Goal: Information Seeking & Learning: Learn about a topic

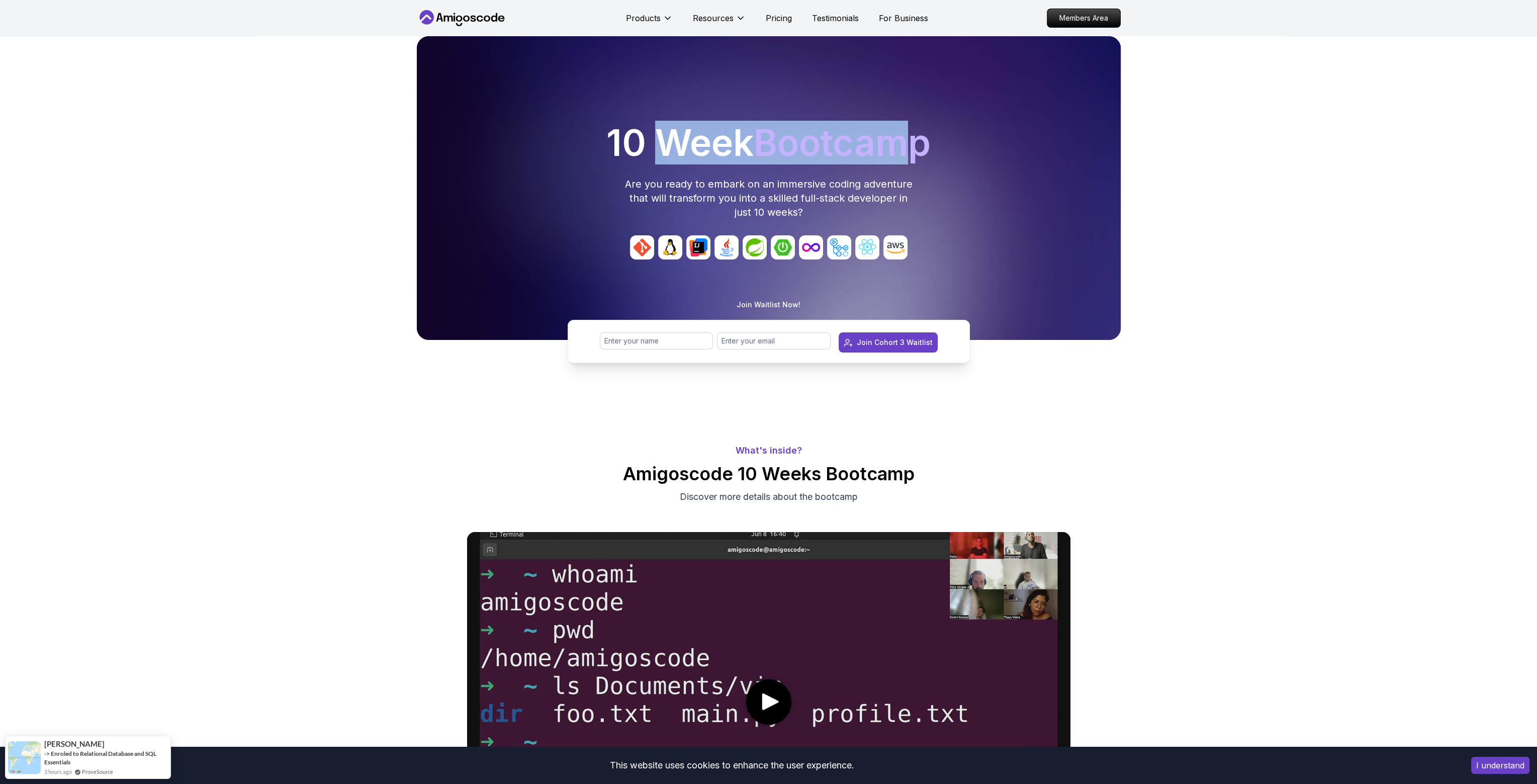
drag, startPoint x: 654, startPoint y: 151, endPoint x: 887, endPoint y: 153, distance: 233.0
click at [771, 153] on h1 "10 Week Bootcamp" at bounding box center [769, 142] width 696 height 36
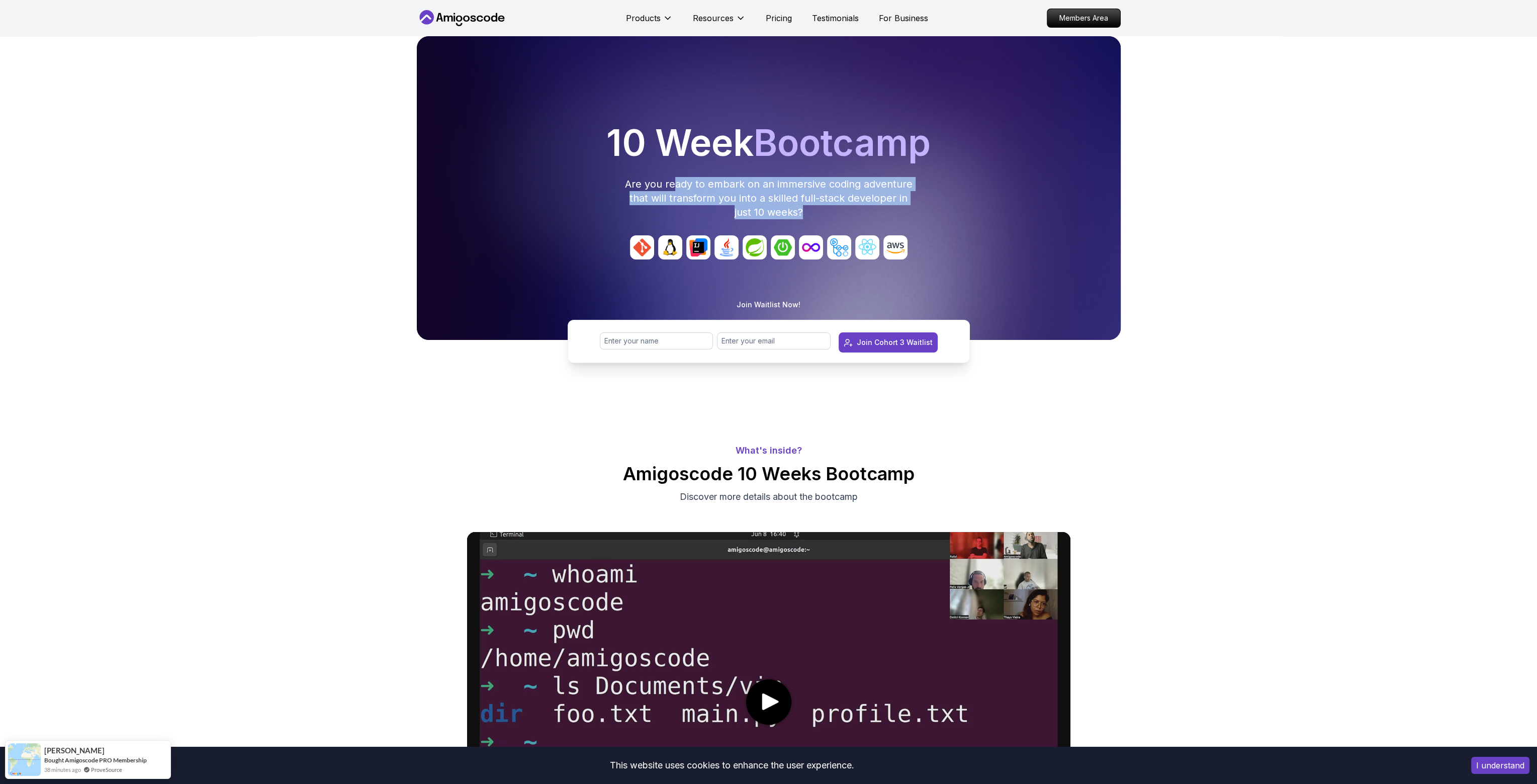
drag, startPoint x: 677, startPoint y: 184, endPoint x: 893, endPoint y: 212, distance: 217.8
click at [771, 212] on p "Are you ready to embark on an immersive coding adventure that will transform yo…" at bounding box center [769, 198] width 290 height 42
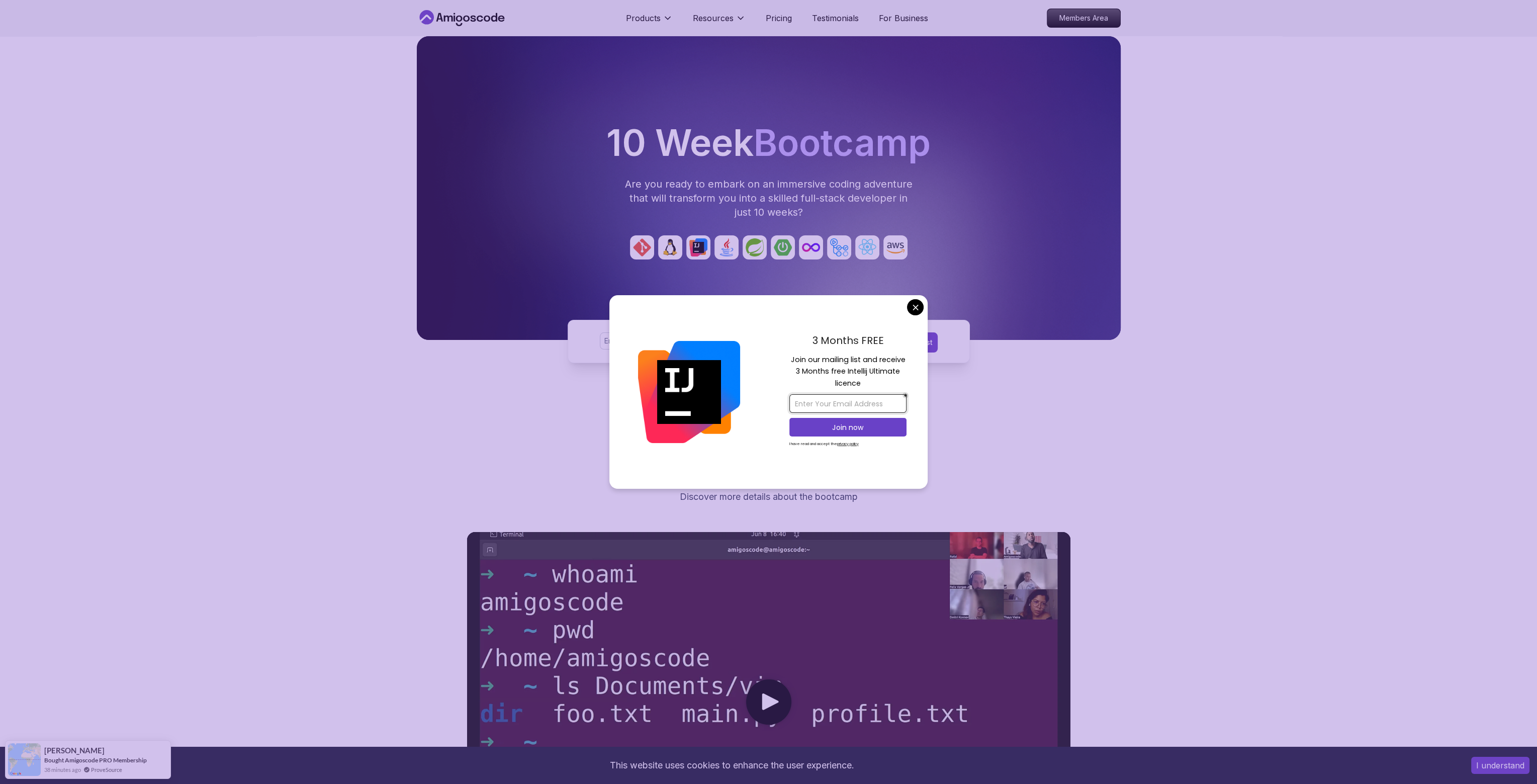
click at [771, 401] on input "email" at bounding box center [848, 403] width 117 height 19
click at [404, 395] on div "10 Week Bootcamp Are you ready to embark on an immersive coding adventure that …" at bounding box center [768, 219] width 1537 height 367
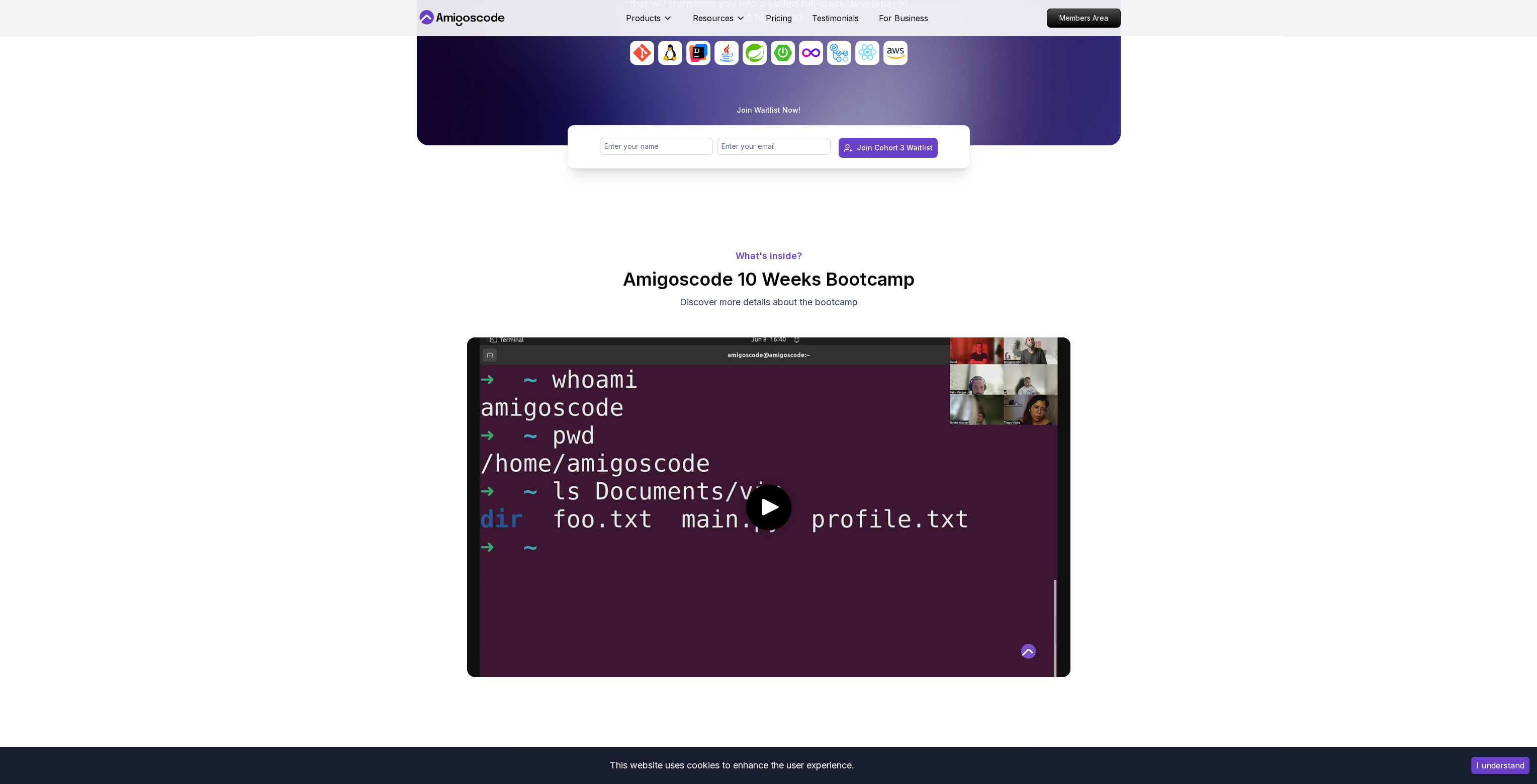
scroll to position [201, 0]
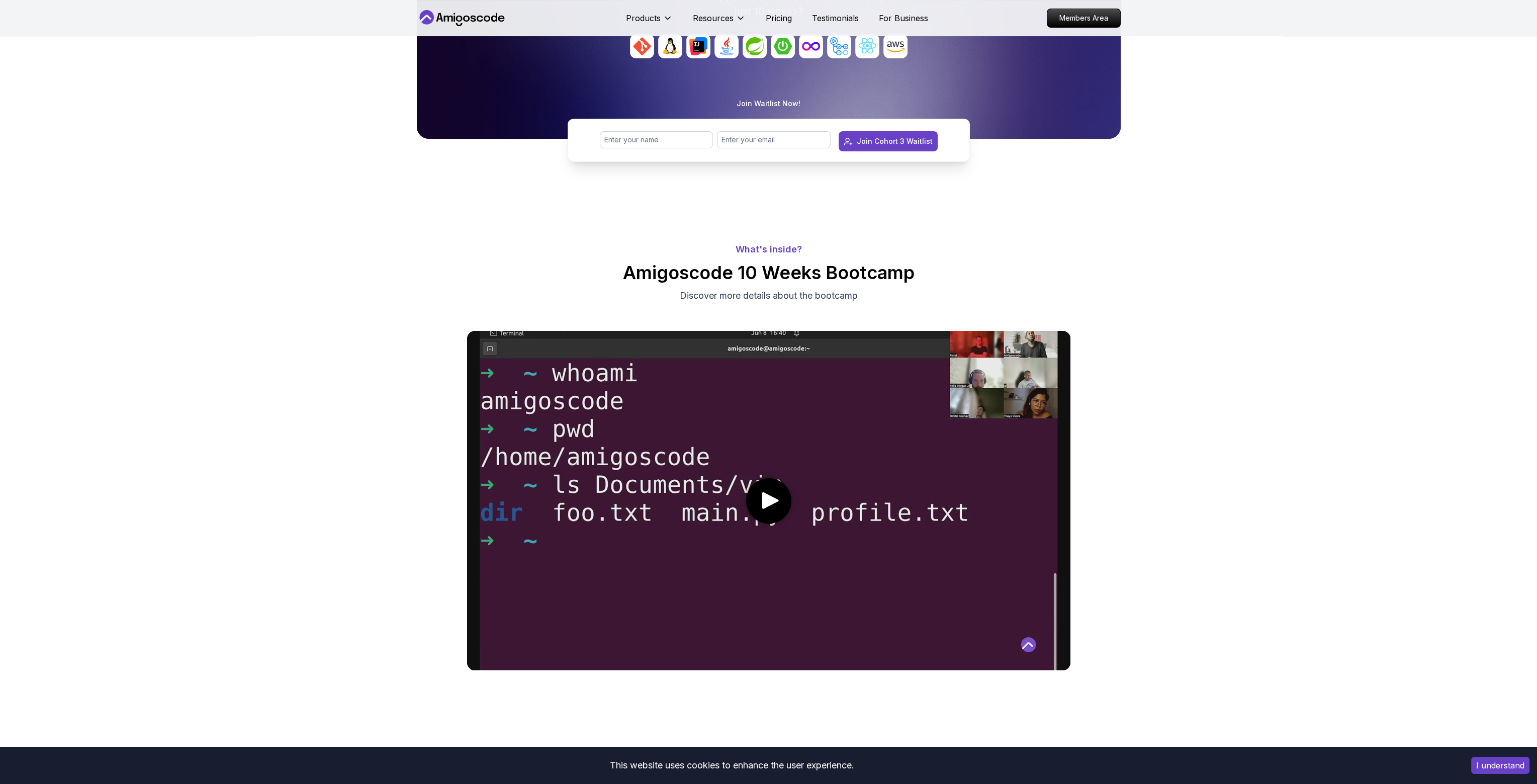
click at [762, 503] on icon "play" at bounding box center [770, 500] width 17 height 17
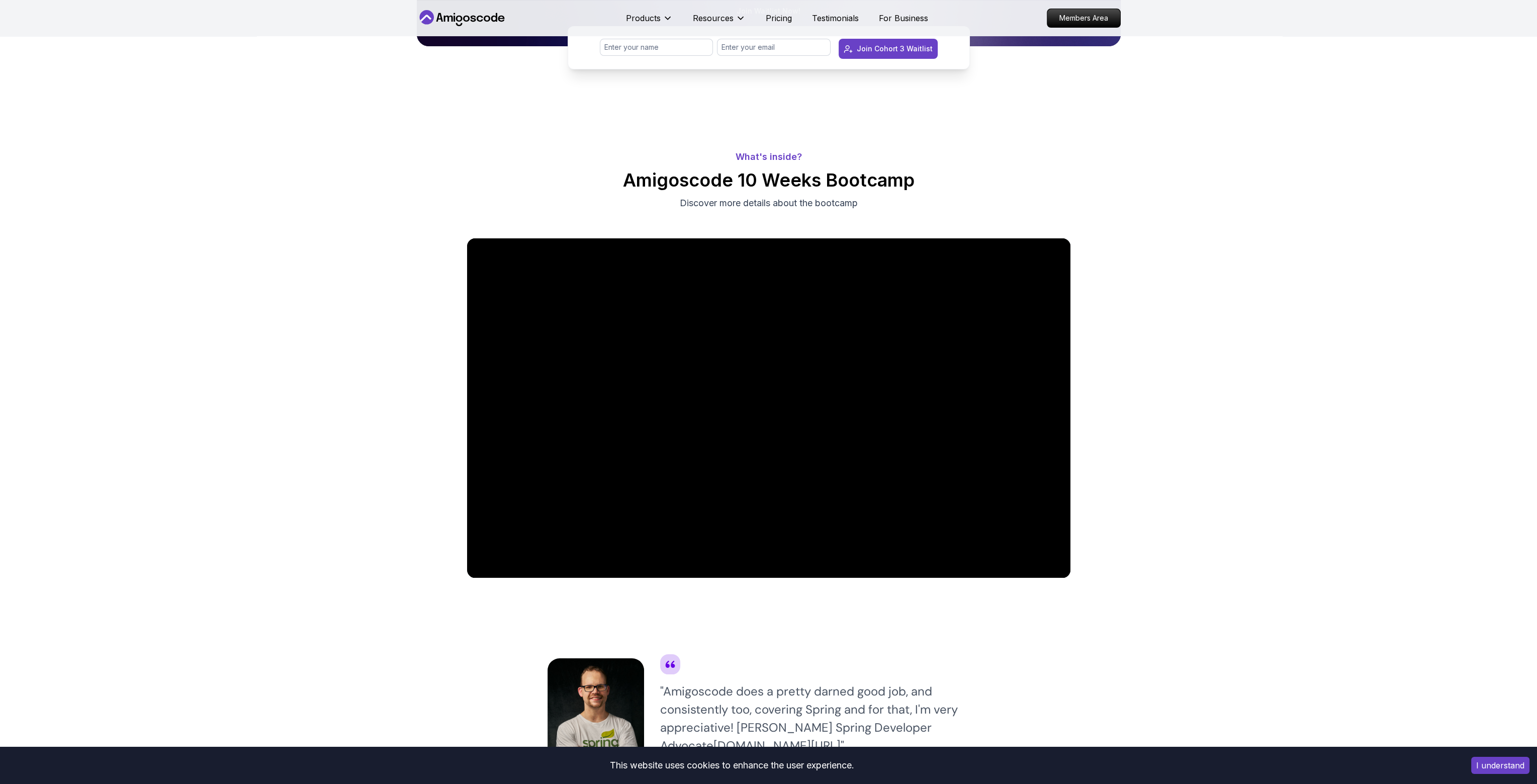
scroll to position [301, 0]
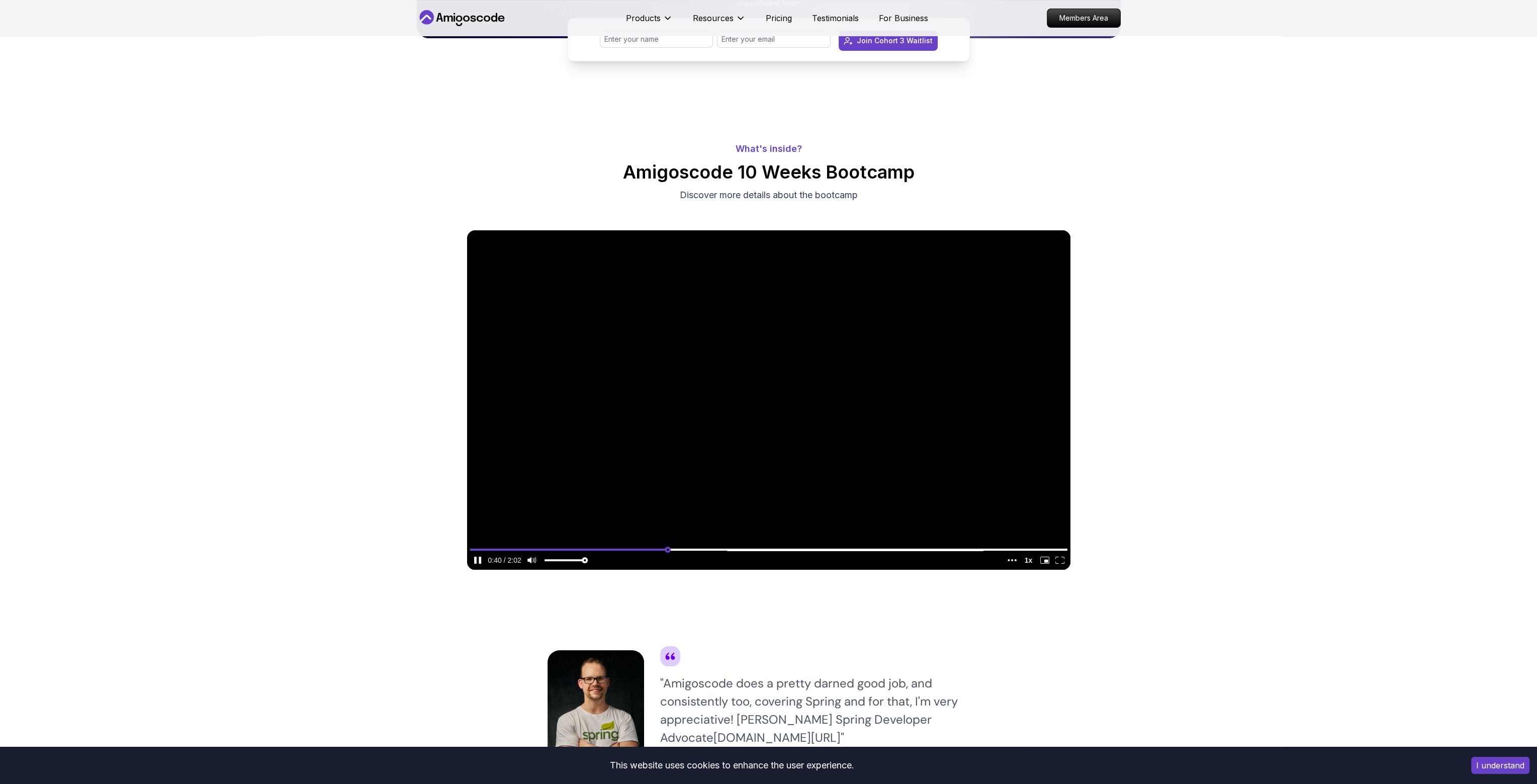
click at [667, 552] on input "seek" at bounding box center [769, 549] width 597 height 13
drag, startPoint x: 633, startPoint y: 551, endPoint x: 604, endPoint y: 552, distance: 29.0
click at [633, 551] on input "seek" at bounding box center [769, 549] width 597 height 13
click at [590, 550] on input "seek" at bounding box center [769, 549] width 597 height 13
type input "0.205852255922289"
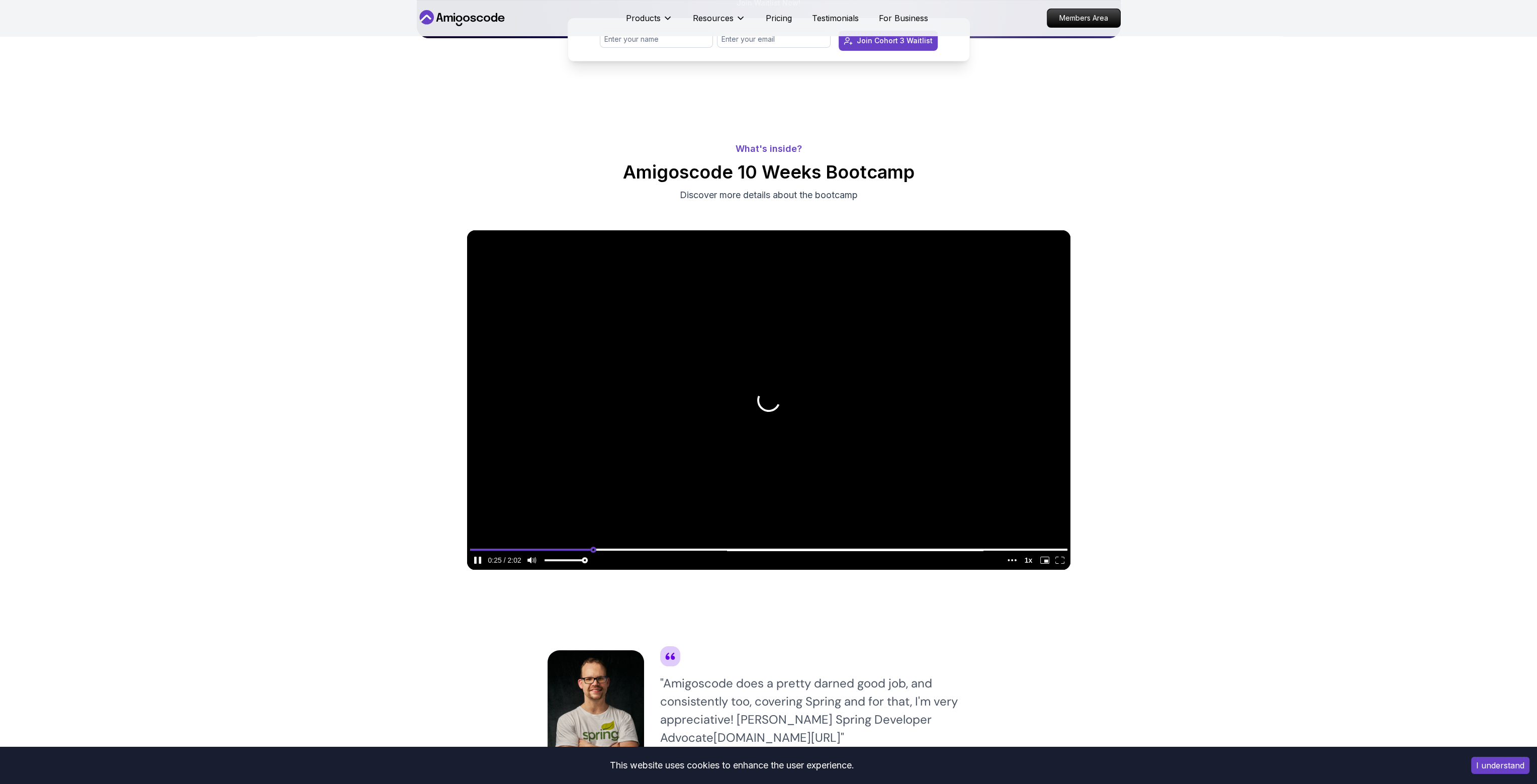
click at [541, 548] on input "seek" at bounding box center [769, 549] width 597 height 13
click at [677, 434] on video at bounding box center [768, 400] width 604 height 340
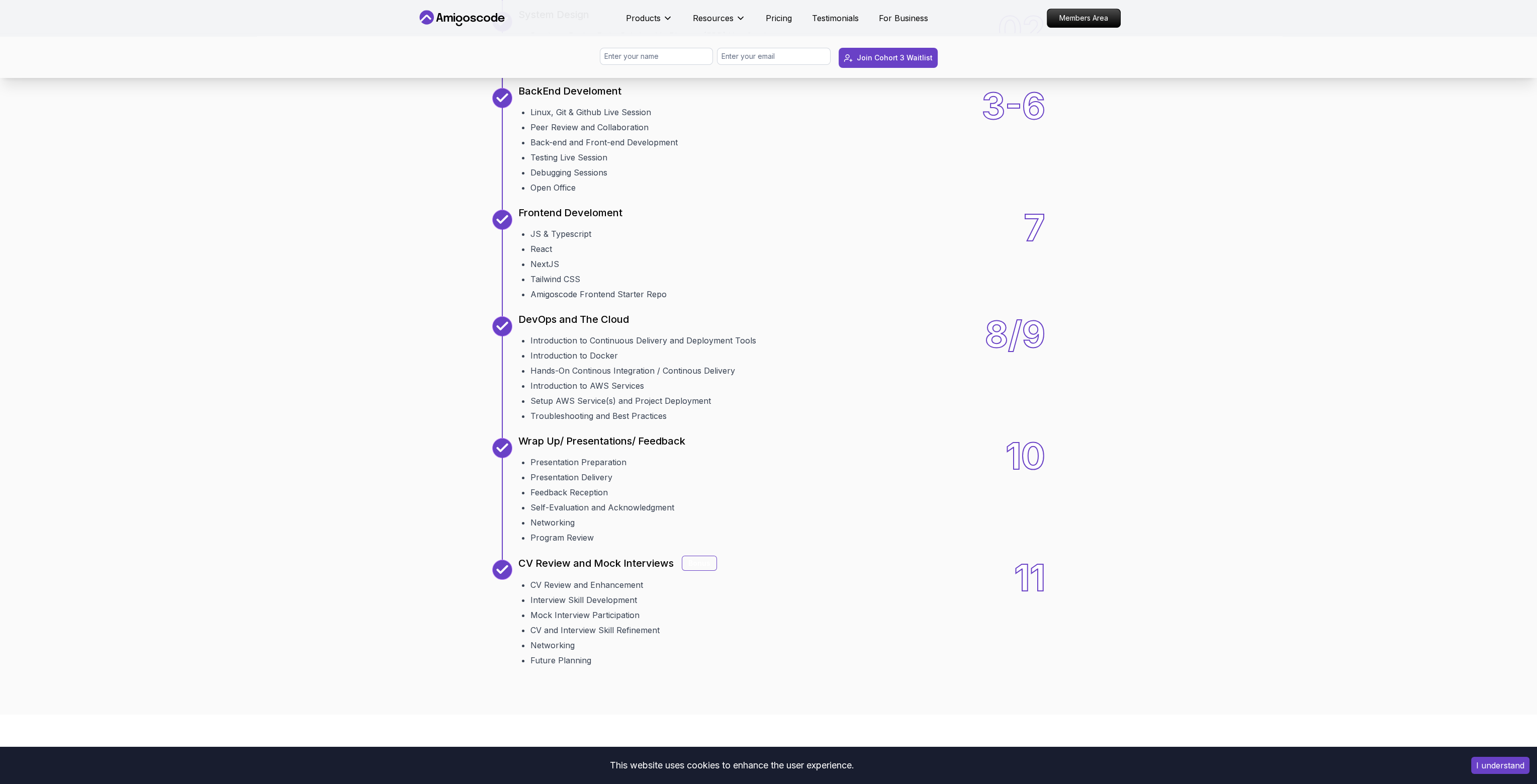
scroll to position [1407, 0]
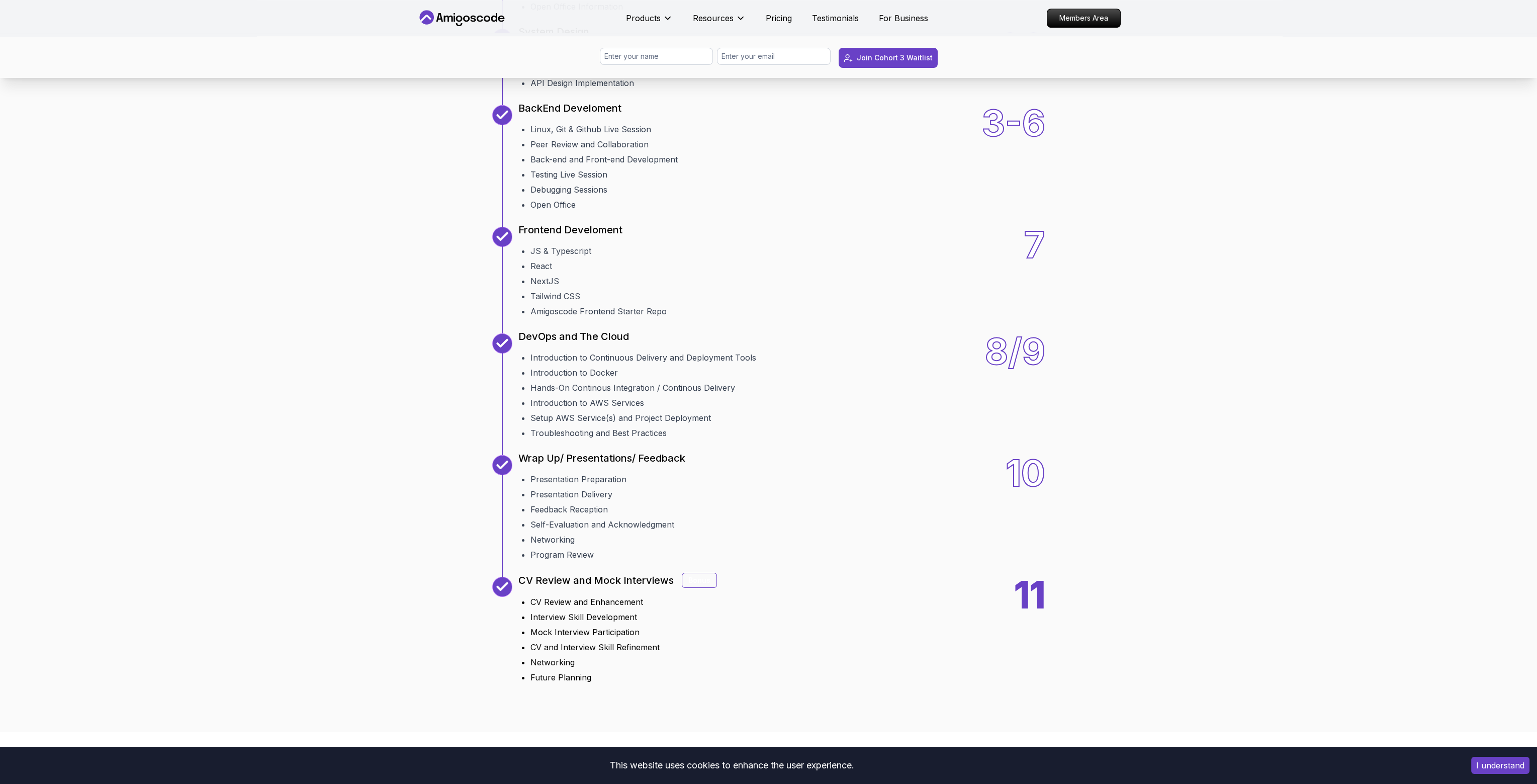
click at [697, 575] on div "Bonus" at bounding box center [698, 579] width 35 height 15
click at [697, 577] on div "Bonus" at bounding box center [698, 579] width 35 height 15
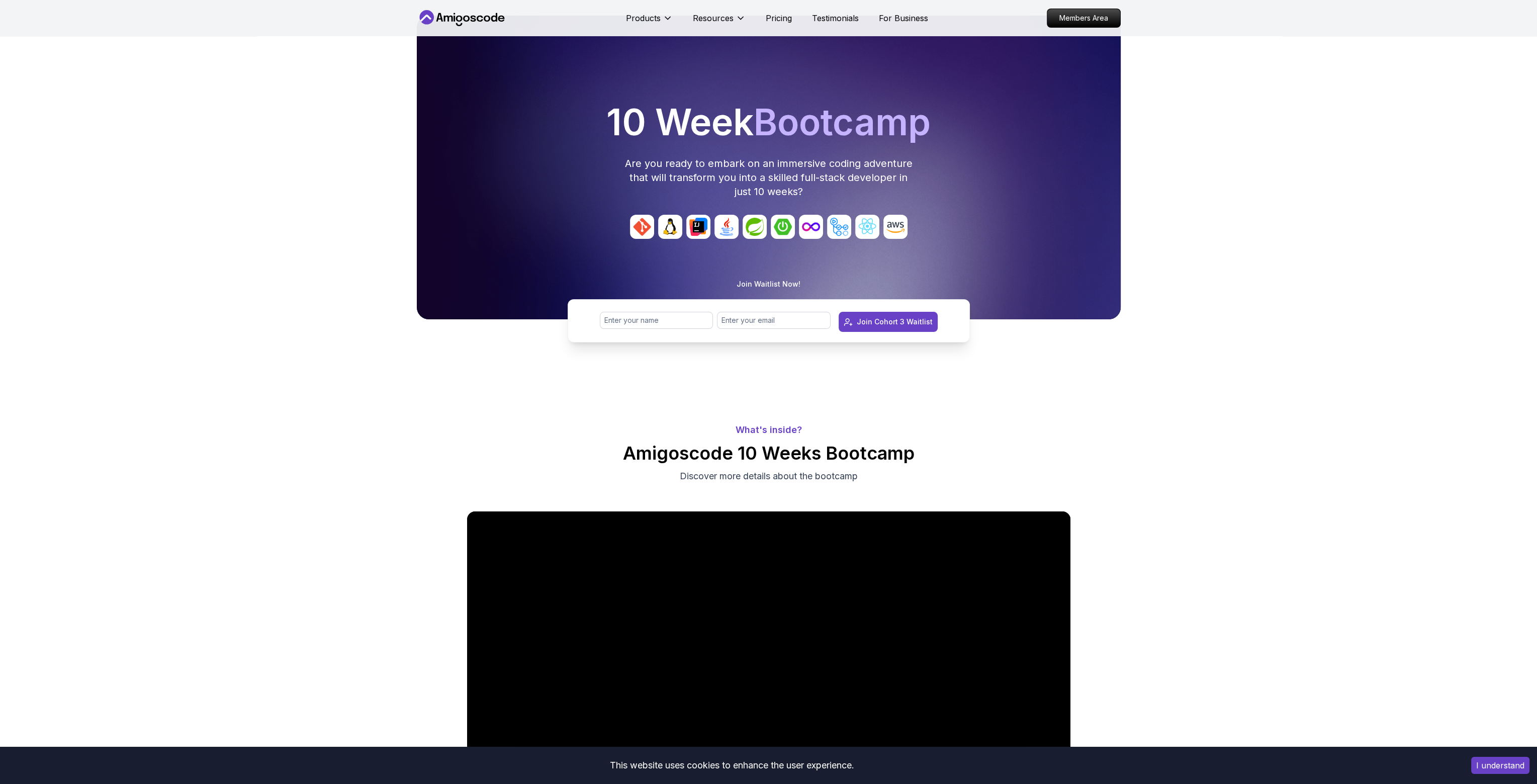
scroll to position [0, 0]
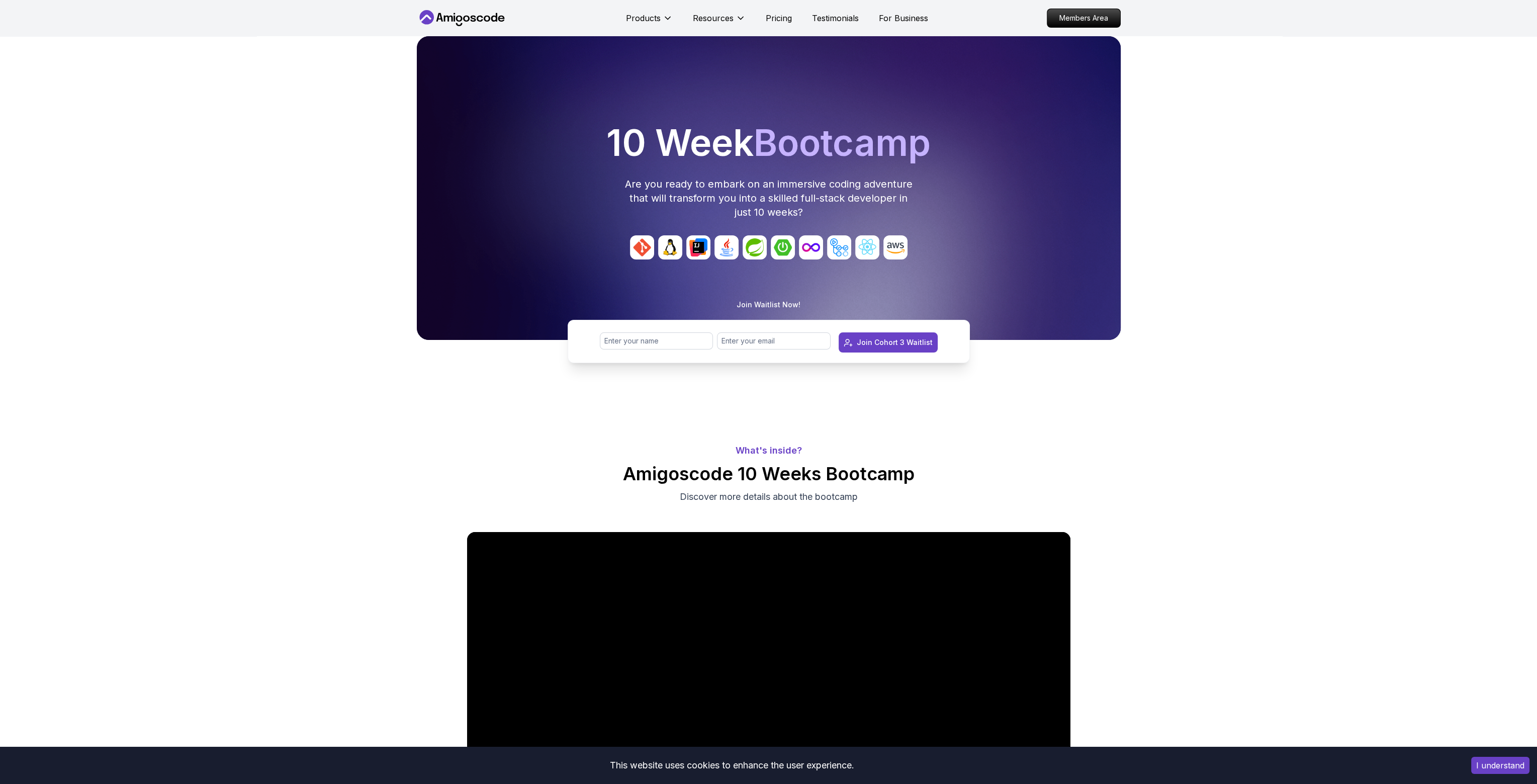
click at [771, 296] on div "10 Week Bootcamp Are you ready to embark on an immersive coding adventure that …" at bounding box center [768, 219] width 1537 height 367
click at [771, 764] on button "I understand" at bounding box center [1499, 764] width 58 height 17
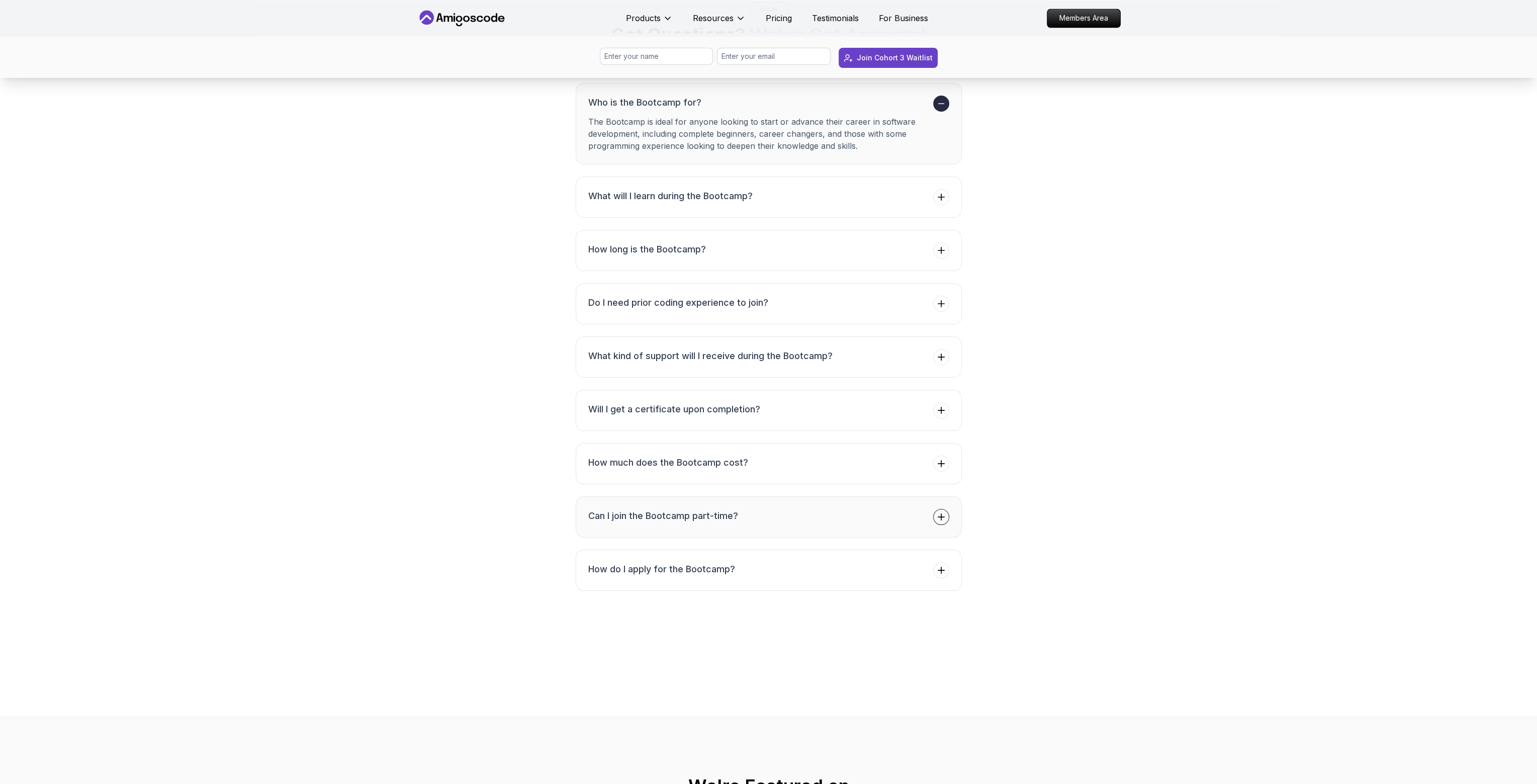
scroll to position [3820, 0]
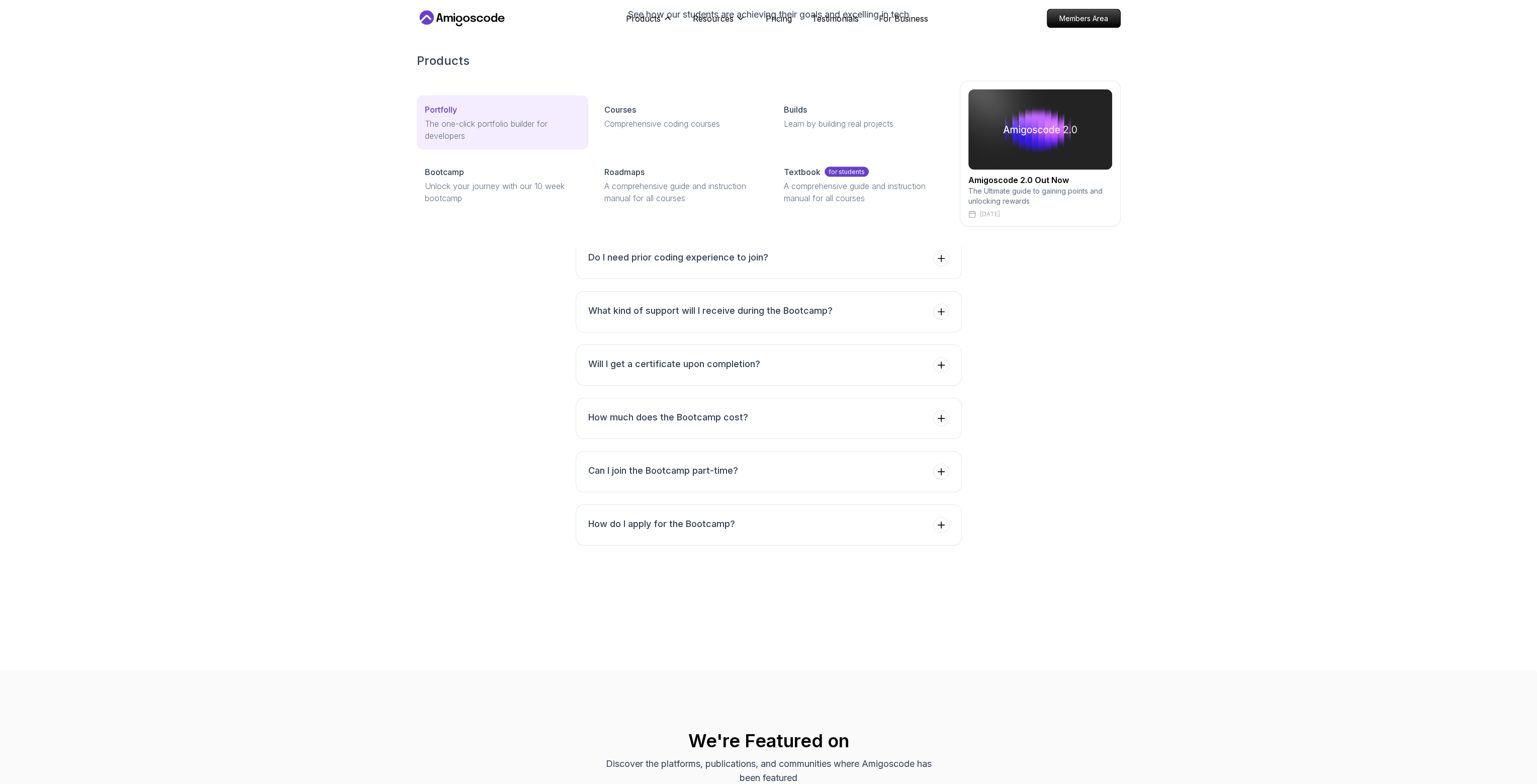
click at [434, 106] on p "Portfolly" at bounding box center [441, 108] width 32 height 12
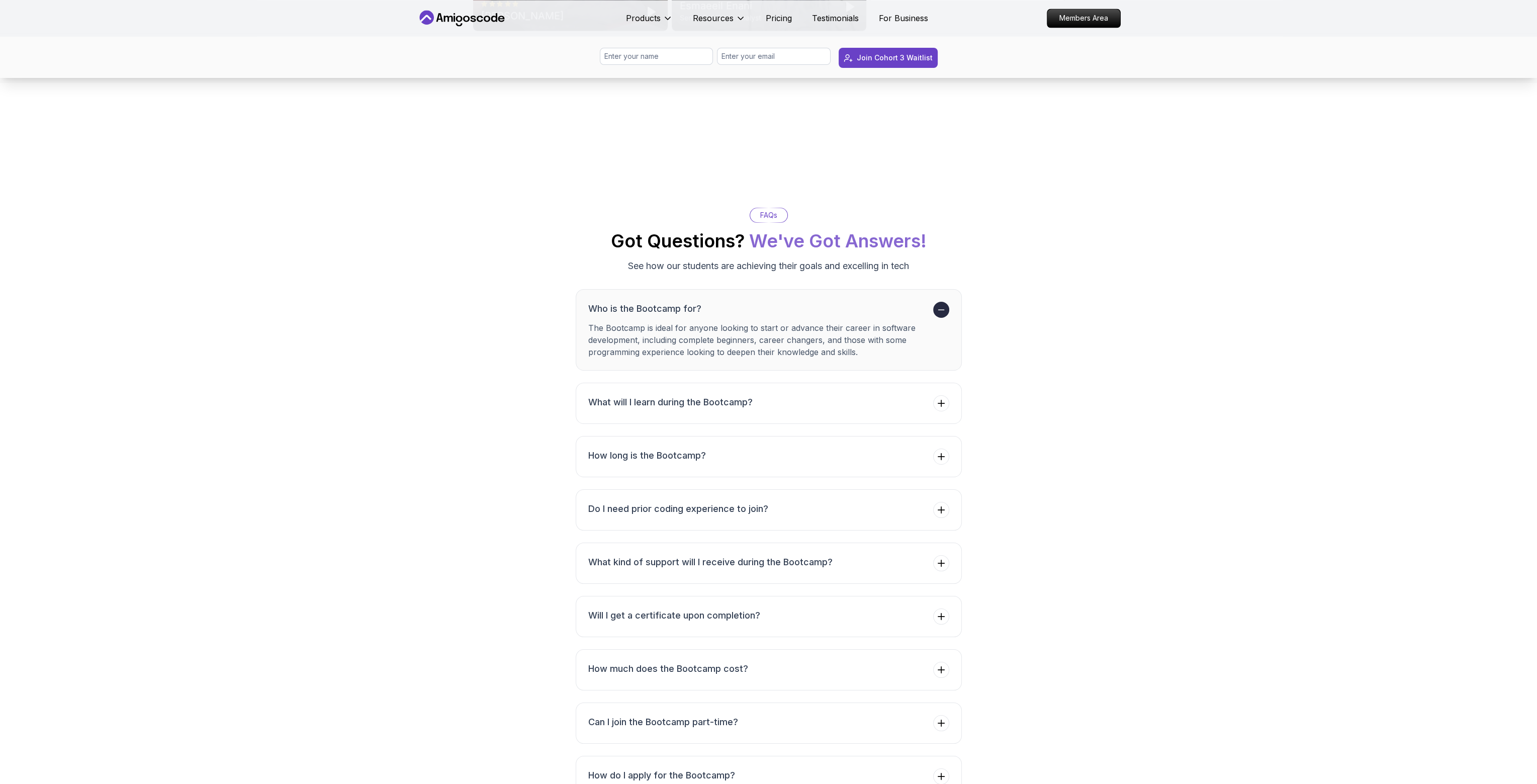
scroll to position [3519, 0]
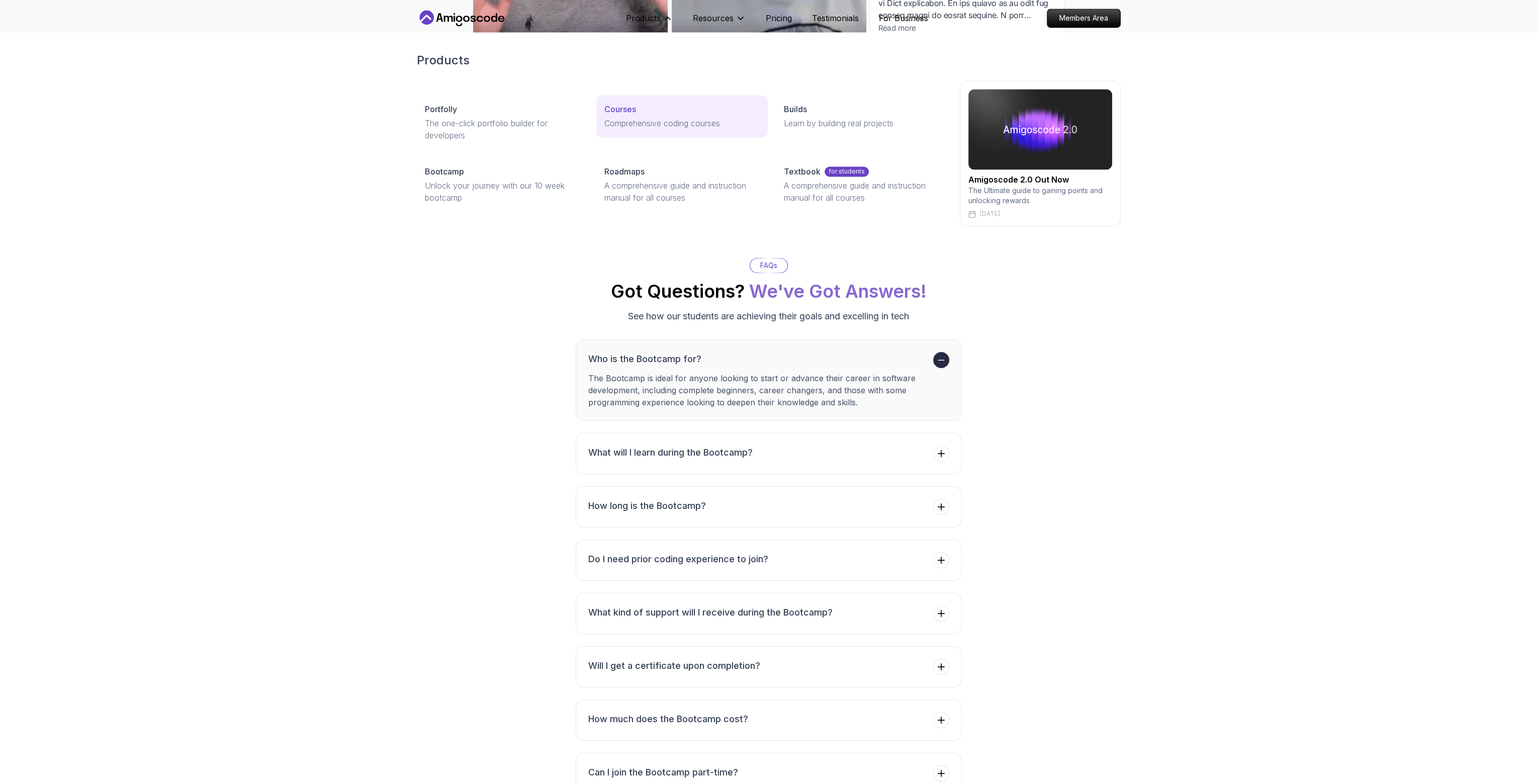
click at [621, 114] on p "Courses" at bounding box center [620, 108] width 31 height 12
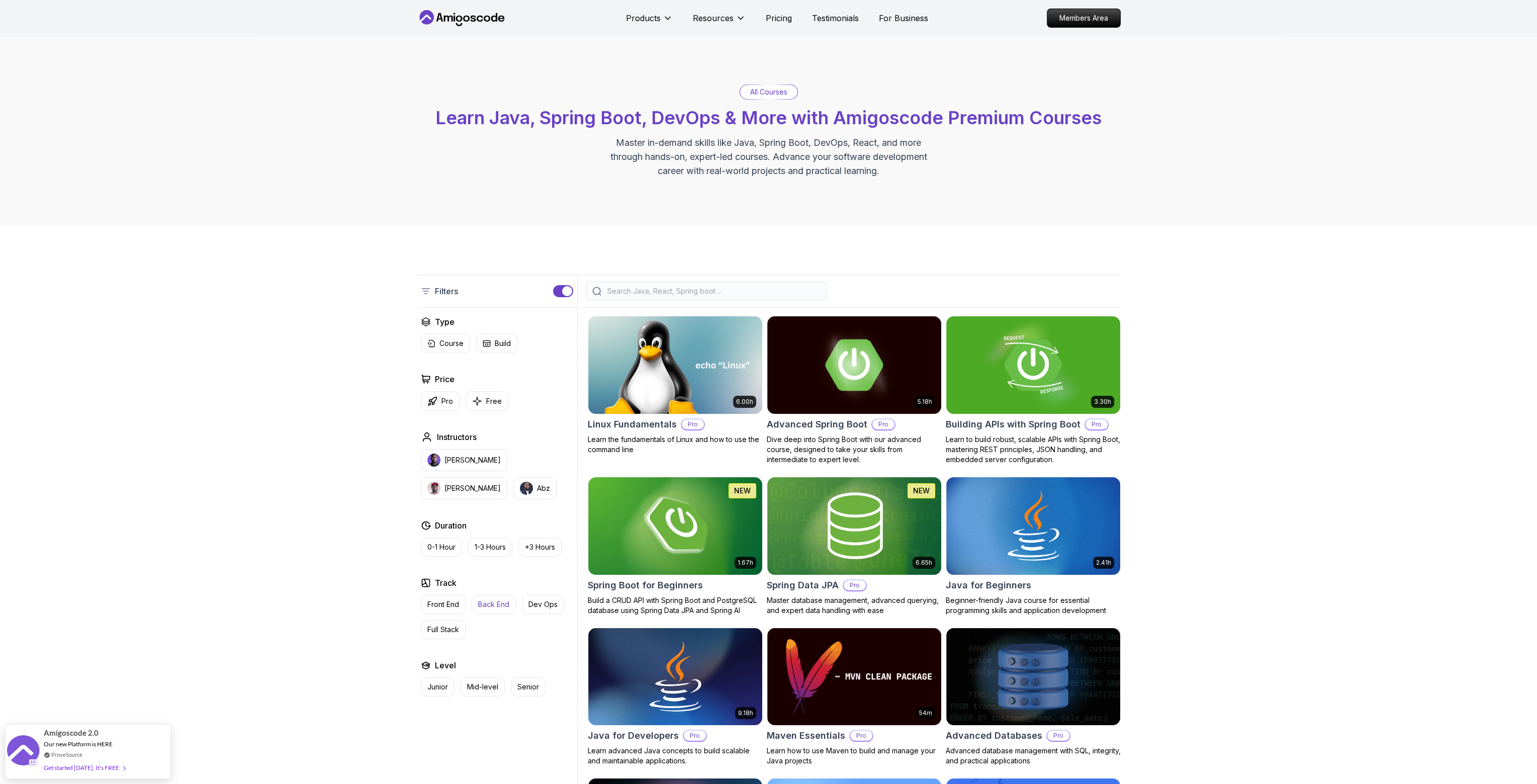
click at [494, 601] on p "Back End" at bounding box center [494, 603] width 31 height 10
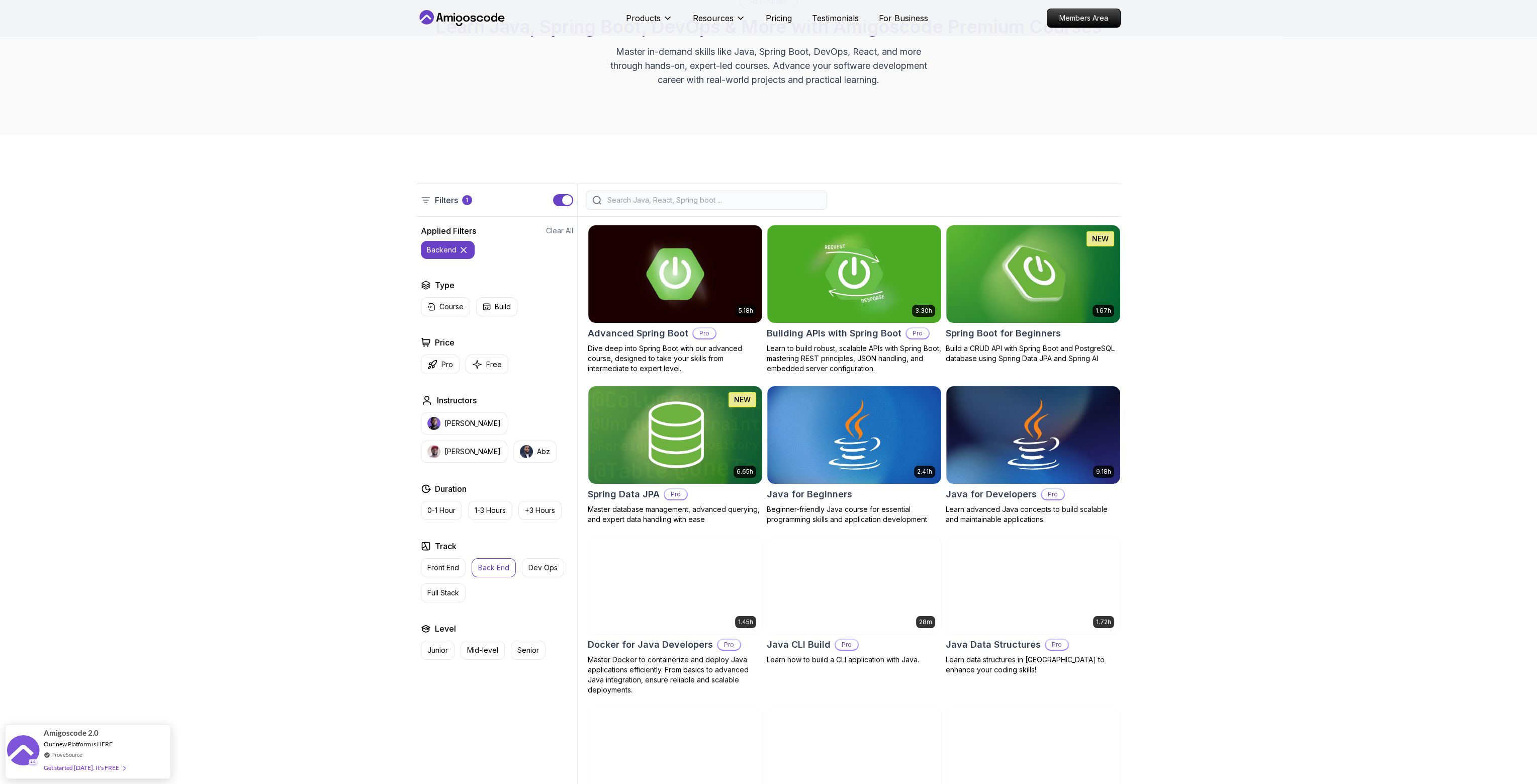
scroll to position [201, 0]
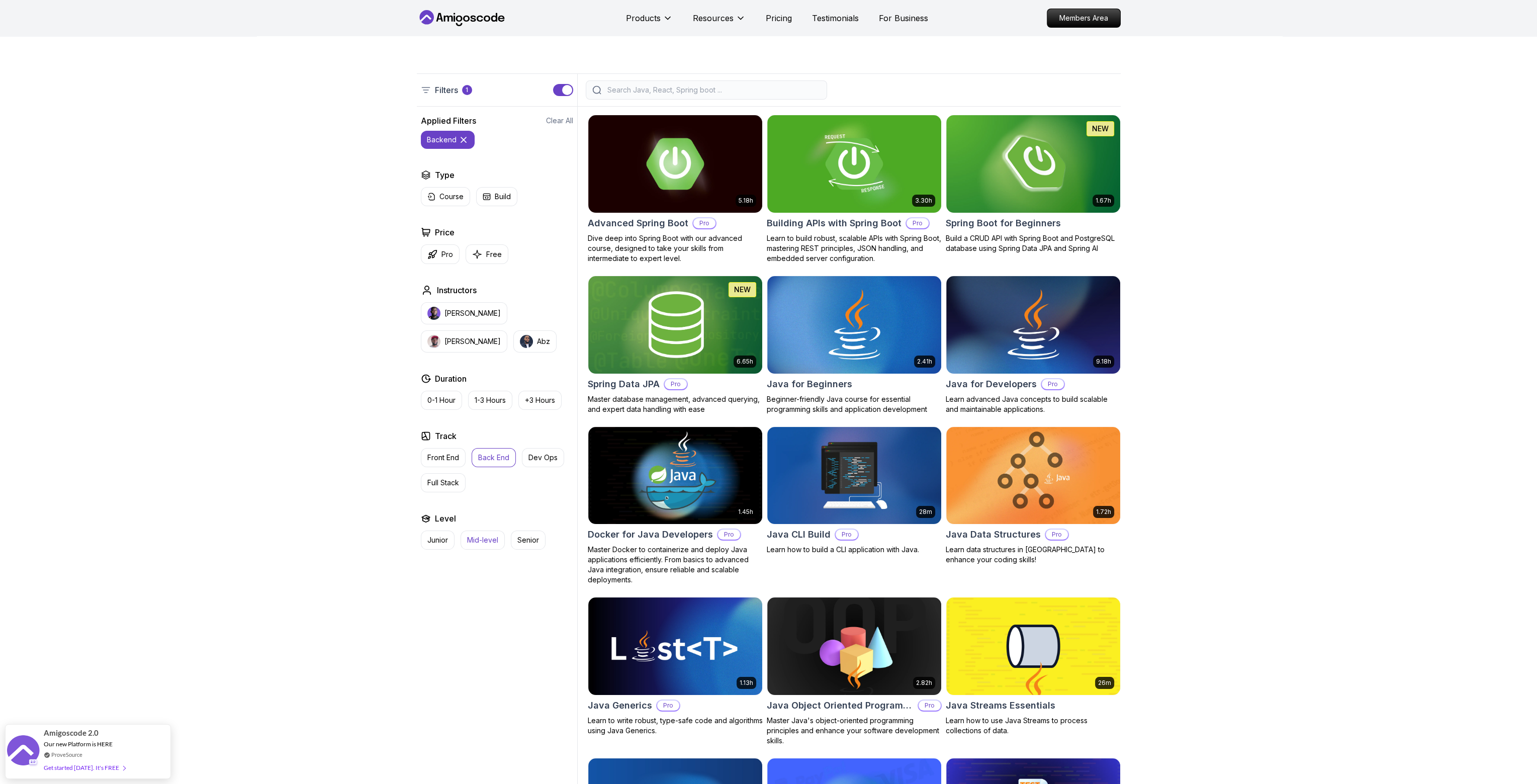
click at [473, 535] on p "Mid-level" at bounding box center [482, 539] width 31 height 10
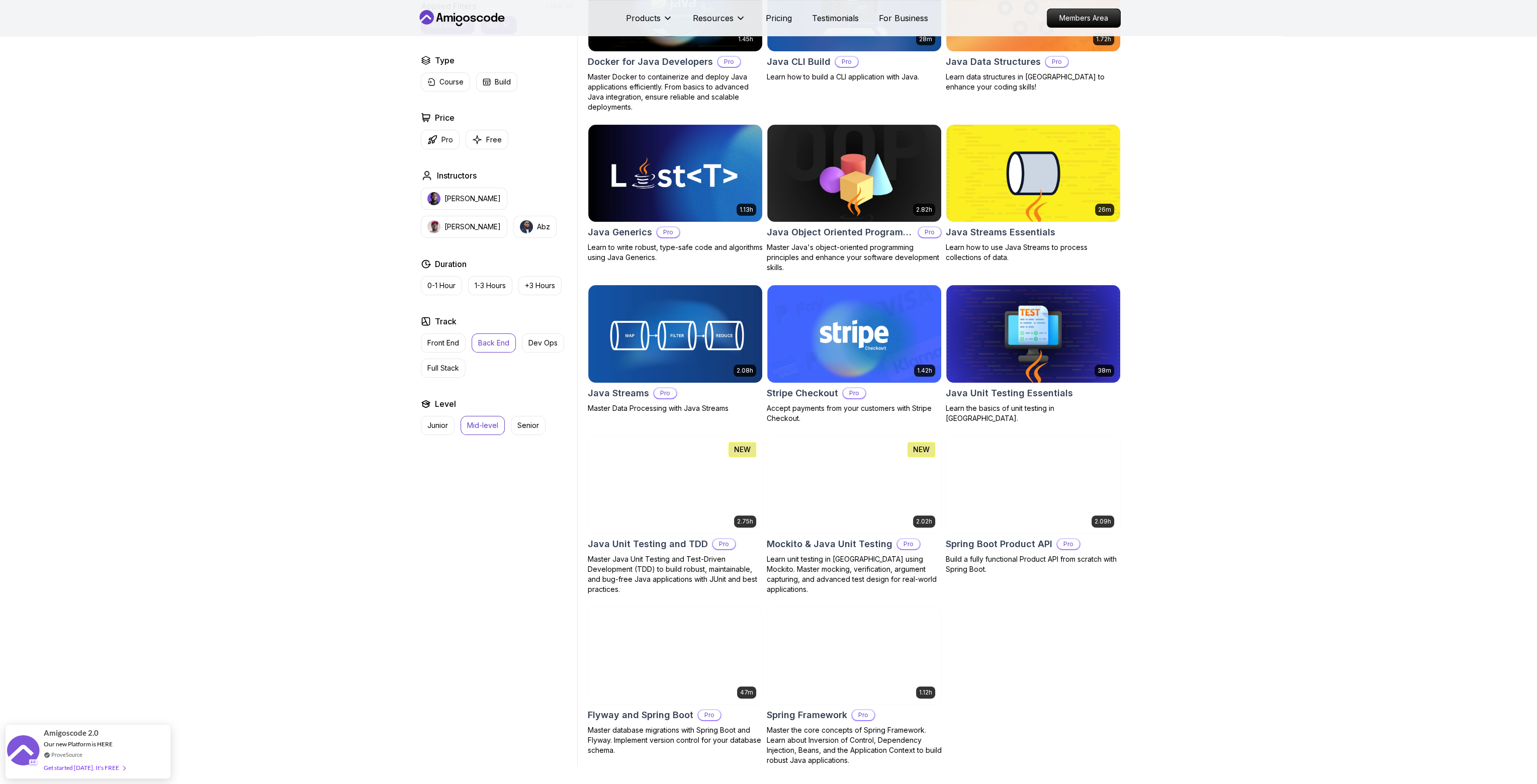
scroll to position [603, 0]
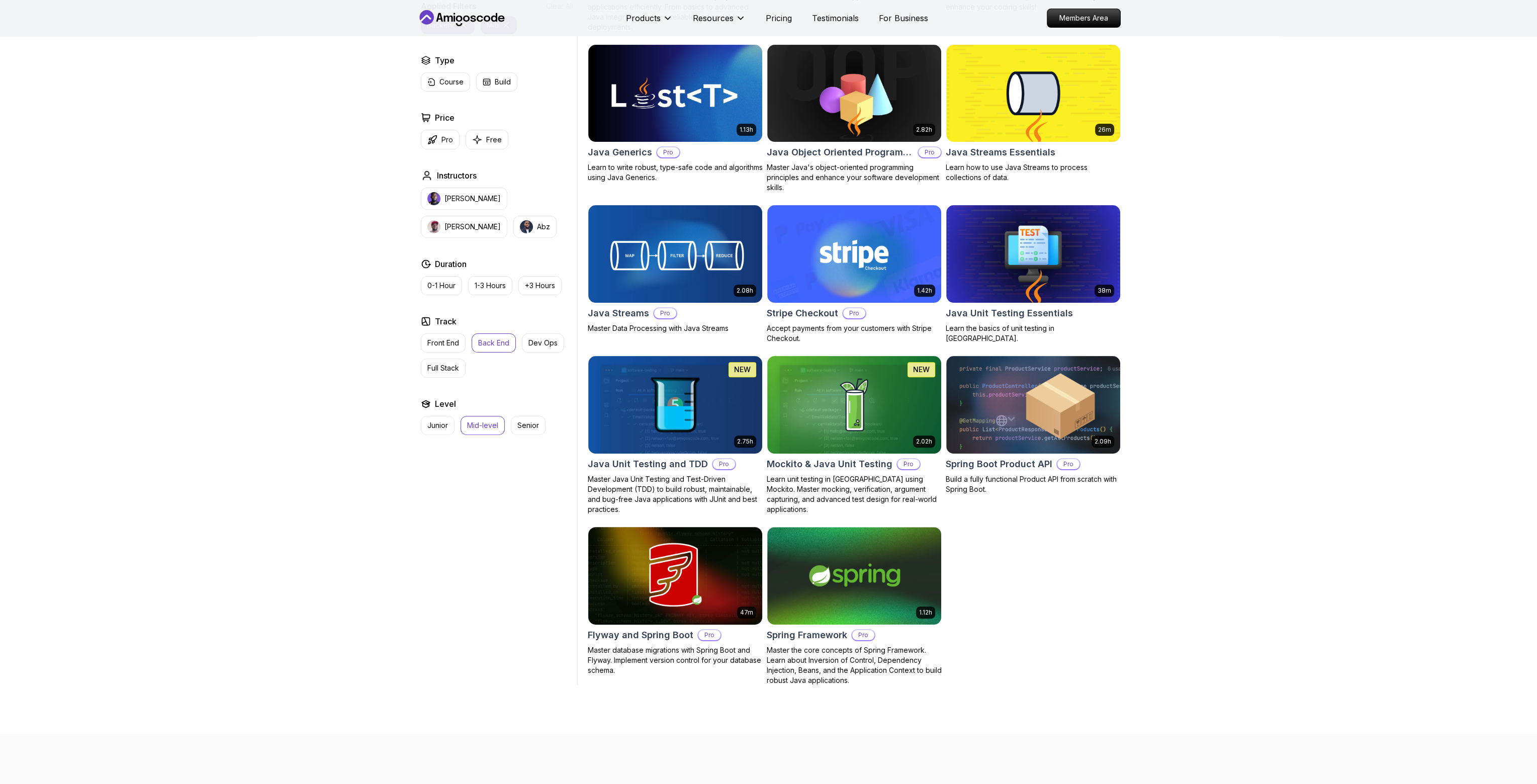
click at [665, 596] on img at bounding box center [675, 575] width 182 height 102
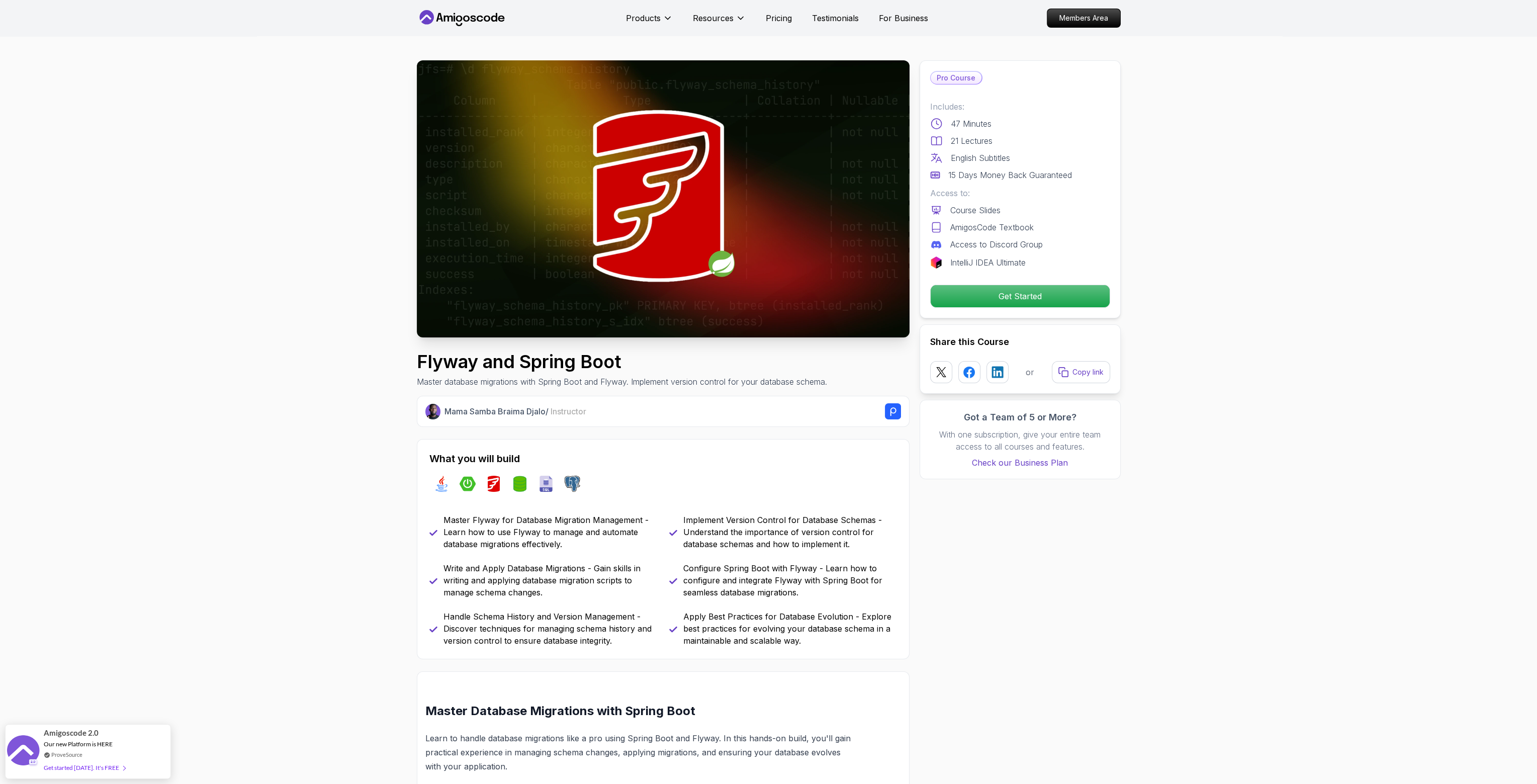
click at [594, 383] on p "Master database migrations with Spring Boot and Flyway. Implement version contr…" at bounding box center [621, 381] width 410 height 12
drag, startPoint x: 594, startPoint y: 383, endPoint x: 678, endPoint y: 382, distance: 84.0
click at [678, 382] on p "Master database migrations with Spring Boot and Flyway. Implement version contr…" at bounding box center [621, 381] width 410 height 12
click at [713, 382] on p "Master database migrations with Spring Boot and Flyway. Implement version contr…" at bounding box center [621, 381] width 410 height 12
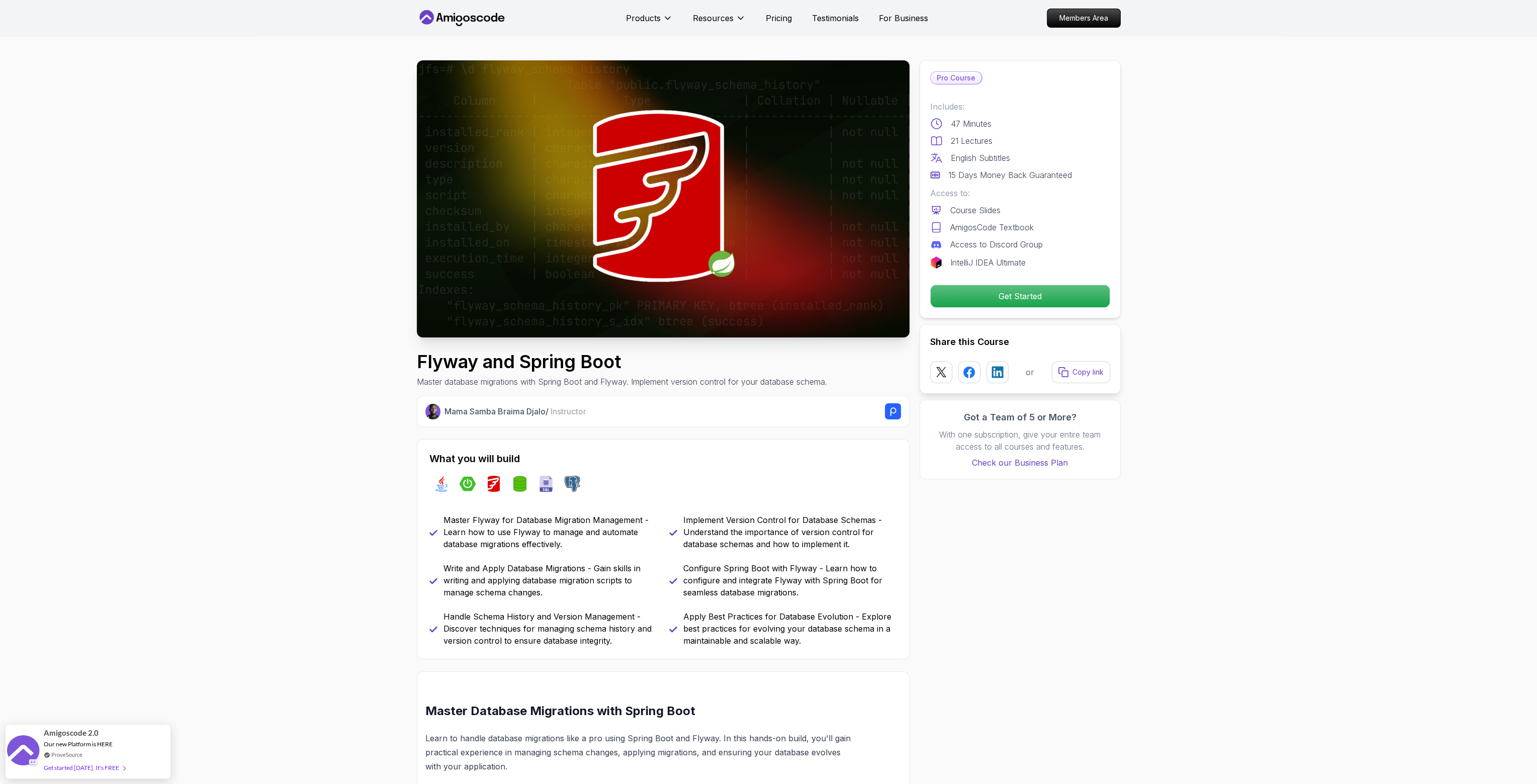
click at [768, 382] on p "Master database migrations with Spring Boot and Flyway. Implement version contr…" at bounding box center [621, 381] width 410 height 12
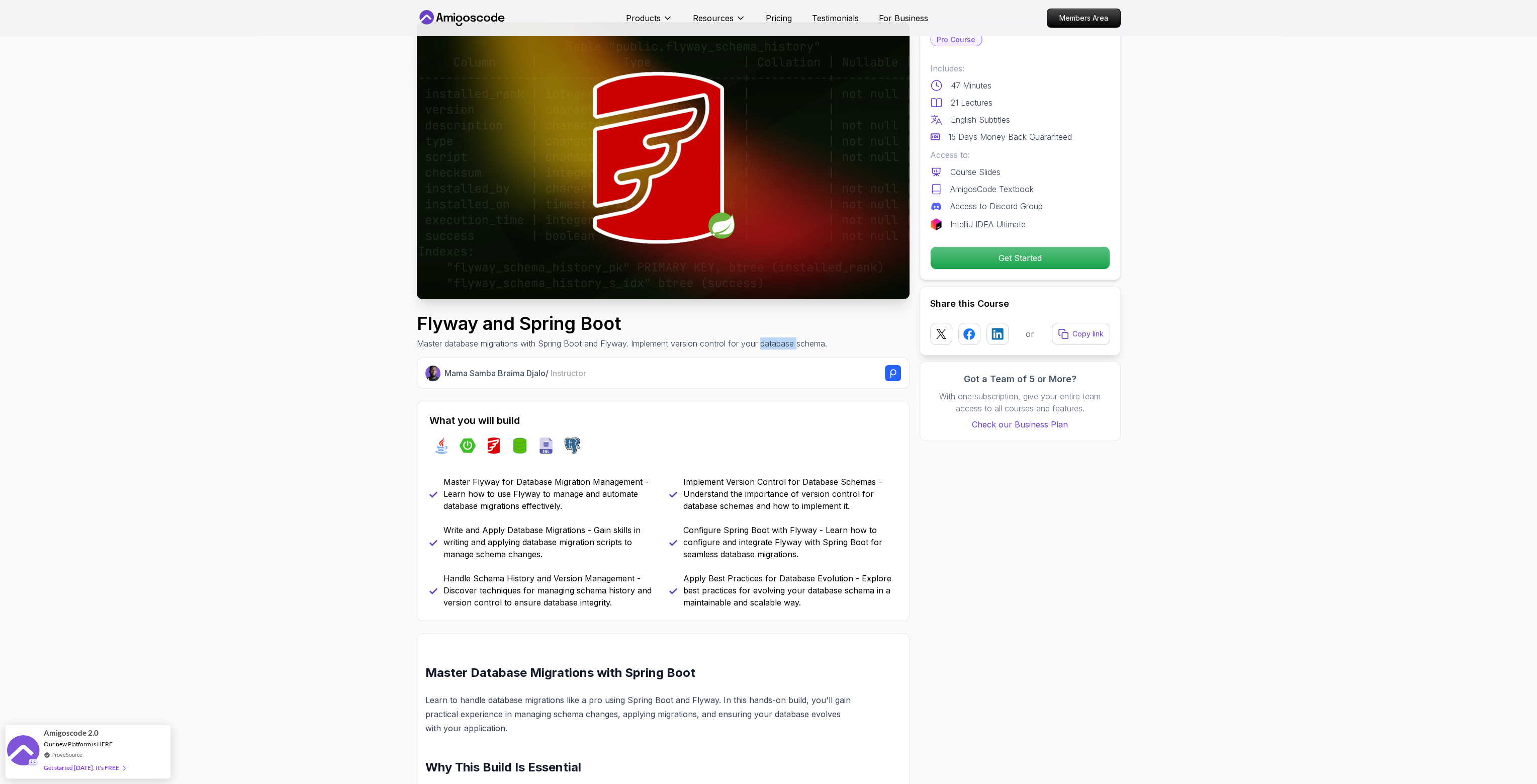
scroll to position [100, 0]
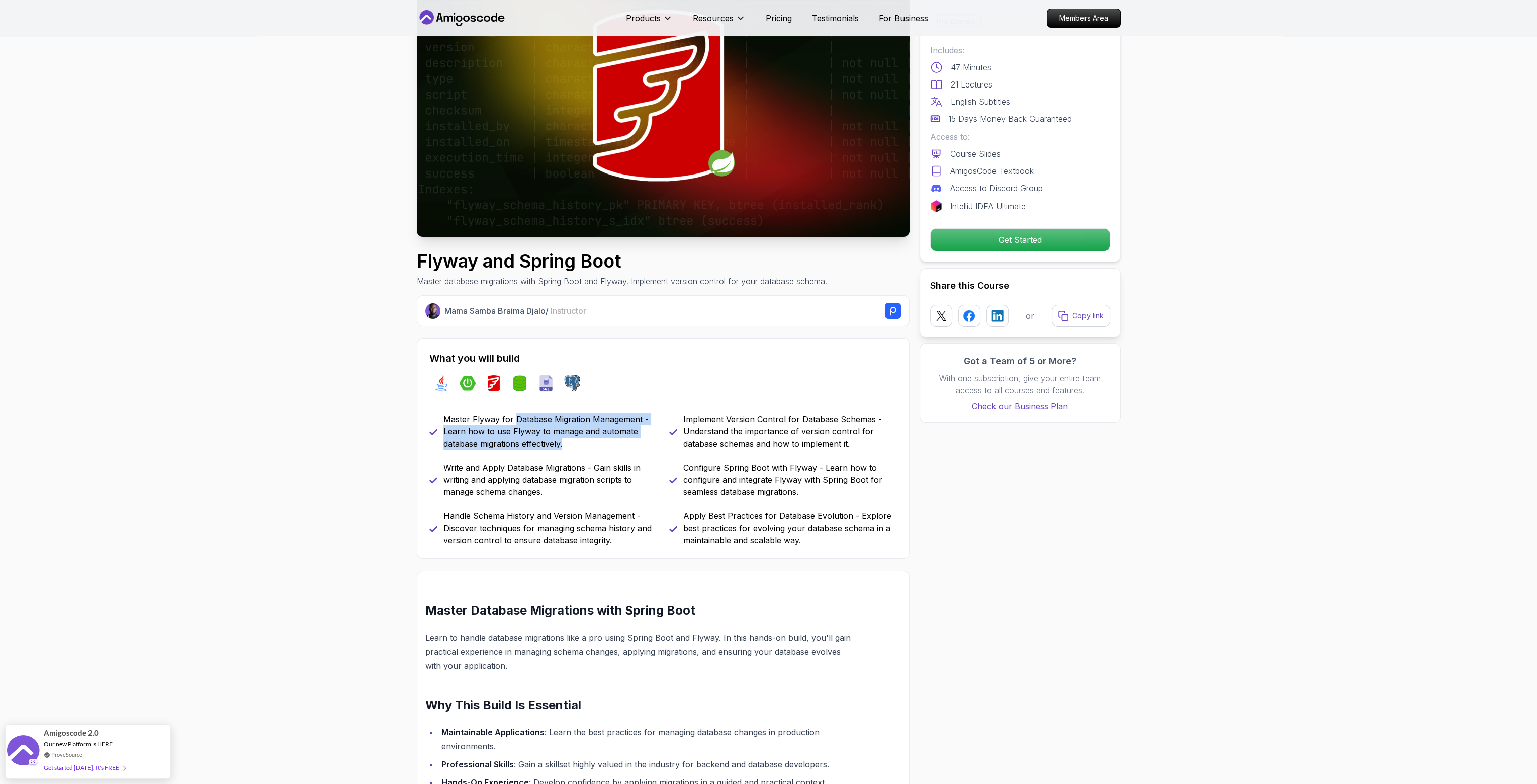
drag, startPoint x: 564, startPoint y: 422, endPoint x: 612, endPoint y: 443, distance: 52.4
click at [612, 443] on p "Master Flyway for Database Migration Management - Learn how to use Flyway to ma…" at bounding box center [550, 431] width 214 height 36
drag, startPoint x: 619, startPoint y: 446, endPoint x: 609, endPoint y: 449, distance: 10.4
click at [620, 446] on p "Master Flyway for Database Migration Management - Learn how to use Flyway to ma…" at bounding box center [550, 431] width 214 height 36
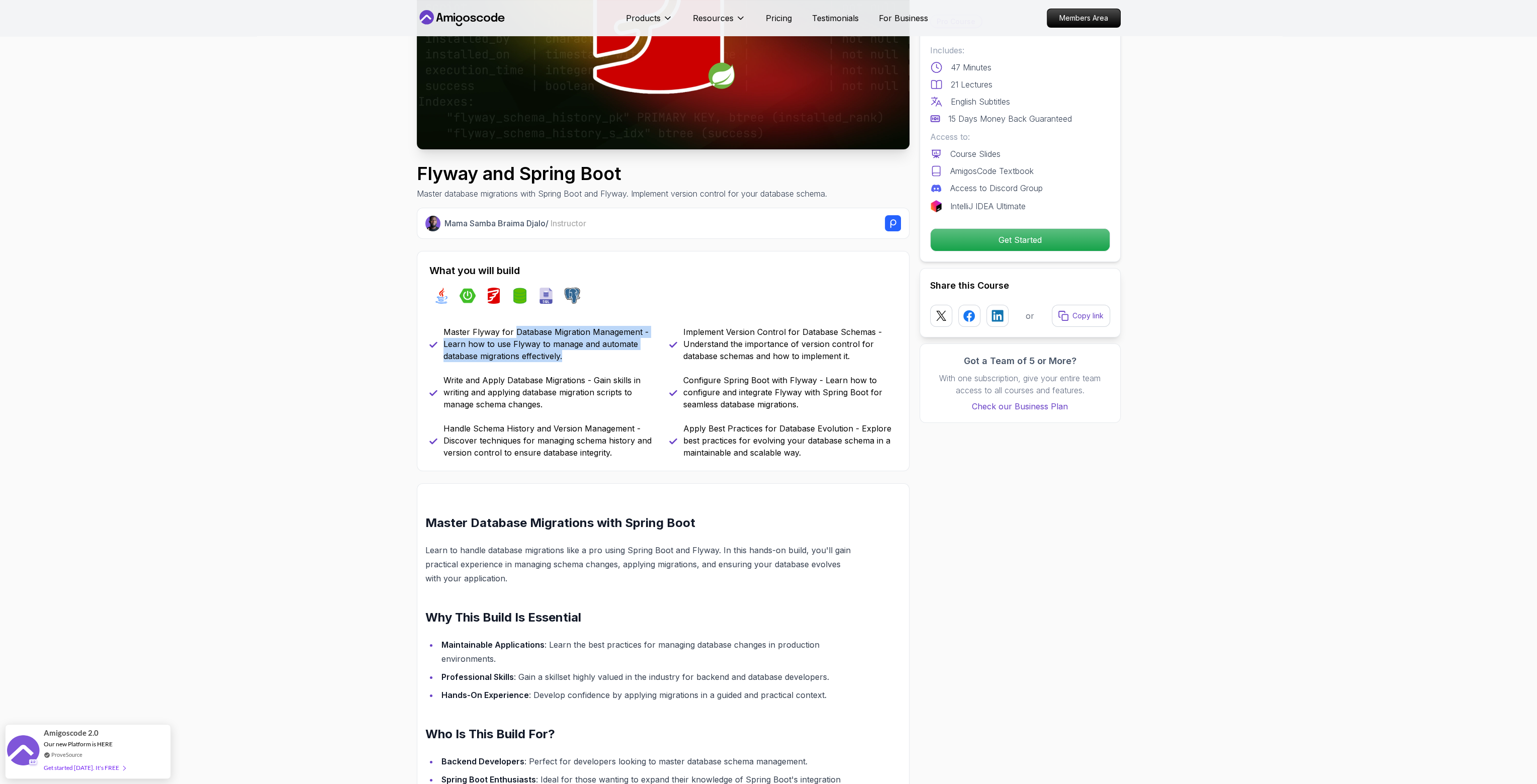
scroll to position [201, 0]
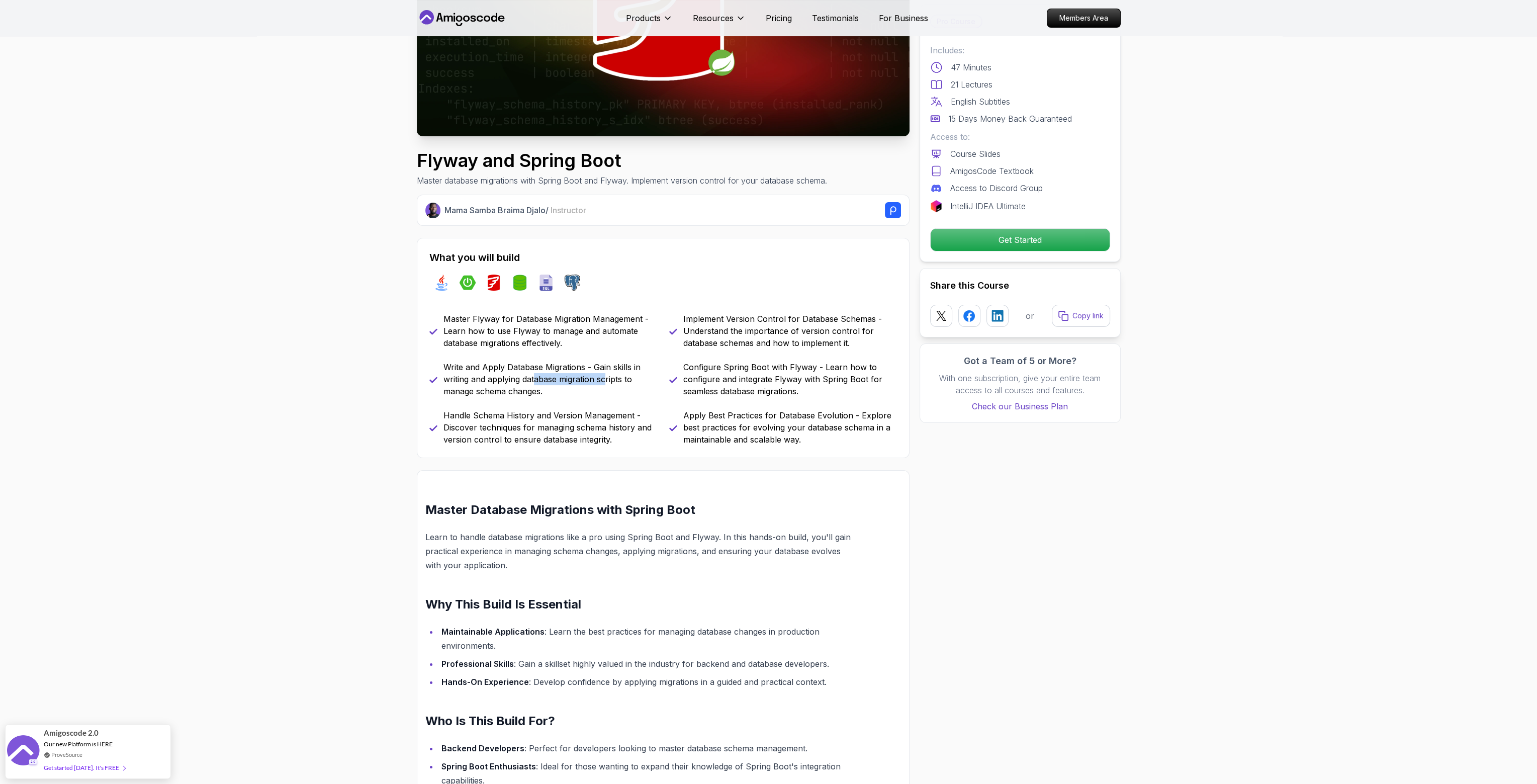
drag, startPoint x: 536, startPoint y: 380, endPoint x: 607, endPoint y: 382, distance: 71.0
click at [607, 382] on p "Write and Apply Database Migrations - Gain skills in writing and applying datab…" at bounding box center [550, 379] width 214 height 36
click at [607, 391] on p "Write and Apply Database Migrations - Gain skills in writing and applying datab…" at bounding box center [550, 379] width 214 height 36
drag, startPoint x: 550, startPoint y: 414, endPoint x: 630, endPoint y: 408, distance: 80.2
click at [630, 408] on div "Master Flyway for Database Migration Management - Learn how to use Flyway to ma…" at bounding box center [663, 379] width 468 height 132
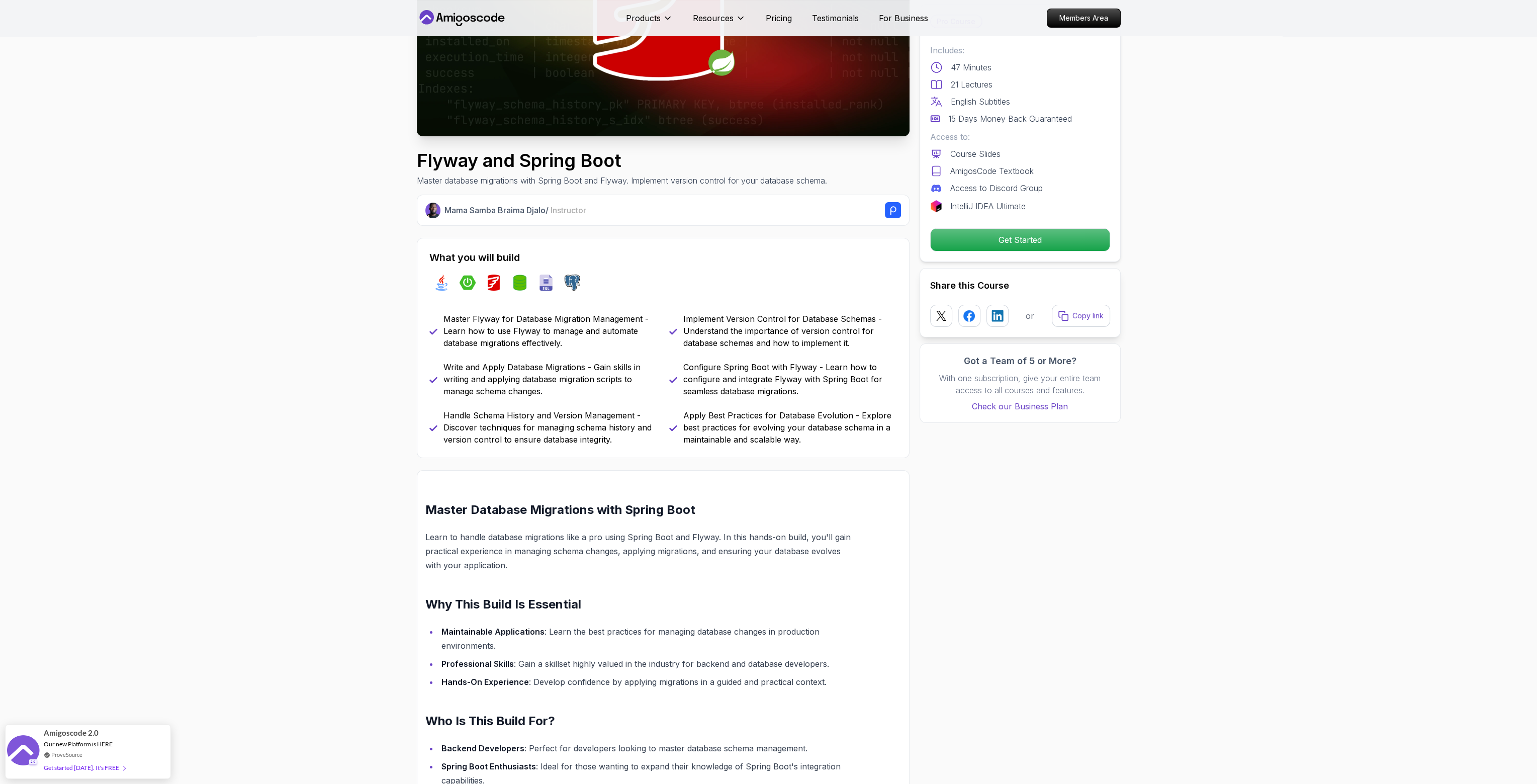
click at [637, 401] on div "Master Flyway for Database Migration Management - Learn how to use Flyway to ma…" at bounding box center [663, 379] width 468 height 132
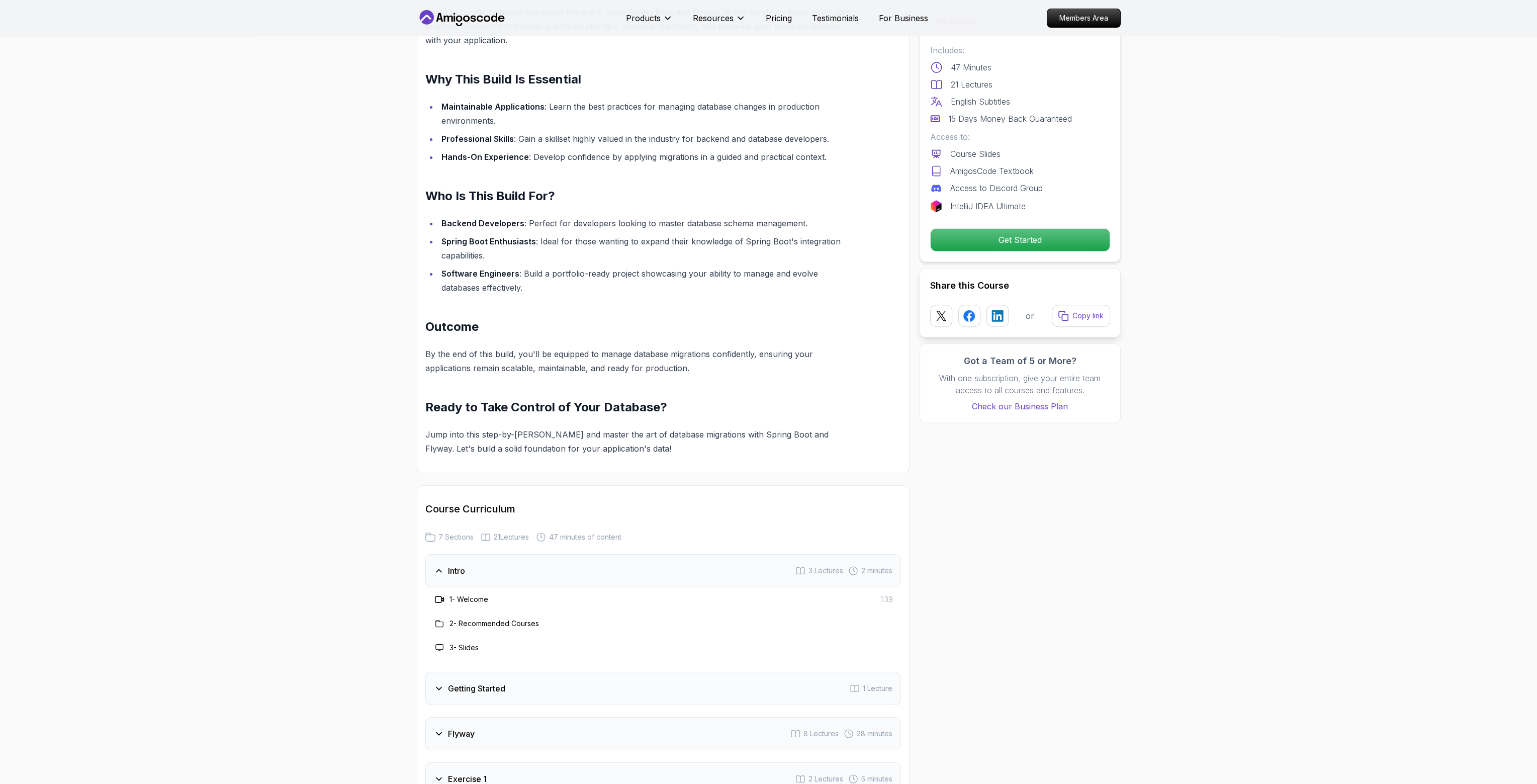
scroll to position [754, 0]
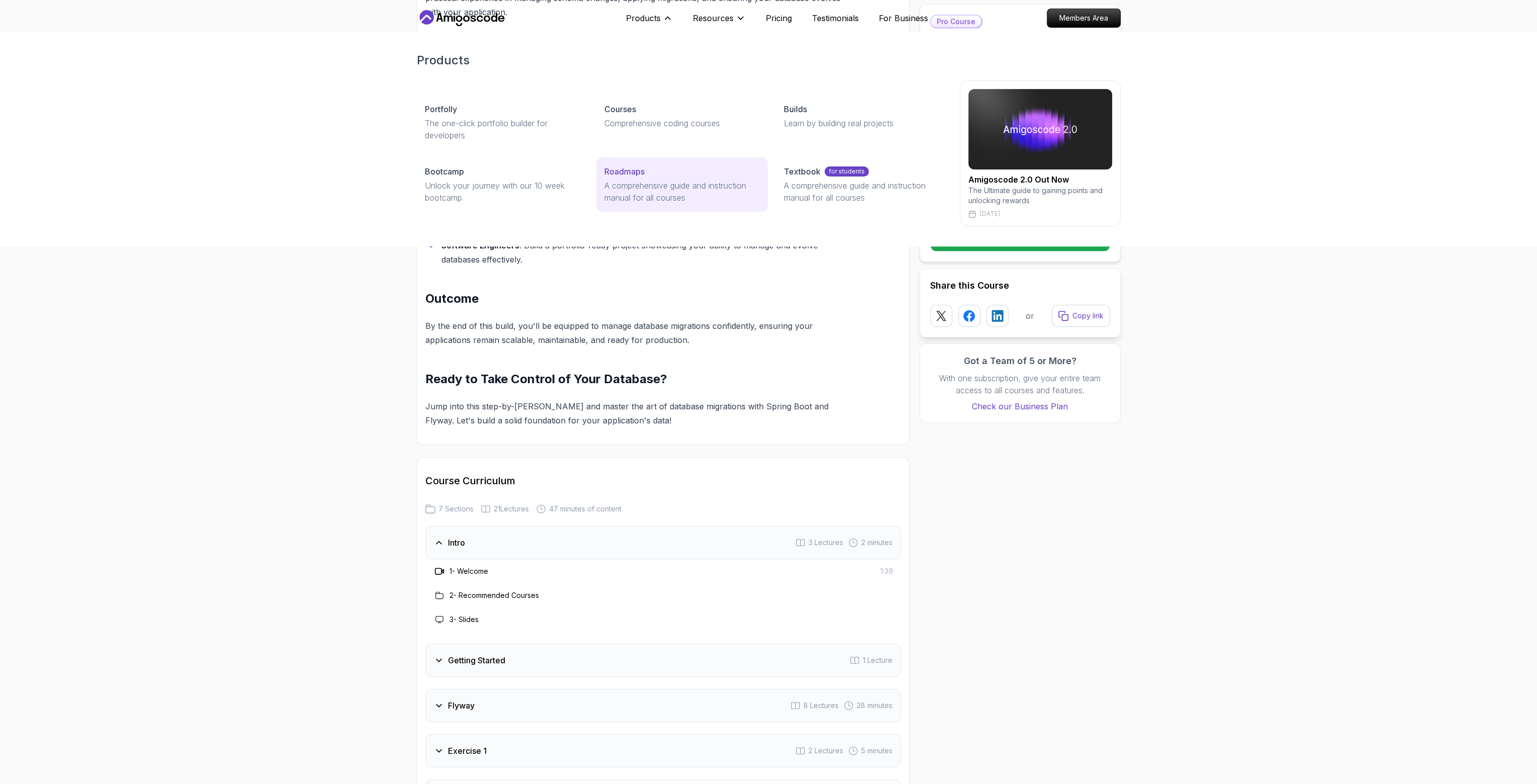
click at [629, 174] on p "Roadmaps" at bounding box center [624, 171] width 40 height 12
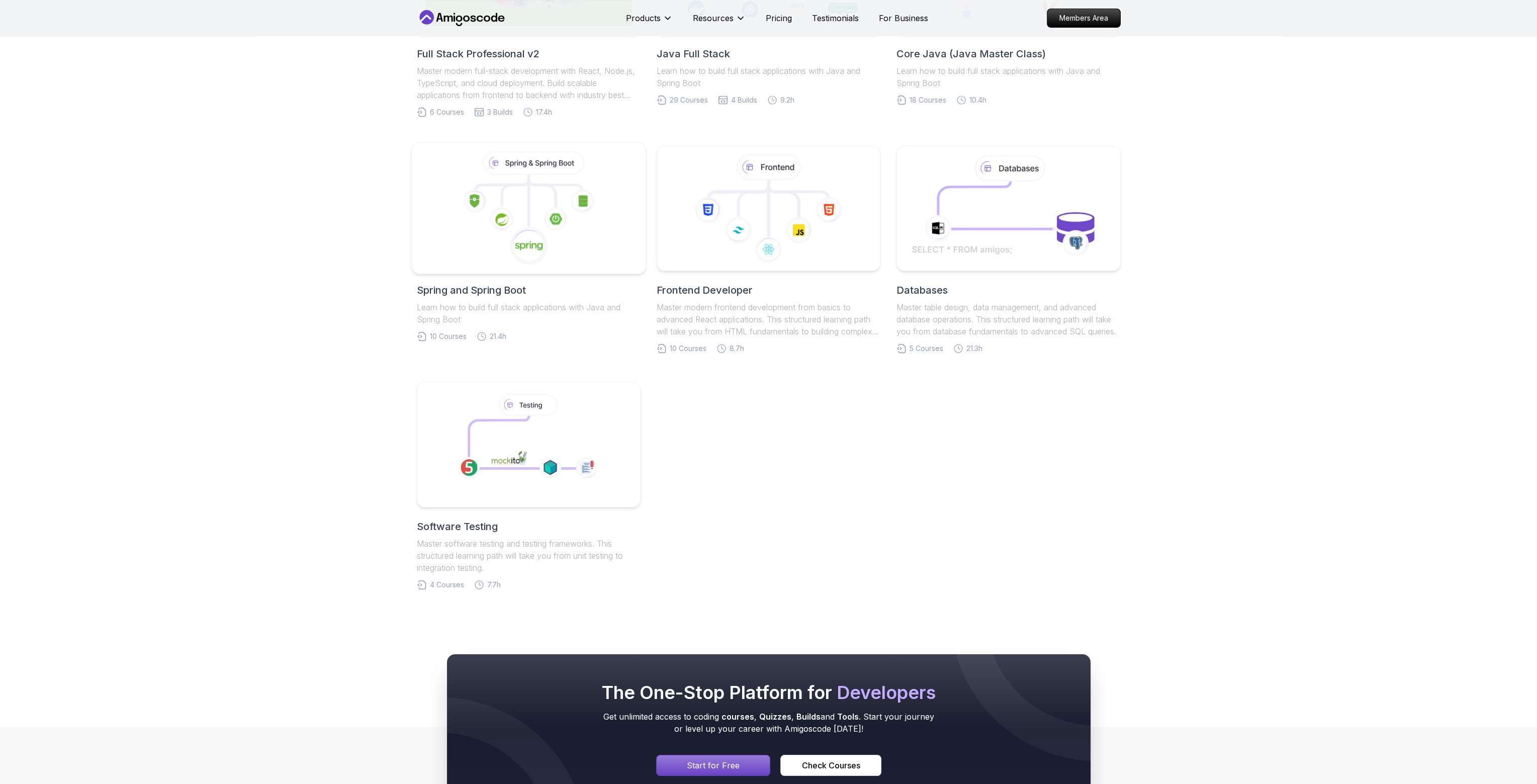
scroll to position [352, 0]
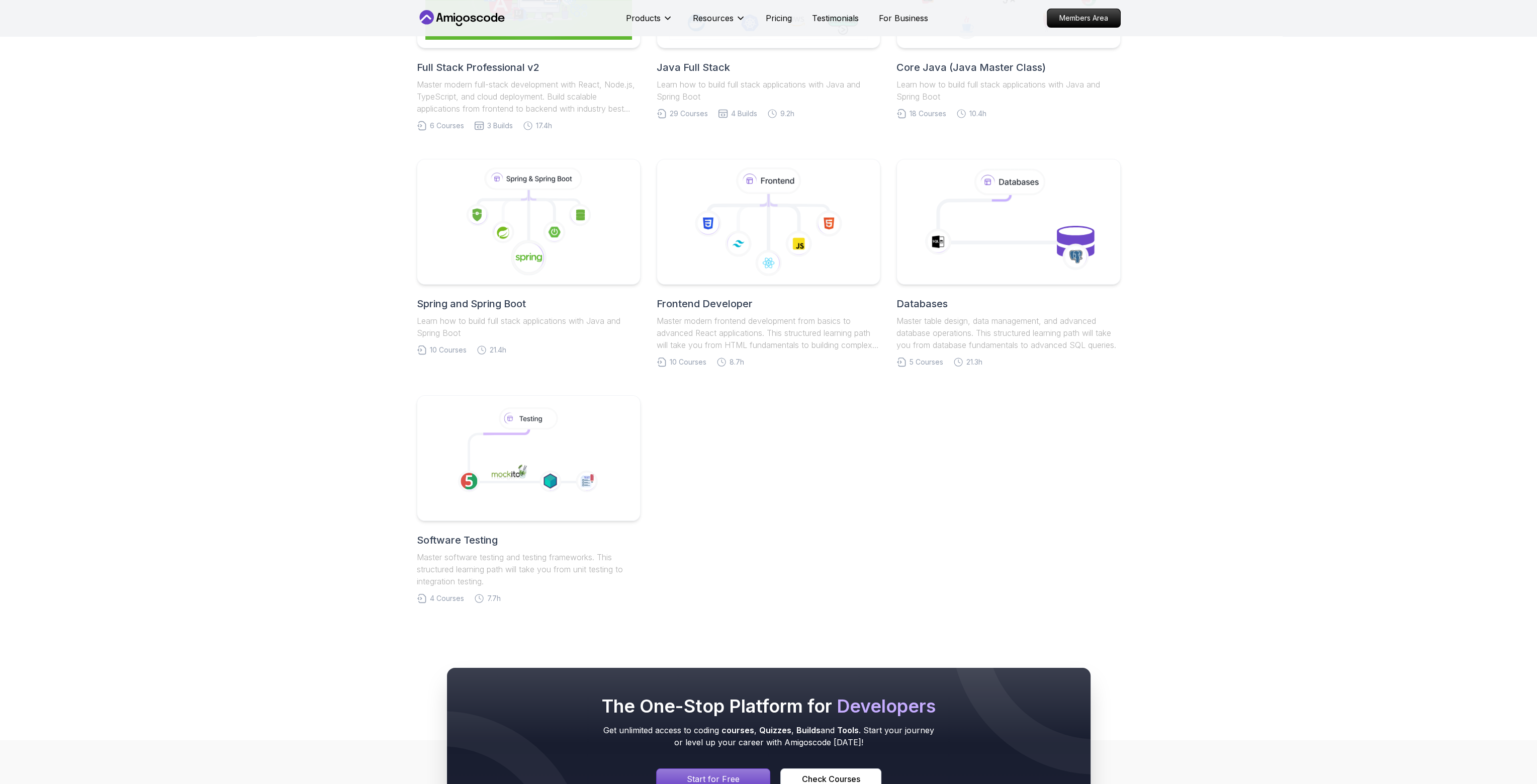
click at [507, 303] on h2 "Spring and Spring Boot" at bounding box center [528, 304] width 224 height 14
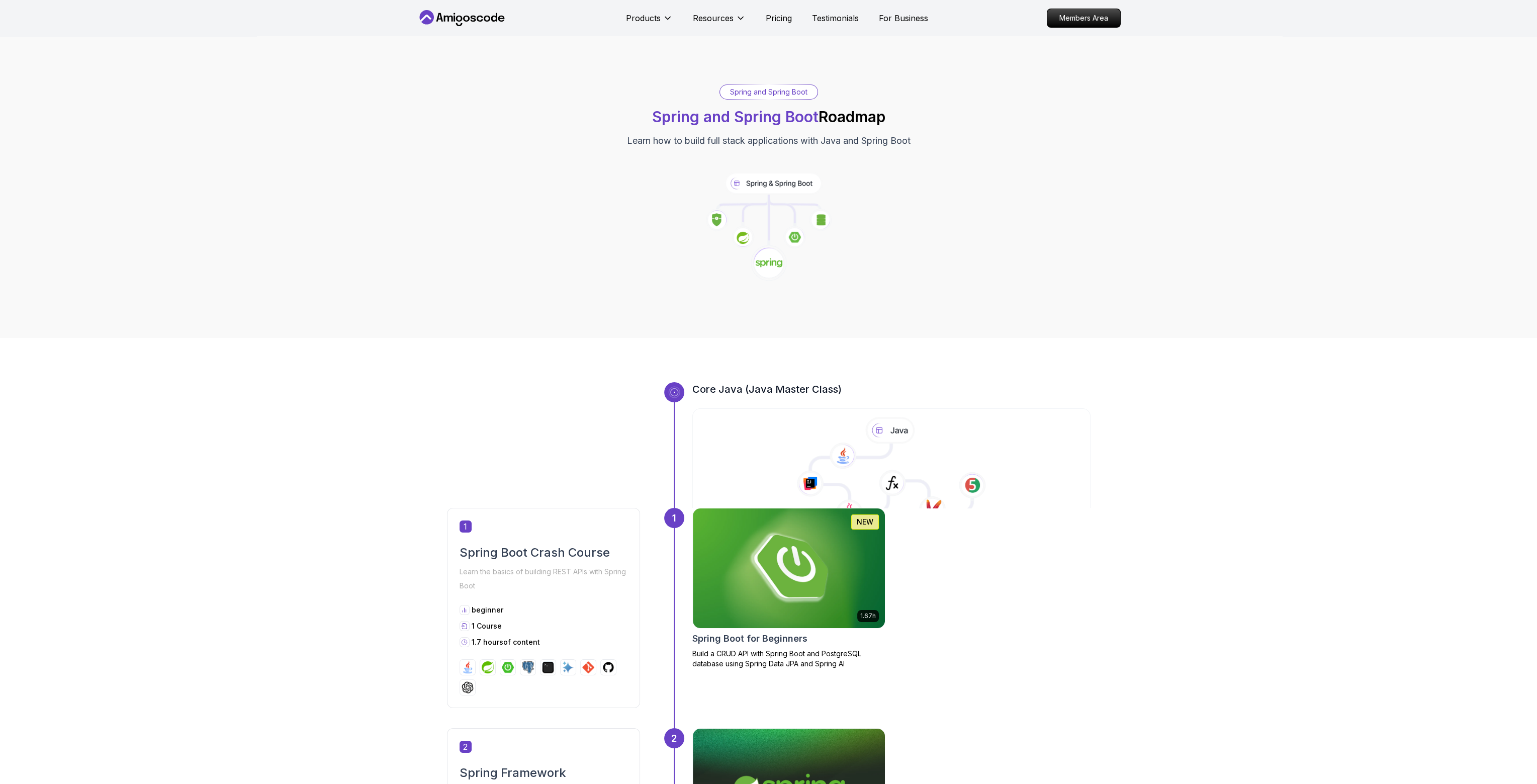
scroll to position [201, 0]
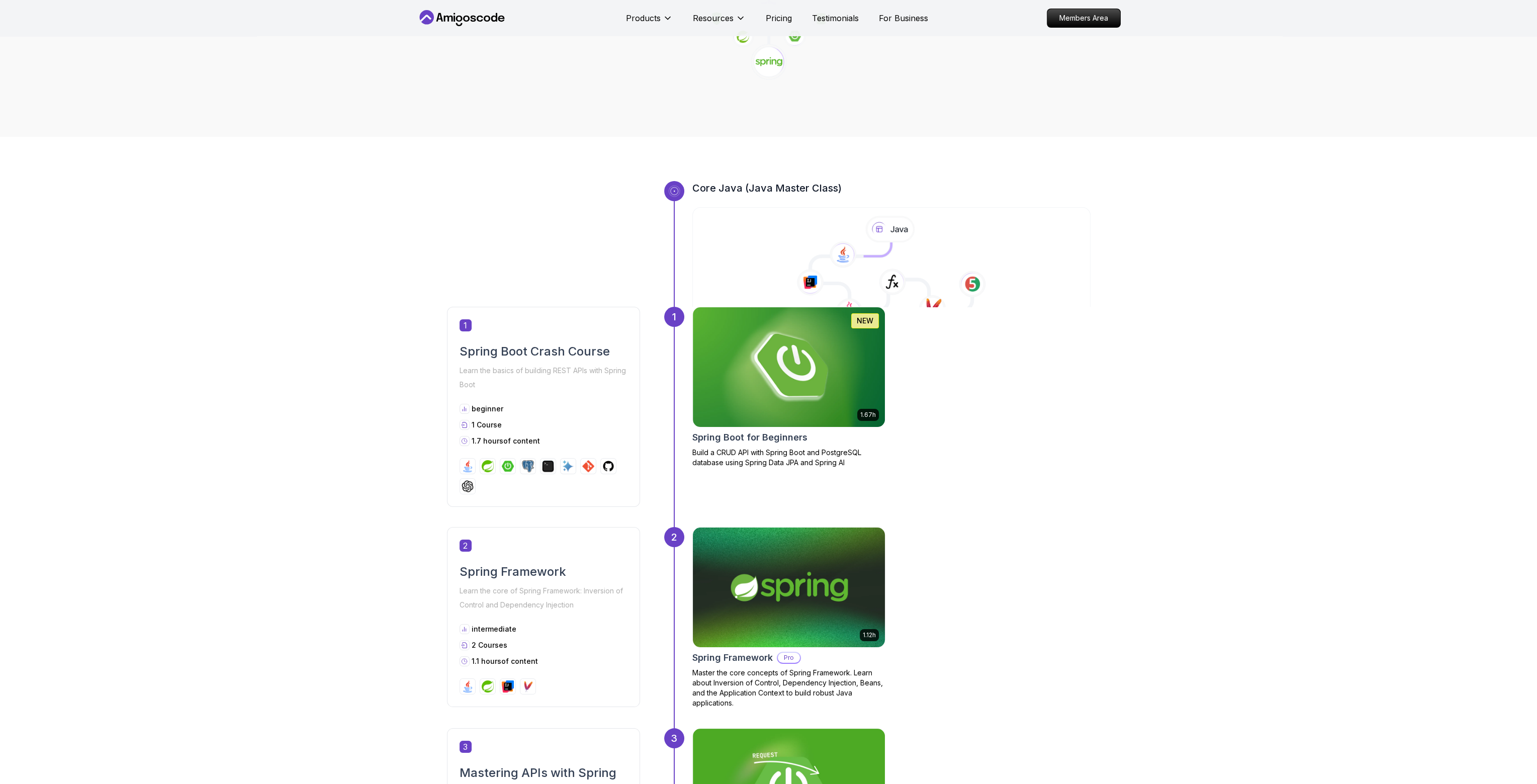
click at [771, 580] on img at bounding box center [788, 586] width 201 height 126
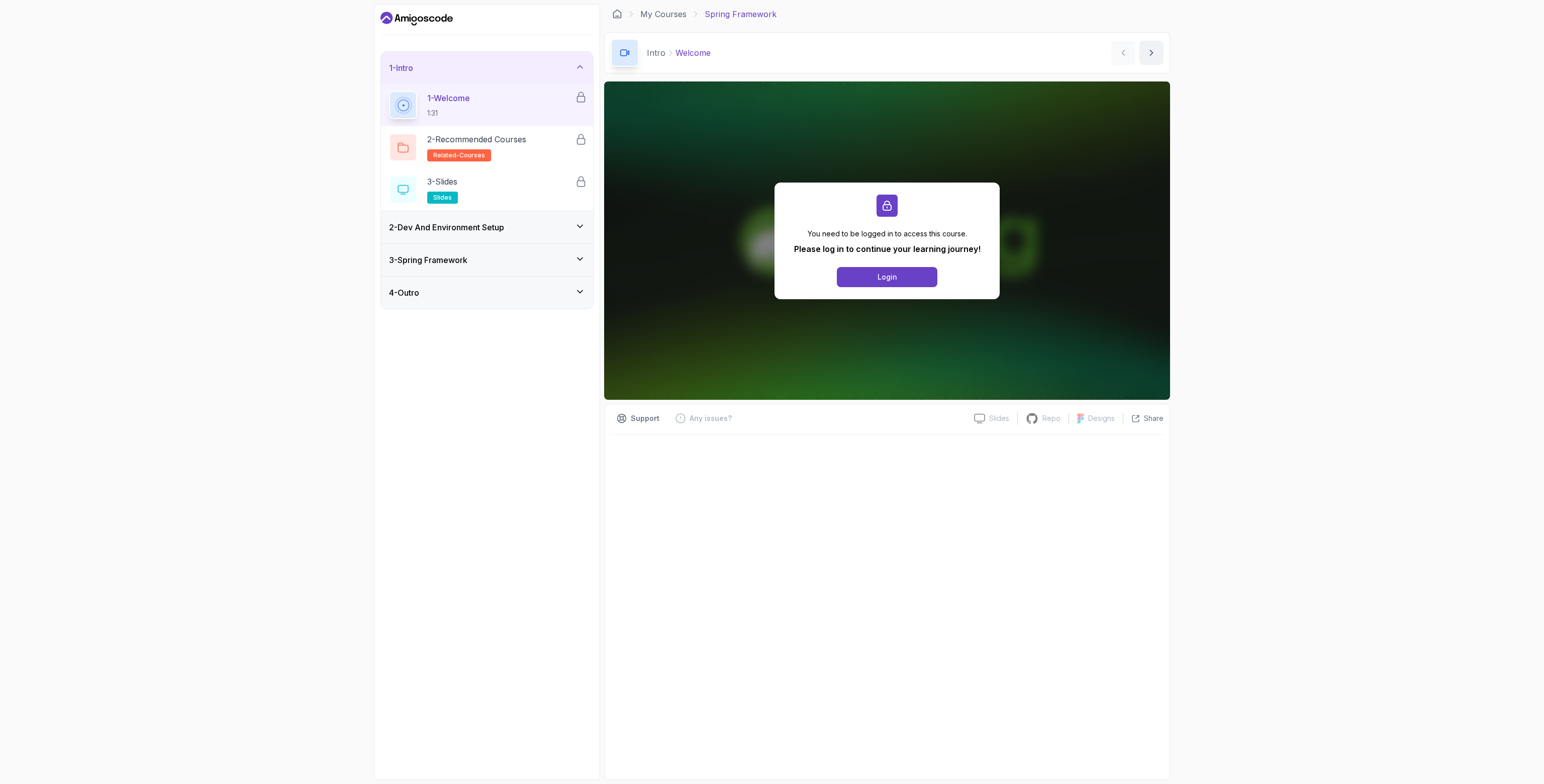
click at [497, 232] on h3 "2 - Dev And Environment Setup" at bounding box center [446, 226] width 115 height 12
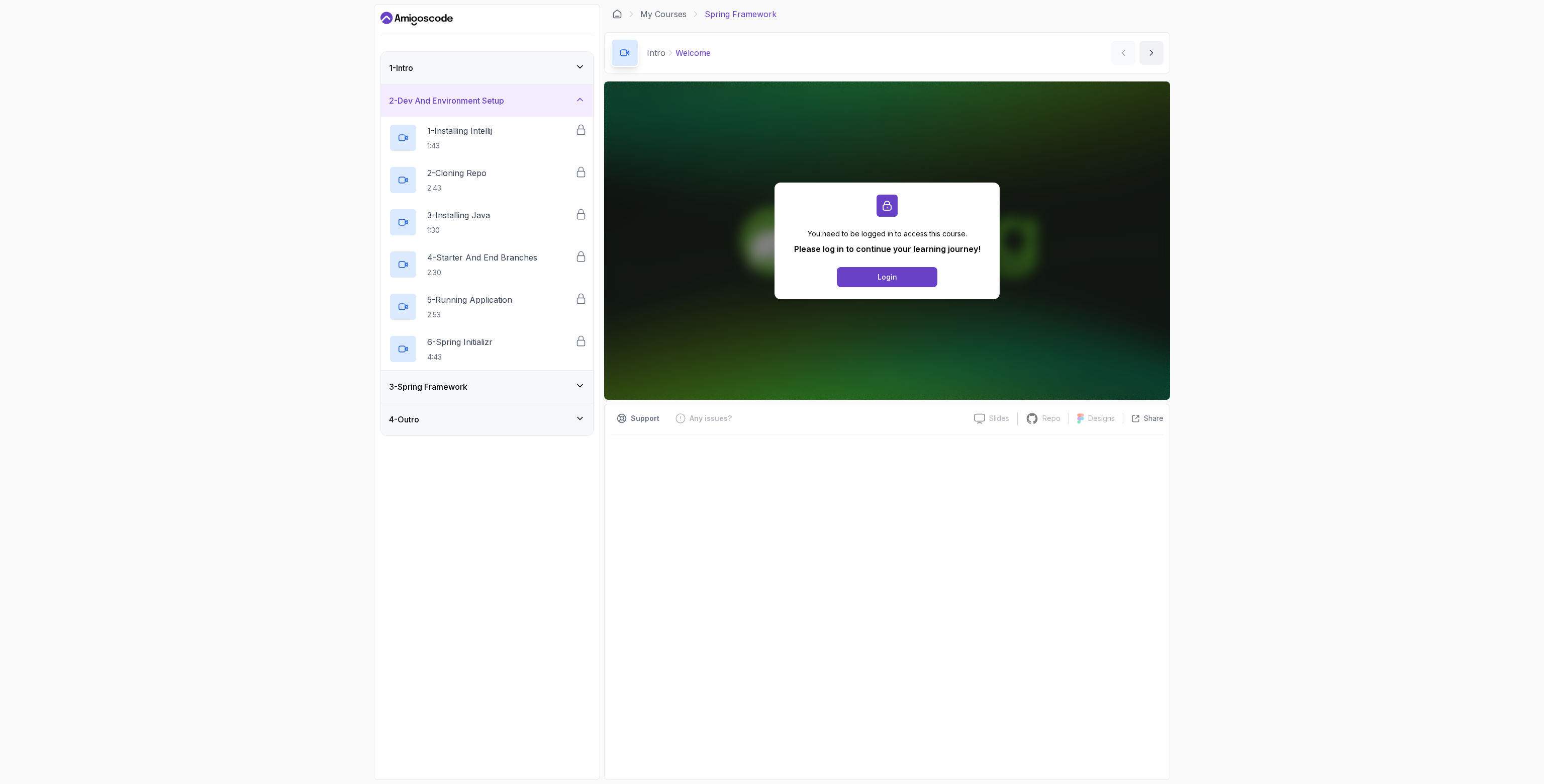
click at [486, 386] on div "3 - Spring Framework" at bounding box center [486, 386] width 196 height 12
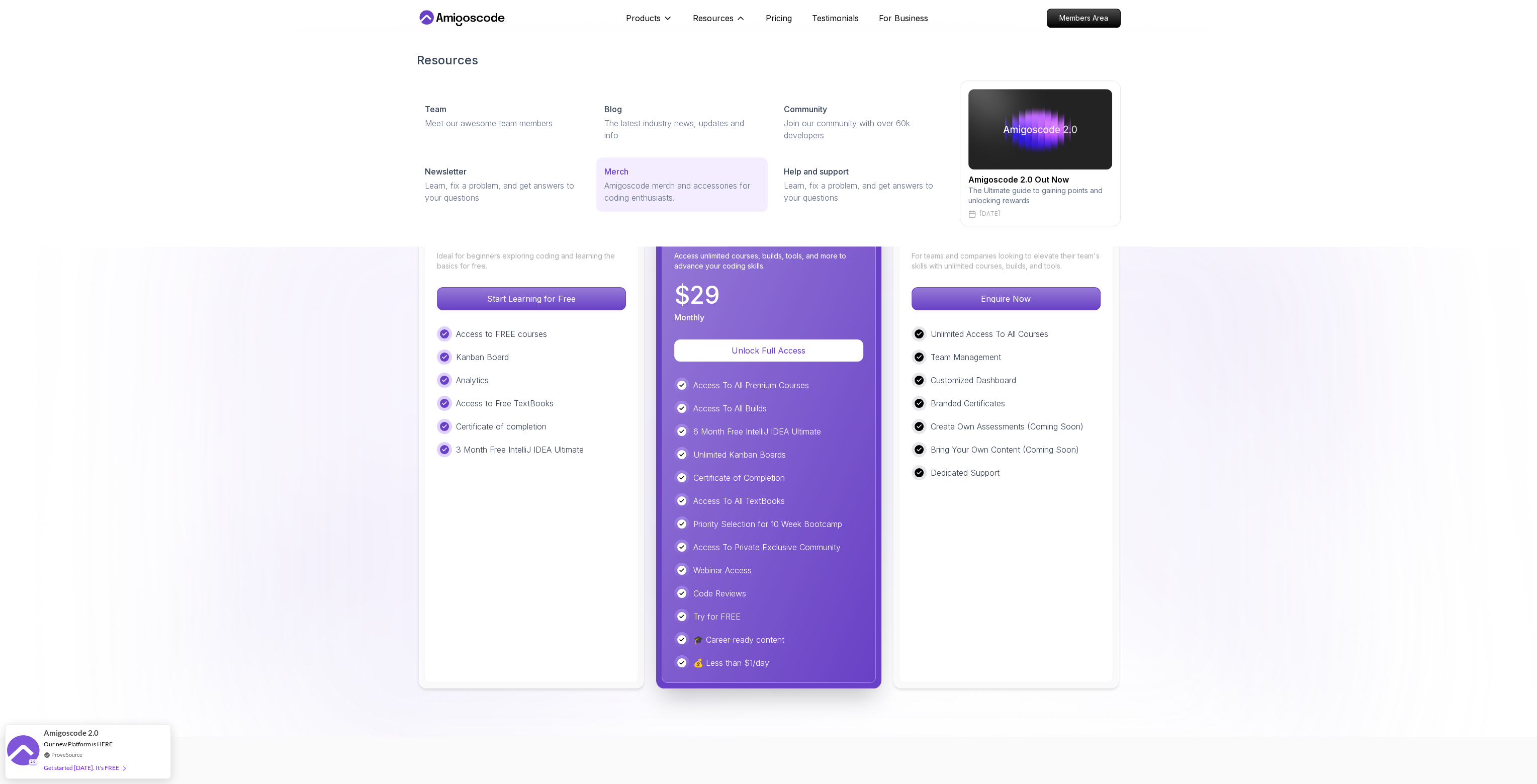
click at [636, 177] on link "Merch Amigoscode merch and accessories for coding enthusiasts." at bounding box center [682, 184] width 172 height 55
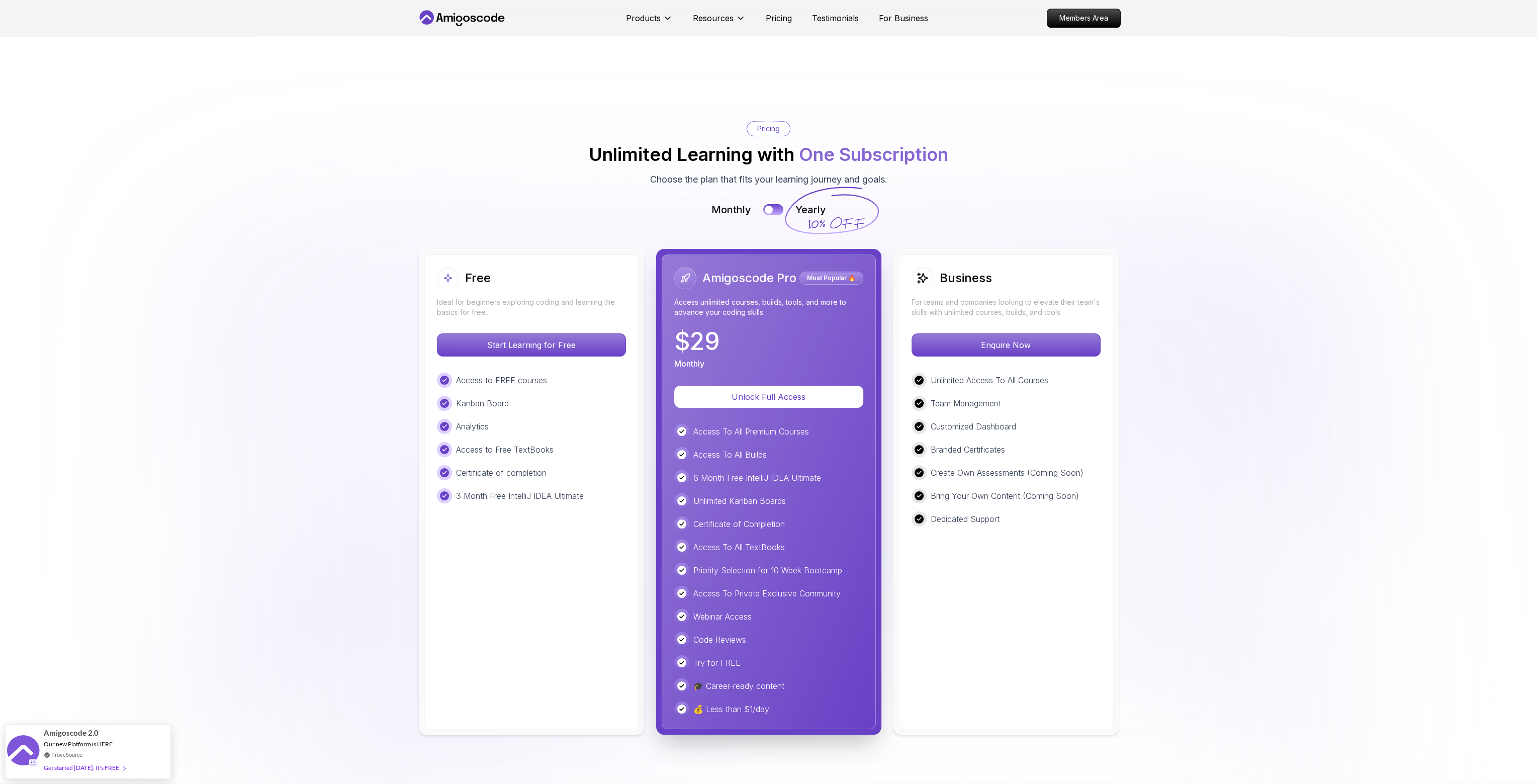
scroll to position [2049, 0]
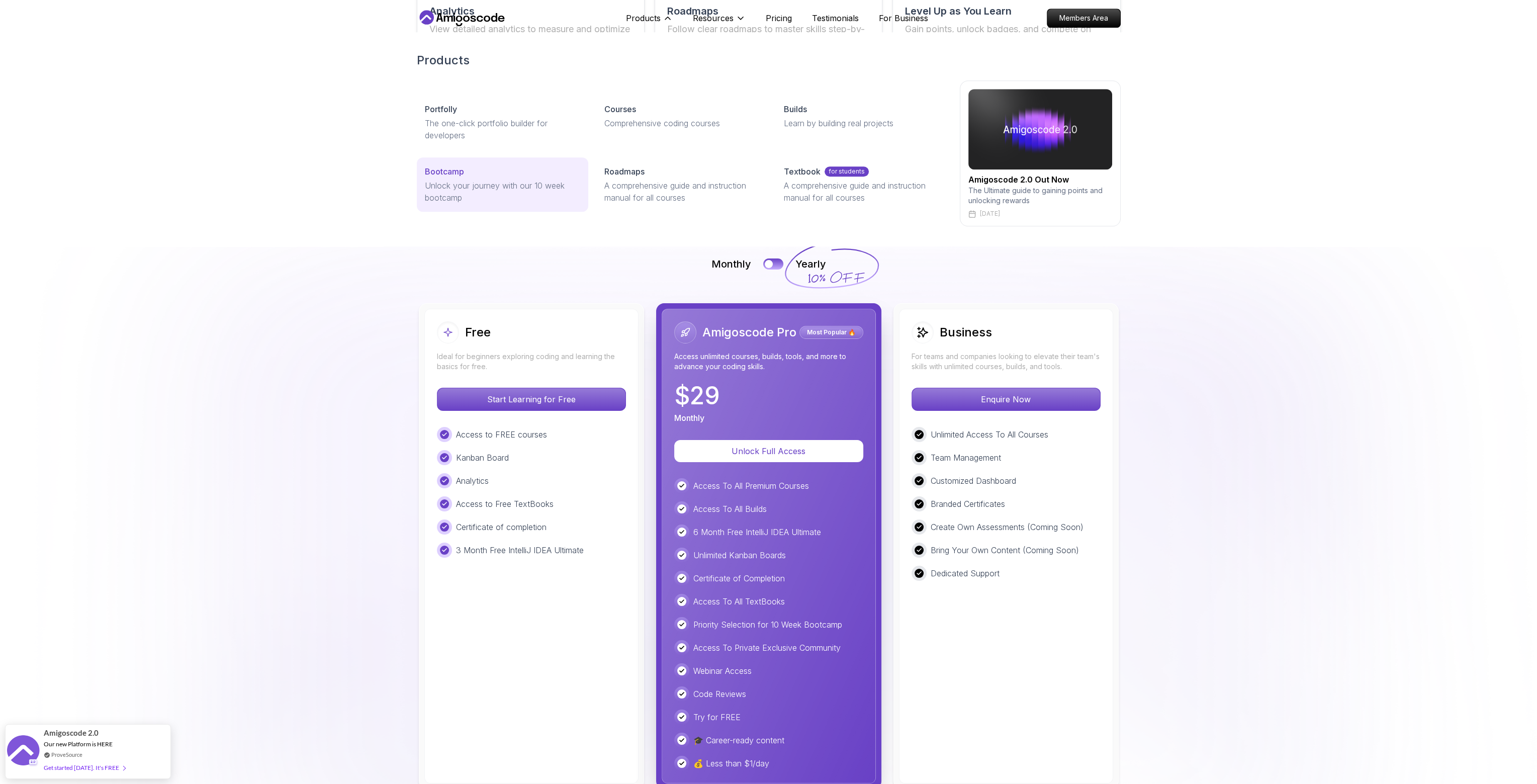
click at [481, 189] on p "Unlock your journey with our 10 week bootcamp" at bounding box center [502, 191] width 156 height 24
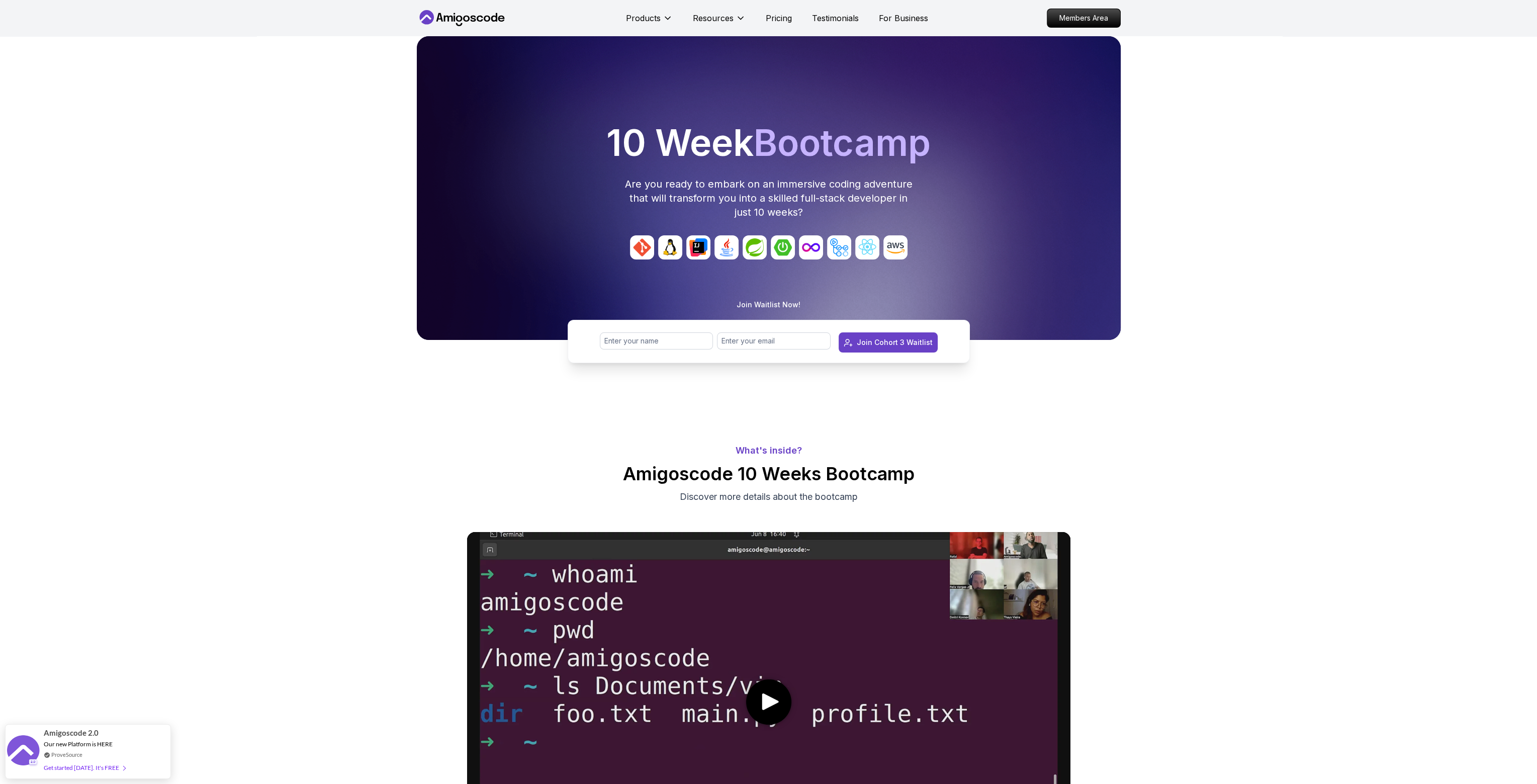
click at [756, 250] on img at bounding box center [754, 247] width 24 height 24
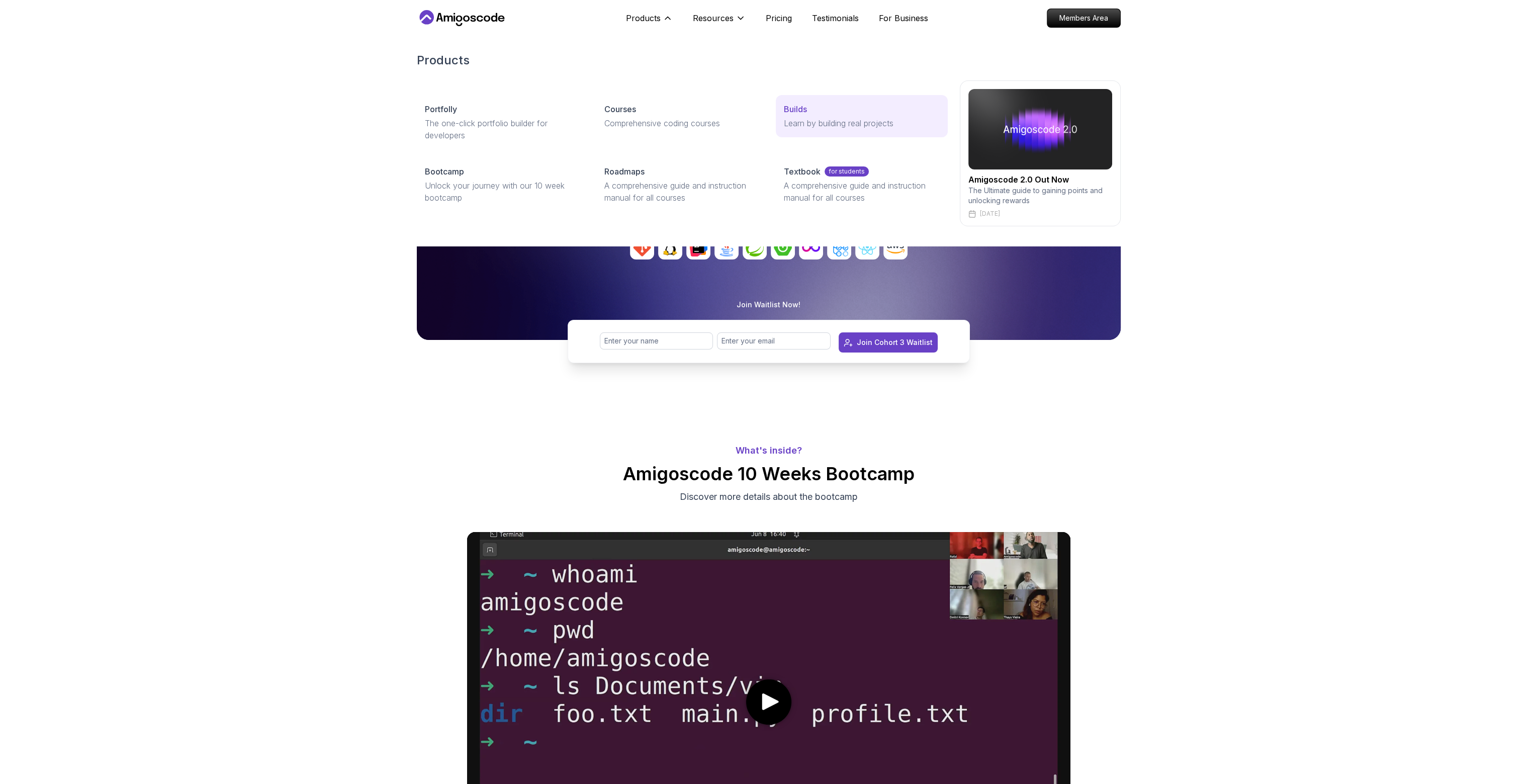
click at [800, 120] on p "Learn by building real projects" at bounding box center [862, 122] width 156 height 12
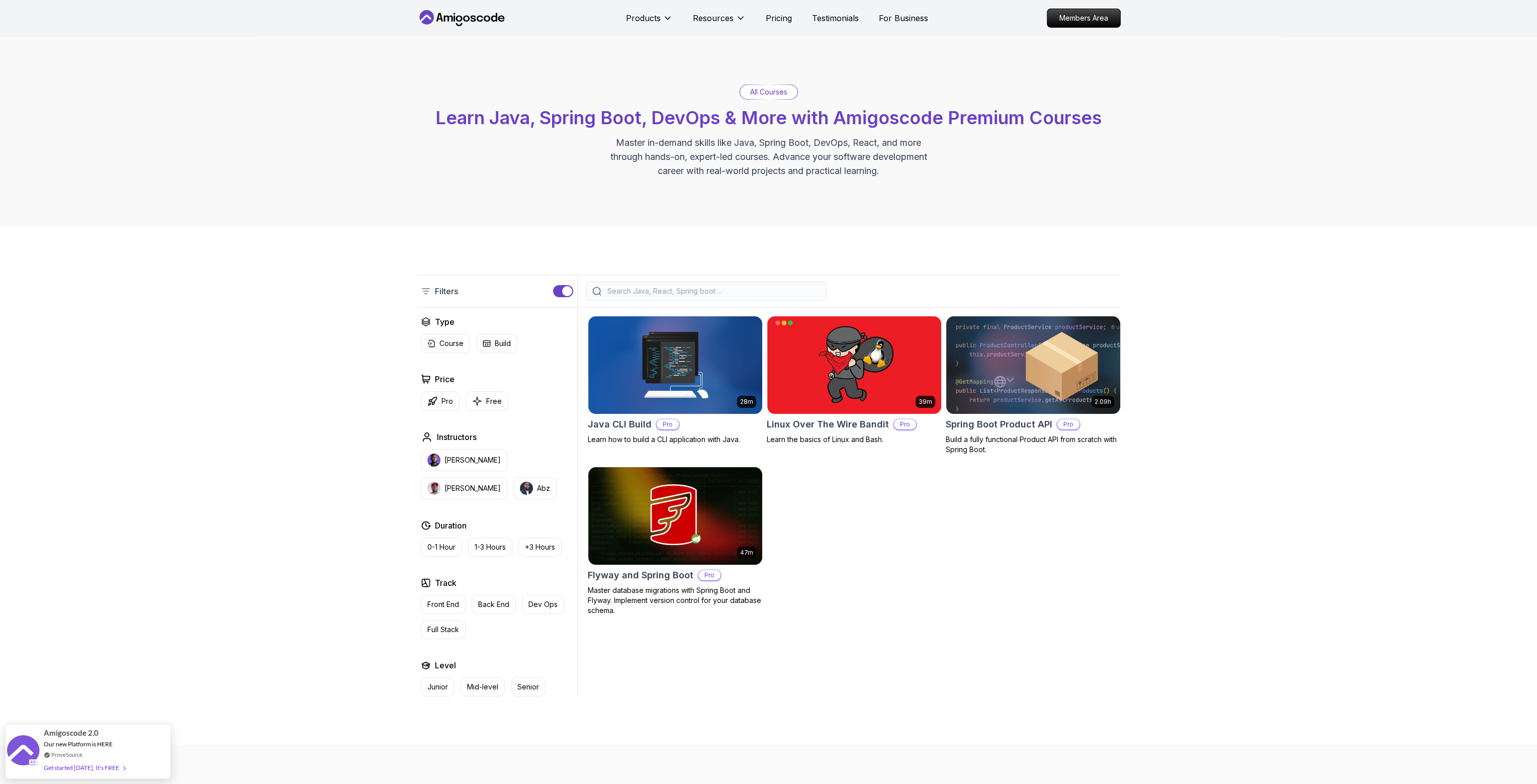
click at [1073, 436] on p "Build a fully functional Product API from scratch with Spring Boot." at bounding box center [1034, 444] width 175 height 20
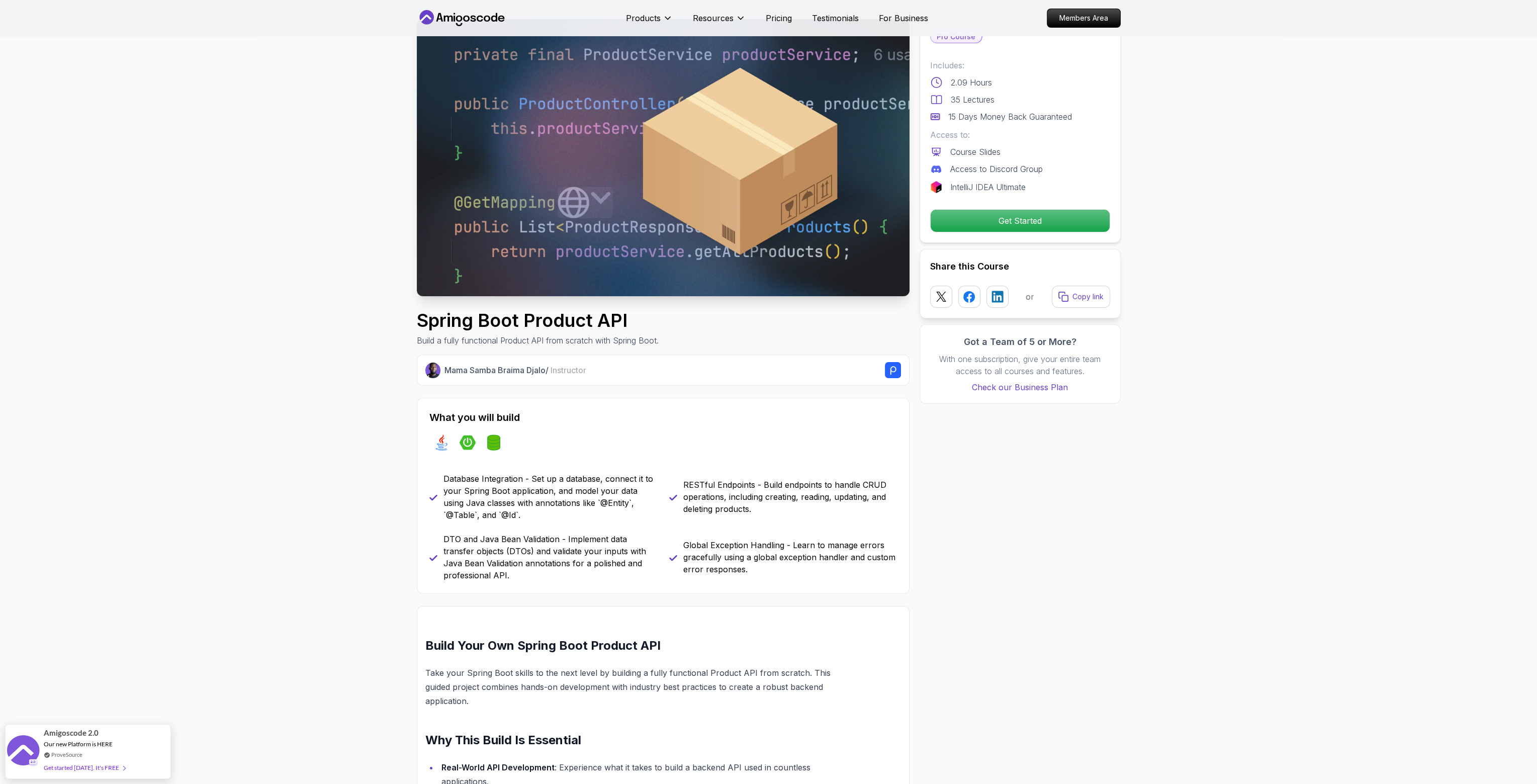
scroll to position [100, 0]
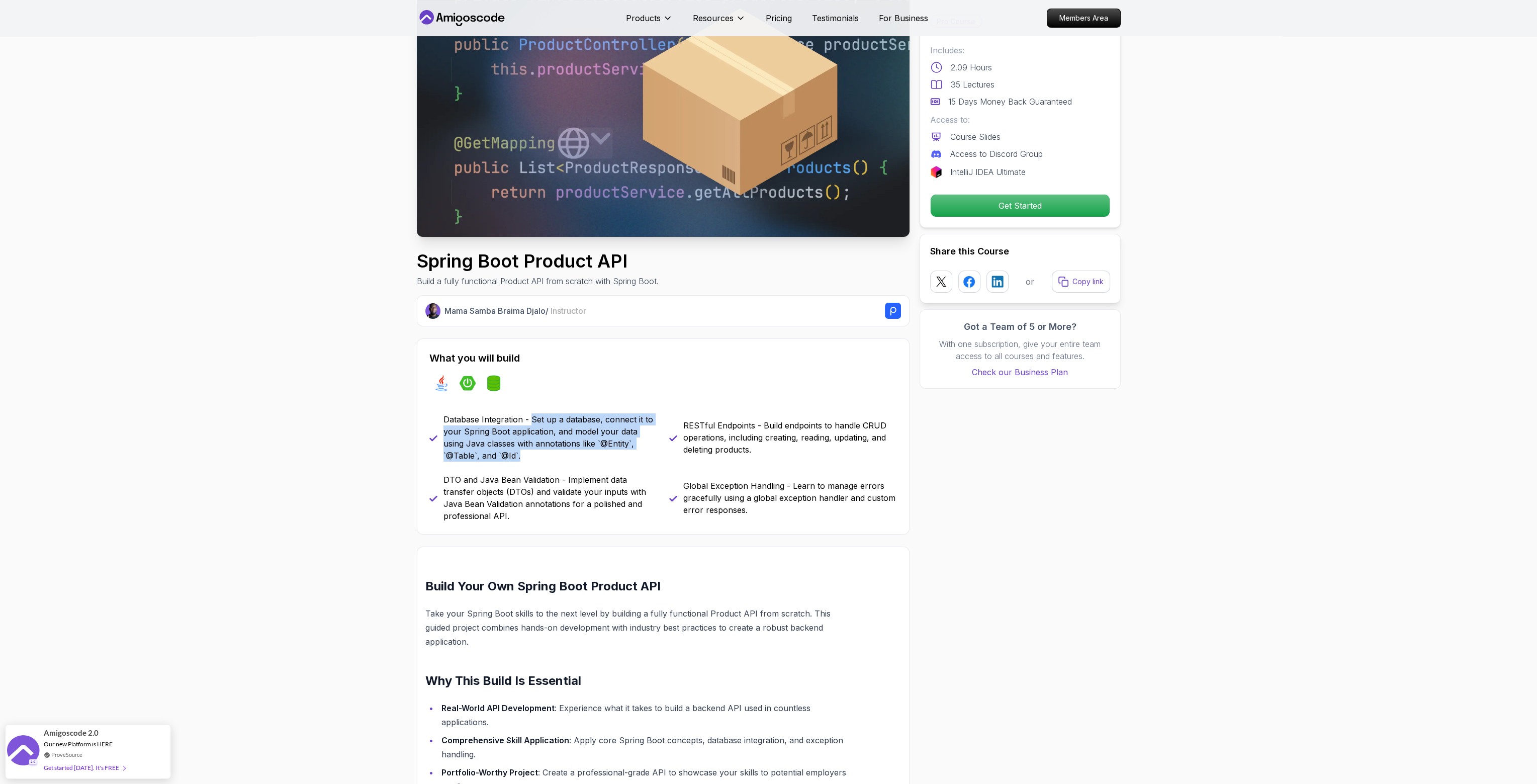
drag, startPoint x: 529, startPoint y: 421, endPoint x: 517, endPoint y: 475, distance: 55.3
click at [617, 458] on p "Database Integration - Set up a database, connect it to your Spring Boot applic…" at bounding box center [550, 437] width 214 height 48
drag, startPoint x: 467, startPoint y: 481, endPoint x: 570, endPoint y: 468, distance: 103.8
click at [570, 468] on div "Database Integration - Set up a database, connect it to your Spring Boot applic…" at bounding box center [663, 467] width 468 height 108
click at [570, 468] on div "Database Integration - Set up a database, connect it to your Spring Boot applic…" at bounding box center [663, 467] width 468 height 108
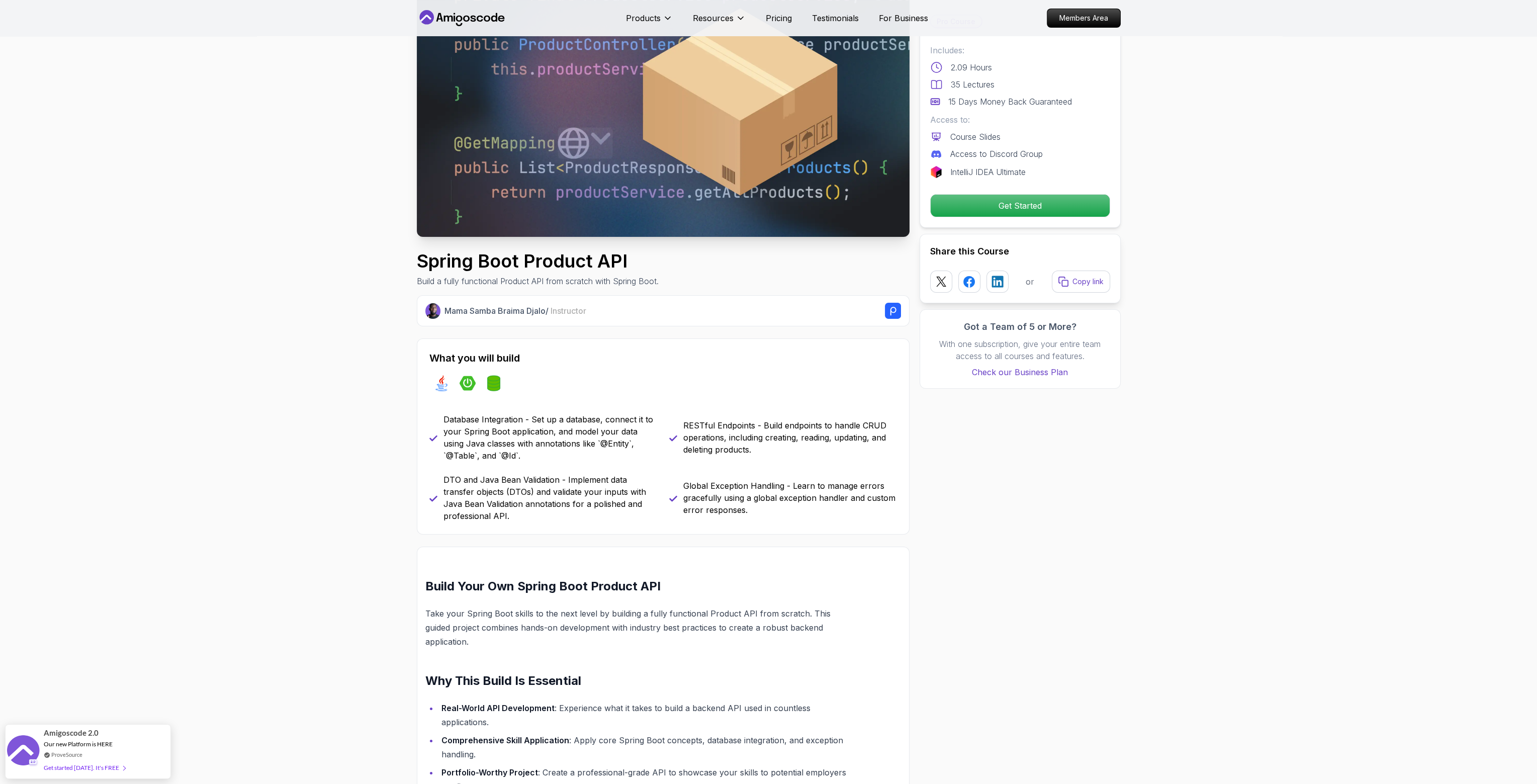
click at [697, 484] on p "Global Exception Handling - Learn to manage errors gracefully using a global ex…" at bounding box center [790, 497] width 214 height 36
click at [705, 472] on div "Database Integration - Set up a database, connect it to your Spring Boot applic…" at bounding box center [663, 467] width 468 height 108
drag, startPoint x: 712, startPoint y: 502, endPoint x: 821, endPoint y: 486, distance: 110.2
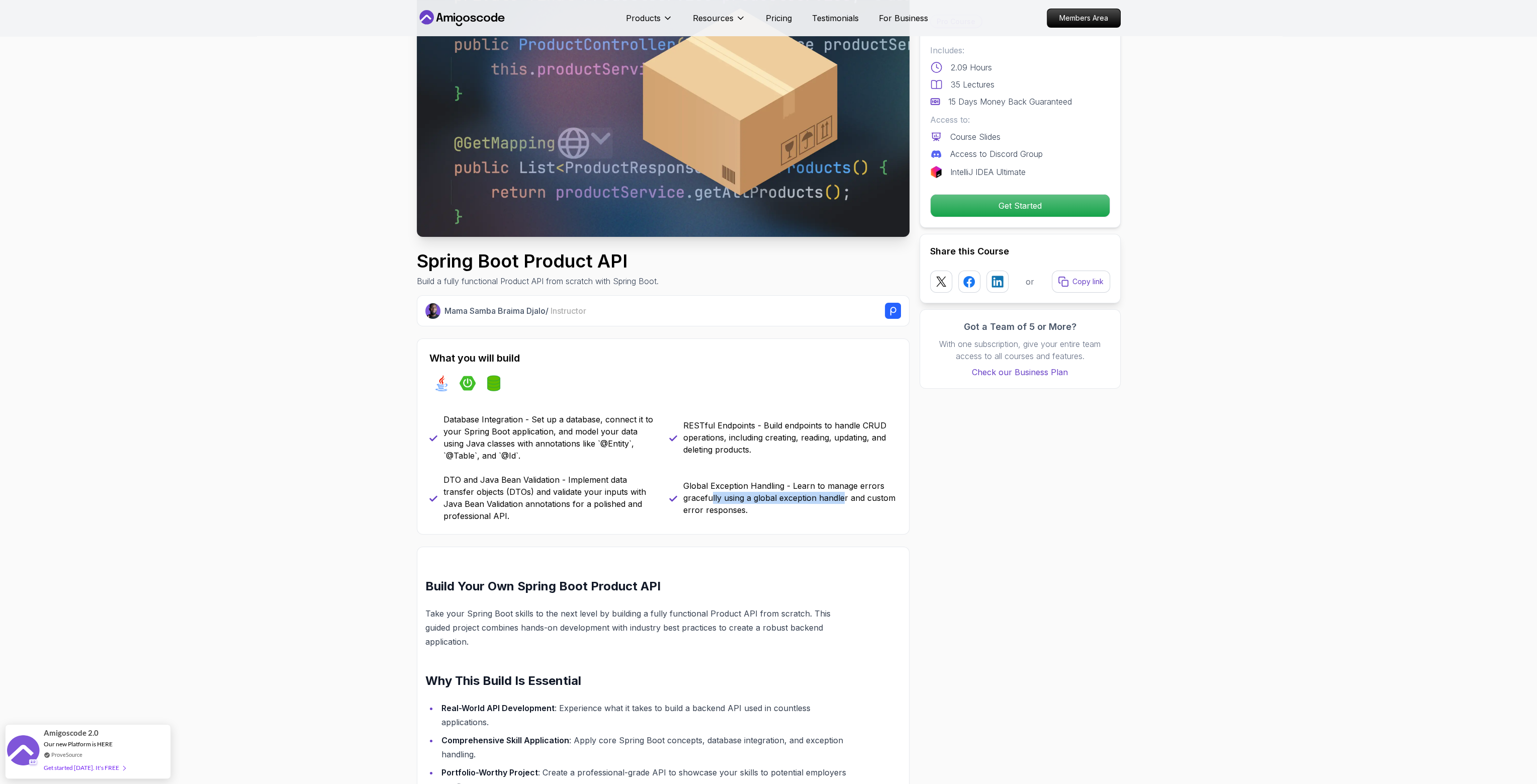
click at [840, 498] on p "Global Exception Handling - Learn to manage errors gracefully using a global ex…" at bounding box center [790, 497] width 214 height 36
click at [764, 458] on div "RESTful Endpoints - Build endpoints to handle CRUD operations, including creati…" at bounding box center [782, 437] width 228 height 48
click at [744, 451] on p "RESTful Endpoints - Build endpoints to handle CRUD operations, including creati…" at bounding box center [790, 437] width 214 height 36
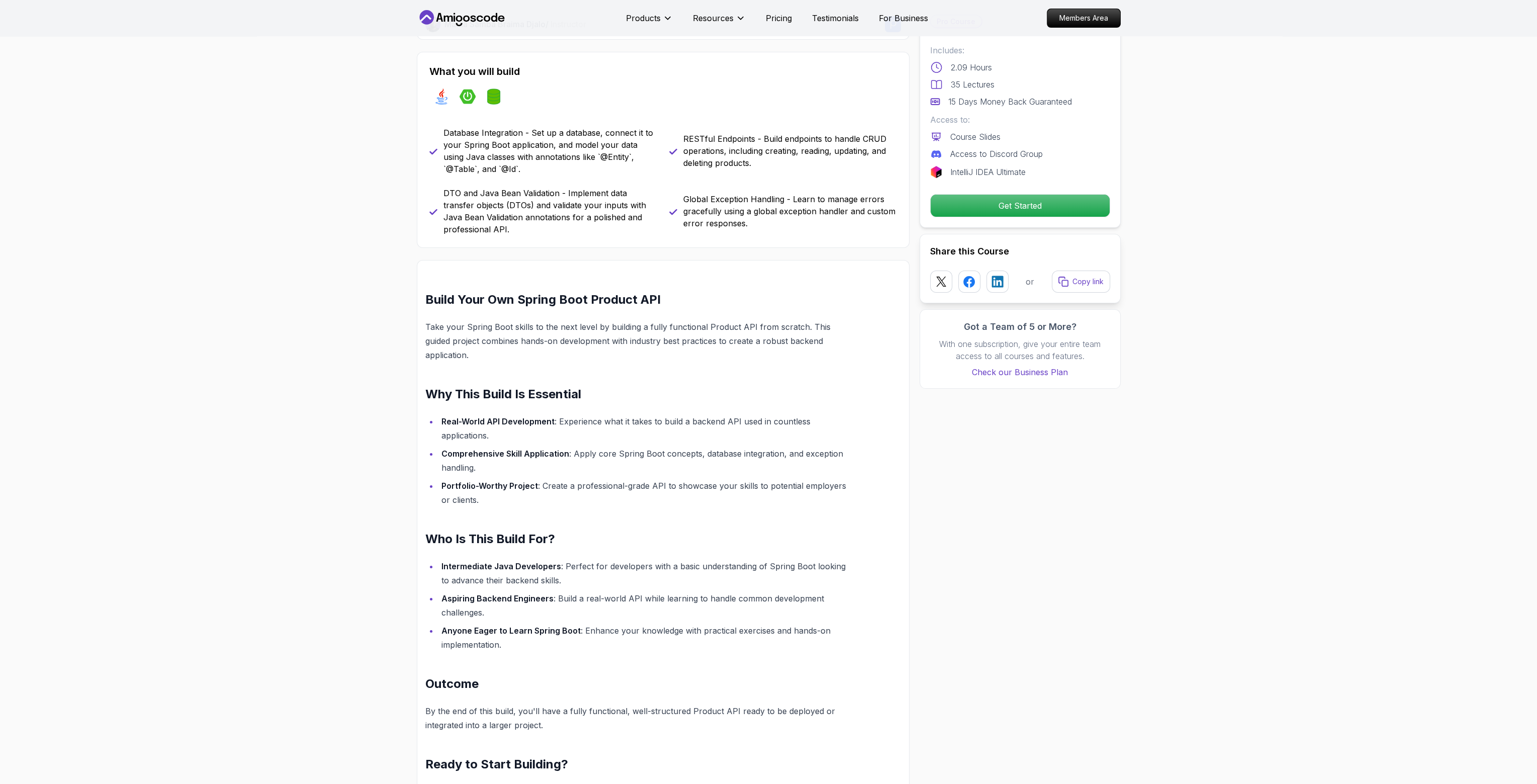
scroll to position [402, 0]
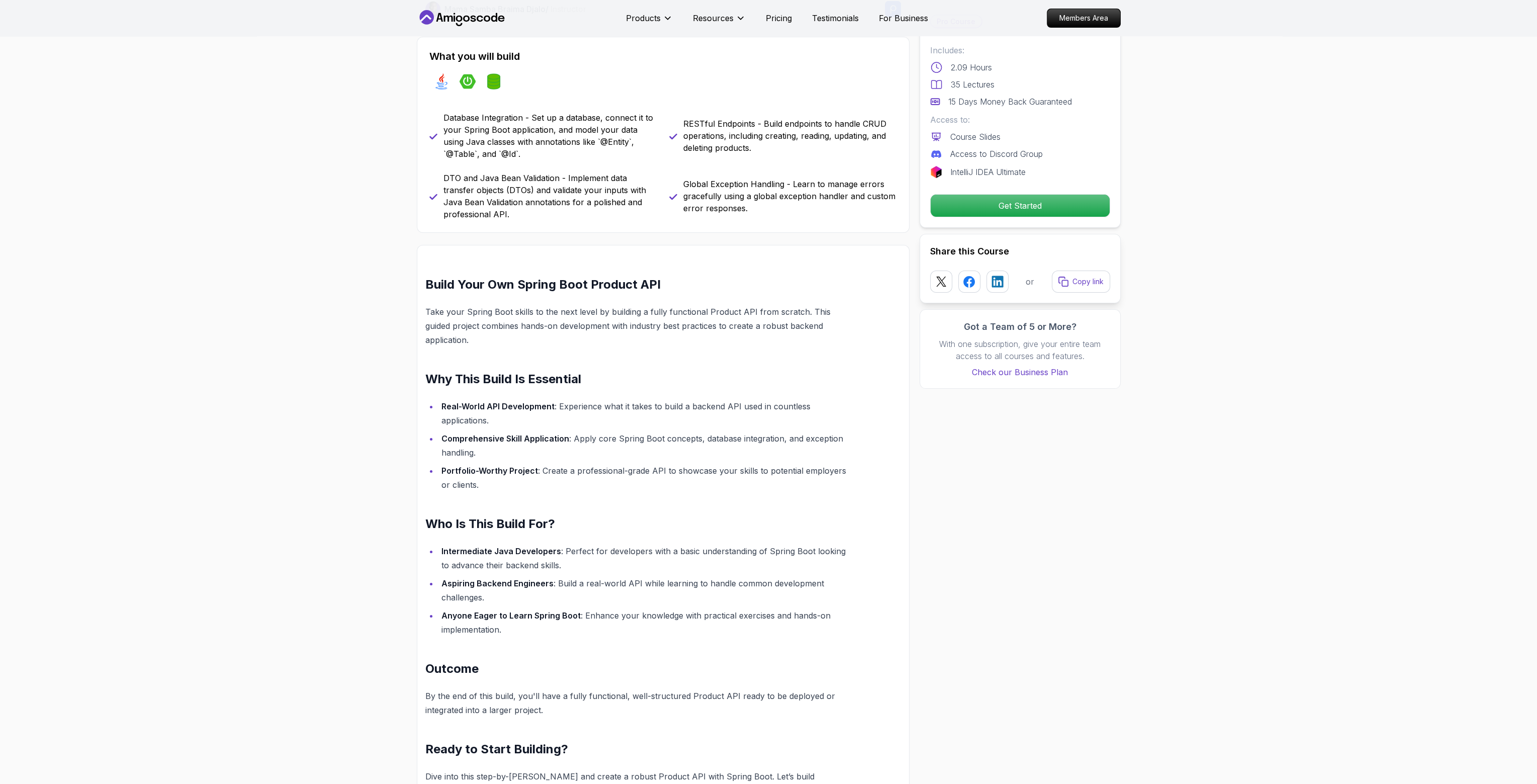
click at [464, 401] on strong "Real-World API Development" at bounding box center [498, 406] width 114 height 10
click at [555, 399] on li "Real-World API Development : Experience what it takes to build a backend API us…" at bounding box center [646, 412] width 415 height 28
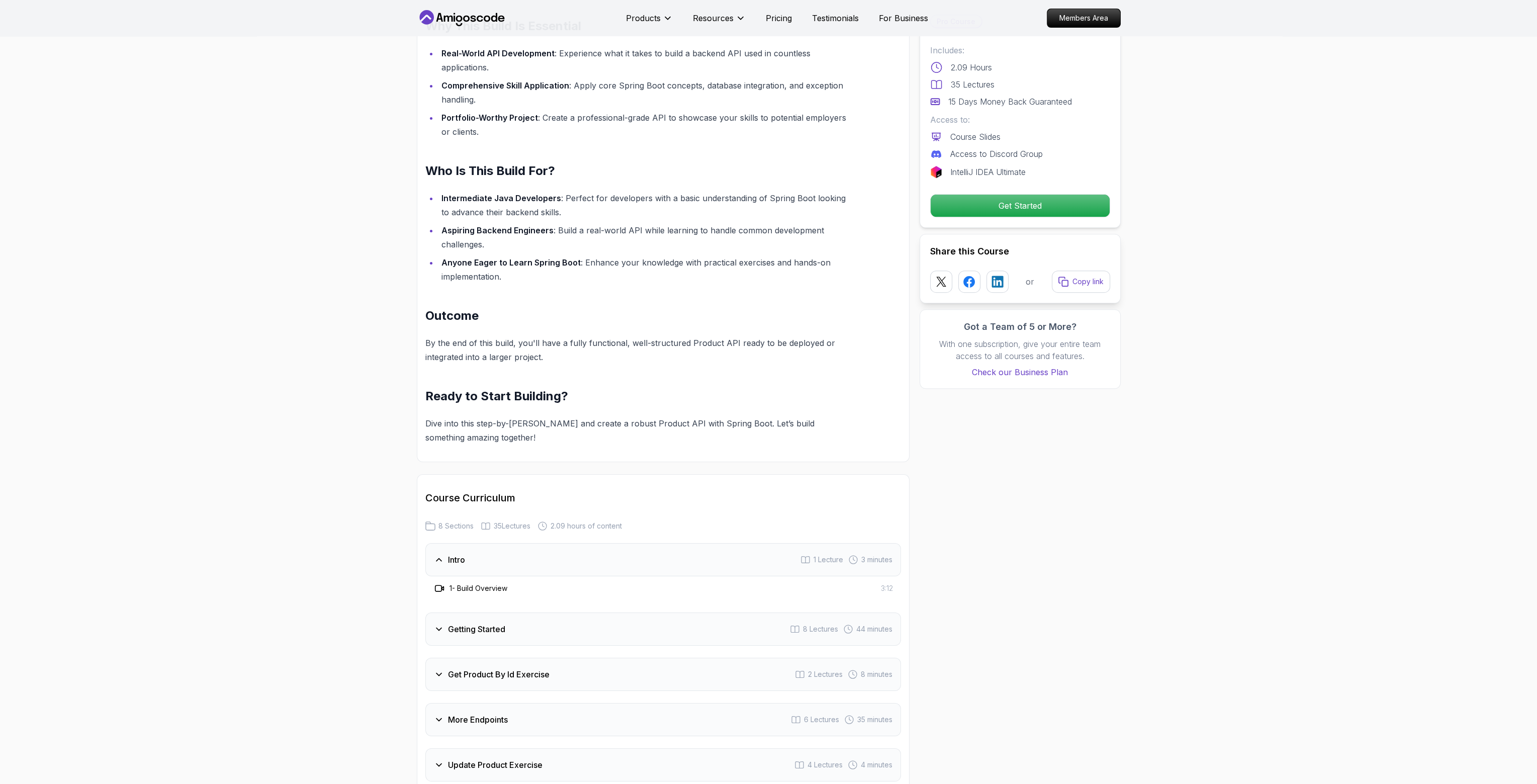
scroll to position [905, 0]
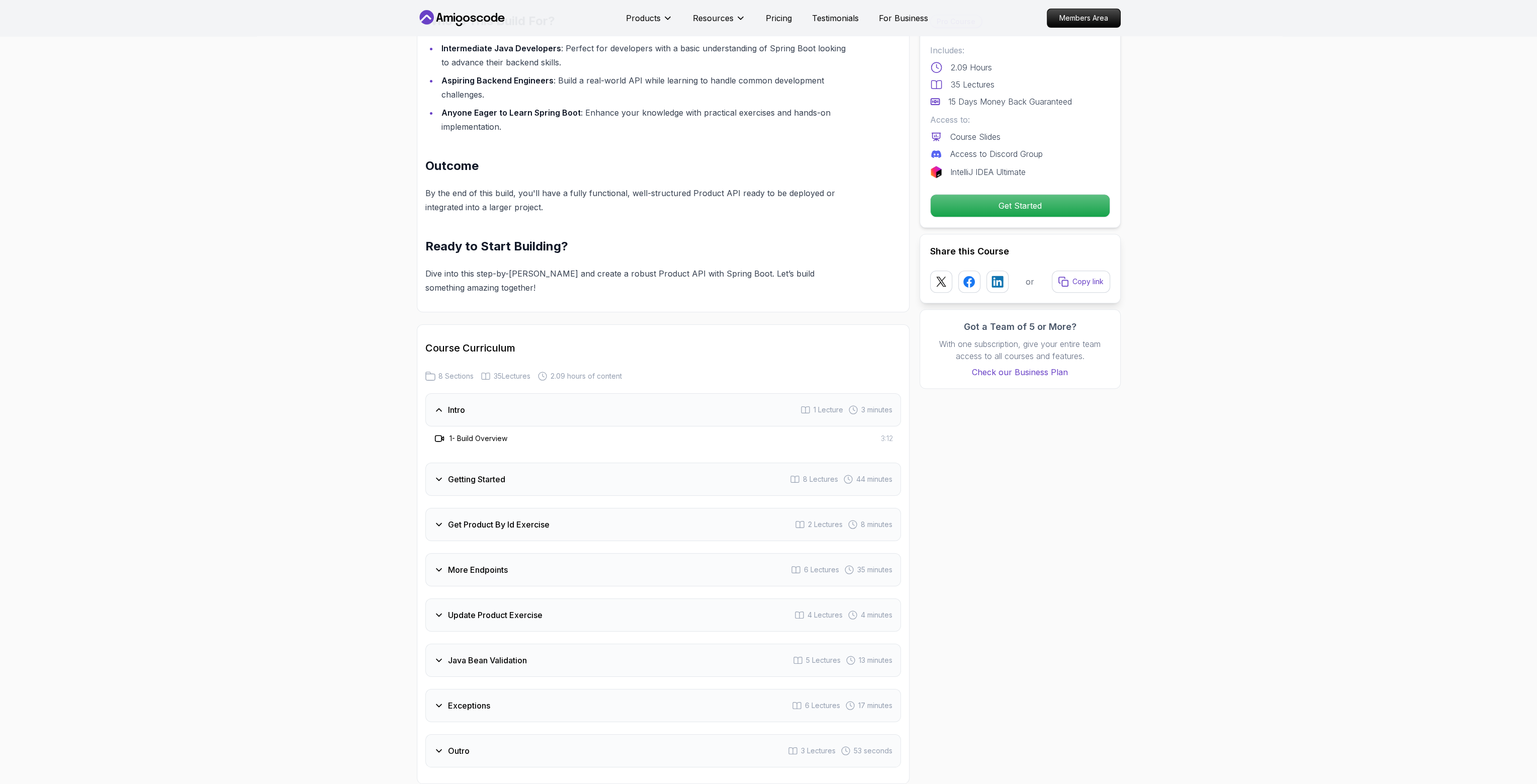
click at [511, 515] on div "Get Product By Id Exercise 2 Lectures 8 minutes" at bounding box center [663, 524] width 476 height 33
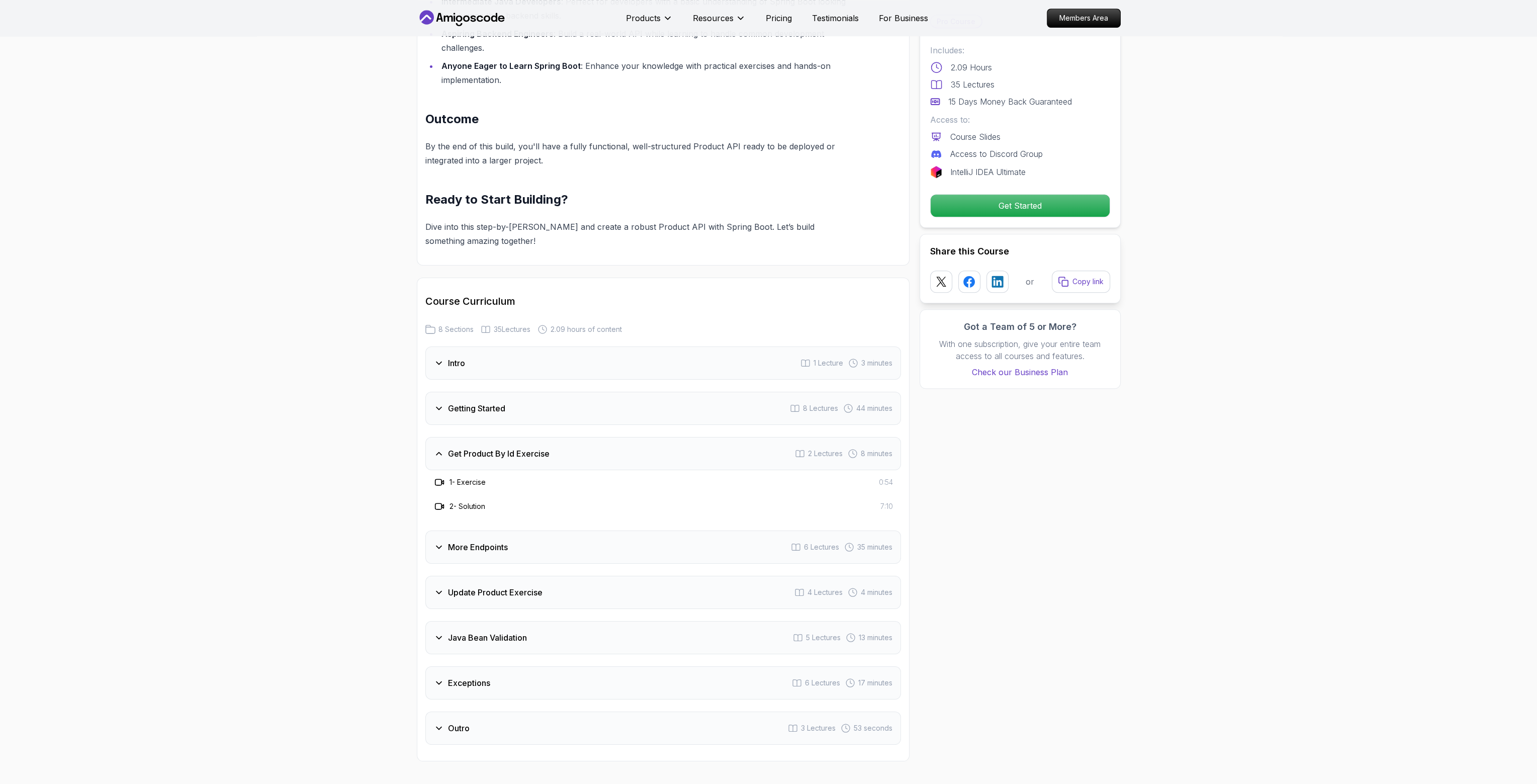
scroll to position [1006, 0]
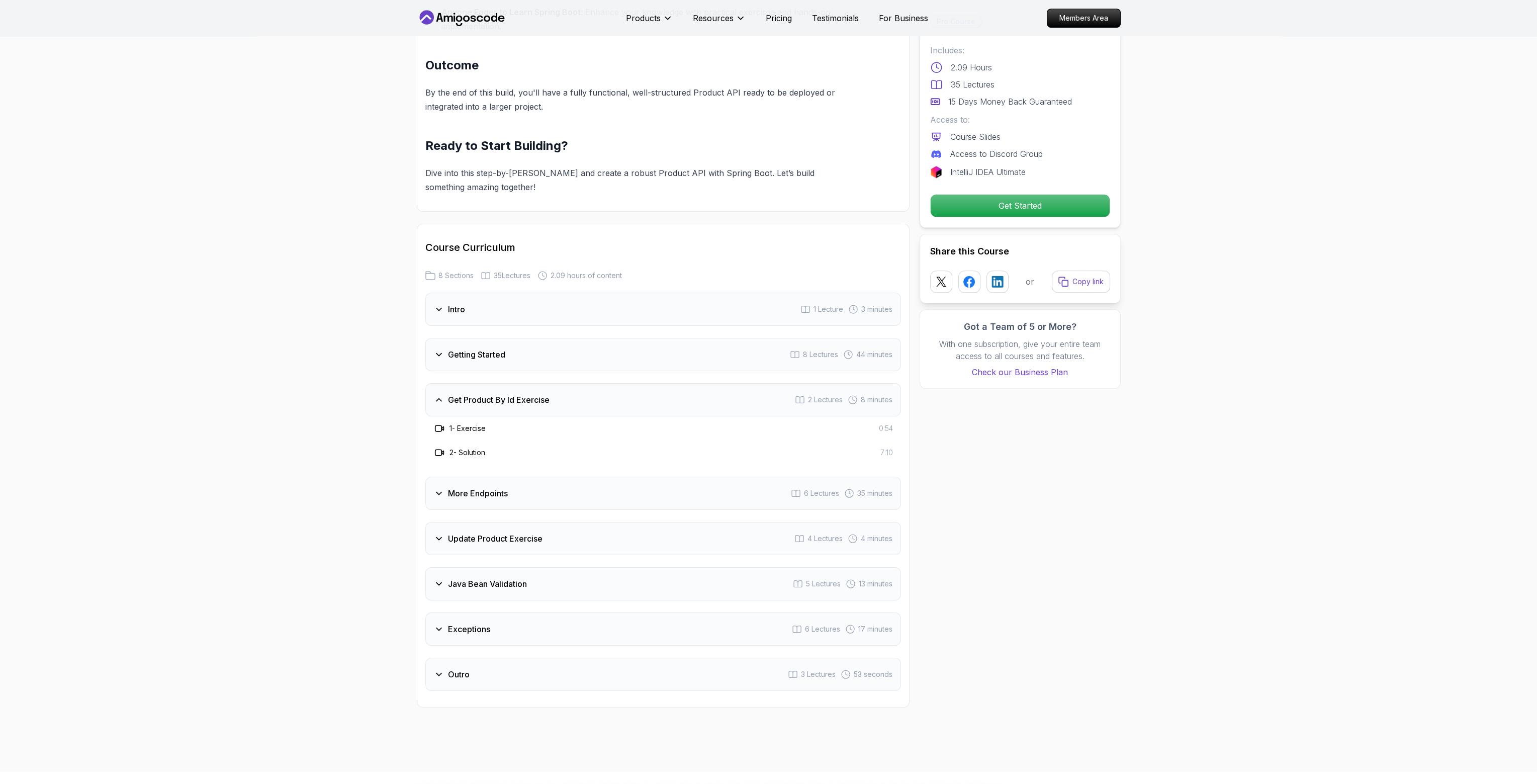
click at [722, 483] on div "More Endpoints 6 Lectures 35 minutes" at bounding box center [663, 493] width 476 height 33
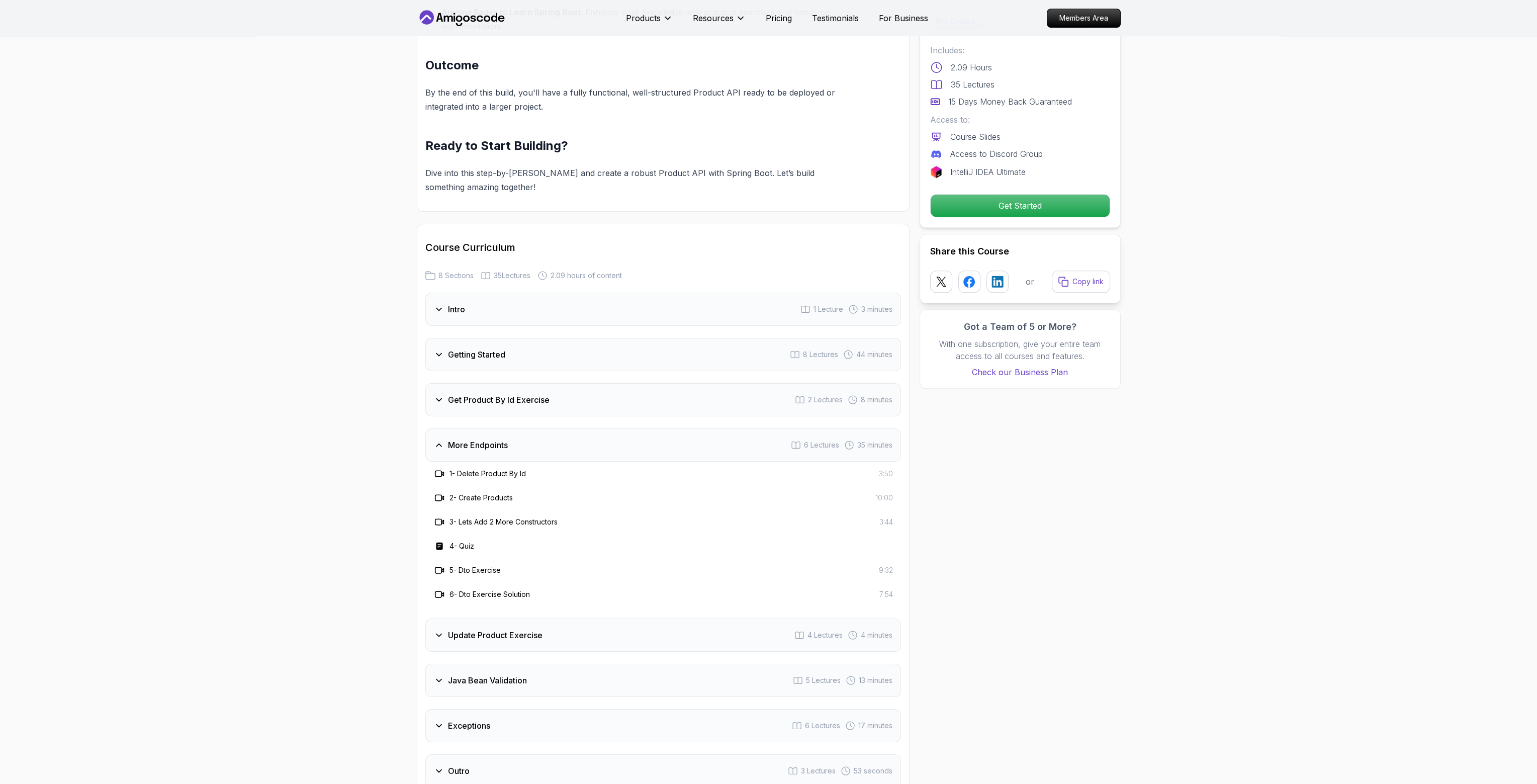
click at [654, 384] on div "Get Product By Id Exercise 2 Lectures 8 minutes" at bounding box center [663, 399] width 476 height 33
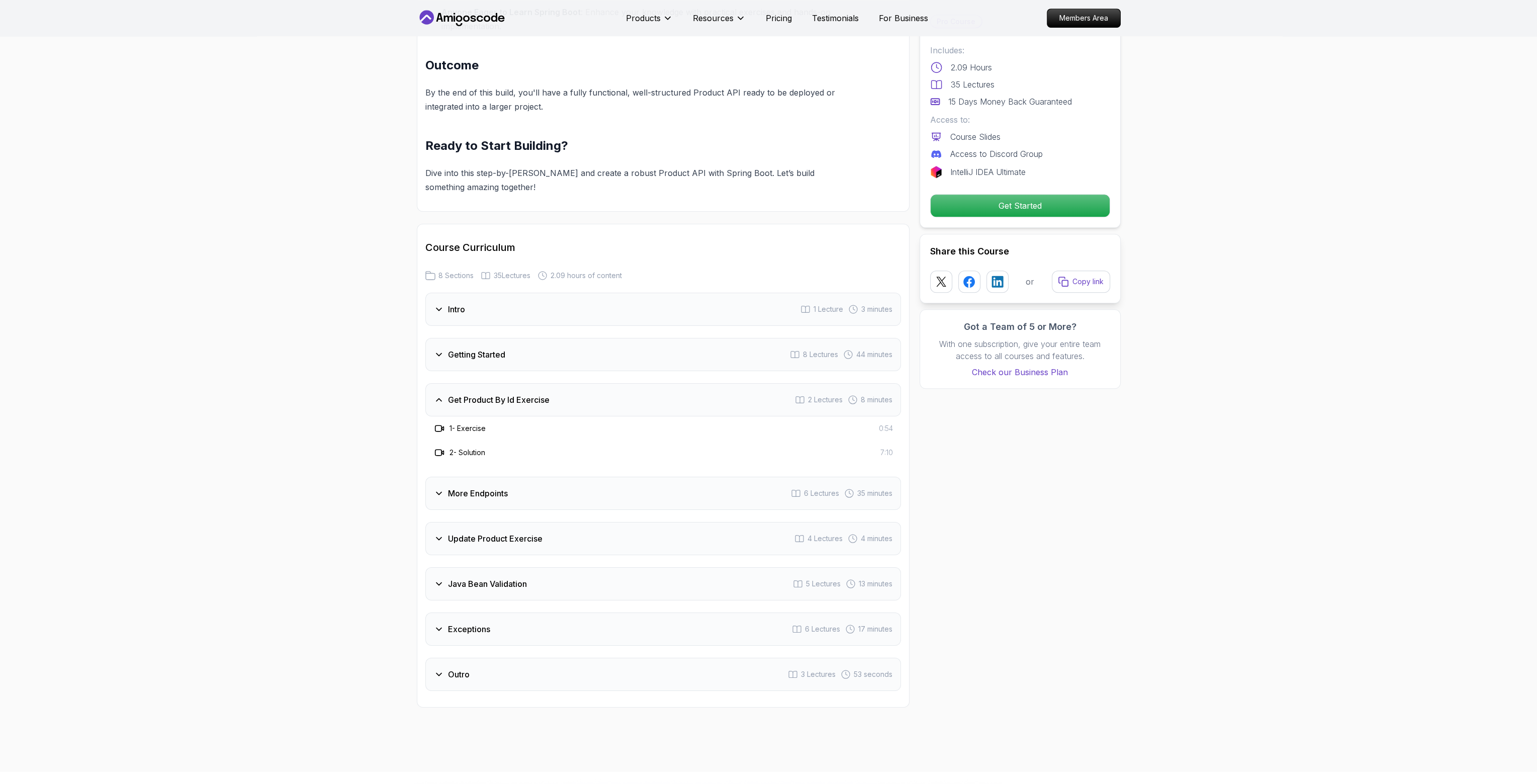
click at [549, 657] on div "Outro 3 Lectures 53 seconds" at bounding box center [663, 673] width 476 height 33
click at [573, 564] on div "Exceptions 6 Lectures 17 minutes" at bounding box center [663, 580] width 476 height 33
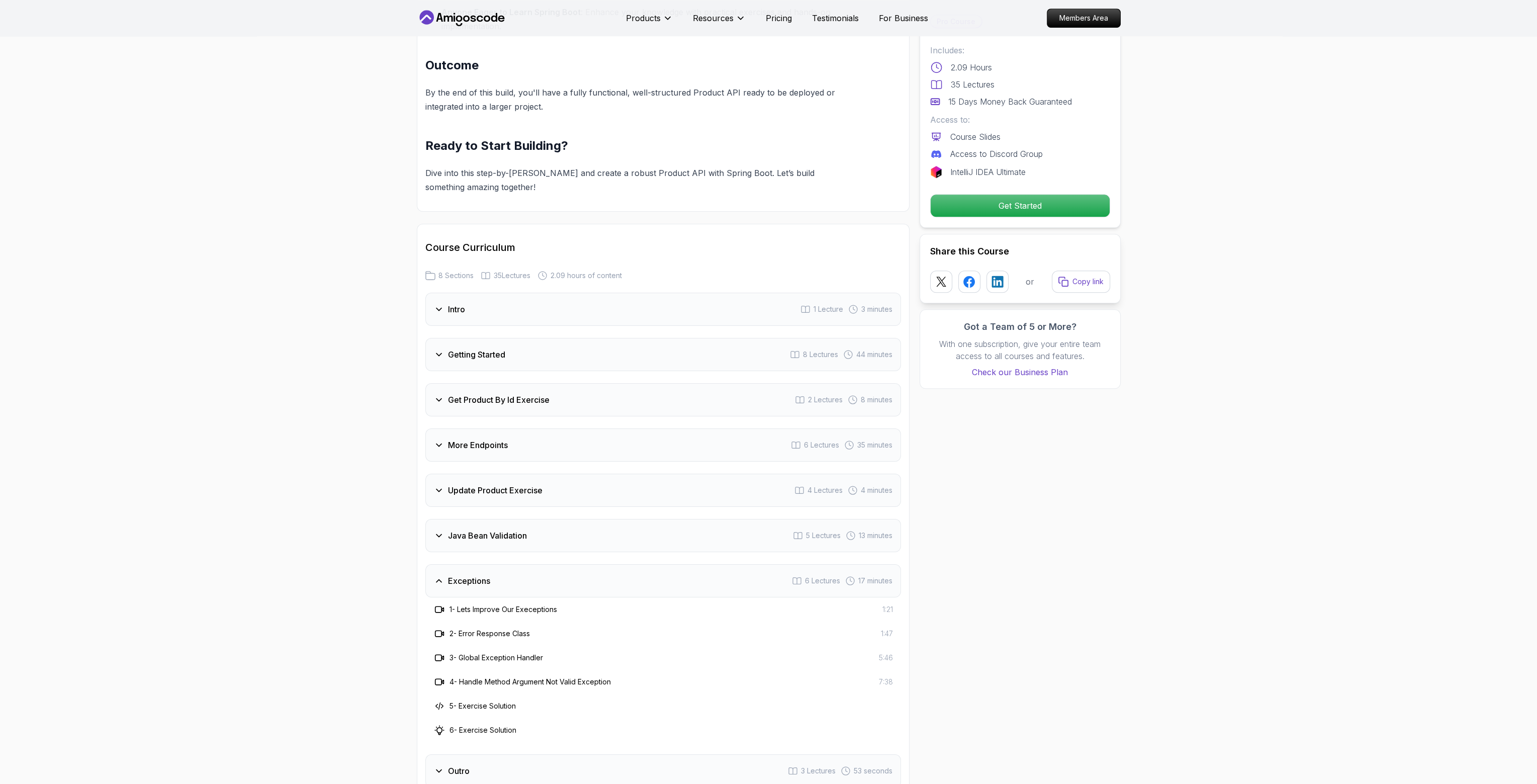
click at [497, 529] on h3 "Java Bean Validation" at bounding box center [487, 535] width 79 height 12
click at [572, 474] on div "Update Product Exercise 4 Lectures 4 minutes" at bounding box center [663, 490] width 476 height 33
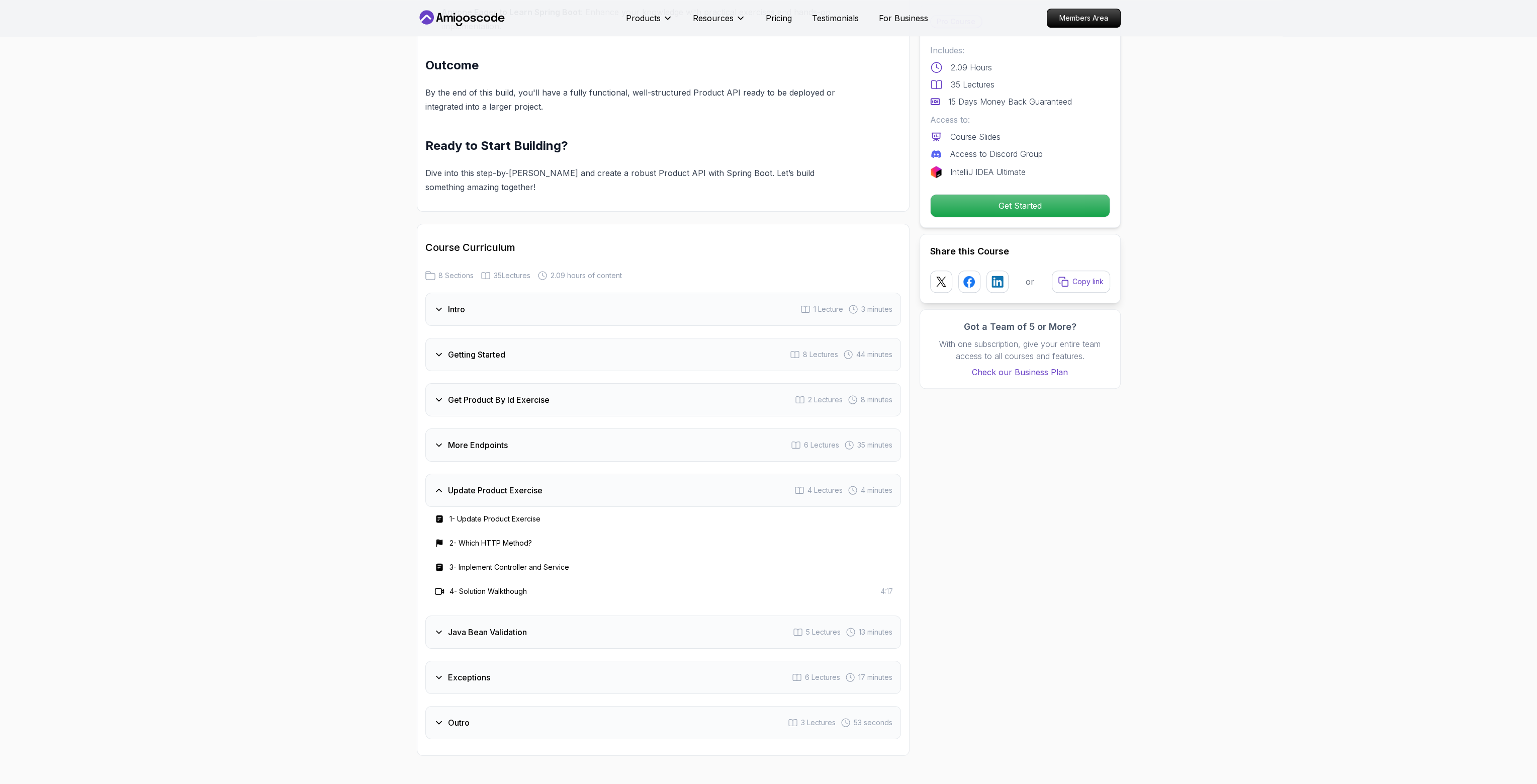
click at [525, 428] on div "More Endpoints 6 Lectures 35 minutes" at bounding box center [663, 444] width 476 height 33
click at [544, 292] on div "Intro 1 Lecture 3 minutes" at bounding box center [663, 308] width 476 height 33
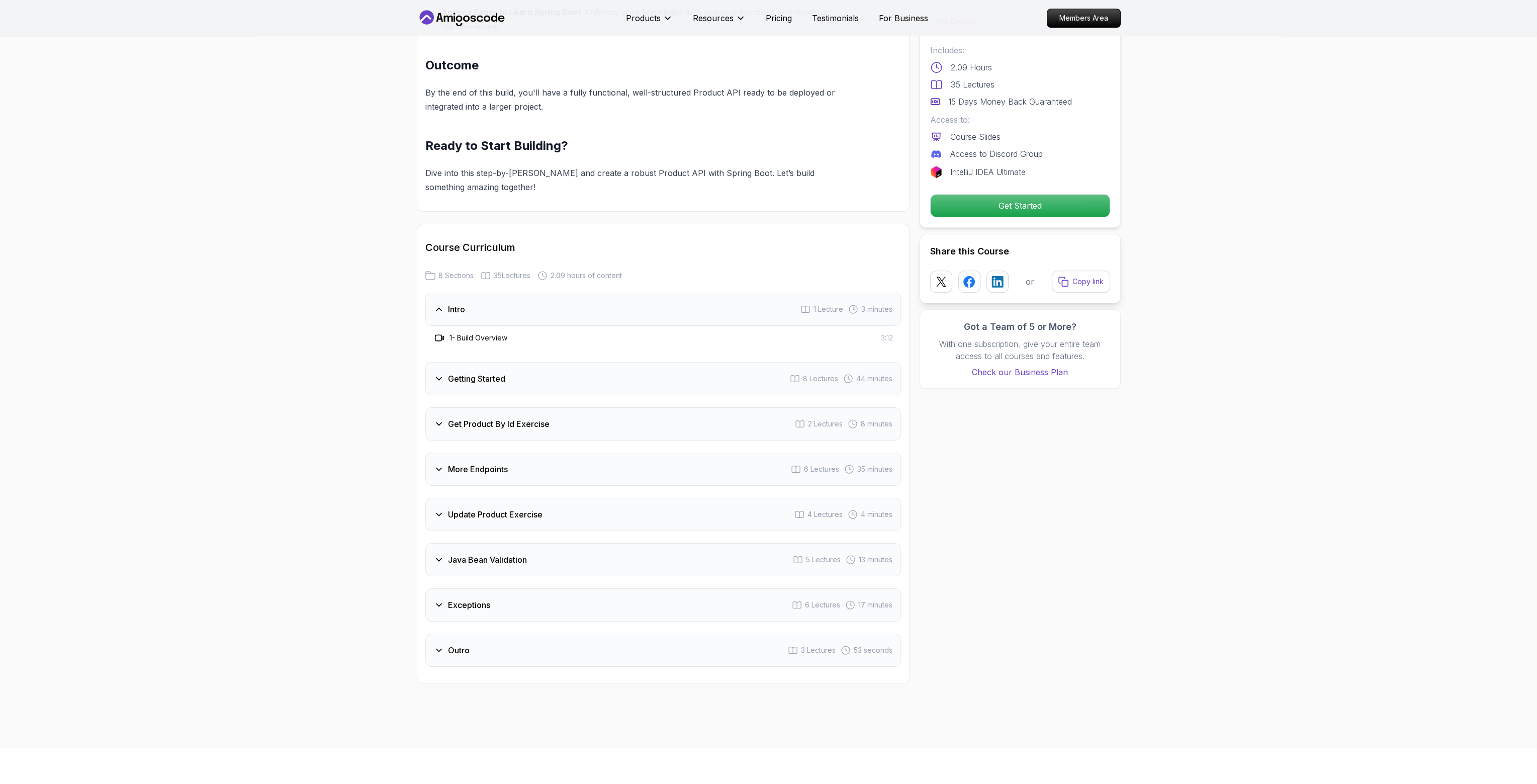
click at [465, 333] on h3 "1 - Build Overview" at bounding box center [478, 337] width 58 height 10
click at [441, 333] on icon at bounding box center [439, 337] width 10 height 10
click at [643, 329] on div "1 - Build Overview 3:12" at bounding box center [663, 337] width 476 height 24
click at [828, 299] on div "Intro 1 Lecture 3 minutes" at bounding box center [663, 308] width 476 height 33
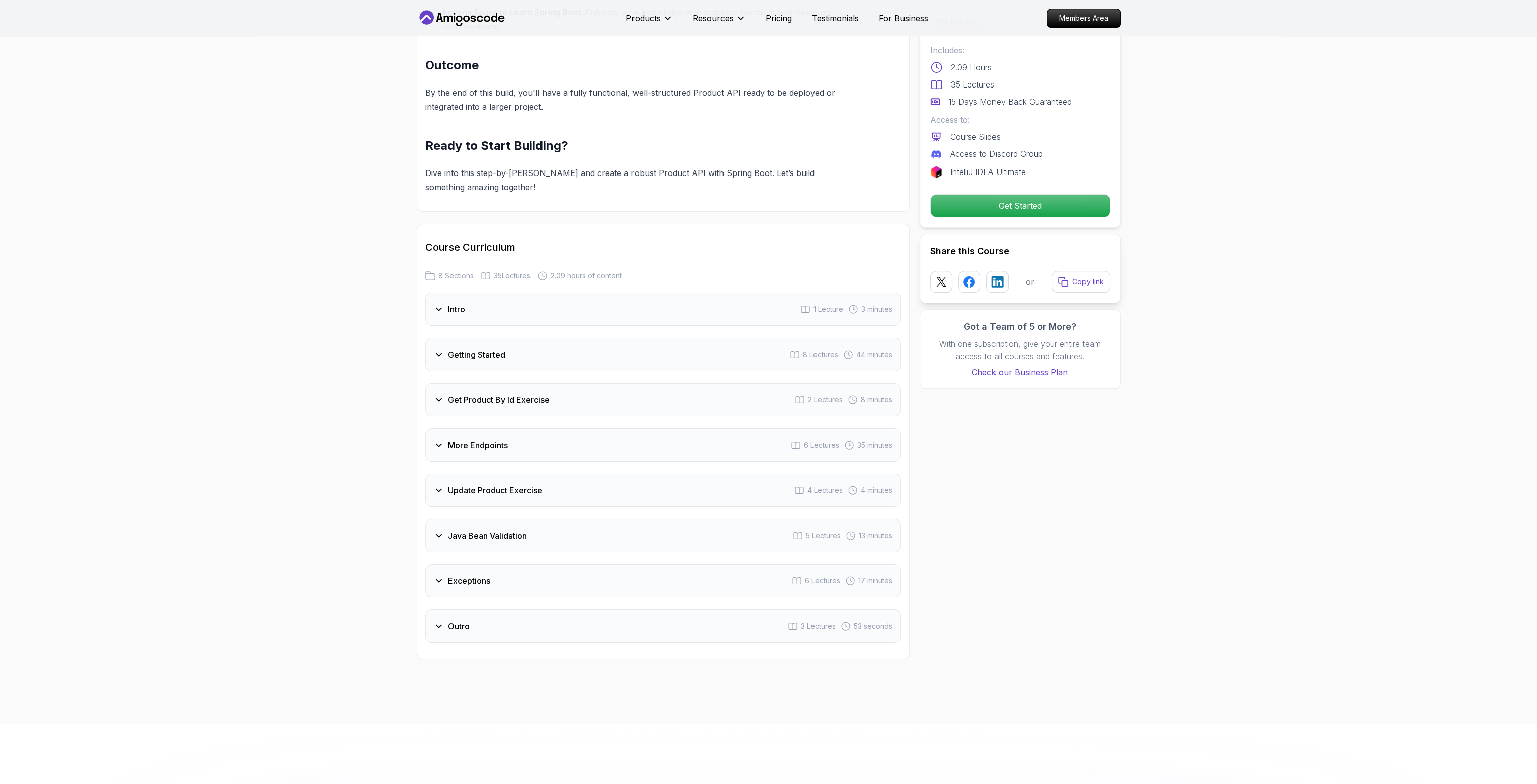
click at [471, 350] on div "Getting Started 8 Lectures 44 minutes" at bounding box center [663, 354] width 476 height 33
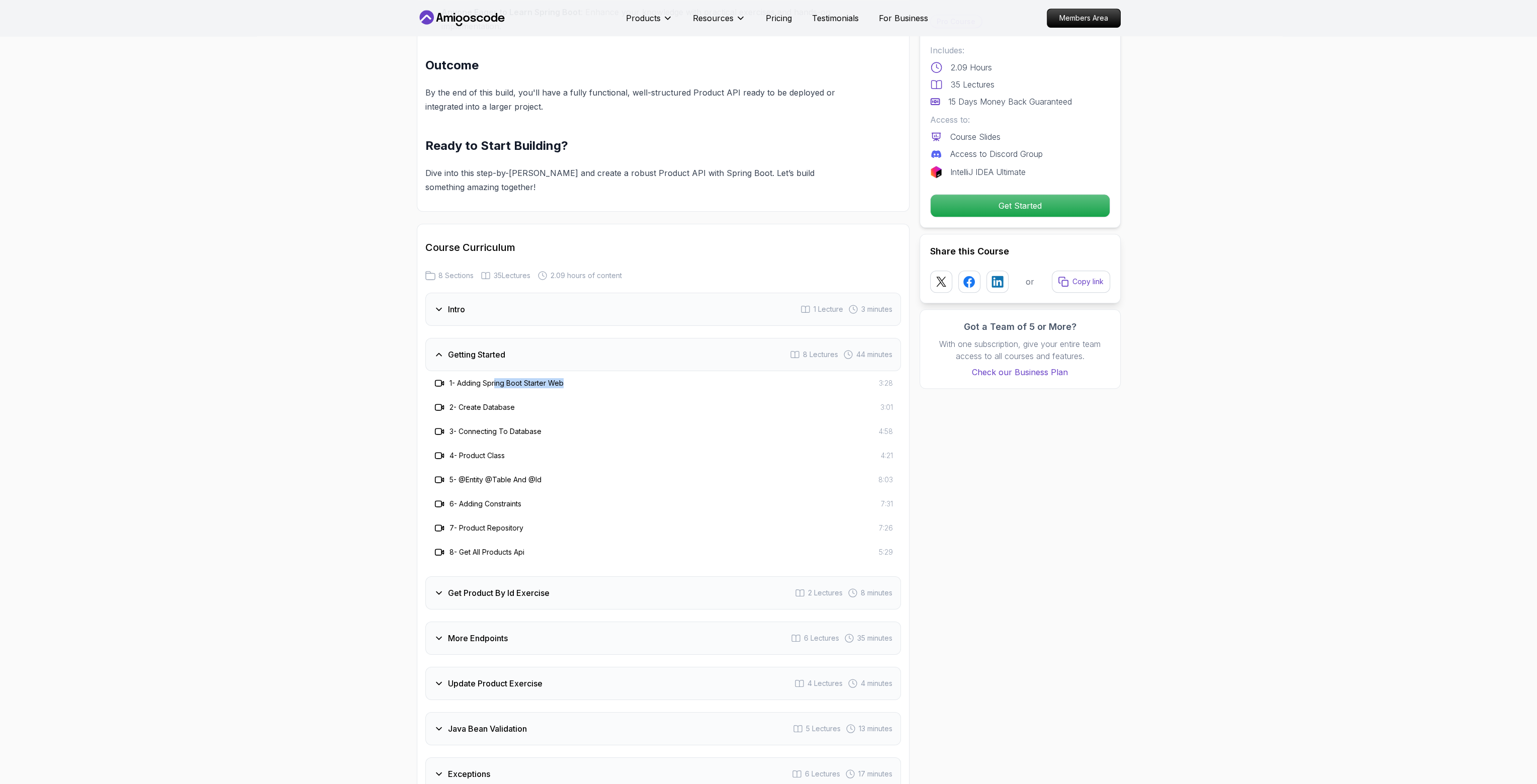
drag, startPoint x: 588, startPoint y: 369, endPoint x: 503, endPoint y: 376, distance: 85.3
click at [497, 377] on div "1 - Adding Spring Boot Starter Web 3:28" at bounding box center [663, 383] width 460 height 12
click at [508, 402] on h3 "2 - Create Database" at bounding box center [482, 407] width 65 height 10
click at [509, 402] on h3 "2 - Create Database" at bounding box center [482, 407] width 65 height 10
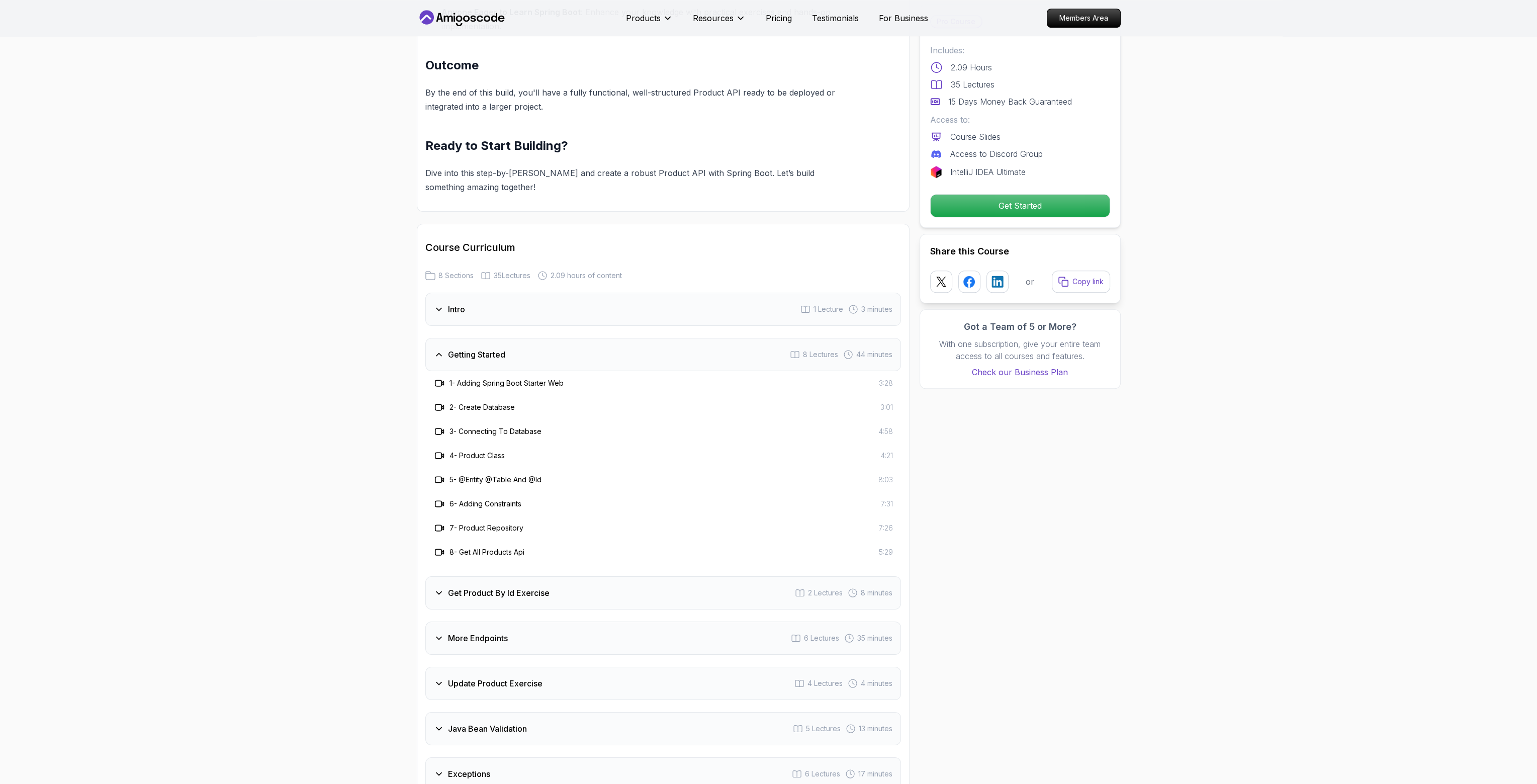
click at [538, 426] on h3 "3 - Connecting To Database" at bounding box center [495, 431] width 92 height 10
click at [475, 451] on h3 "4 - Product Class" at bounding box center [477, 455] width 55 height 10
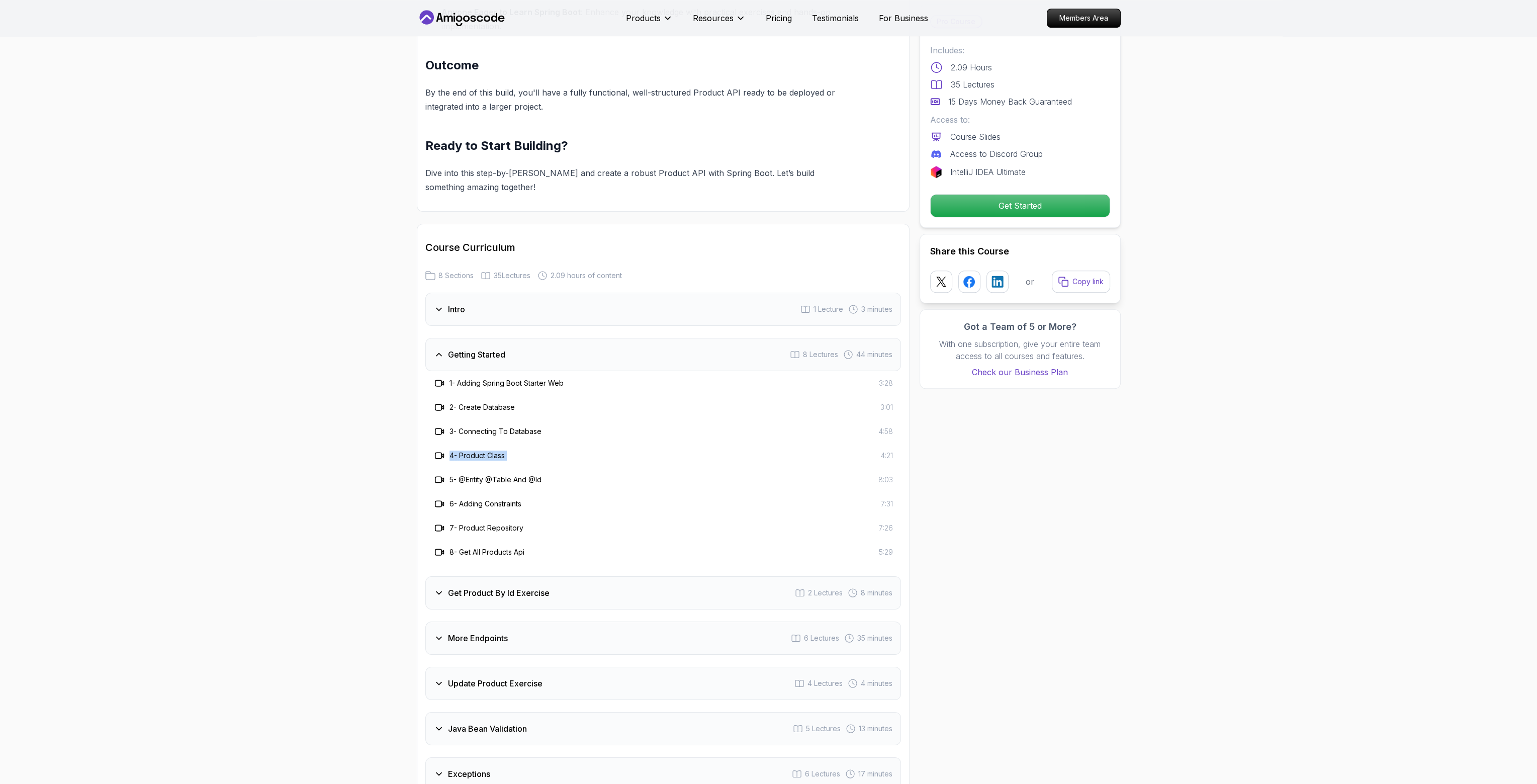
drag, startPoint x: 475, startPoint y: 438, endPoint x: 513, endPoint y: 441, distance: 38.1
click at [478, 451] on h3 "4 - Product Class" at bounding box center [477, 455] width 55 height 10
click at [540, 475] on h3 "5 - @Entity @Table And @Id" at bounding box center [495, 479] width 92 height 10
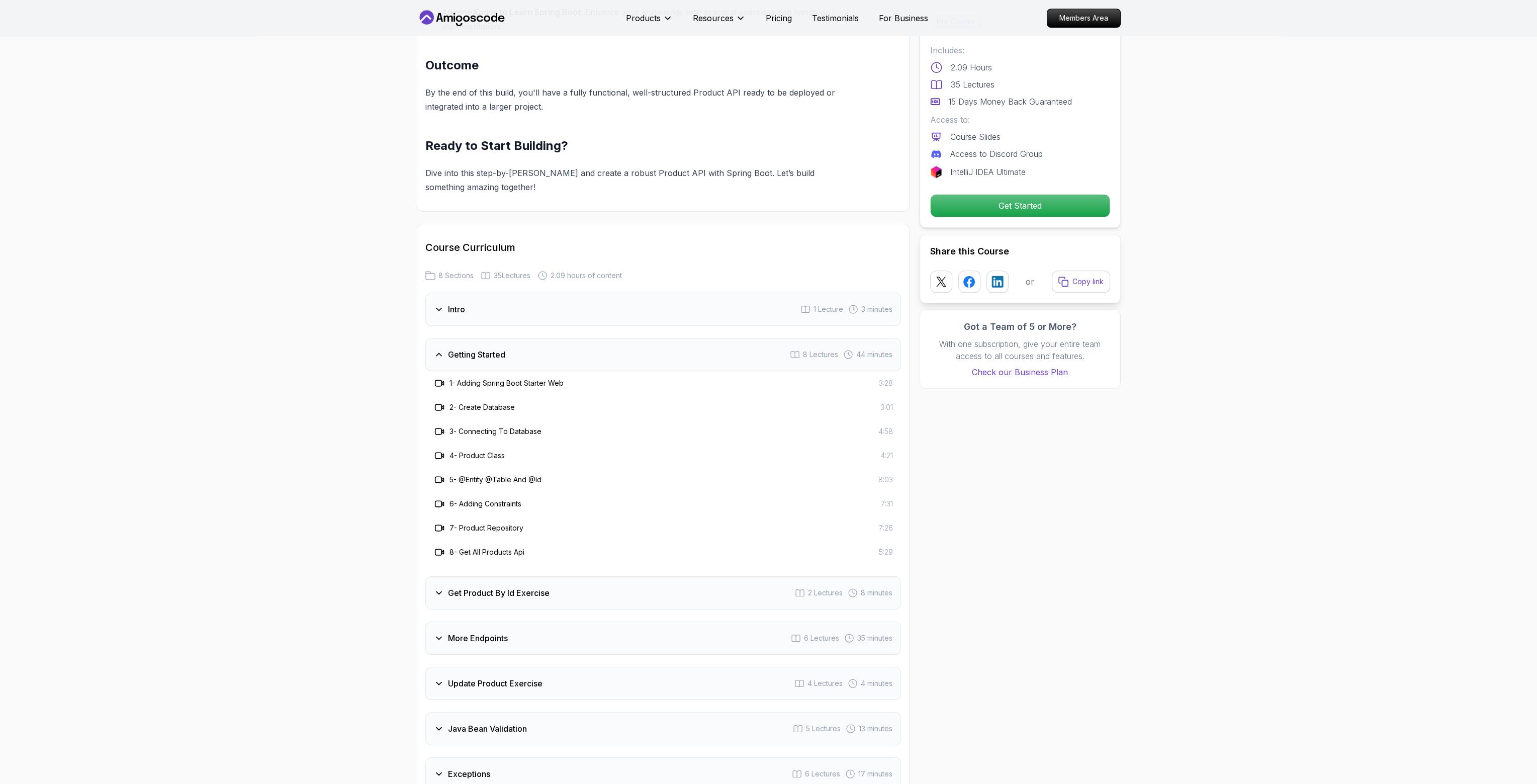
click at [511, 523] on h3 "7 - Product Repository" at bounding box center [486, 527] width 74 height 10
click at [570, 576] on div "Get Product By Id Exercise 2 Lectures 8 minutes" at bounding box center [663, 592] width 476 height 33
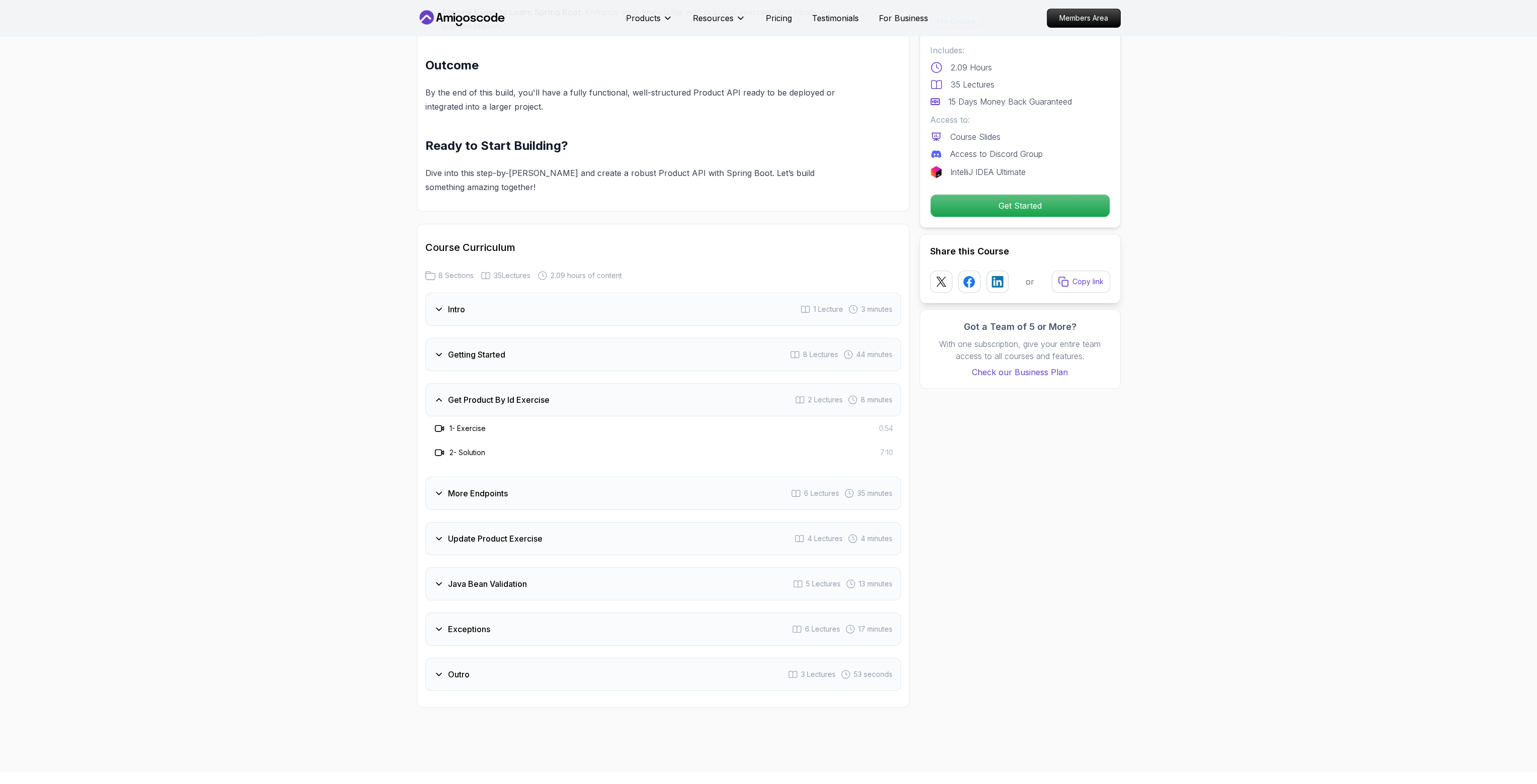
click at [671, 478] on div "More Endpoints 6 Lectures 35 minutes" at bounding box center [663, 493] width 476 height 33
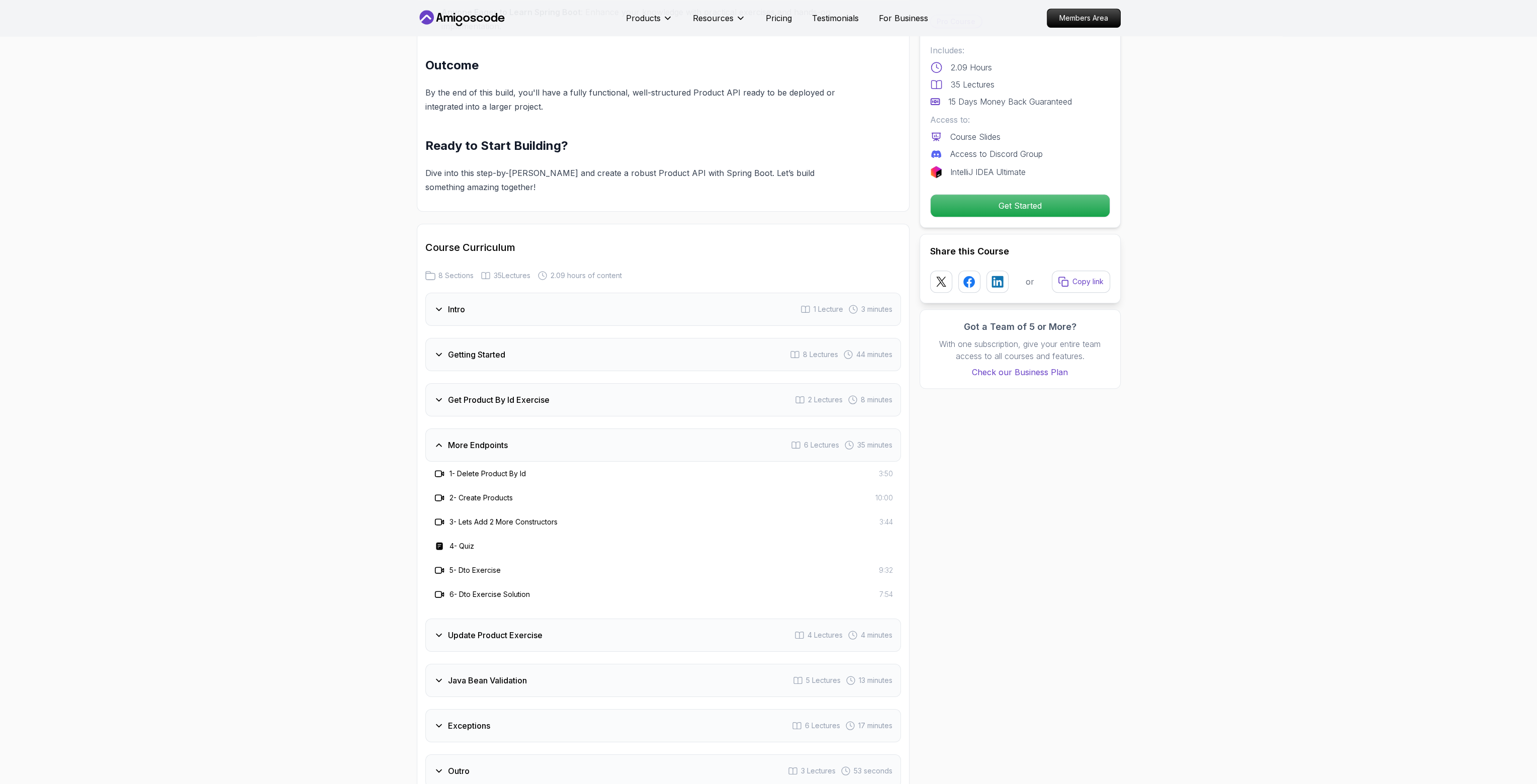
click at [557, 461] on div "1 - Delete Product By Id 3:50" at bounding box center [663, 473] width 476 height 24
drag, startPoint x: 545, startPoint y: 457, endPoint x: 452, endPoint y: 456, distance: 93.0
click at [452, 468] on div "1 - Delete Product By Id 3:50" at bounding box center [663, 473] width 460 height 12
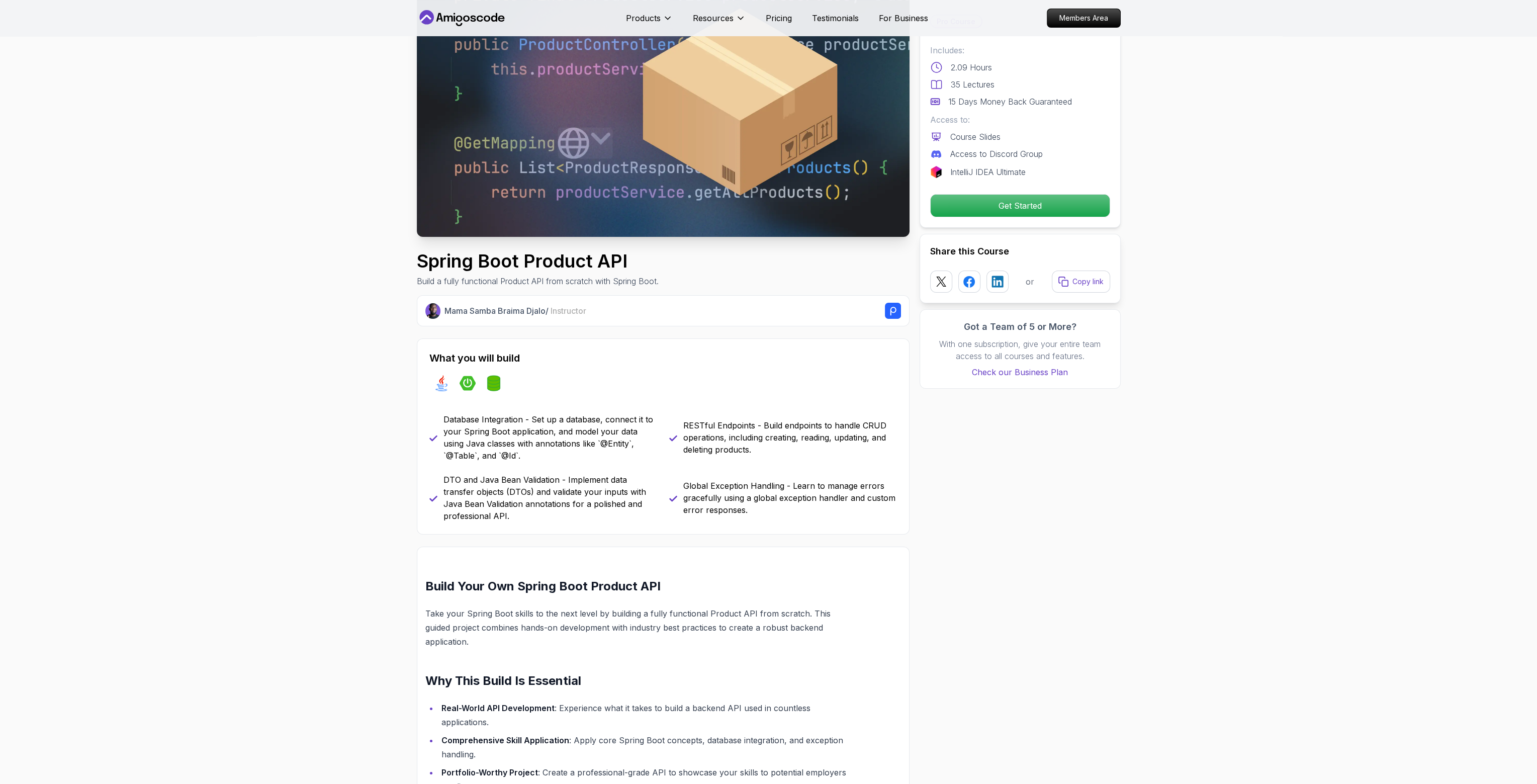
scroll to position [0, 0]
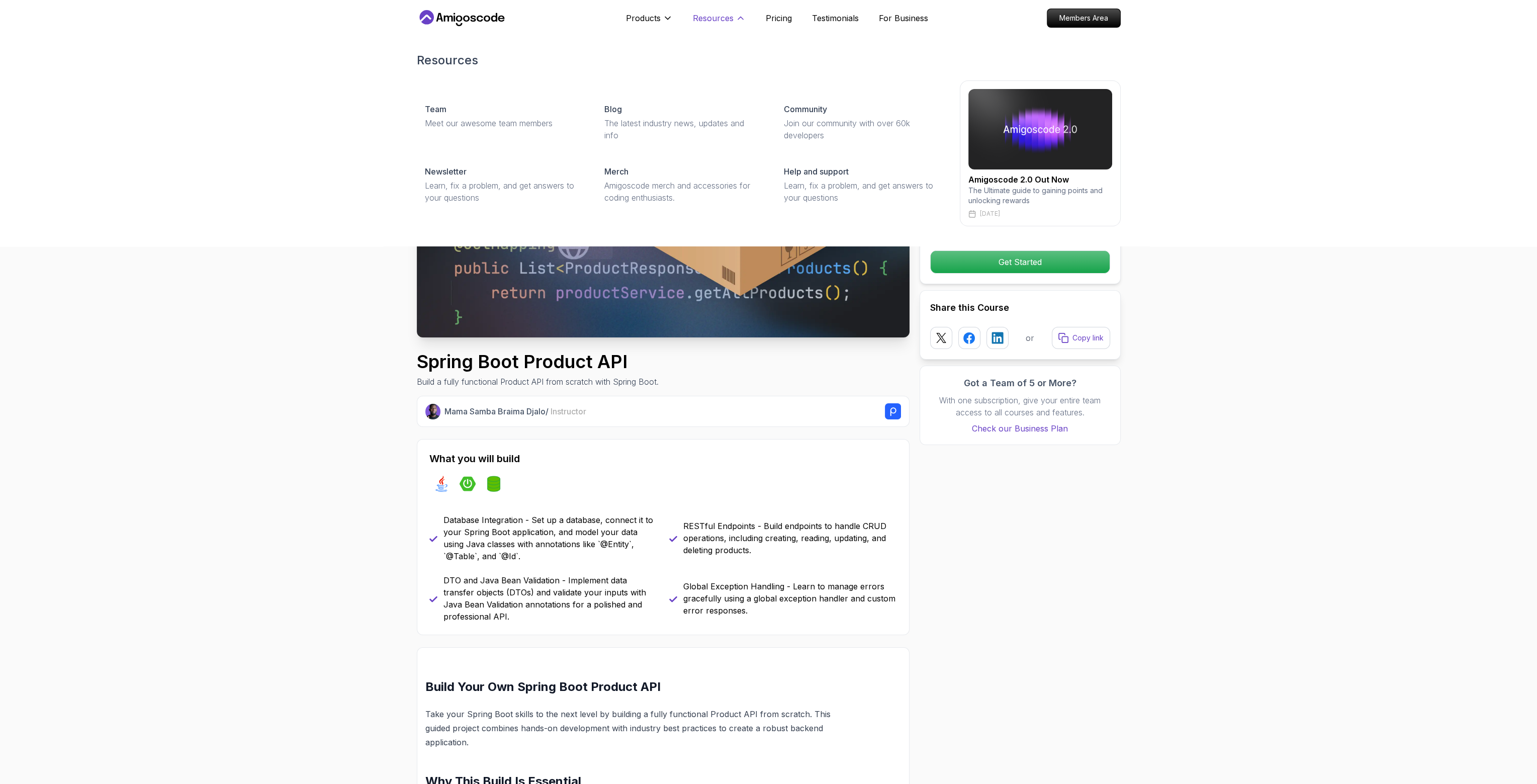
click at [743, 20] on icon at bounding box center [740, 18] width 10 height 10
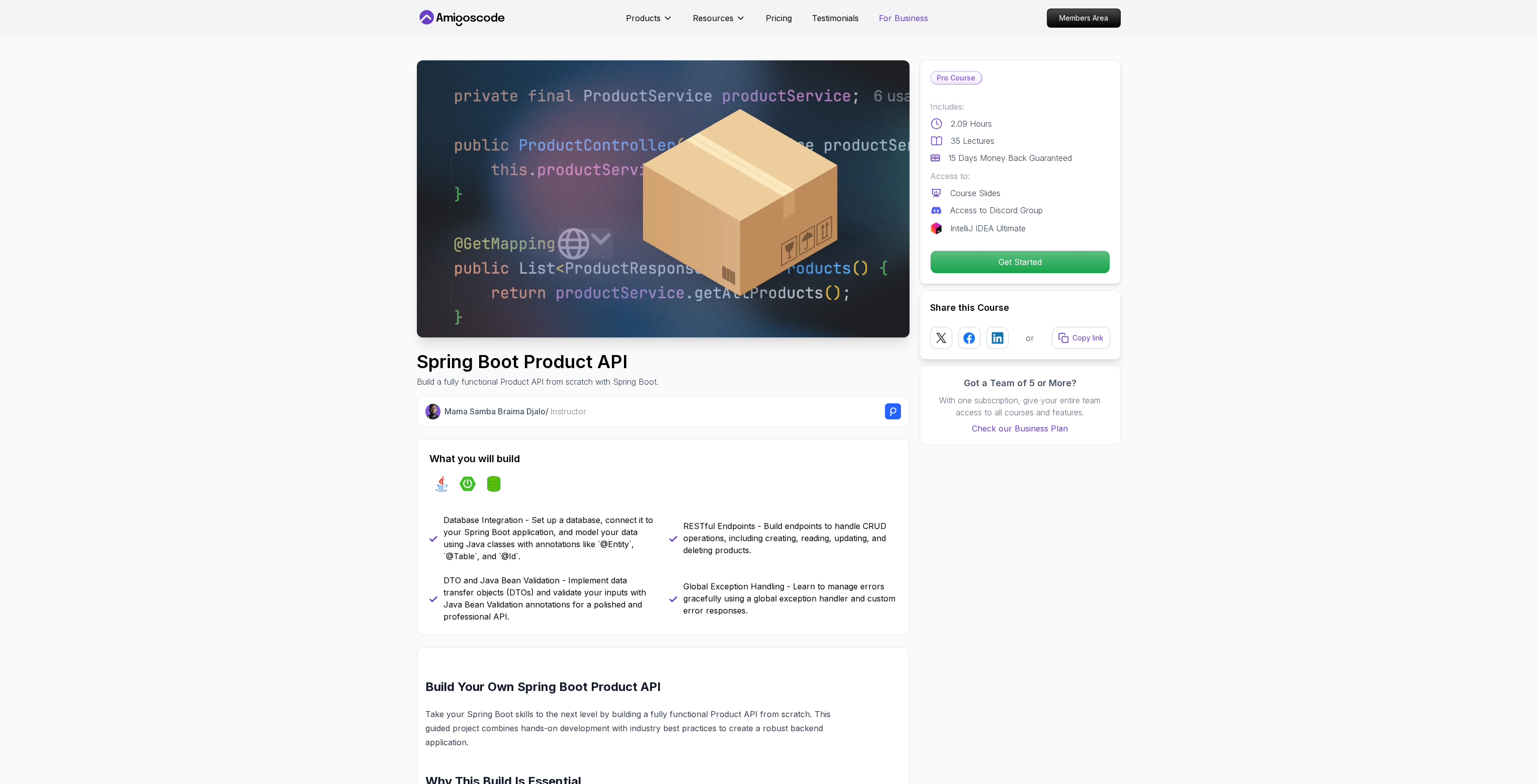
click at [899, 17] on p "For Business" at bounding box center [903, 17] width 49 height 12
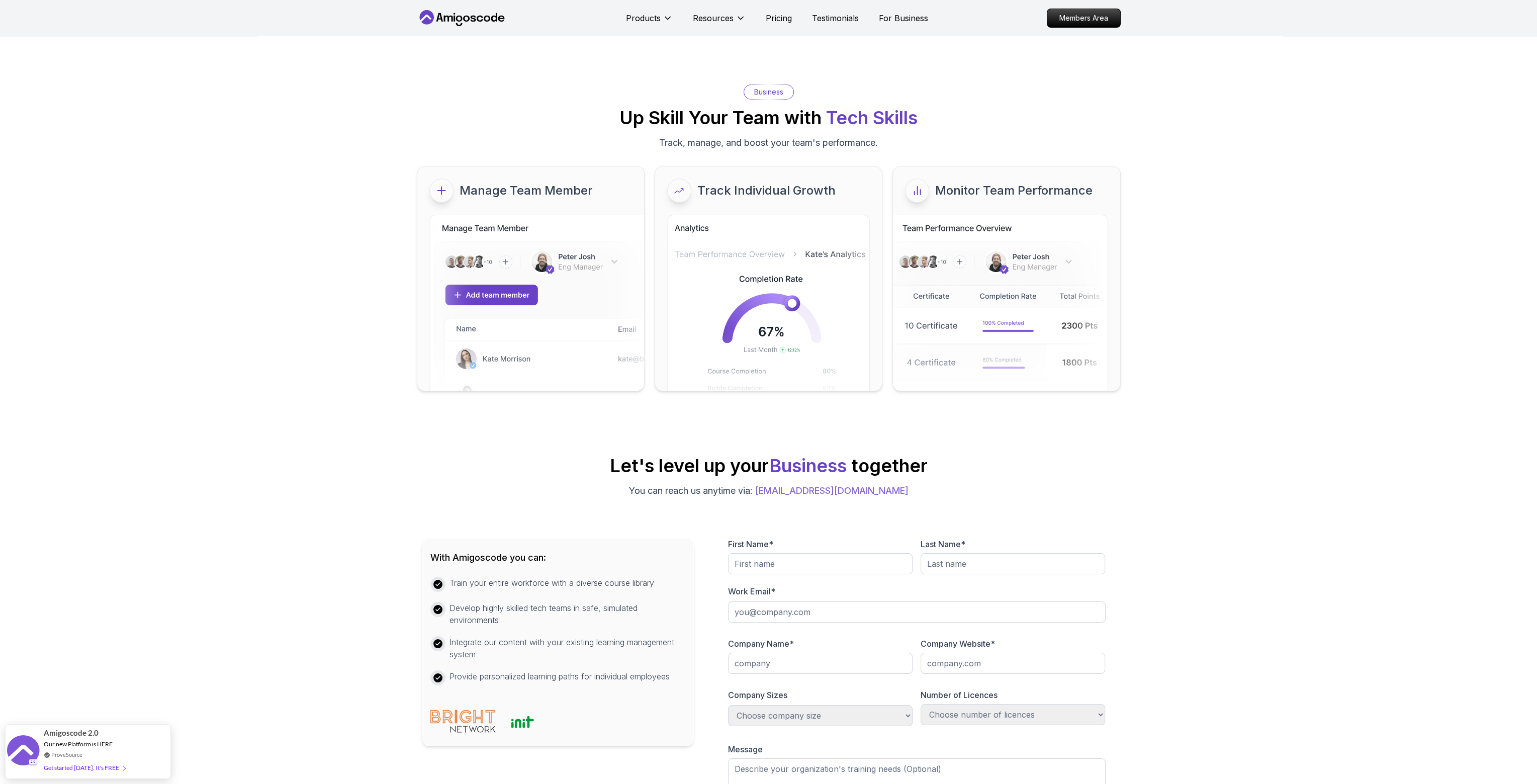
click at [471, 15] on icon at bounding box center [473, 18] width 5 height 6
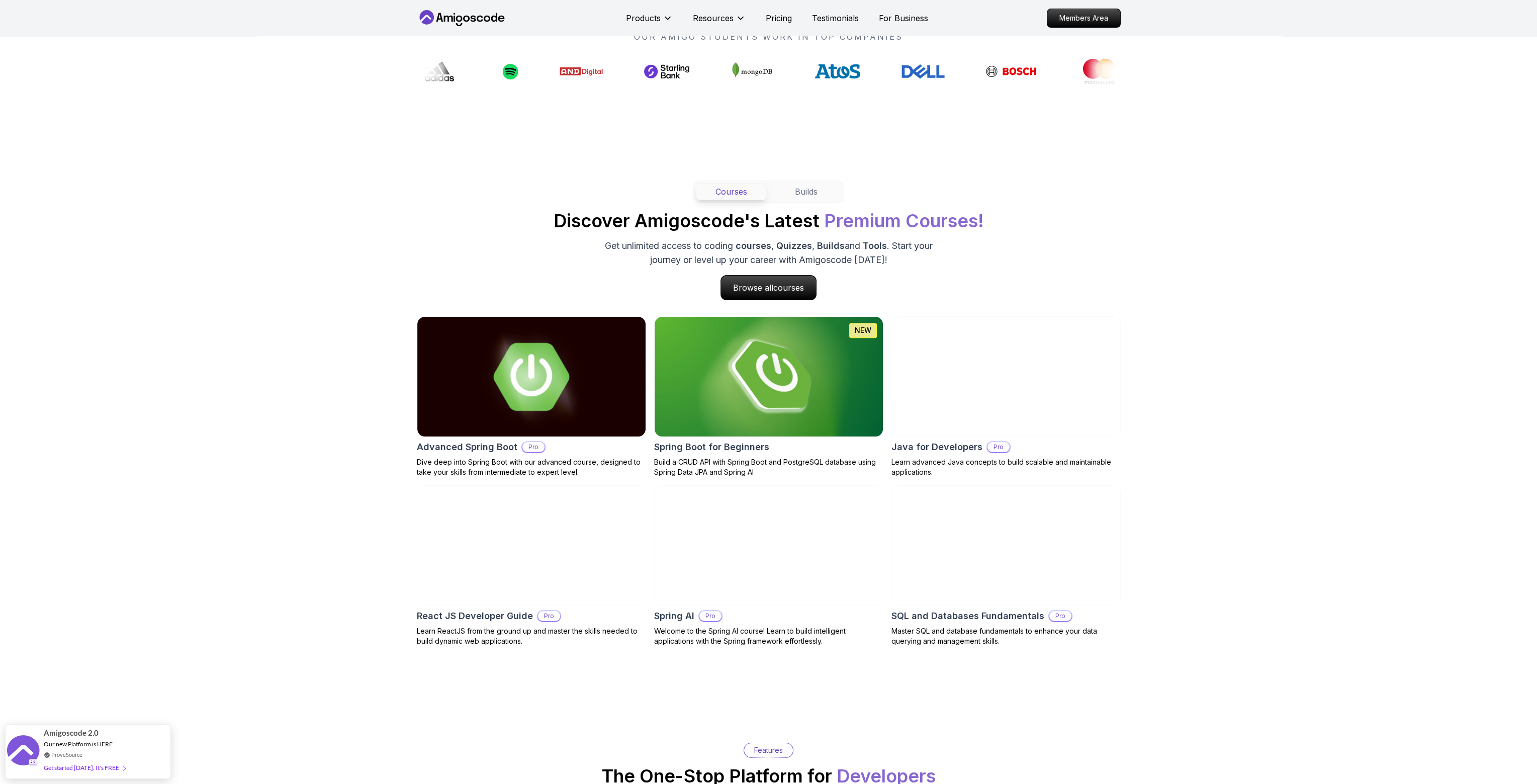
scroll to position [805, 0]
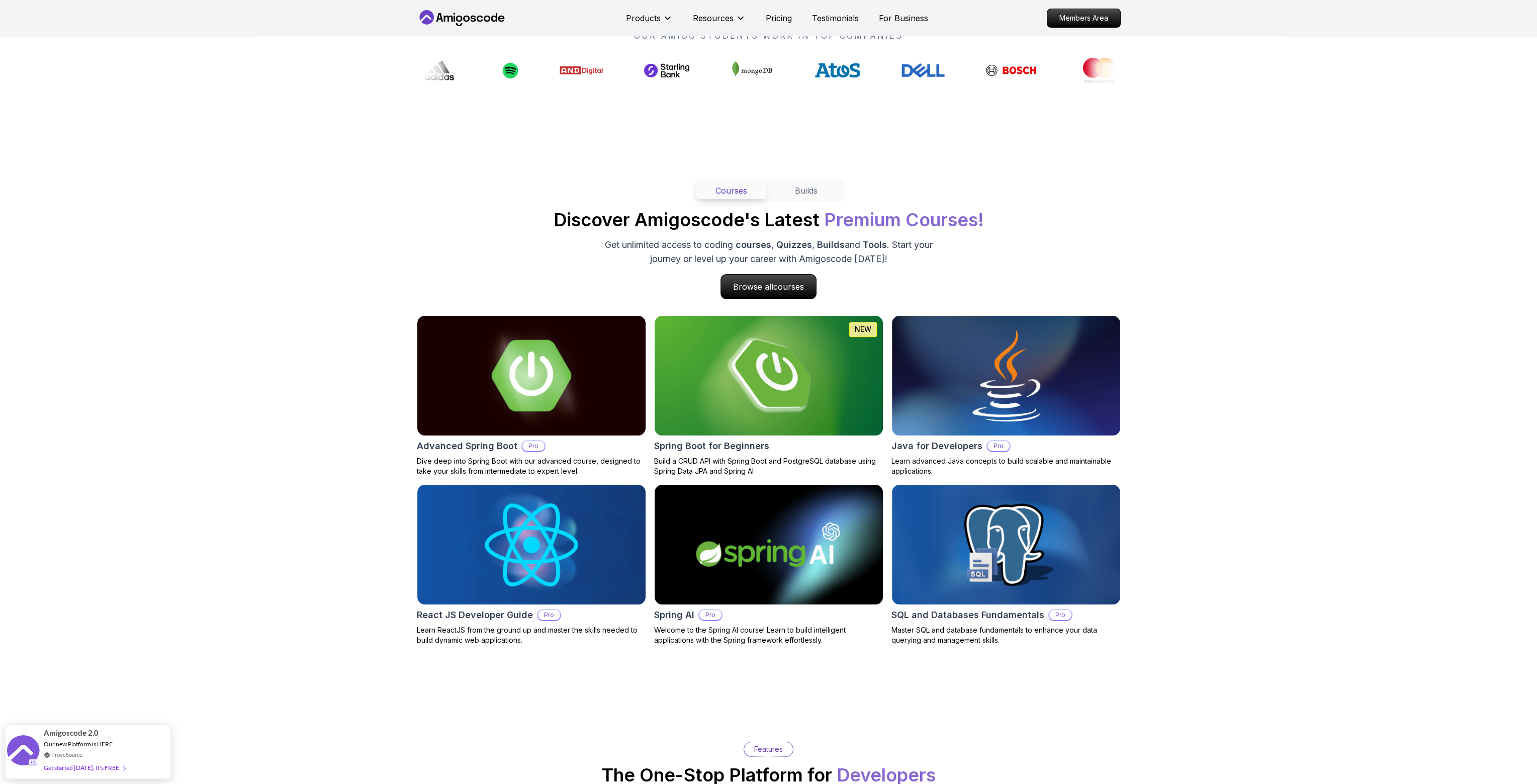
click at [521, 401] on img at bounding box center [531, 375] width 240 height 126
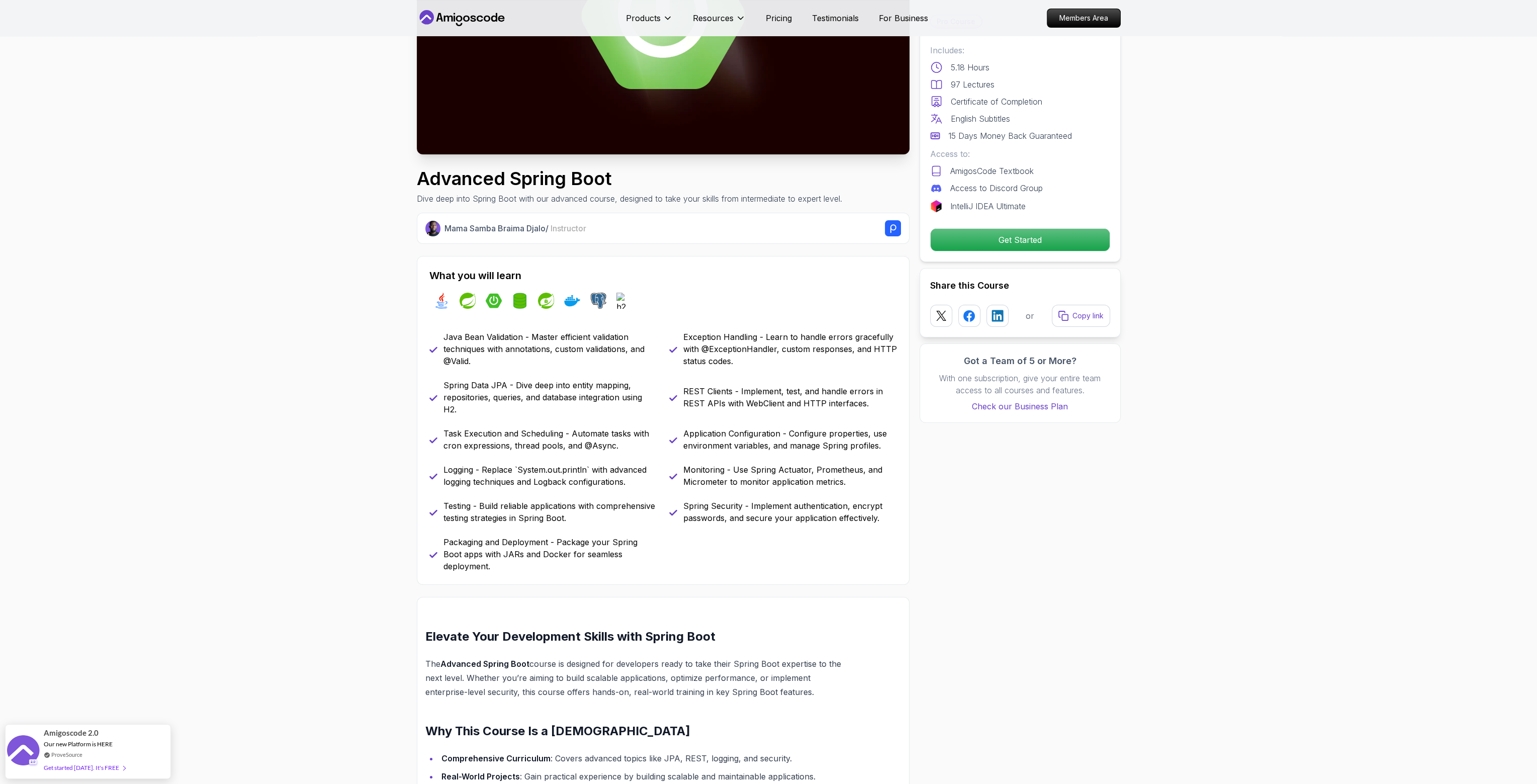
scroll to position [201, 0]
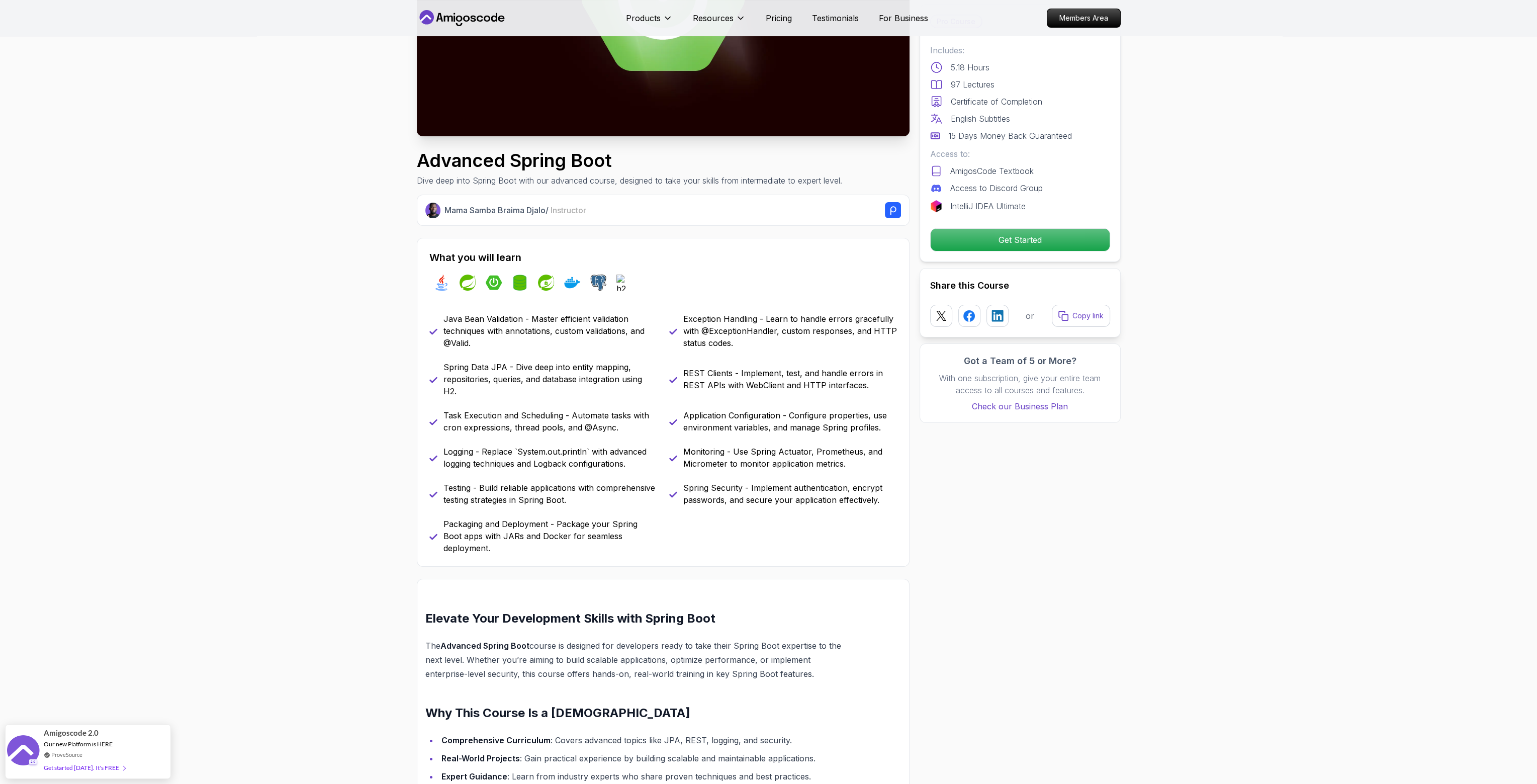
click at [589, 456] on p "Logging - Replace `System.out.println` with advanced logging techniques and Log…" at bounding box center [550, 457] width 214 height 24
click at [597, 486] on p "Testing - Build reliable applications with comprehensive testing strategies in …" at bounding box center [550, 493] width 214 height 24
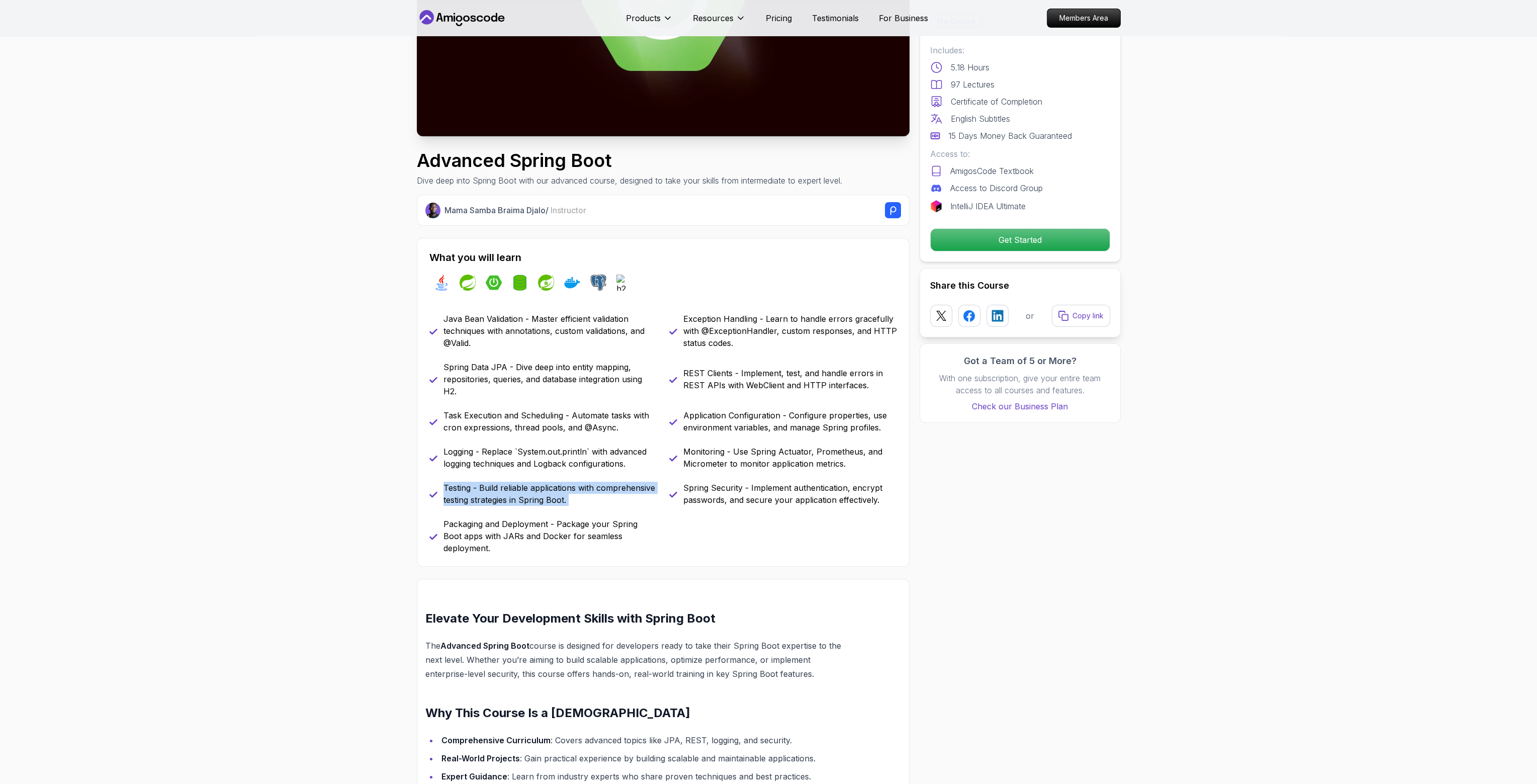
click at [597, 486] on p "Testing - Build reliable applications with comprehensive testing strategies in …" at bounding box center [550, 493] width 214 height 24
click at [595, 522] on p "Packaging and Deployment - Package your Spring Boot apps with JARs and Docker f…" at bounding box center [550, 535] width 214 height 36
drag, startPoint x: 595, startPoint y: 522, endPoint x: 621, endPoint y: 521, distance: 26.0
click at [595, 522] on p "Packaging and Deployment - Package your Spring Boot apps with JARs and Docker f…" at bounding box center [550, 535] width 214 height 36
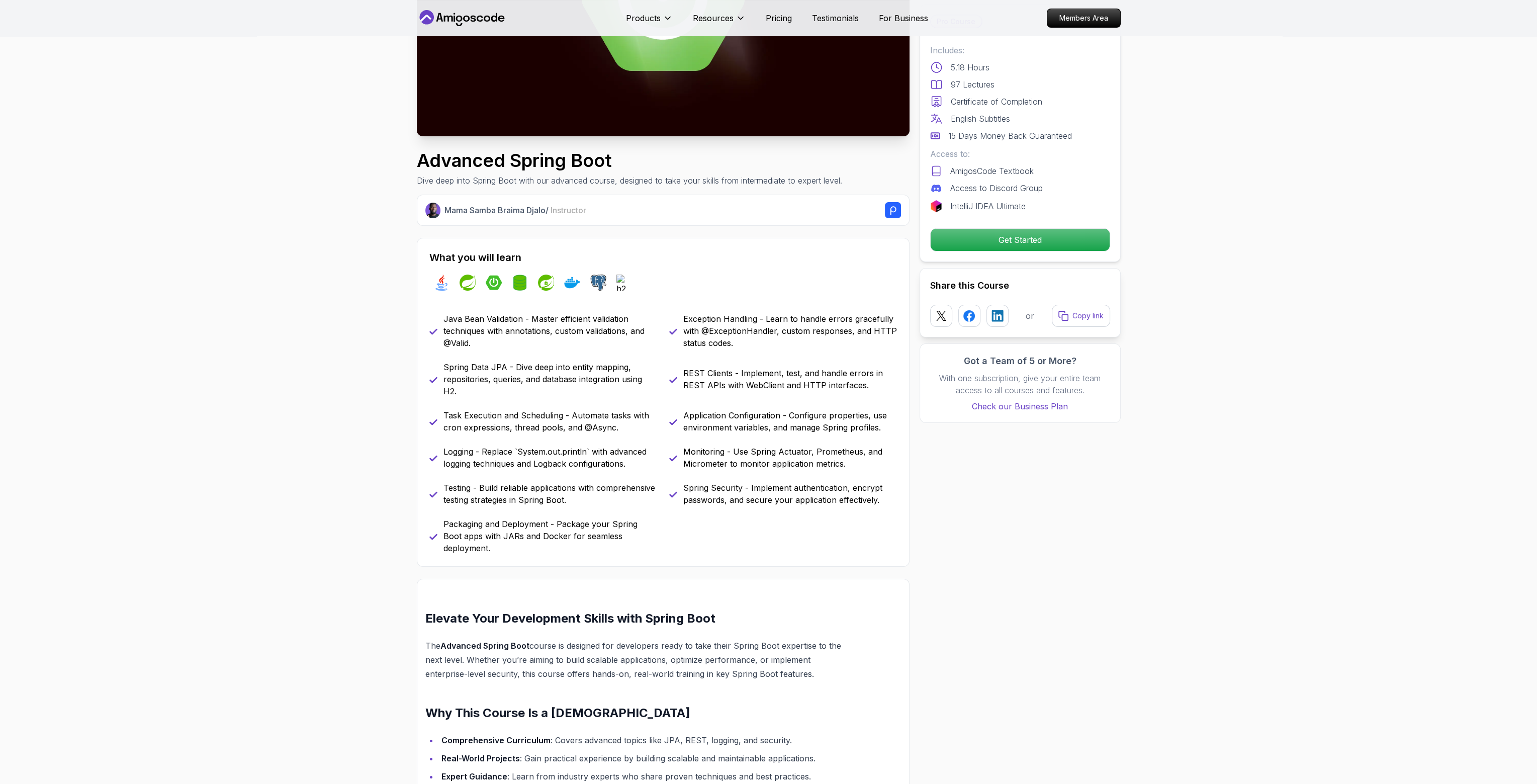
click at [728, 497] on p "Spring Security - Implement authentication, encrypt passwords, and secure your …" at bounding box center [790, 493] width 214 height 24
click at [729, 497] on p "Spring Security - Implement authentication, encrypt passwords, and secure your …" at bounding box center [790, 493] width 214 height 24
click at [727, 451] on p "Monitoring - Use Spring Actuator, Prometheus, and Micrometer to monitor applica…" at bounding box center [790, 457] width 214 height 24
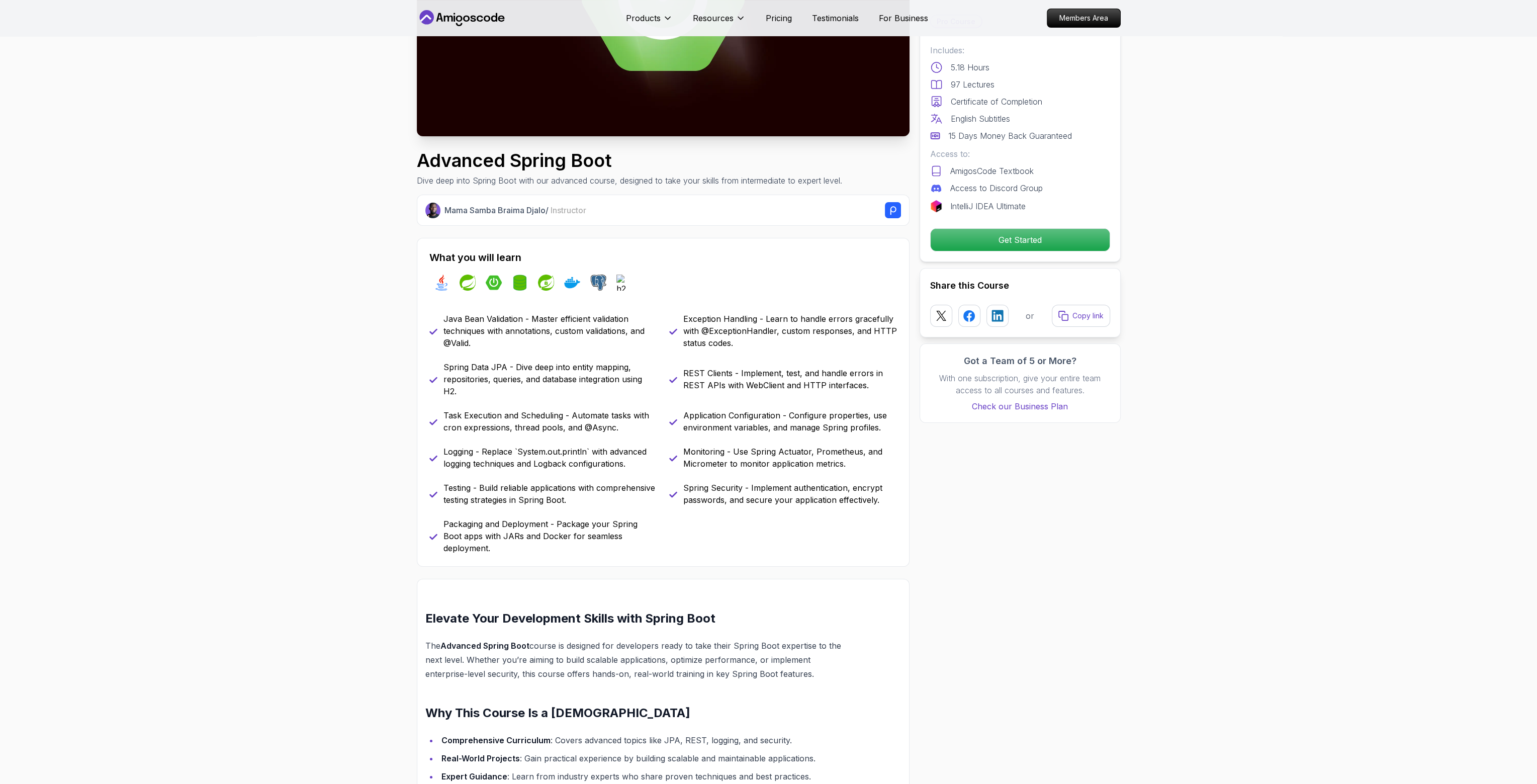
drag, startPoint x: 733, startPoint y: 403, endPoint x: 734, endPoint y: 394, distance: 9.1
click at [734, 404] on div "Java Bean Validation - Master efficient validation techniques with annotations,…" at bounding box center [663, 434] width 468 height 241
click at [739, 359] on div "Java Bean Validation - Master efficient validation techniques with annotations,…" at bounding box center [663, 434] width 468 height 241
click at [740, 313] on p "Exception Handling - Learn to handle errors gracefully with @ExceptionHandler, …" at bounding box center [790, 331] width 214 height 36
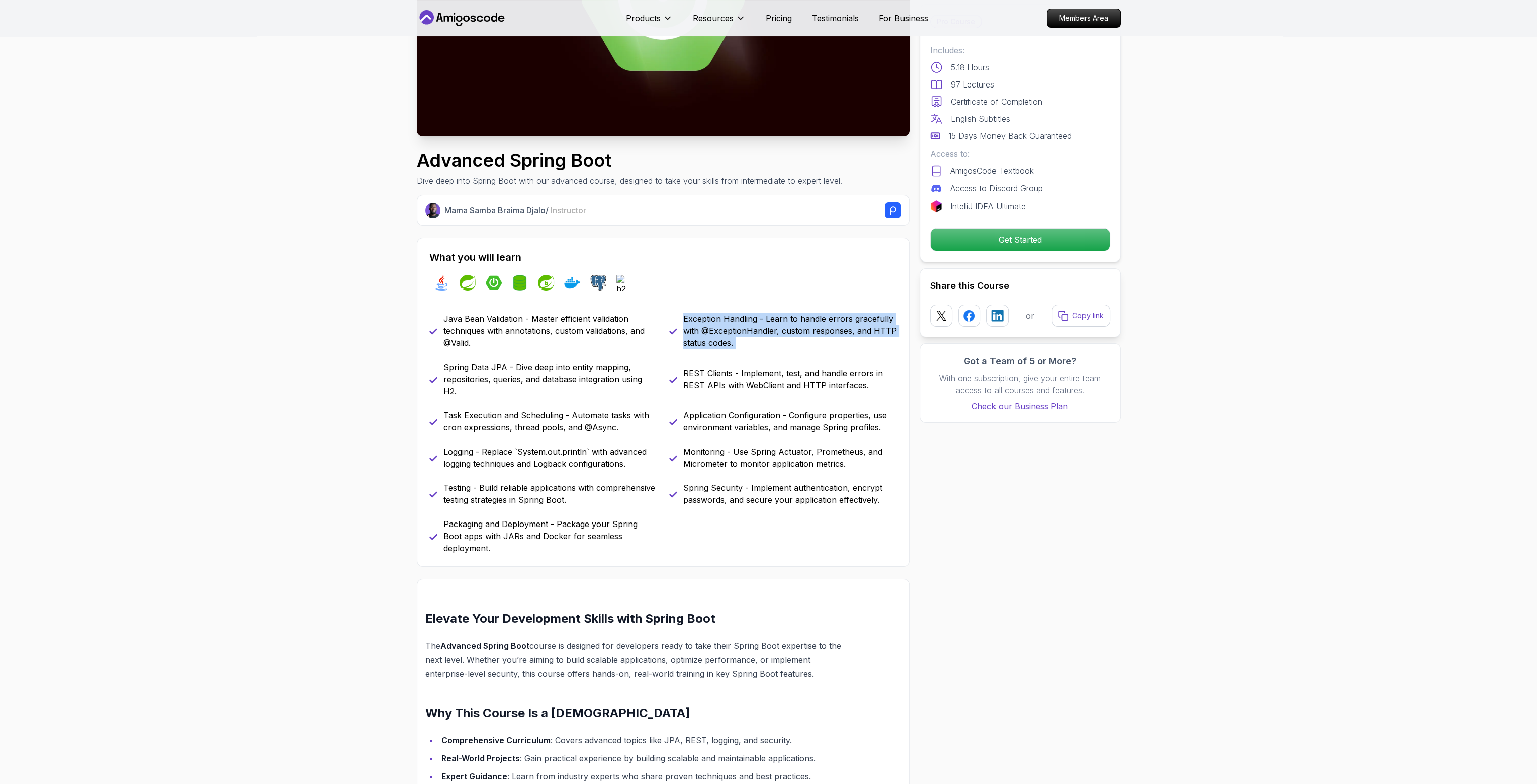
click at [740, 313] on p "Exception Handling - Learn to handle errors gracefully with @ExceptionHandler, …" at bounding box center [790, 331] width 214 height 36
click at [790, 454] on p "Monitoring - Use Spring Actuator, Prometheus, and Micrometer to monitor applica…" at bounding box center [790, 457] width 214 height 24
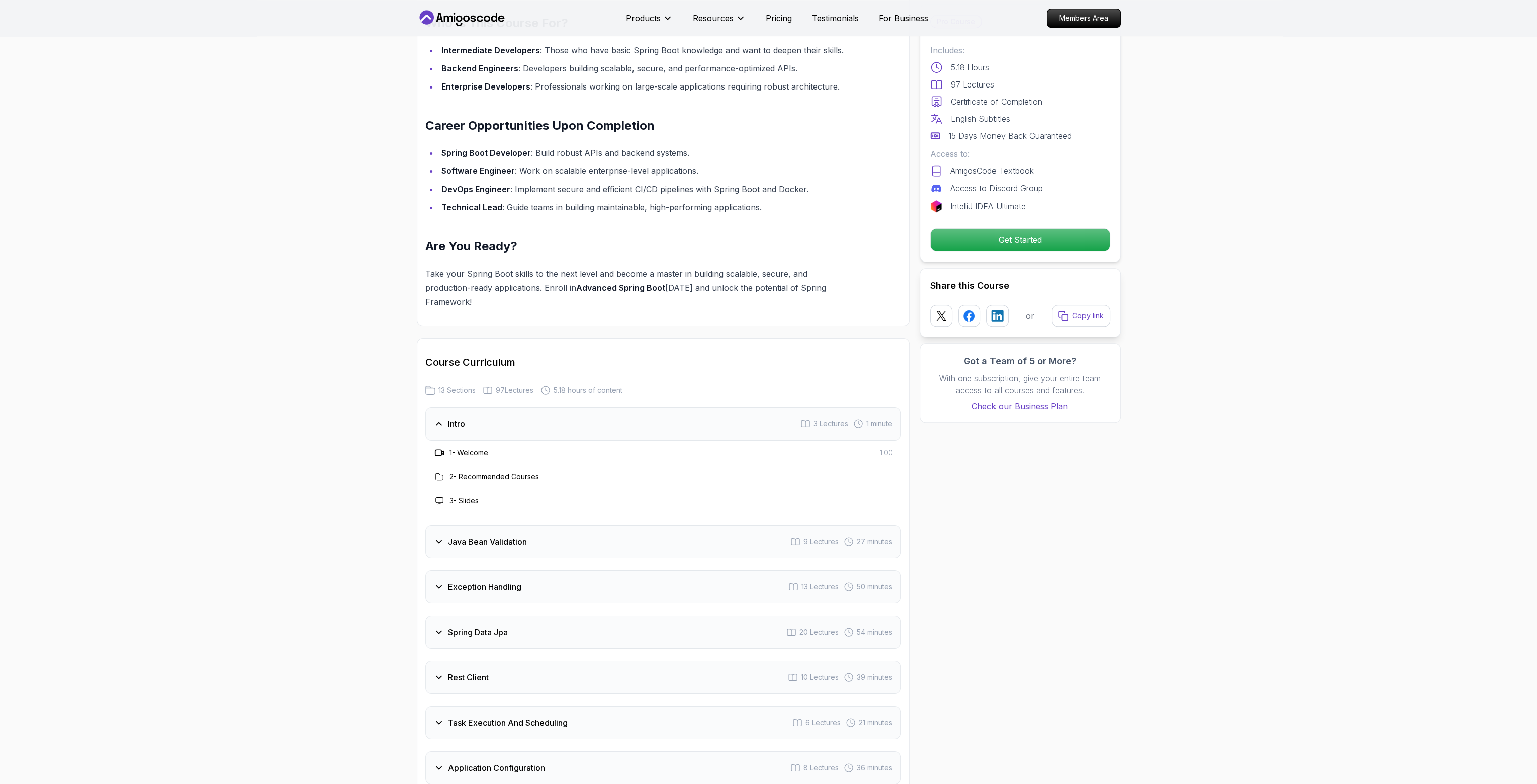
scroll to position [1156, 0]
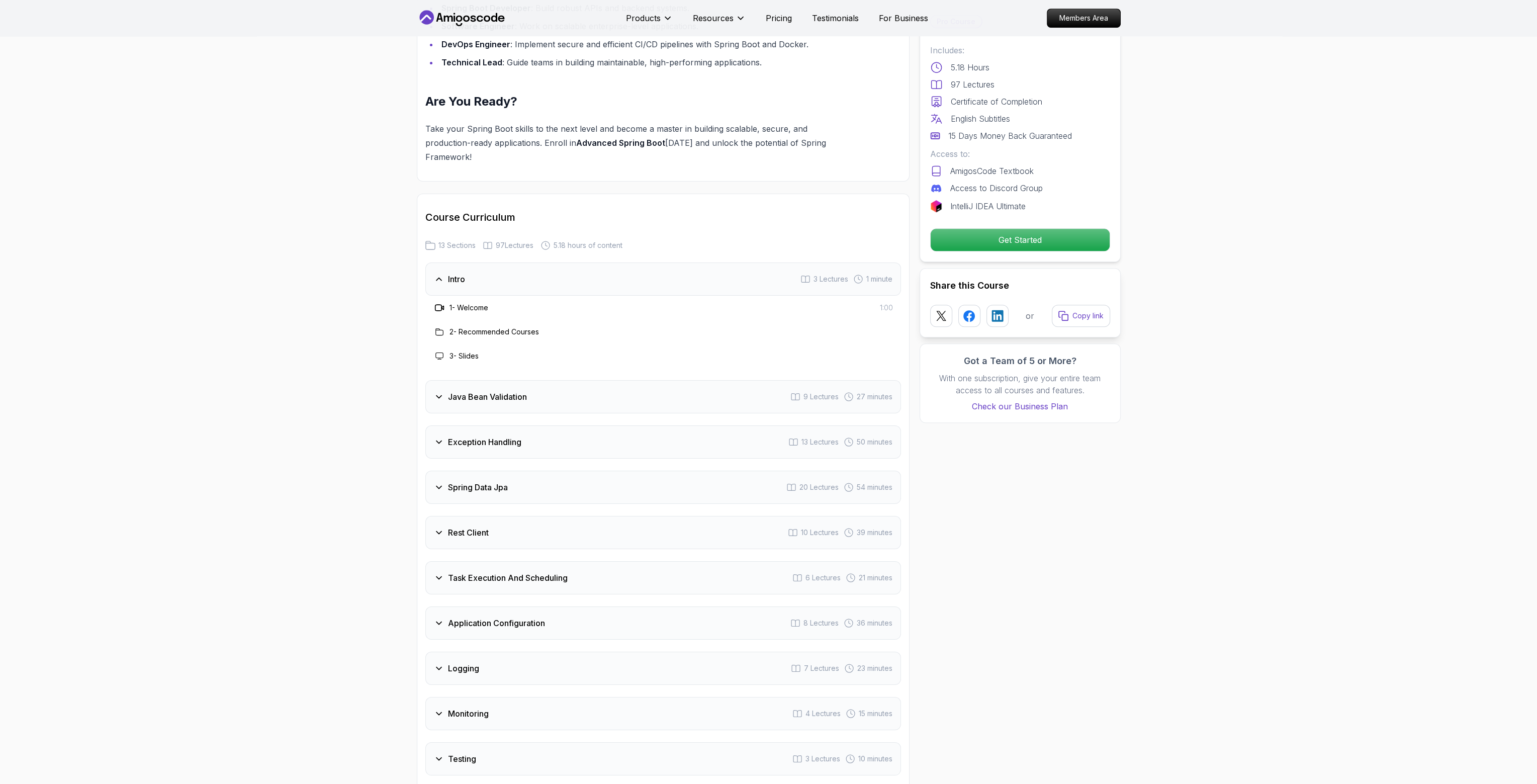
click at [631, 470] on div "Spring Data Jpa 20 Lectures 54 minutes" at bounding box center [663, 486] width 476 height 33
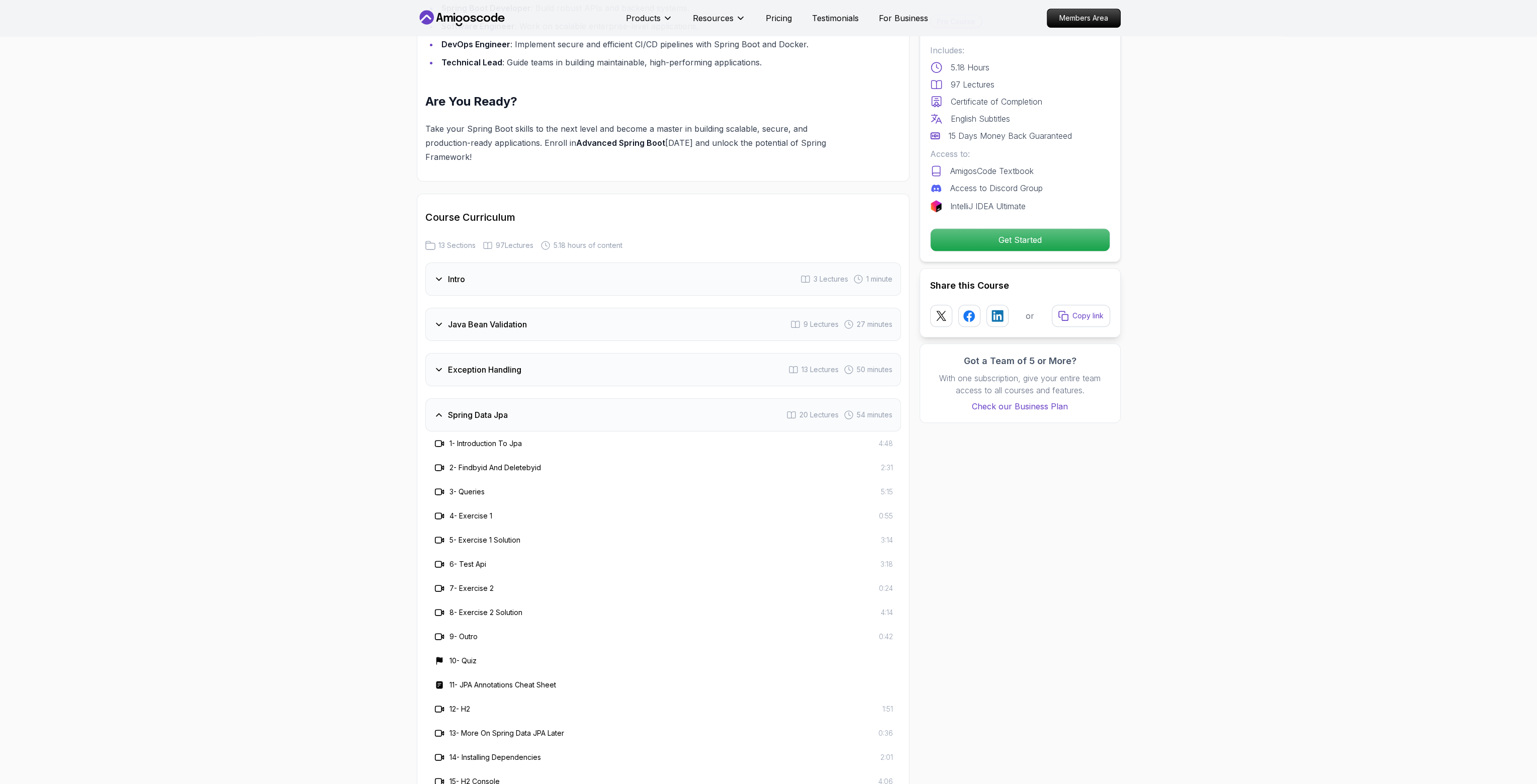
click at [516, 353] on div "Exception Handling 13 Lectures 50 minutes" at bounding box center [663, 369] width 476 height 33
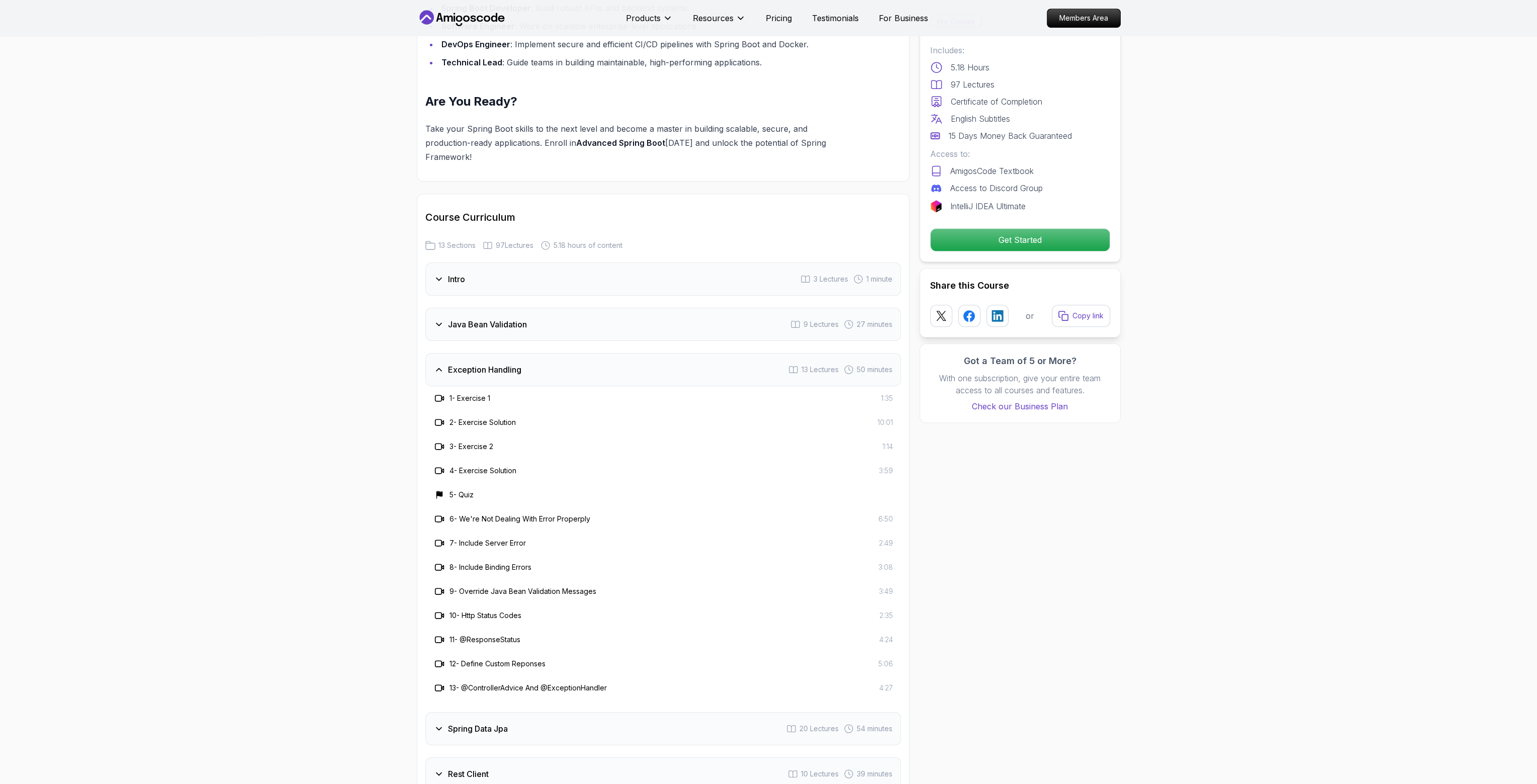
click at [562, 308] on div "Java Bean Validation 9 Lectures 27 minutes" at bounding box center [663, 324] width 476 height 33
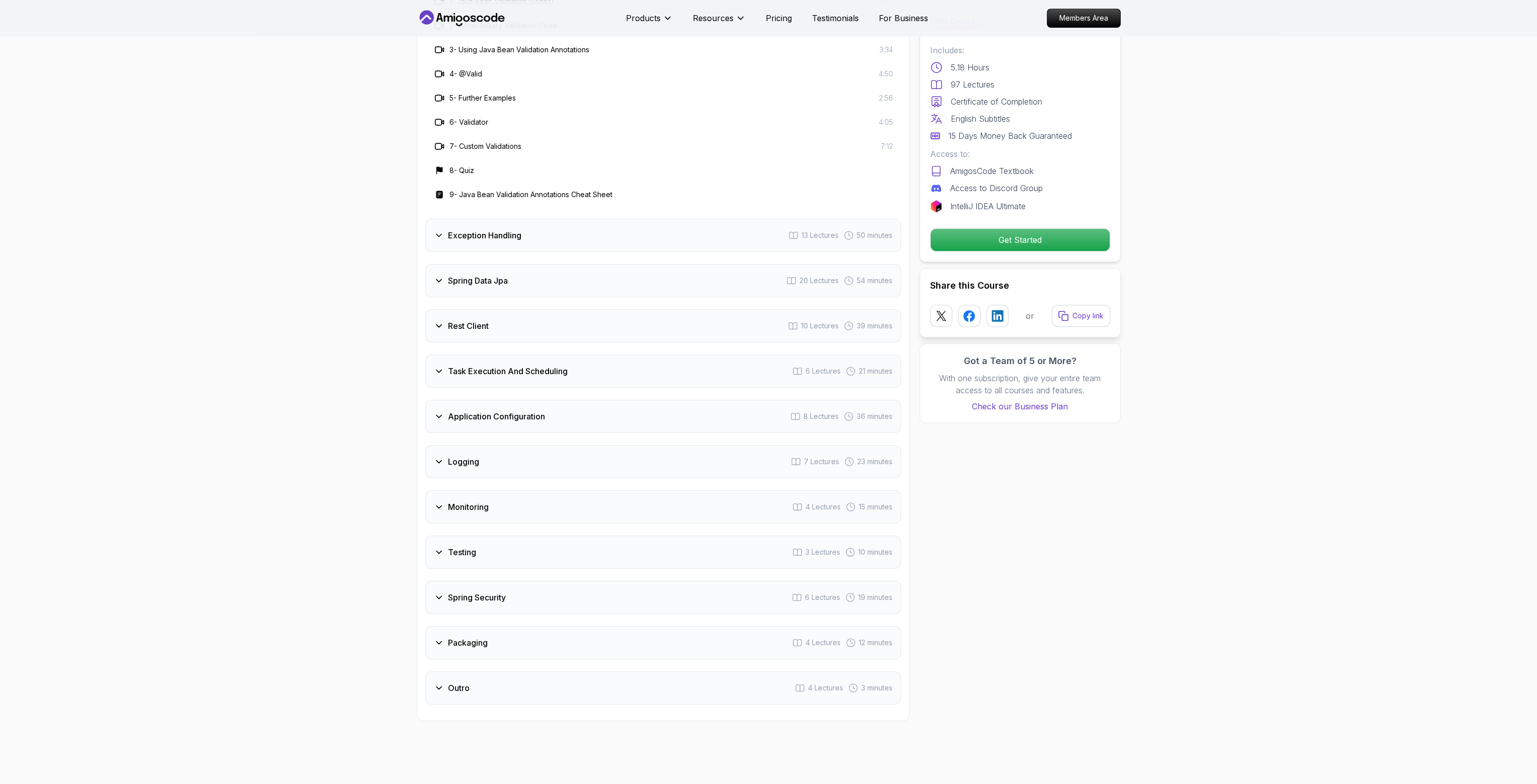
scroll to position [1558, 0]
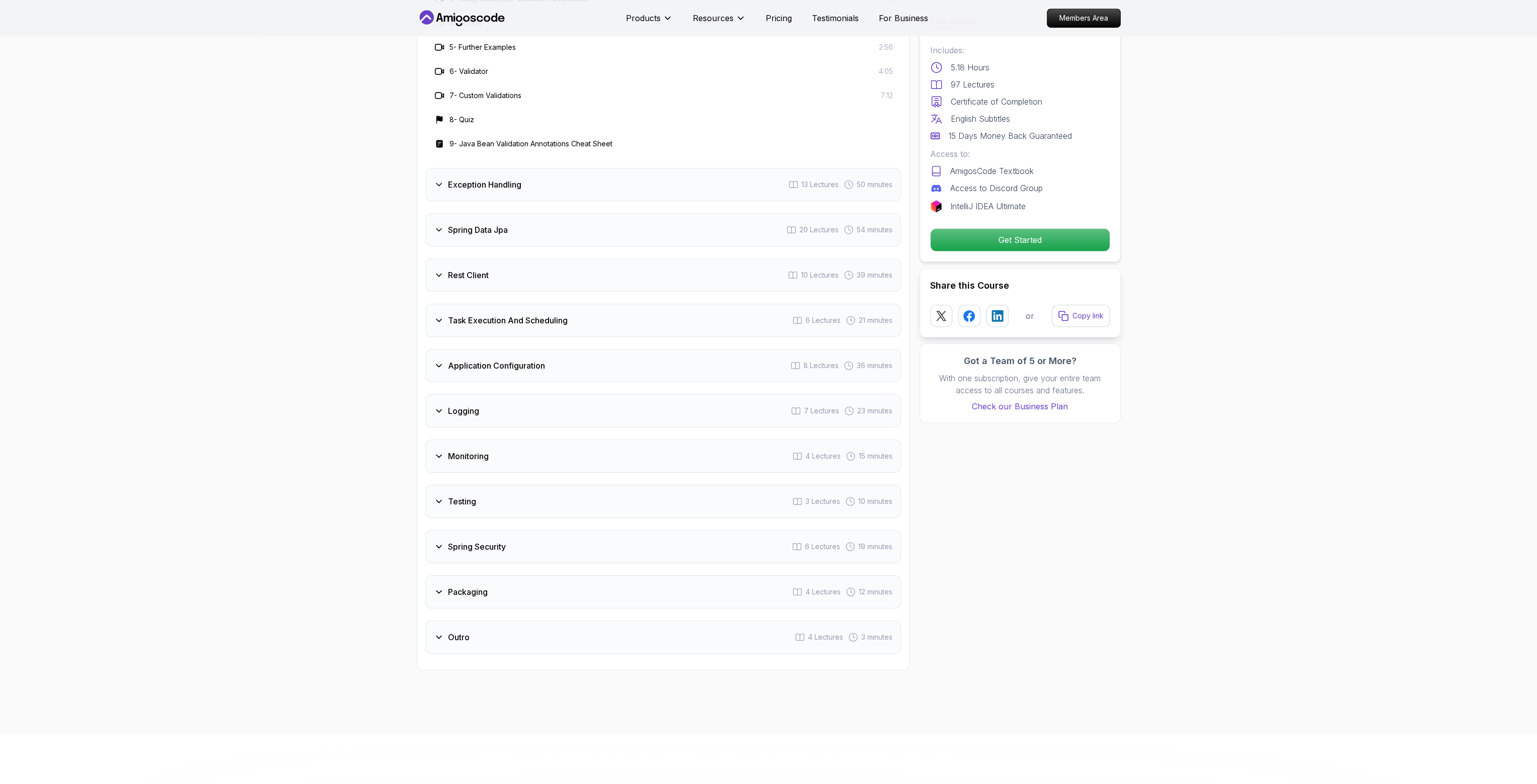
click at [593, 620] on div "Outro 4 Lectures 3 minutes" at bounding box center [663, 636] width 476 height 33
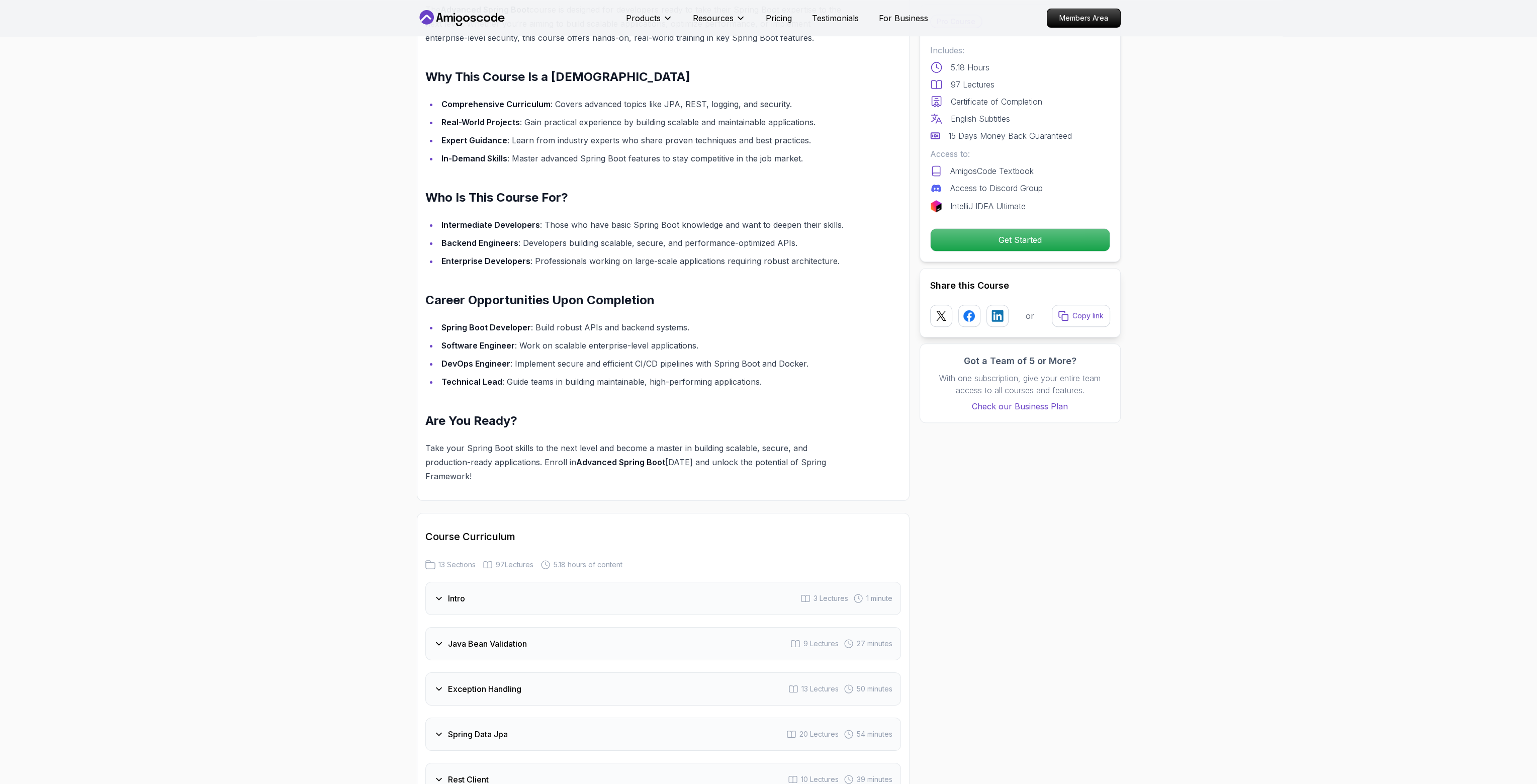
scroll to position [955, 0]
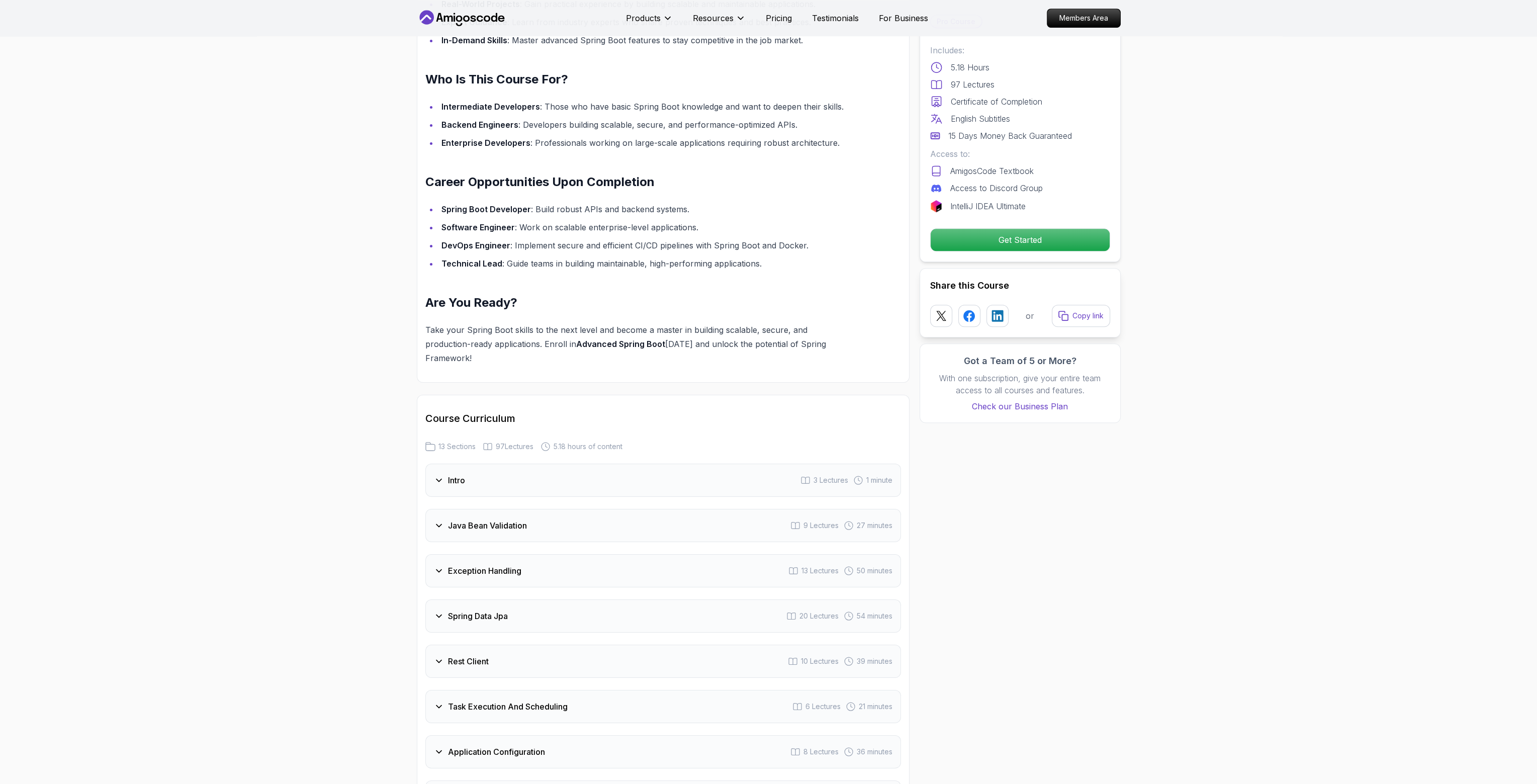
click at [505, 519] on h3 "Java Bean Validation" at bounding box center [487, 525] width 79 height 12
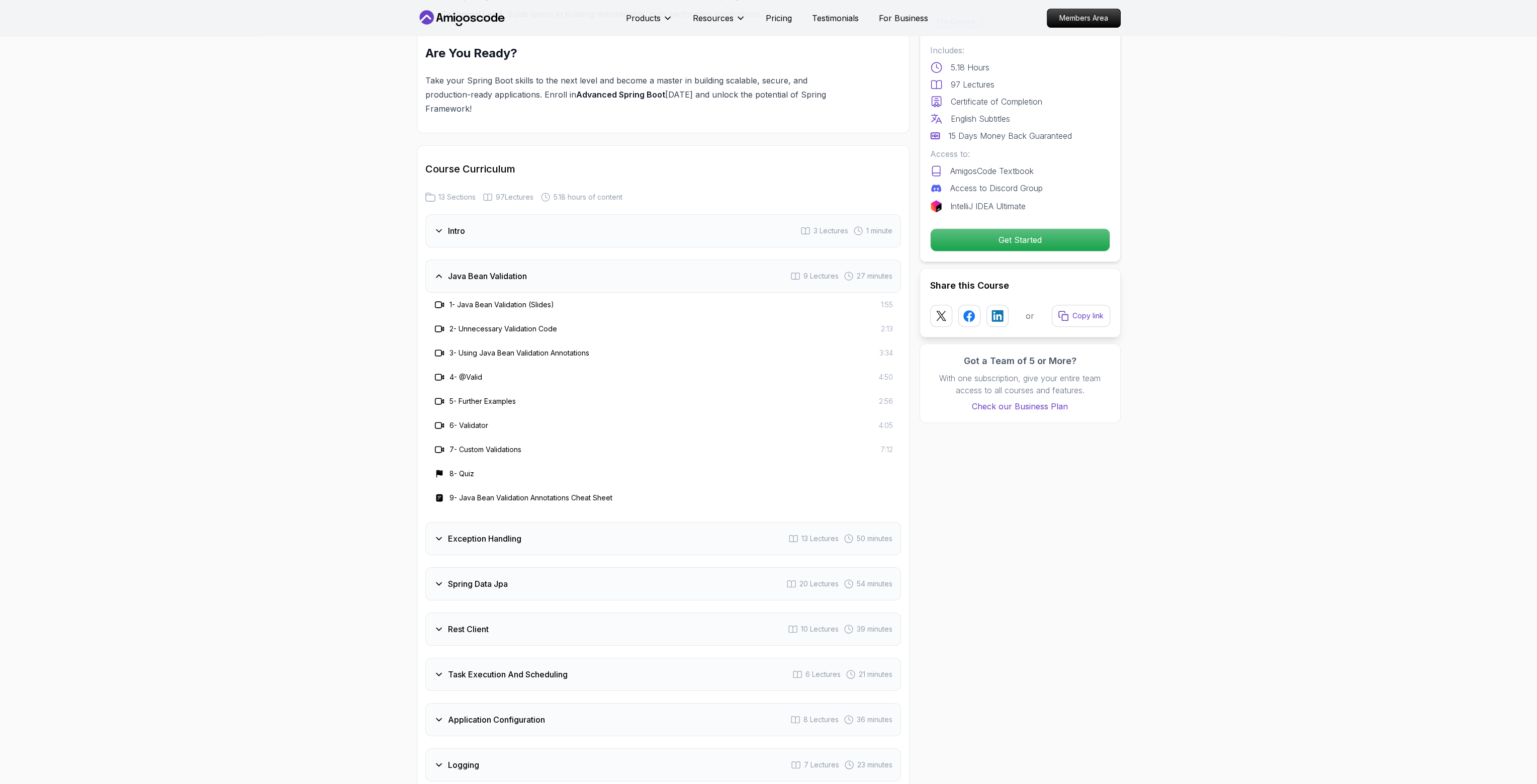
scroll to position [1206, 0]
click at [604, 519] on div "Exception Handling 13 Lectures 50 minutes" at bounding box center [663, 535] width 476 height 33
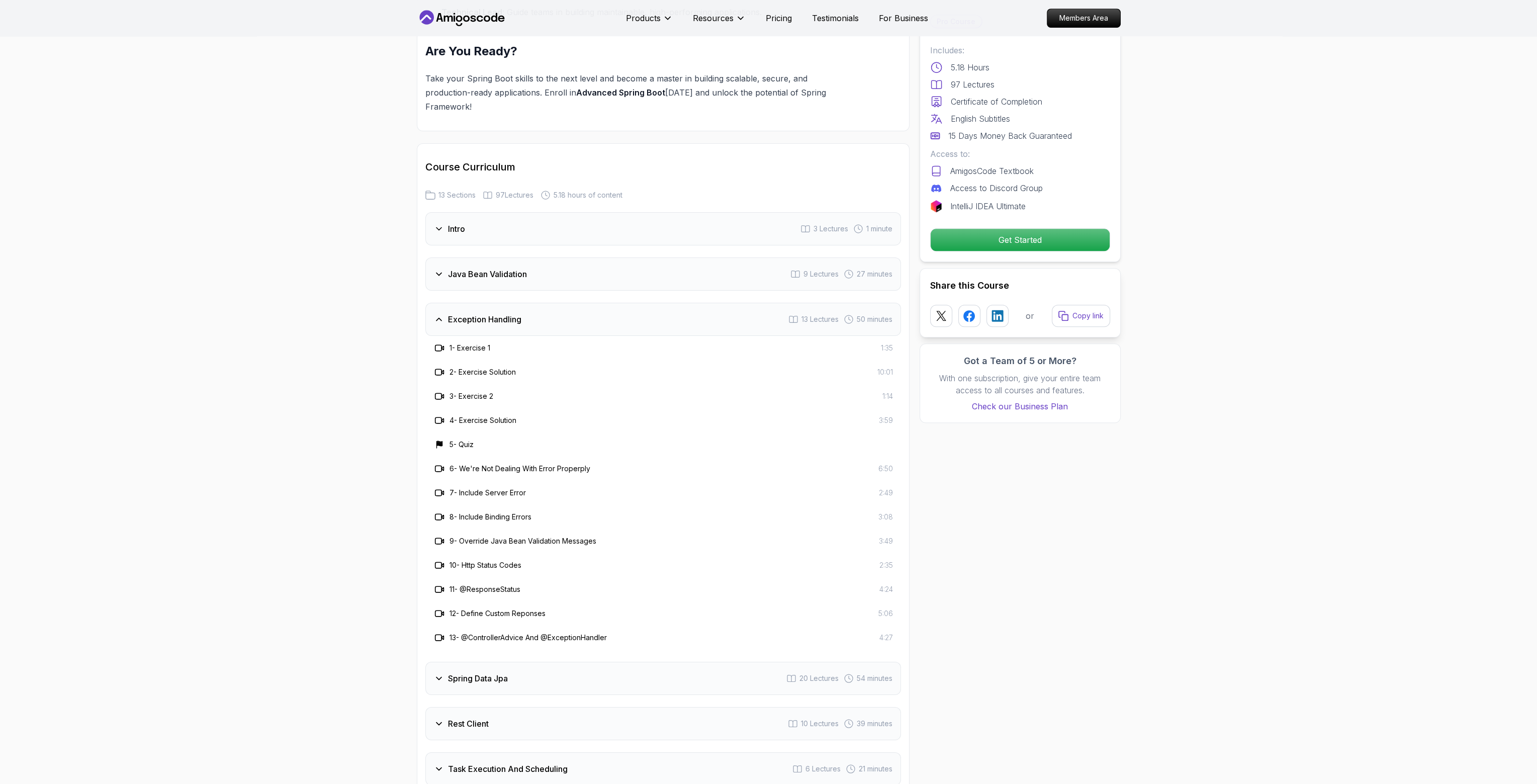
scroll to position [1458, 0]
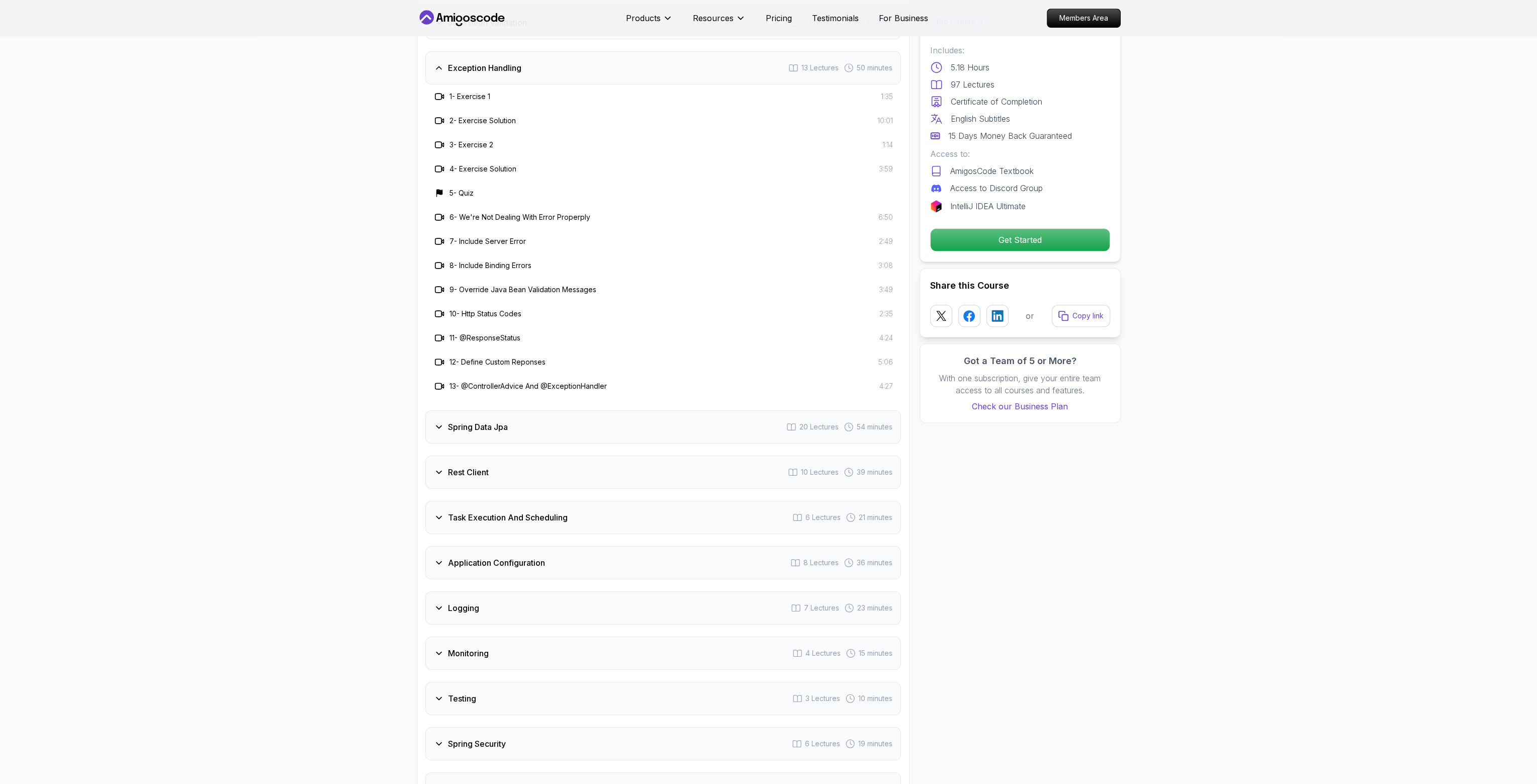
click at [629, 410] on div "Spring Data Jpa 20 Lectures 54 minutes" at bounding box center [663, 426] width 476 height 33
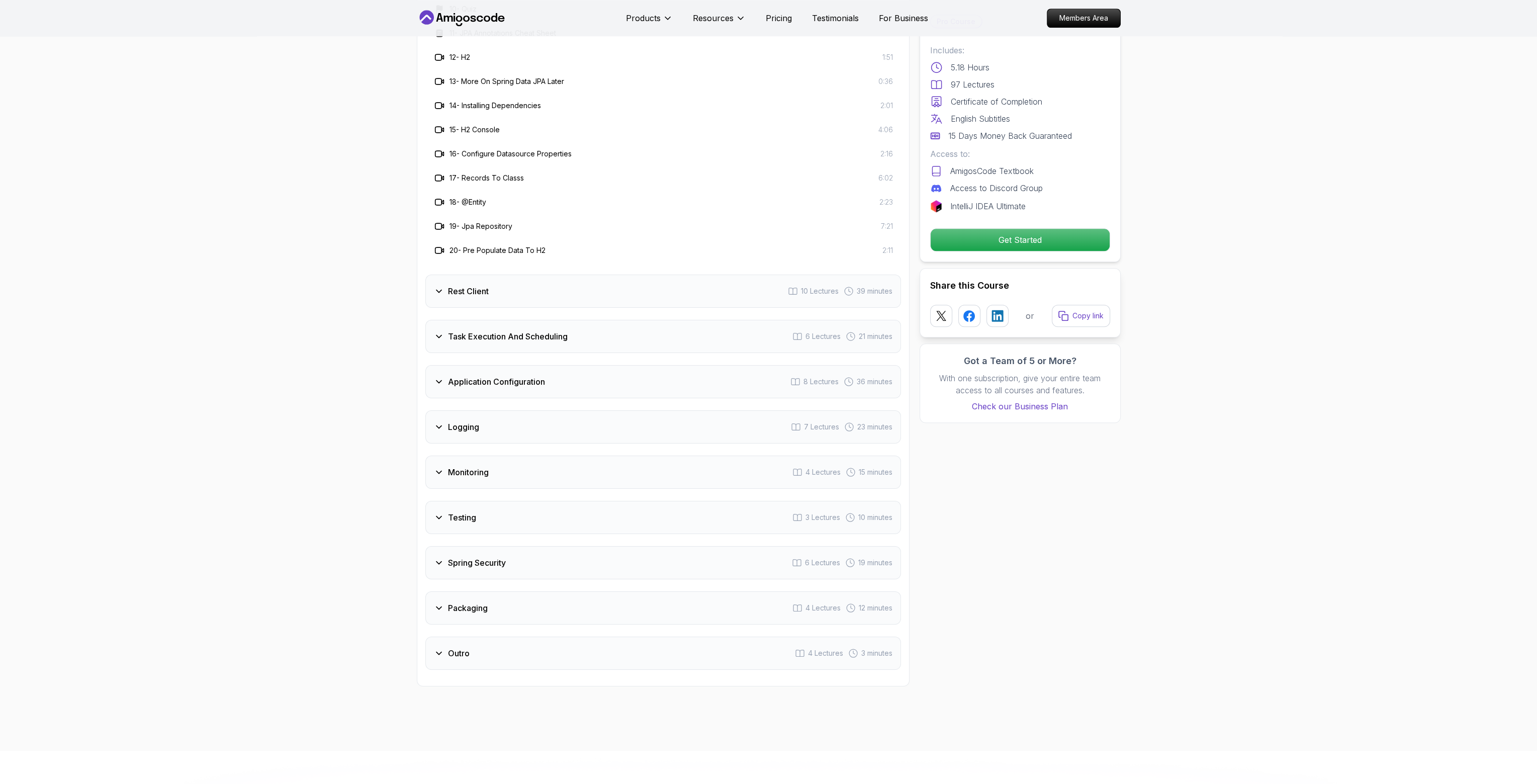
scroll to position [1859, 0]
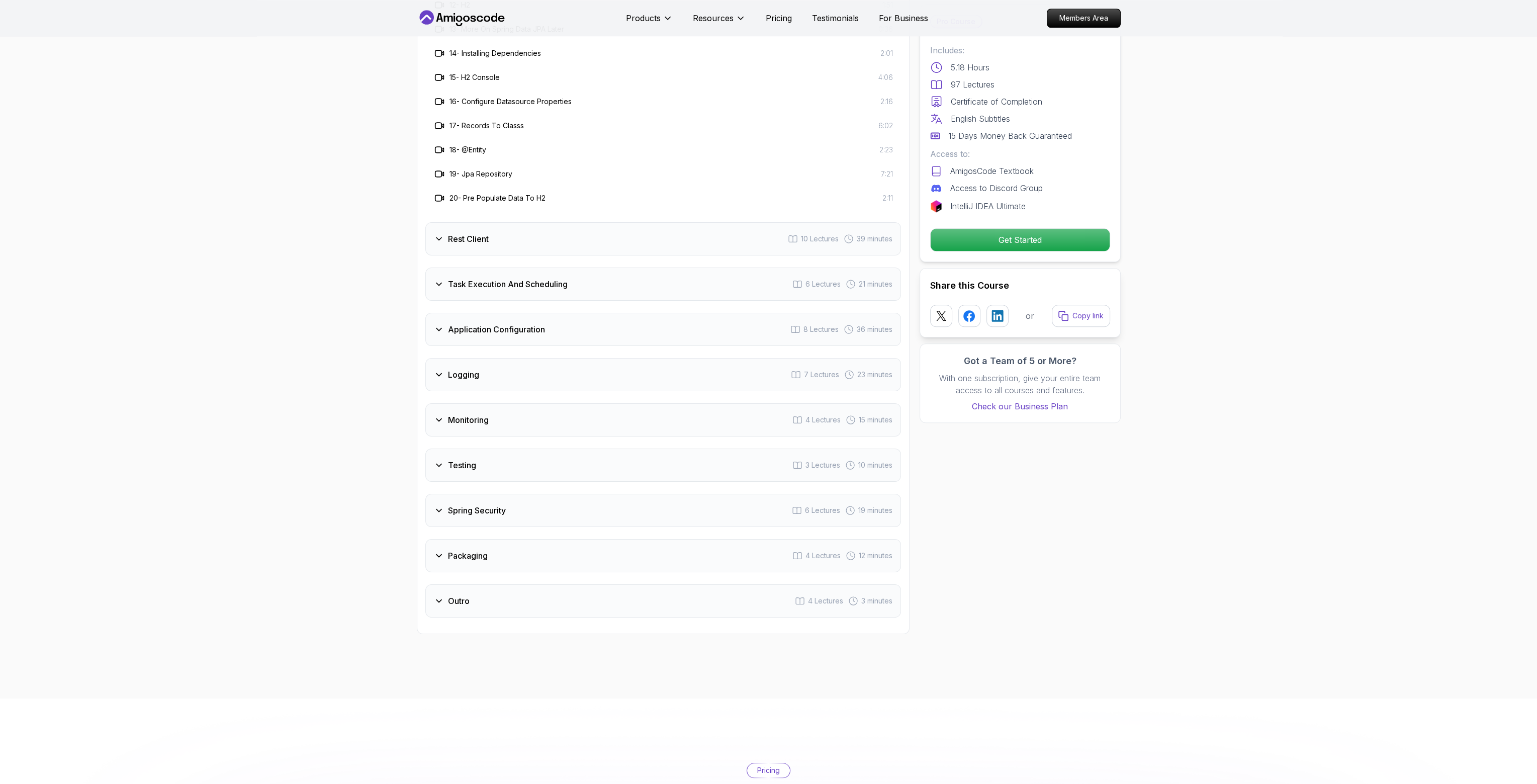
click at [518, 539] on div "Packaging 4 Lectures 12 minutes" at bounding box center [663, 555] width 476 height 33
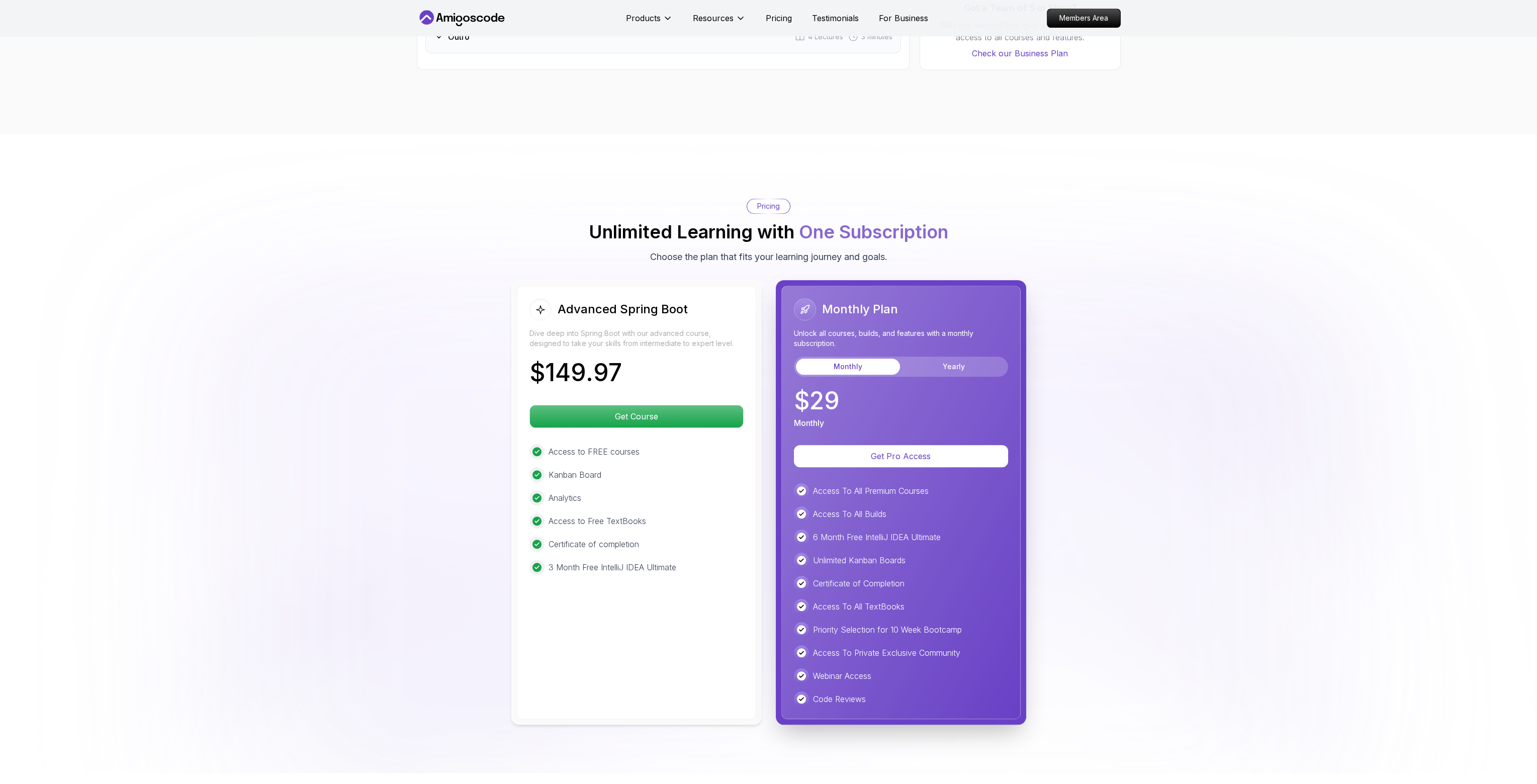
scroll to position [2112, 0]
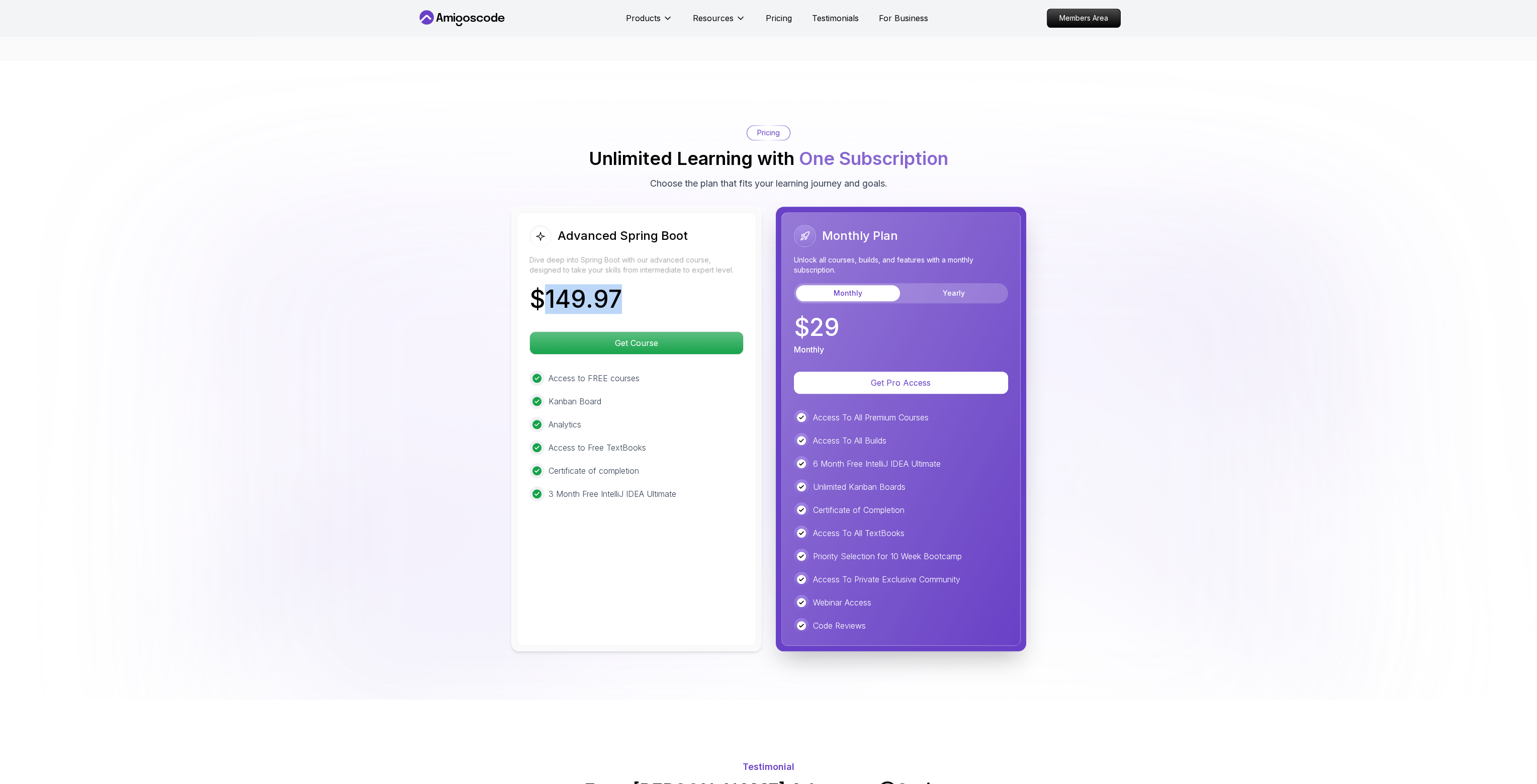
drag, startPoint x: 548, startPoint y: 269, endPoint x: 627, endPoint y: 268, distance: 79.0
click at [627, 287] on div "$ 149.97" at bounding box center [637, 300] width 215 height 28
click at [636, 255] on p "Dive deep into Spring Boot with our advanced course, designed to take your skil…" at bounding box center [637, 265] width 215 height 20
click at [560, 418] on p "Analytics" at bounding box center [564, 424] width 33 height 12
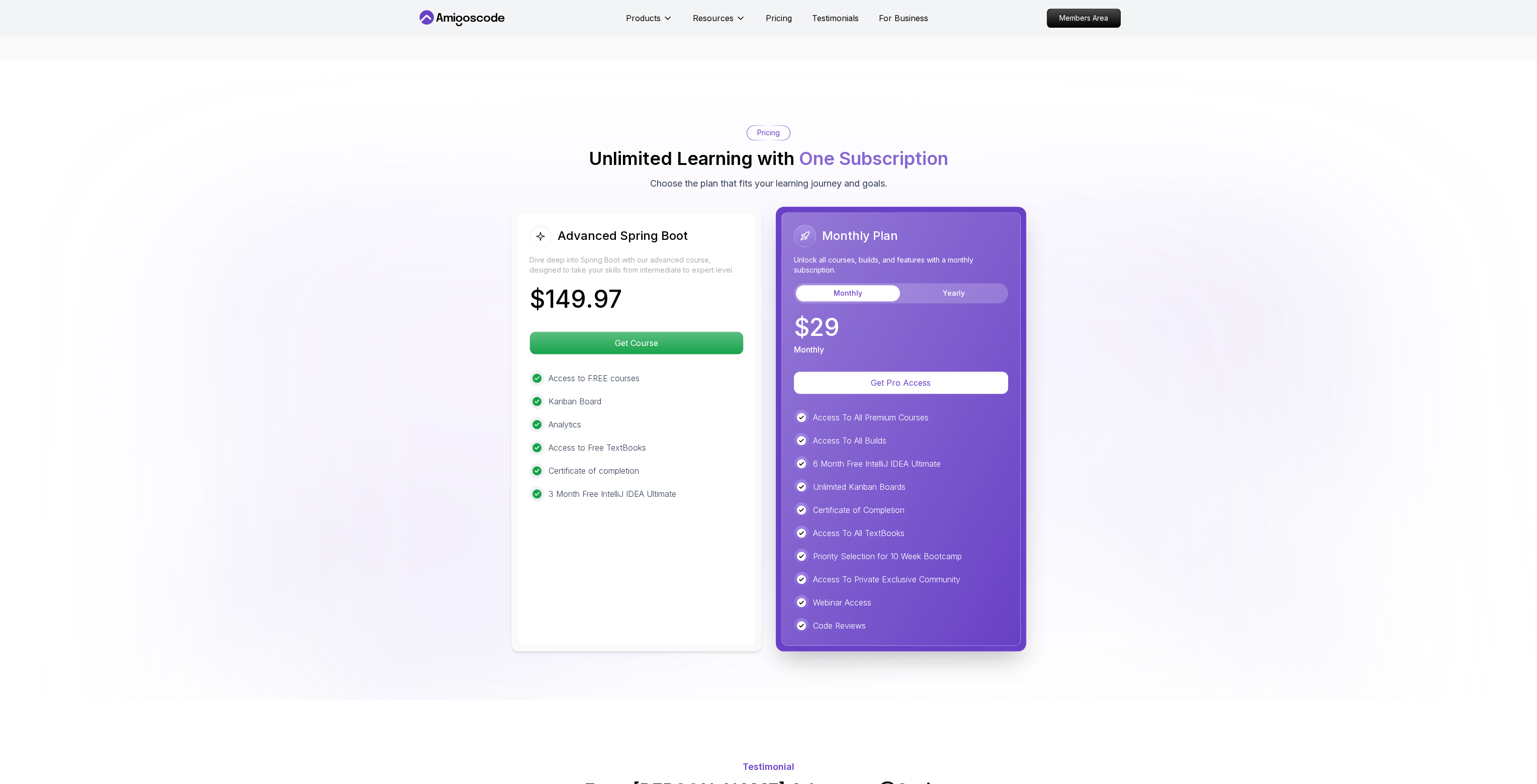
click at [581, 393] on div "Kanban Board" at bounding box center [637, 400] width 215 height 15
click at [583, 372] on p "Access to FREE courses" at bounding box center [594, 377] width 91 height 12
drag, startPoint x: 582, startPoint y: 229, endPoint x: 739, endPoint y: 245, distance: 157.8
click at [739, 255] on p "Dive deep into Spring Boot with our advanced course, designed to take your skil…" at bounding box center [637, 265] width 215 height 20
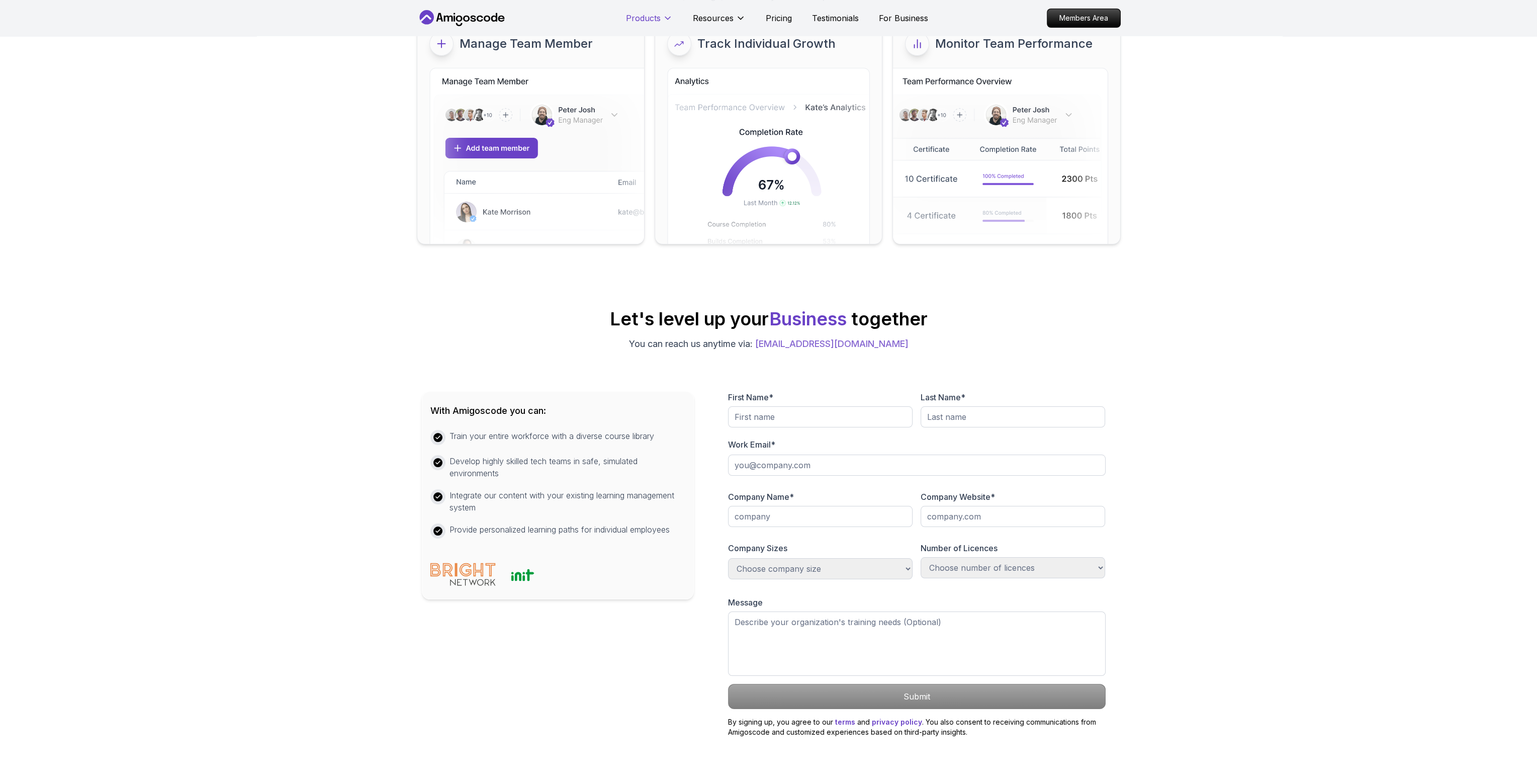
scroll to position [71, 0]
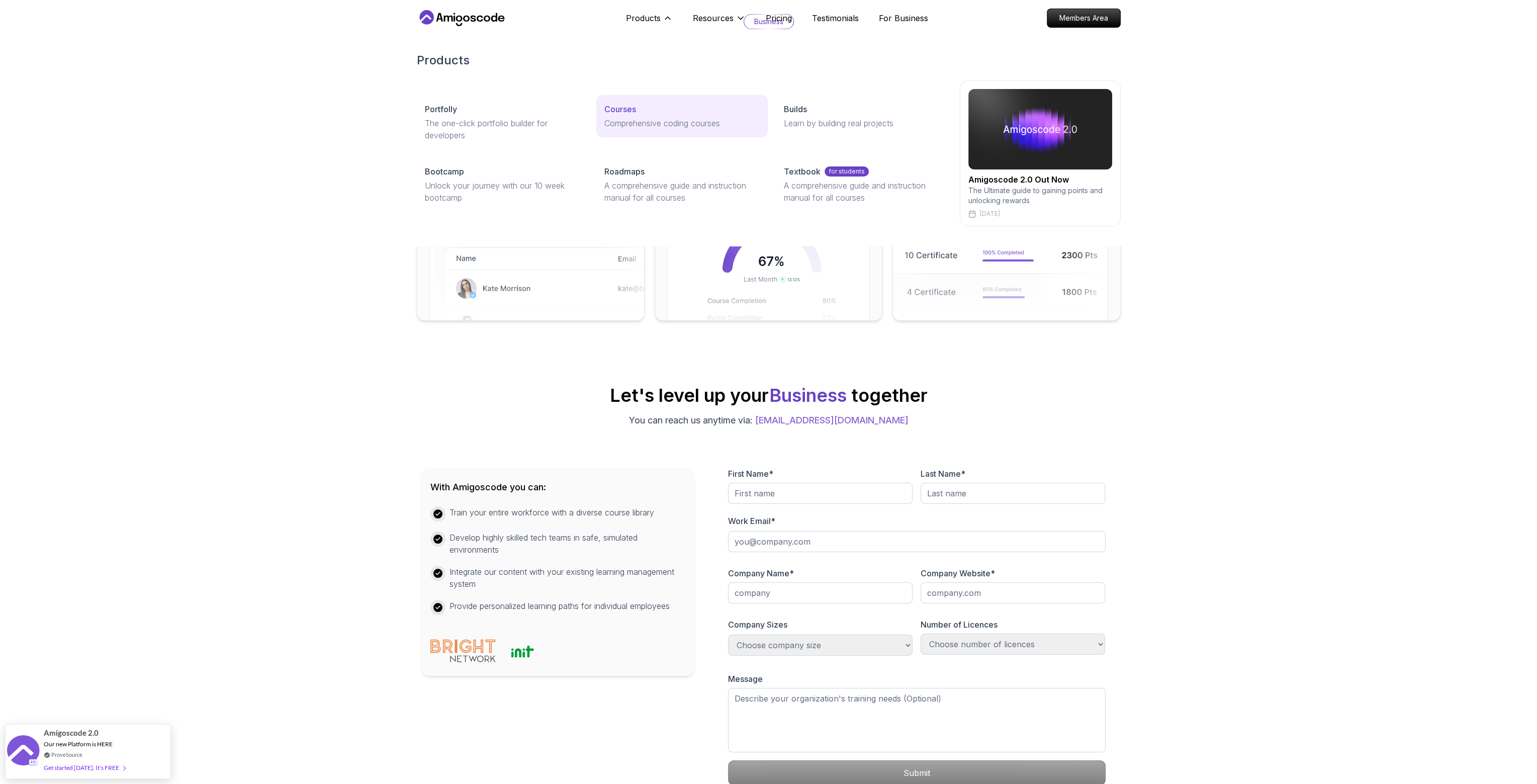
click at [629, 108] on p "Courses" at bounding box center [620, 108] width 31 height 12
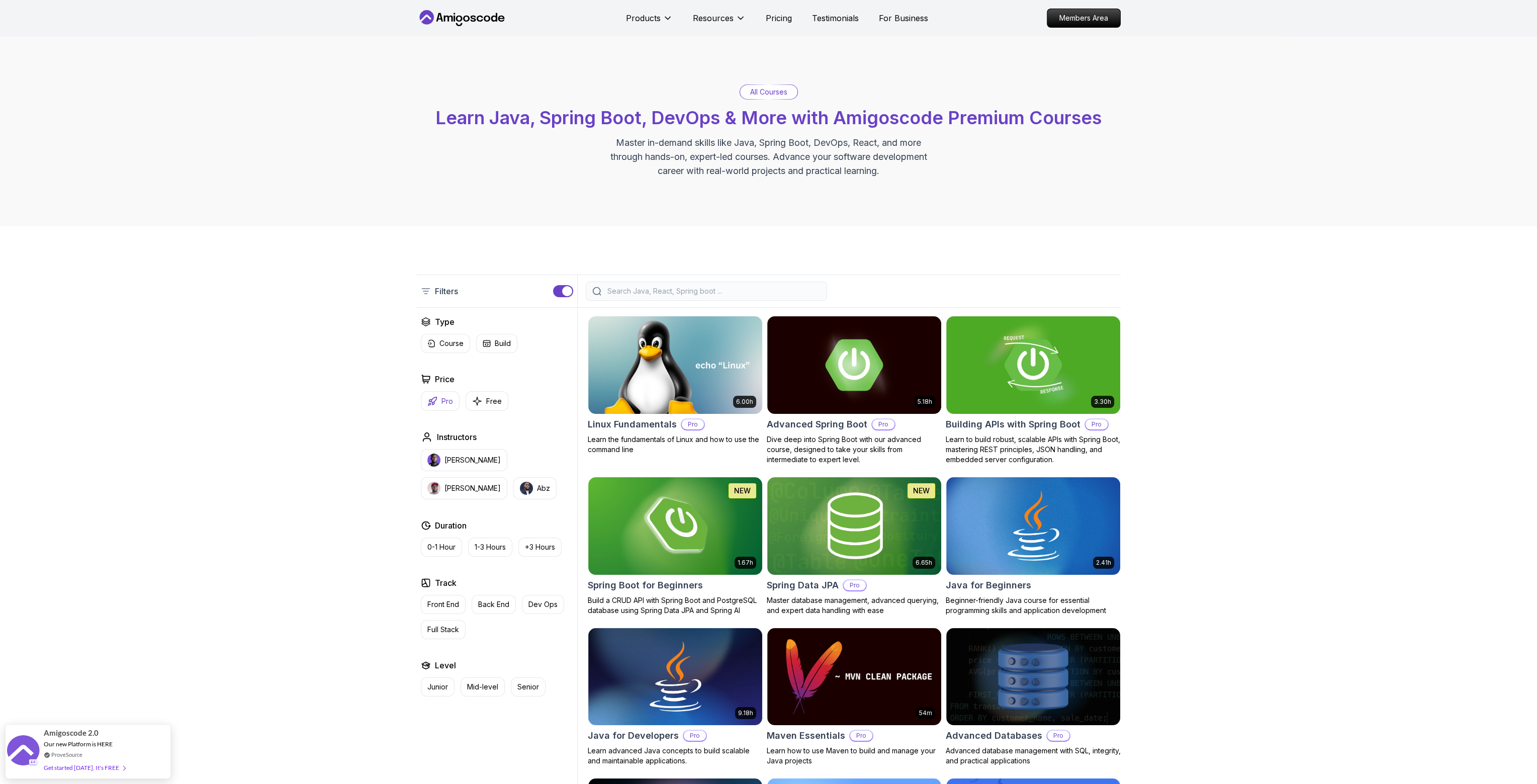
click at [427, 392] on button "Pro" at bounding box center [440, 400] width 38 height 20
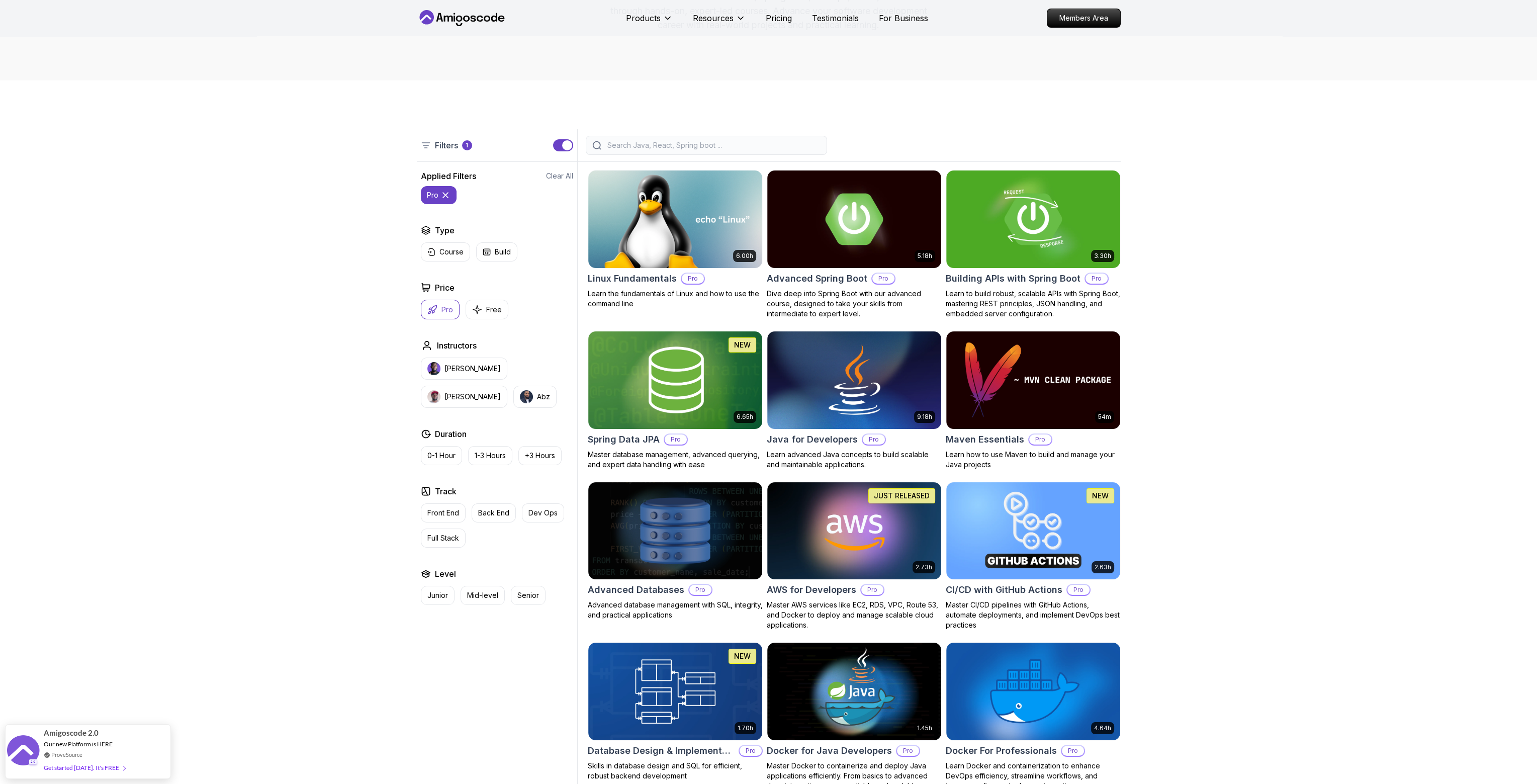
scroll to position [151, 0]
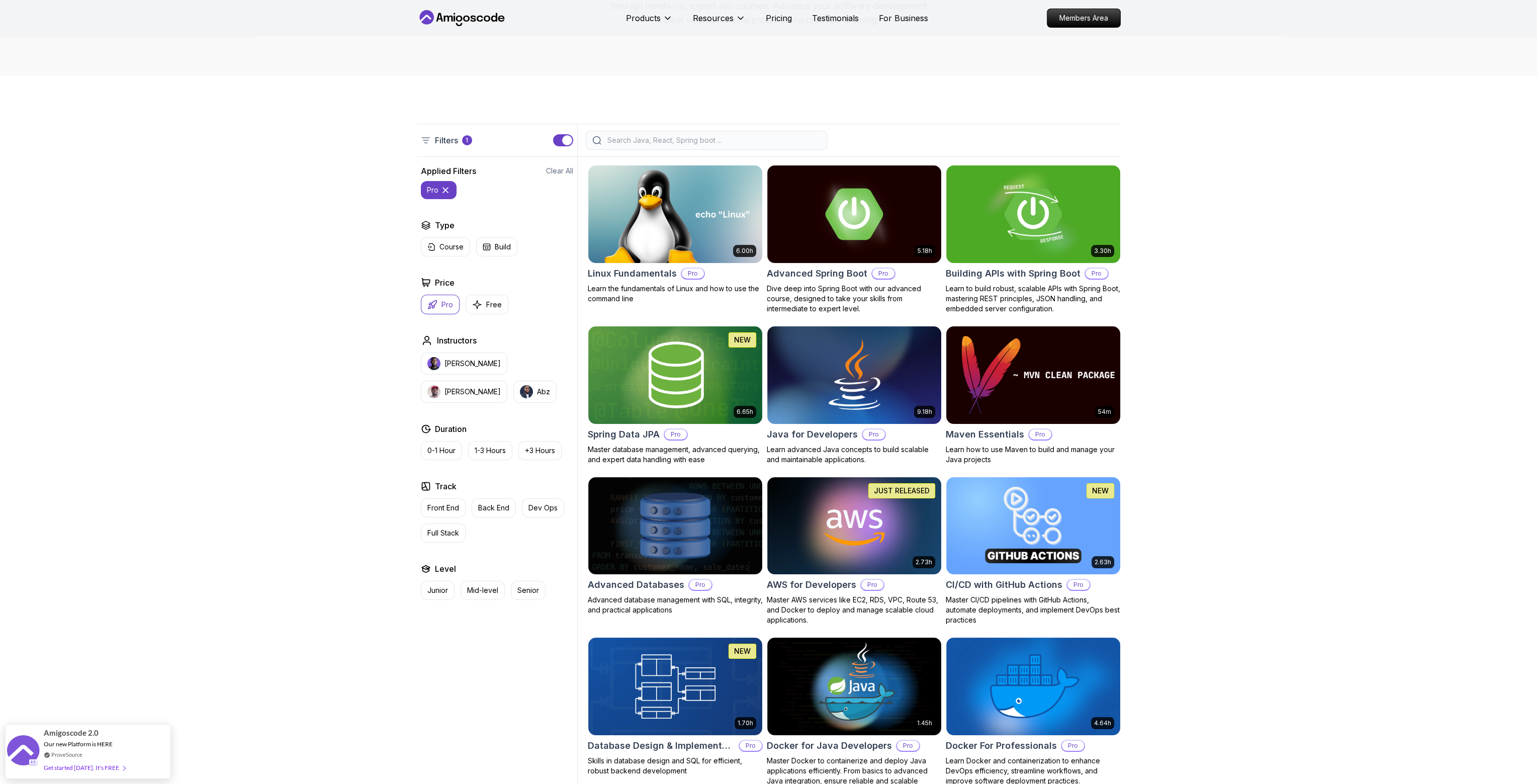
click at [1053, 385] on img at bounding box center [1033, 375] width 182 height 102
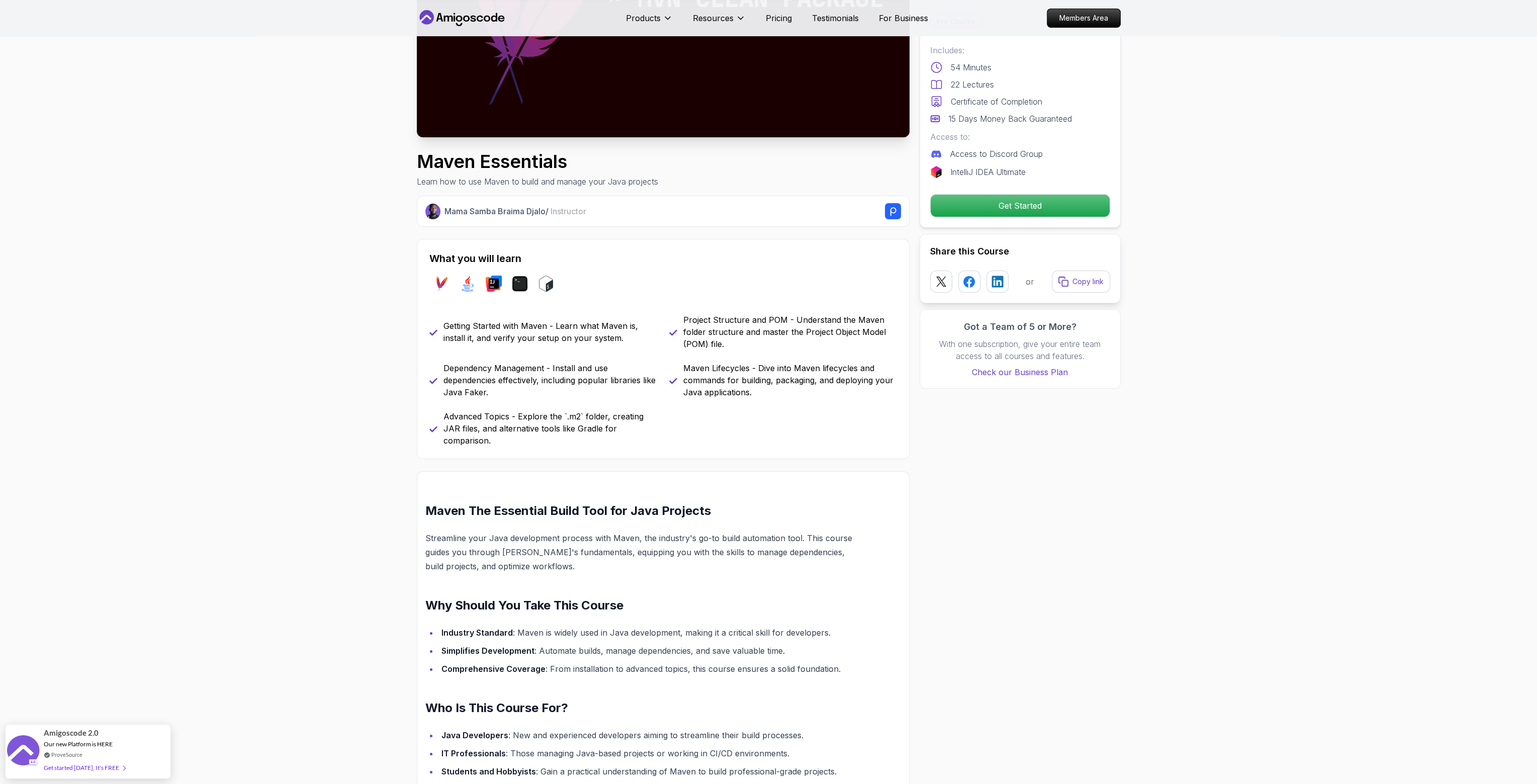
scroll to position [201, 0]
click at [529, 426] on p "Advanced Topics - Explore the `.m2` folder, creating JAR files, and alternative…" at bounding box center [550, 427] width 214 height 36
click at [530, 426] on p "Advanced Topics - Explore the `.m2` folder, creating JAR files, and alternative…" at bounding box center [550, 427] width 214 height 36
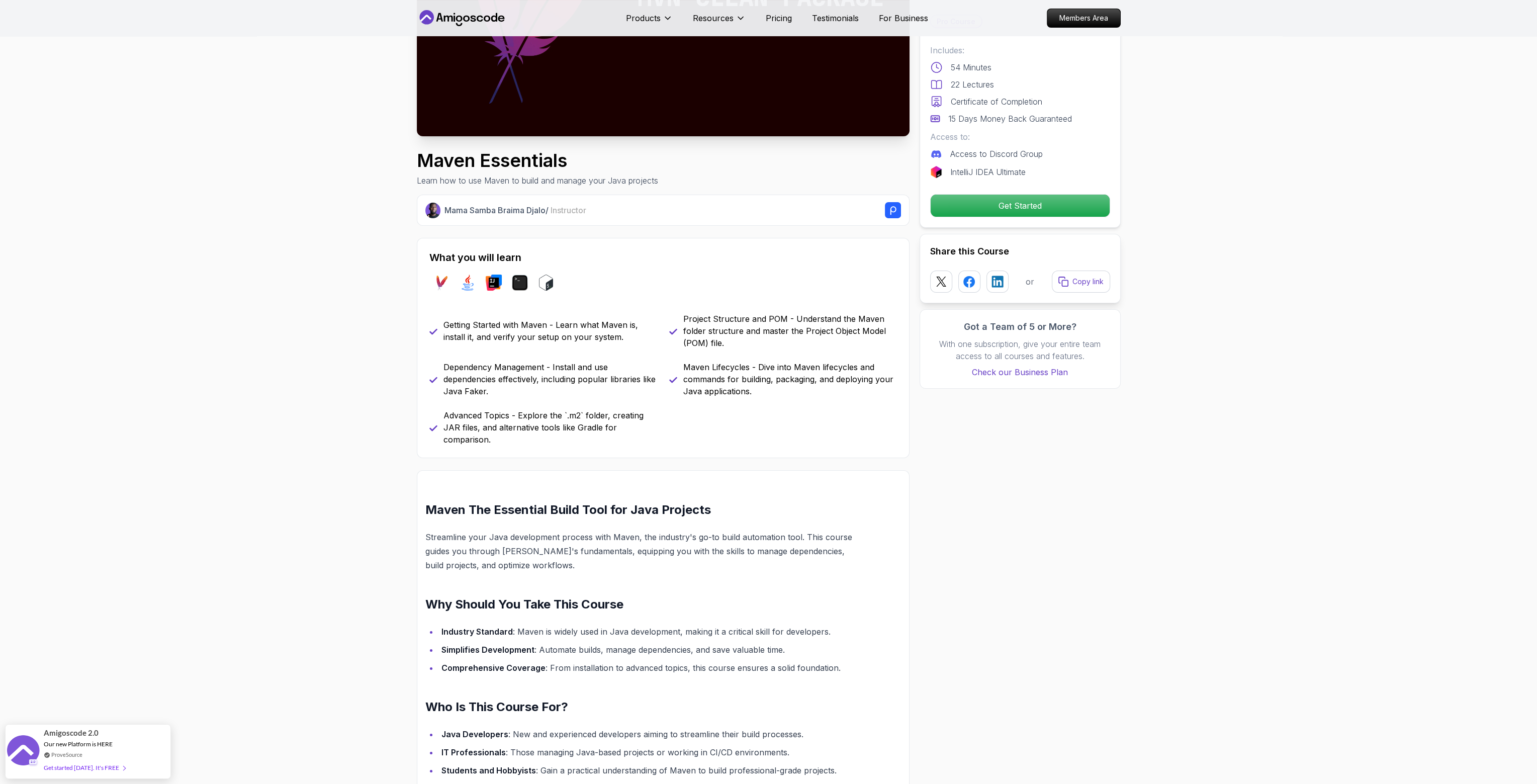
click at [479, 361] on p "Dependency Management - Install and use dependencies effectively, including pop…" at bounding box center [550, 379] width 214 height 36
drag, startPoint x: 479, startPoint y: 361, endPoint x: 589, endPoint y: 391, distance: 114.0
click at [589, 391] on p "Dependency Management - Install and use dependencies effectively, including pop…" at bounding box center [550, 379] width 214 height 36
click at [524, 333] on p "Getting Started with Maven - Learn what Maven is, install it, and verify your s…" at bounding box center [550, 330] width 214 height 24
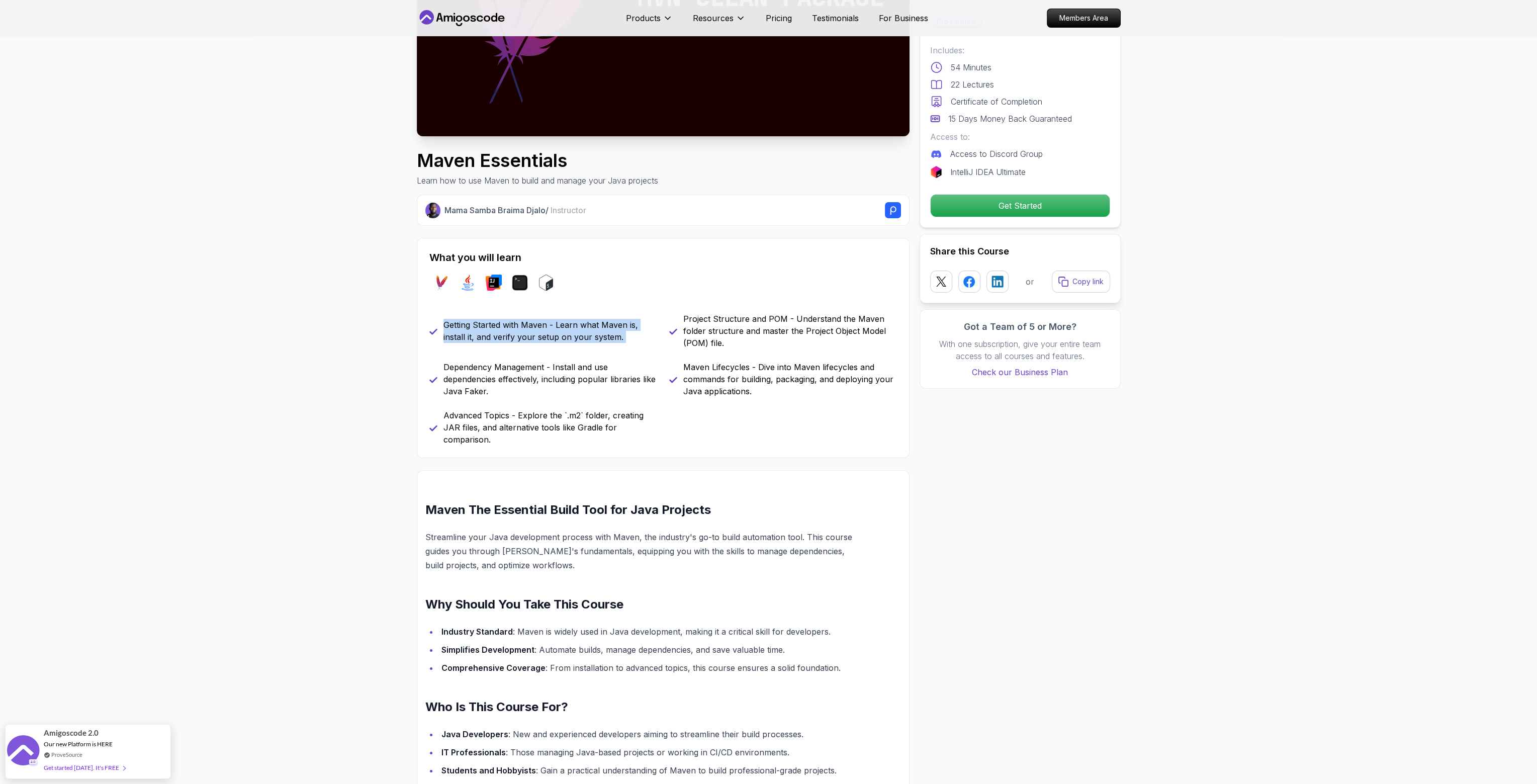
click at [524, 333] on p "Getting Started with Maven - Learn what Maven is, install it, and verify your s…" at bounding box center [550, 330] width 214 height 24
click at [744, 370] on p "Maven Lifecycles - Dive into Maven lifecycles and commands for building, packag…" at bounding box center [790, 379] width 214 height 36
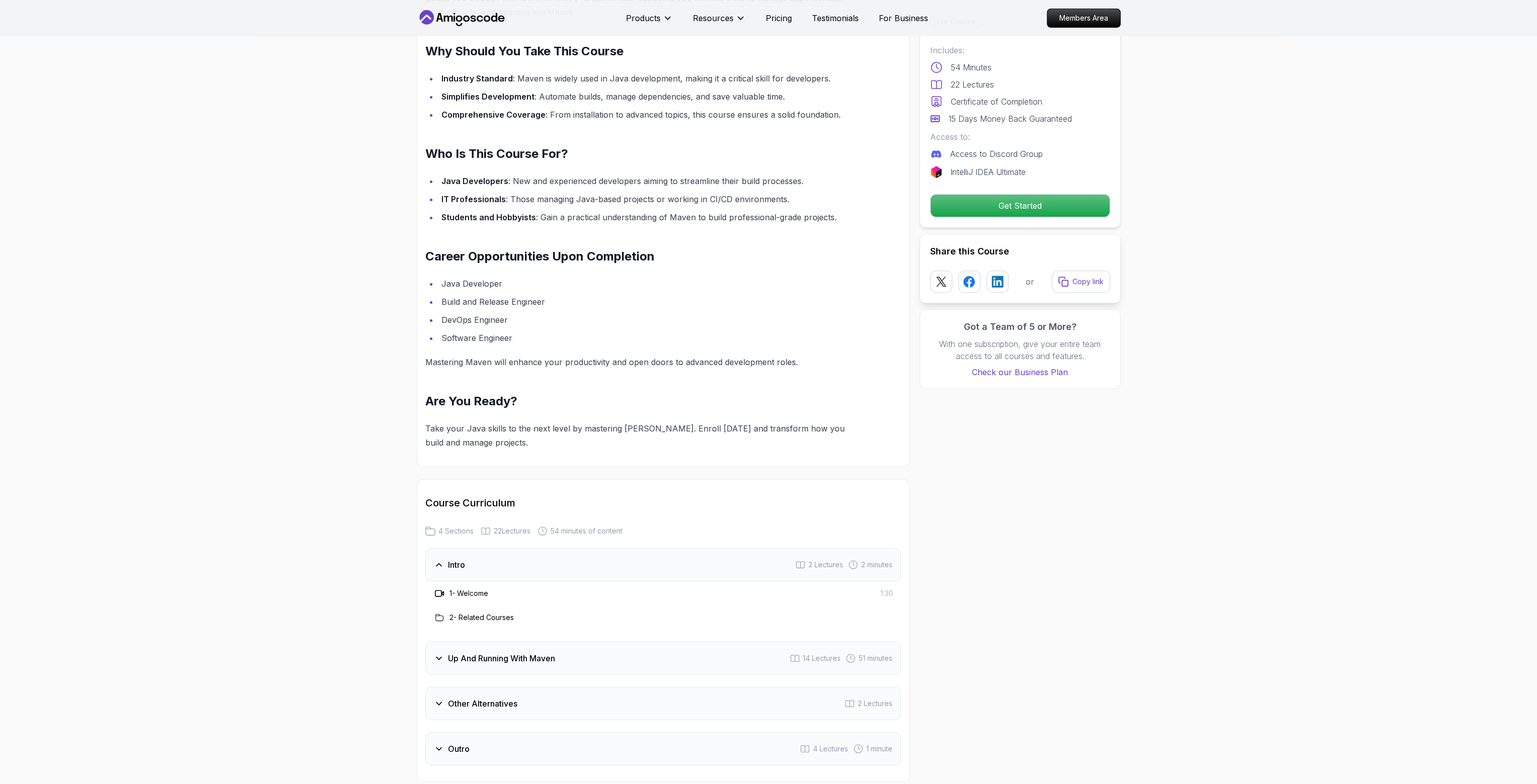
scroll to position [1006, 0]
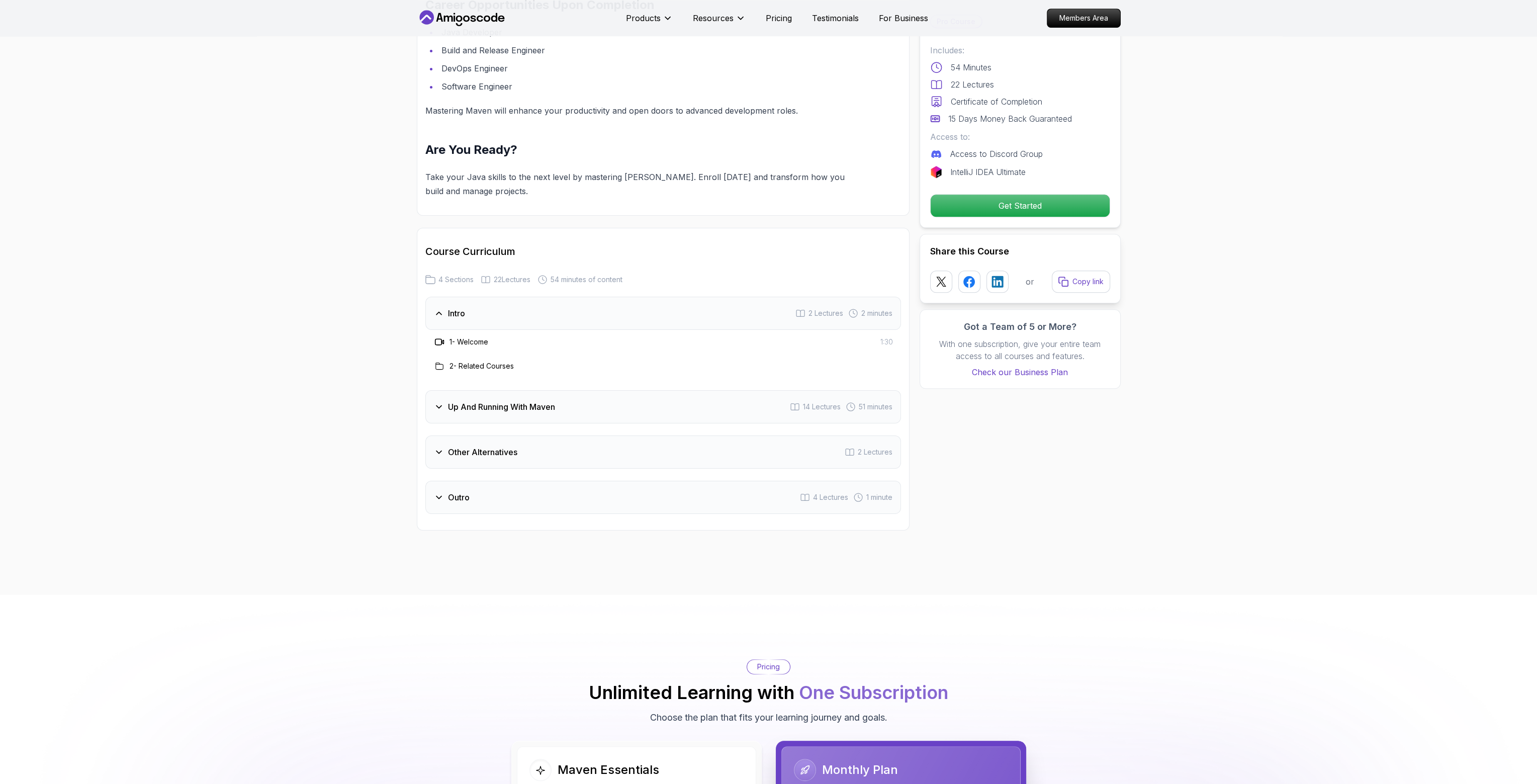
click at [554, 450] on div "Other Alternatives 2 Lectures" at bounding box center [663, 451] width 476 height 33
click at [595, 361] on div "Up And Running With Maven 14 Lectures 51 minutes" at bounding box center [663, 358] width 476 height 33
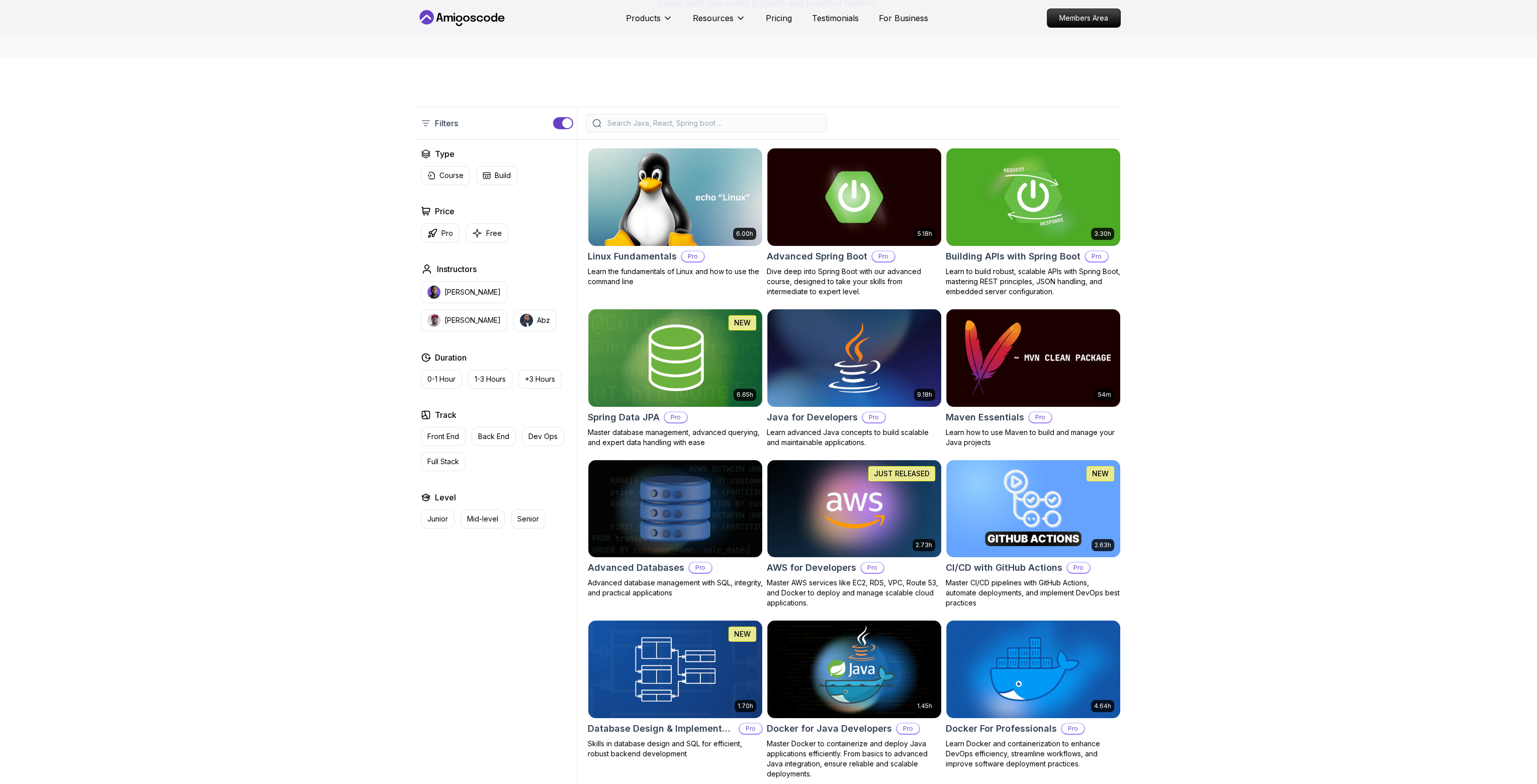
scroll to position [151, 0]
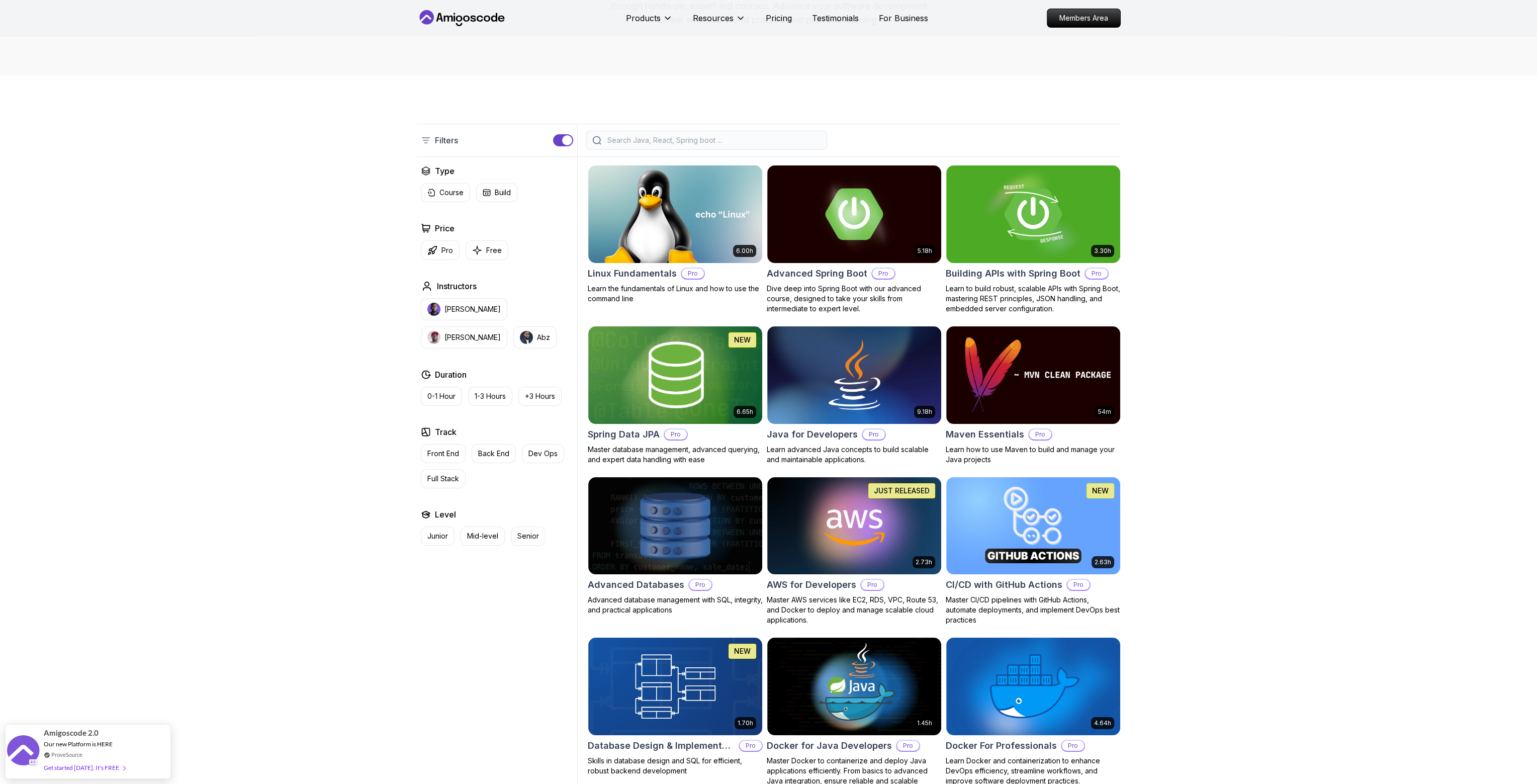
drag, startPoint x: 457, startPoint y: 251, endPoint x: 461, endPoint y: 259, distance: 8.9
click at [456, 251] on button "Pro" at bounding box center [440, 250] width 38 height 20
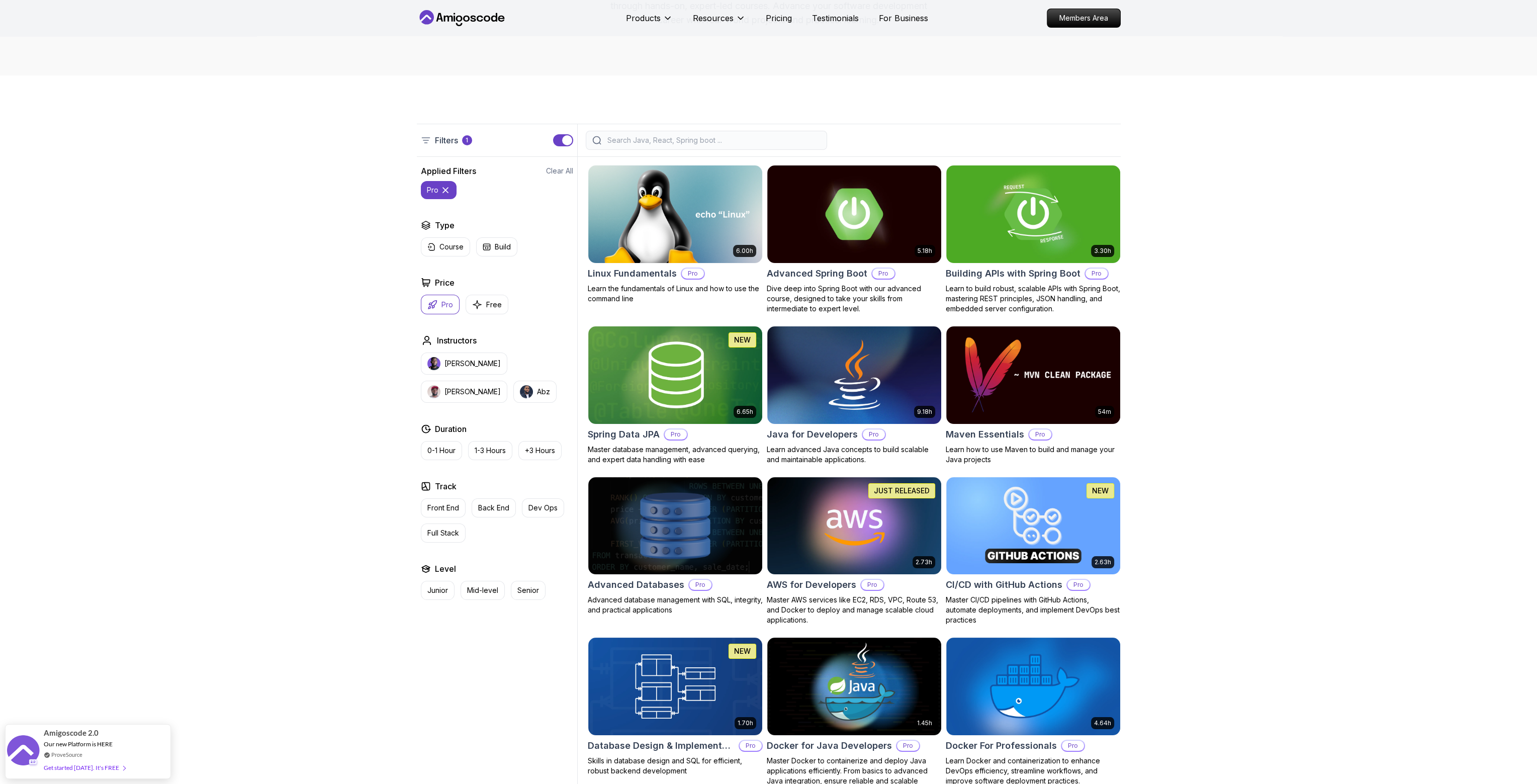
click at [435, 305] on icon "button" at bounding box center [432, 304] width 10 height 10
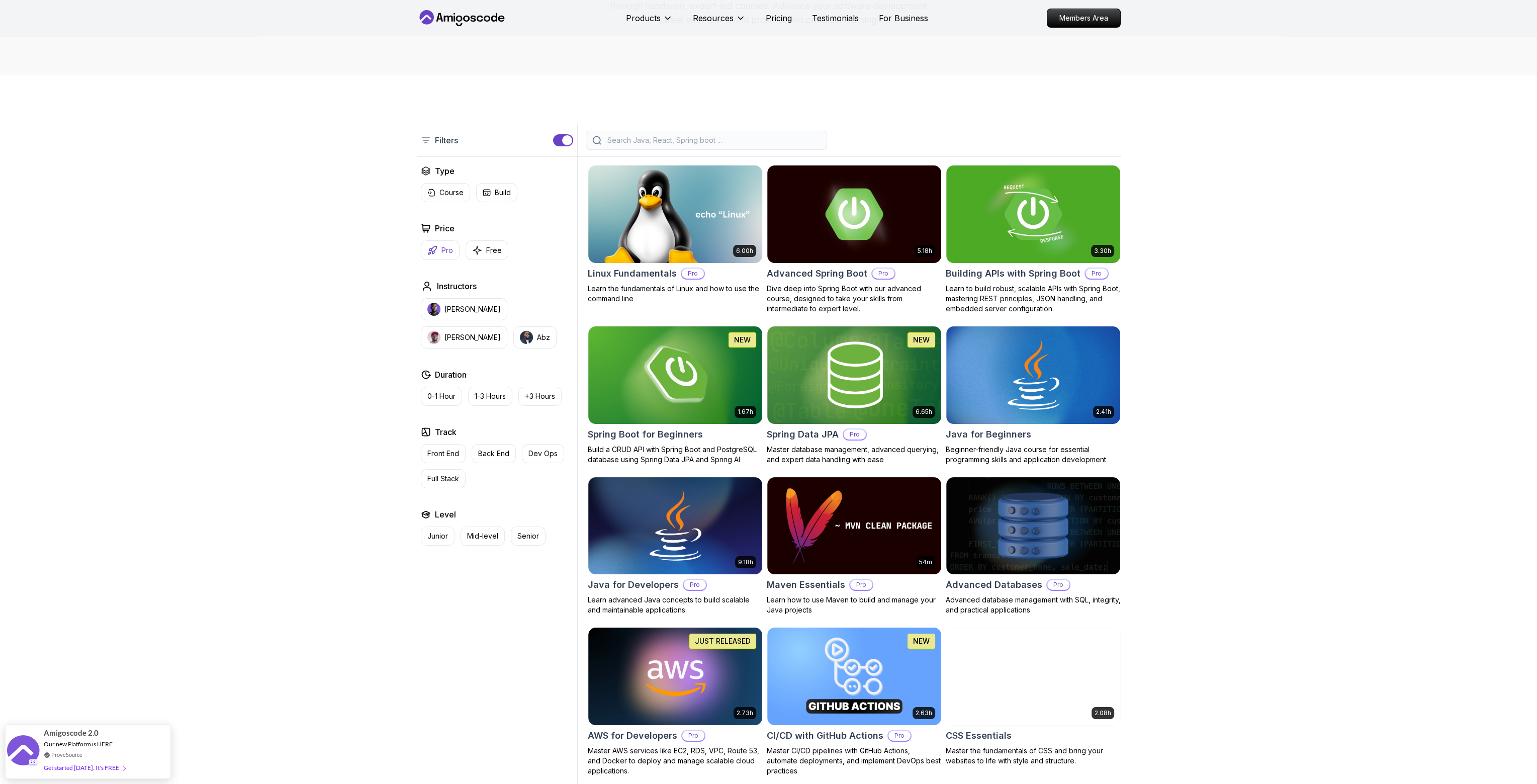
click at [450, 251] on p "Pro" at bounding box center [447, 249] width 12 height 10
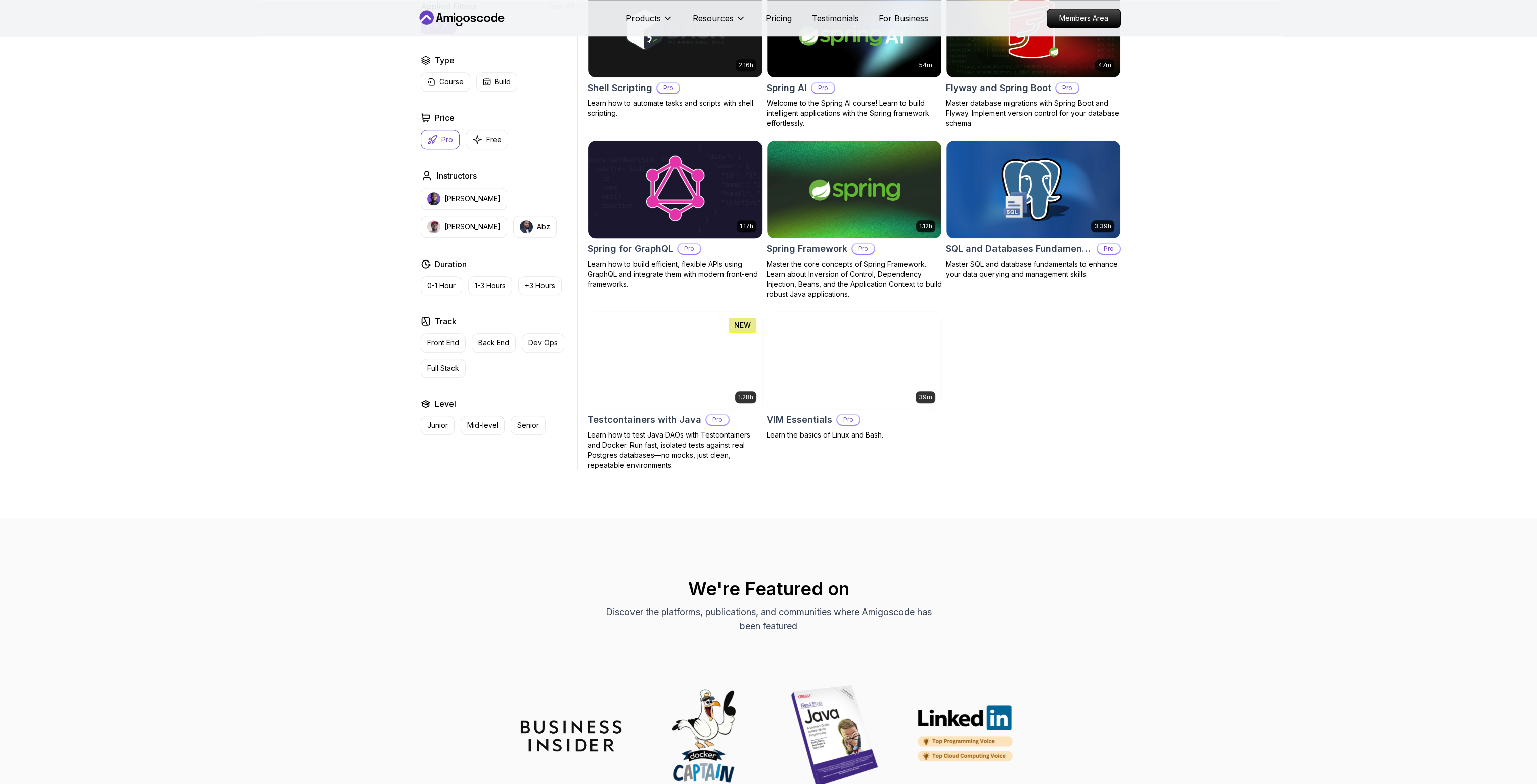
scroll to position [2011, 0]
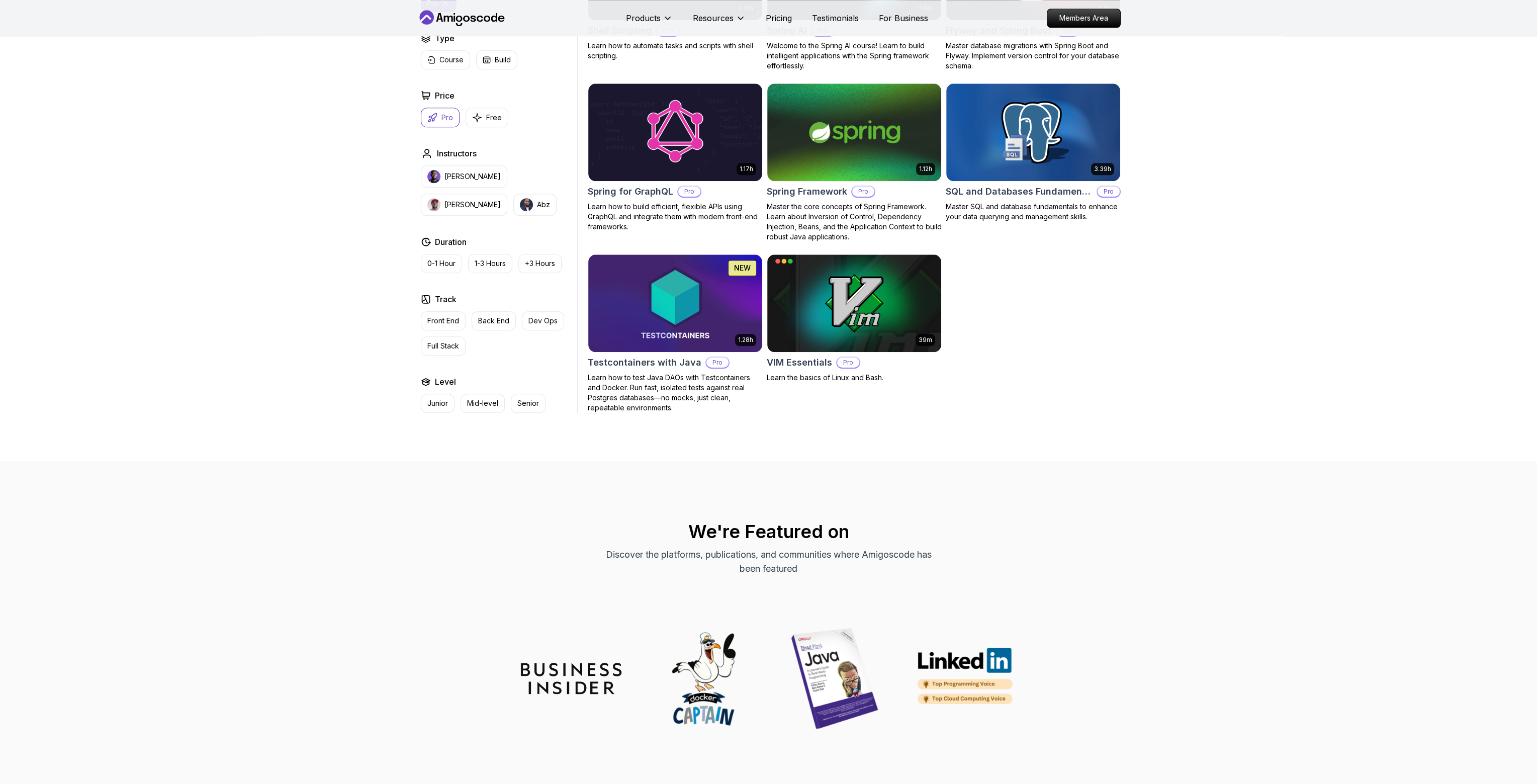
click at [441, 524] on h2 "We're Featured on" at bounding box center [768, 531] width 704 height 20
click at [728, 293] on img at bounding box center [675, 303] width 182 height 102
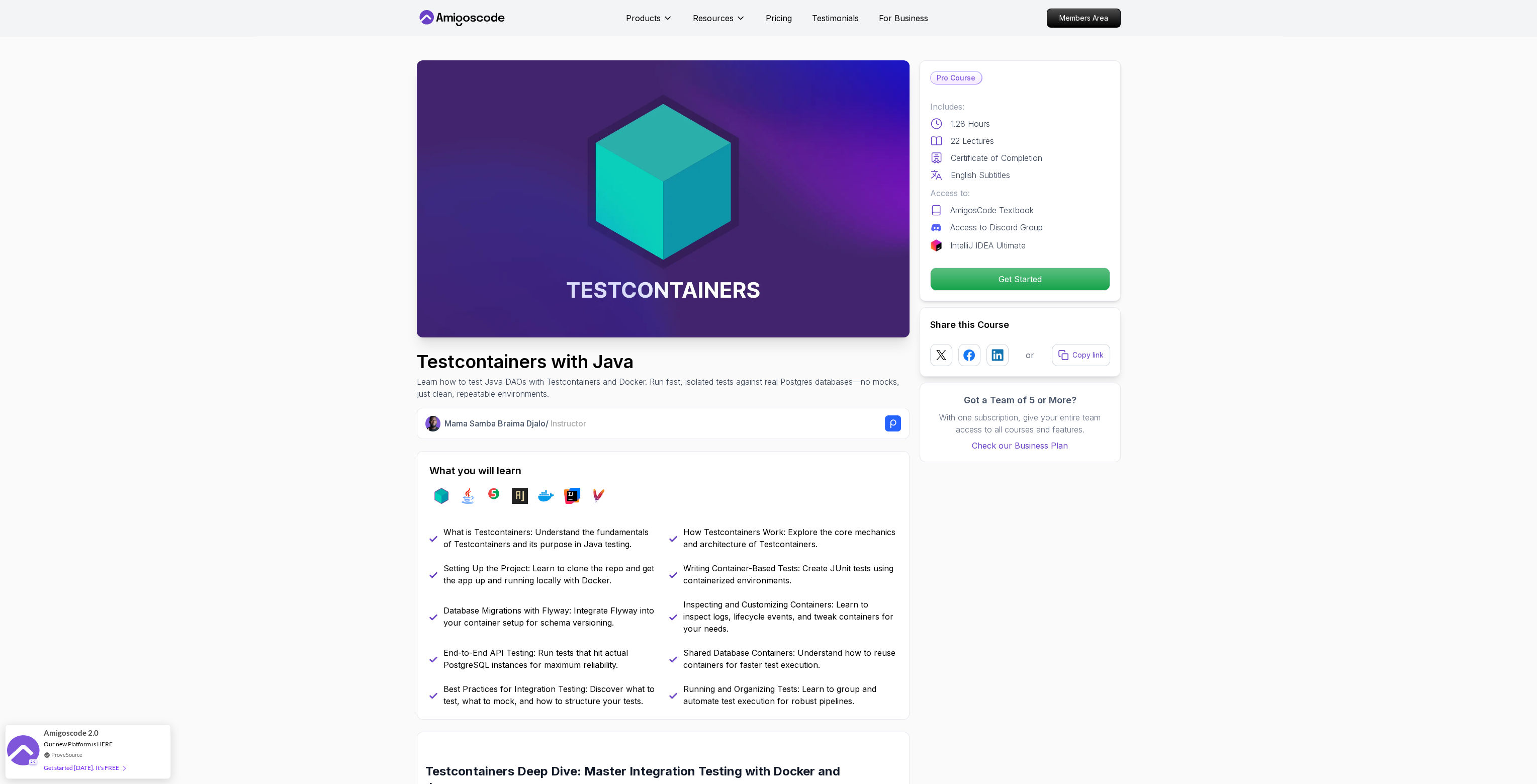
scroll to position [251, 0]
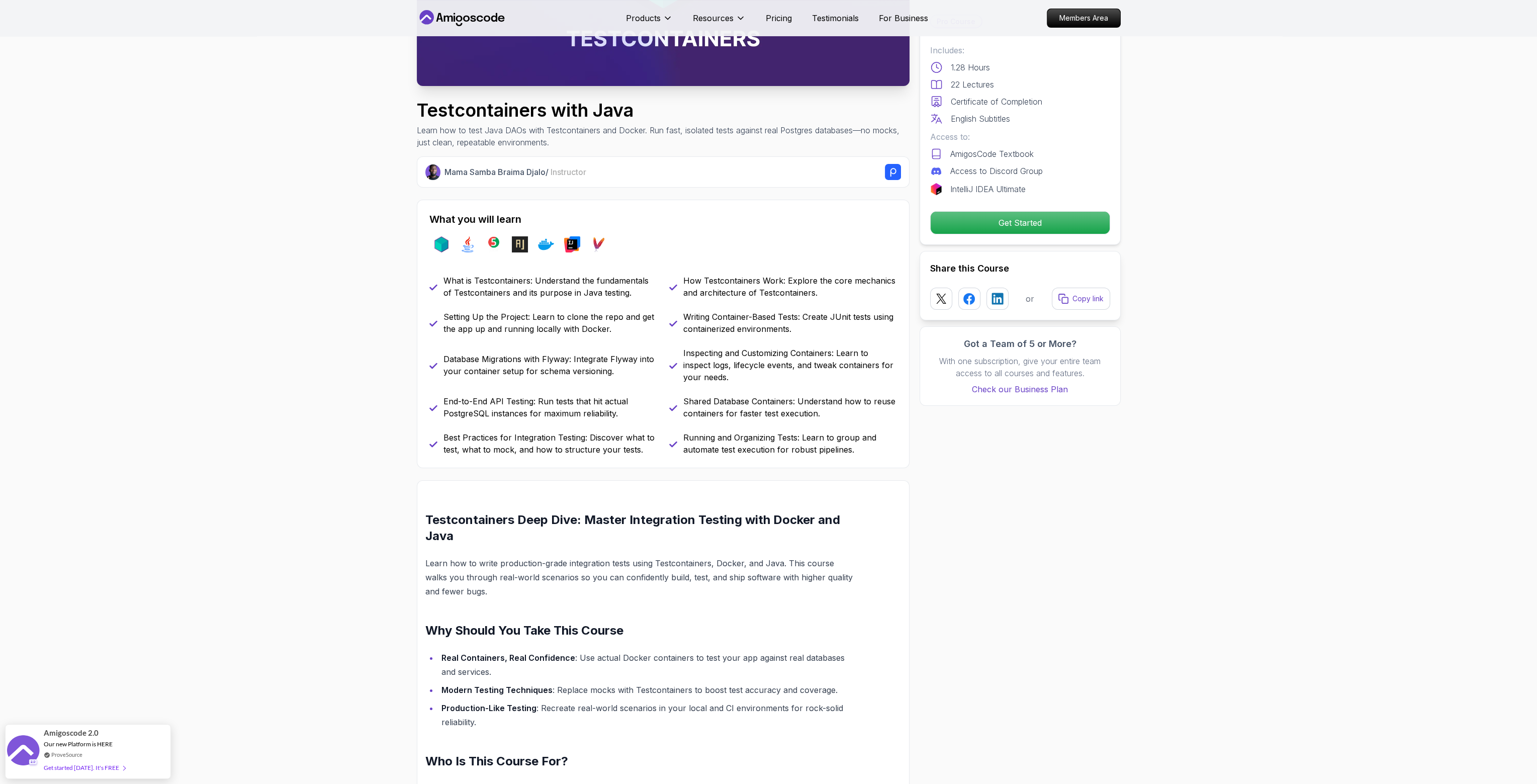
click at [564, 273] on div "What you will learn testcontainers java junit assertj docker intellij maven Wha…" at bounding box center [663, 333] width 493 height 268
click at [573, 282] on p "What is Testcontainers: Understand the fundamentals of Testcontainers and its p…" at bounding box center [550, 286] width 214 height 24
click at [574, 282] on p "What is Testcontainers: Understand the fundamentals of Testcontainers and its p…" at bounding box center [550, 286] width 214 height 24
click at [587, 299] on div "What is Testcontainers: Understand the fundamentals of Testcontainers and its p…" at bounding box center [663, 365] width 468 height 181
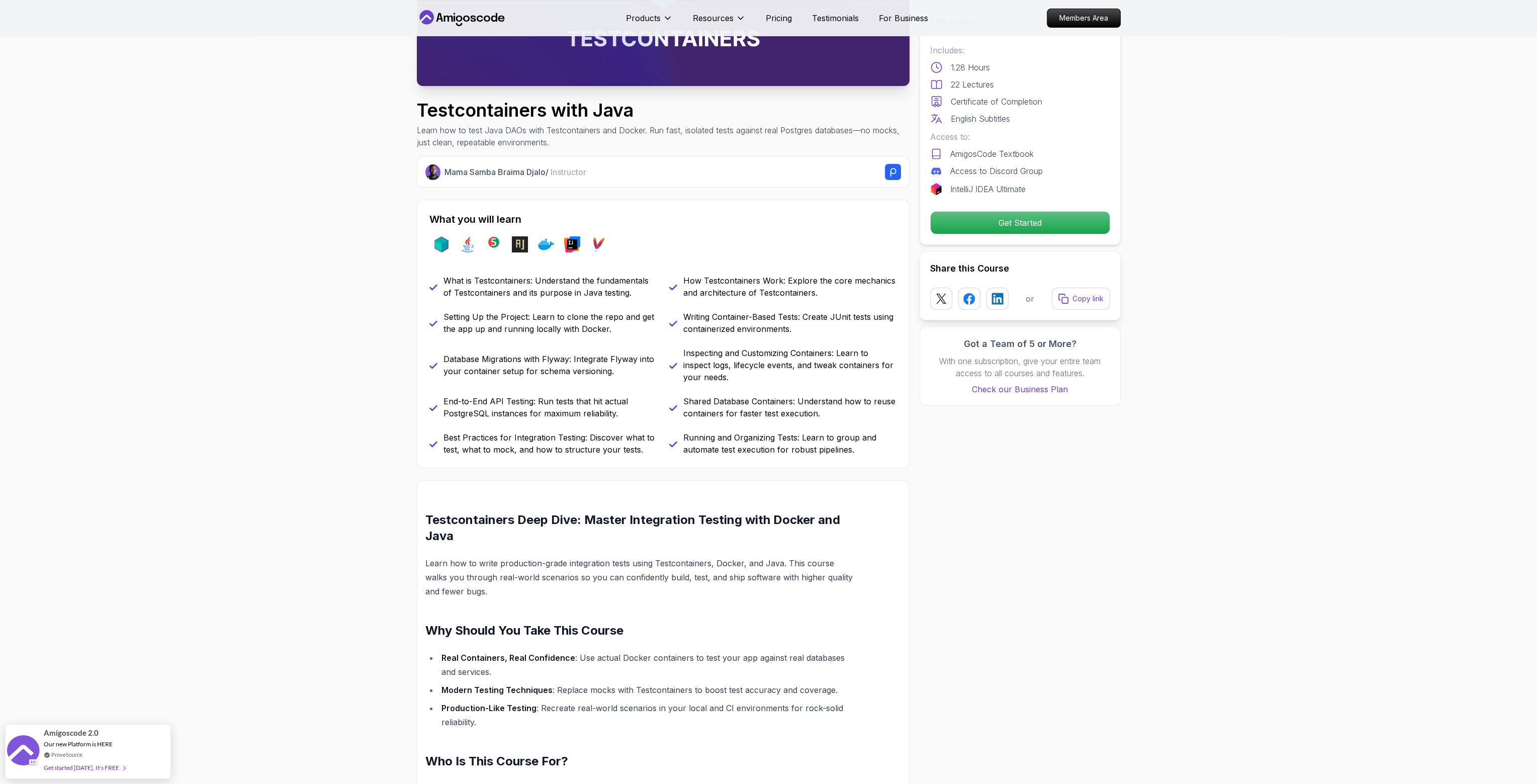
click at [566, 316] on p "Setting Up the Project: Learn to clone the repo and get the app up and running …" at bounding box center [550, 322] width 214 height 24
click at [533, 352] on div "Database Migrations with Flyway: Integrate Flyway into your container setup for…" at bounding box center [543, 365] width 228 height 36
click at [534, 352] on div "Database Migrations with Flyway: Integrate Flyway into your container setup for…" at bounding box center [543, 365] width 228 height 36
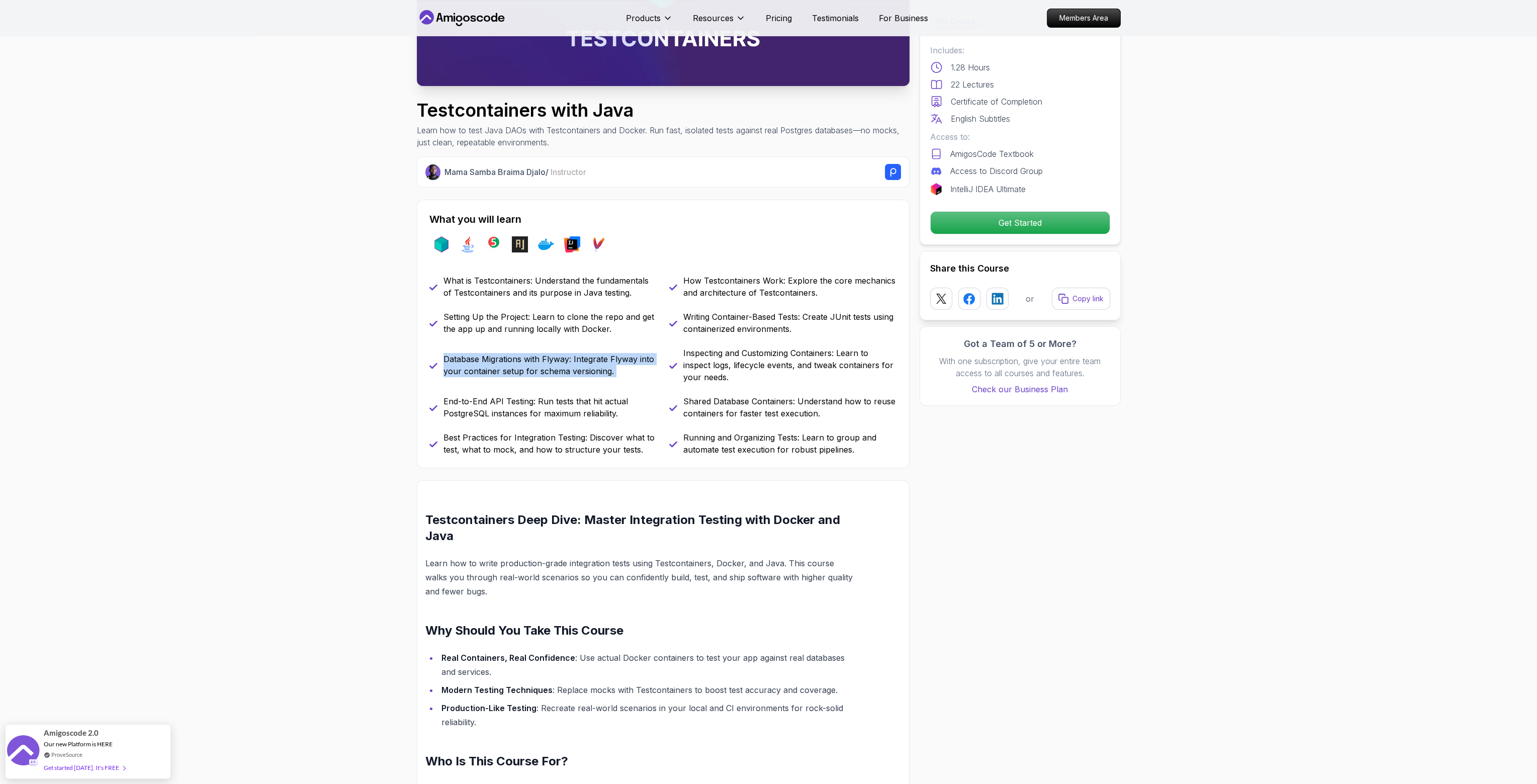
click at [534, 352] on div "Database Migrations with Flyway: Integrate Flyway into your container setup for…" at bounding box center [543, 365] width 228 height 36
click at [535, 350] on div "Database Migrations with Flyway: Integrate Flyway into your container setup for…" at bounding box center [543, 365] width 228 height 36
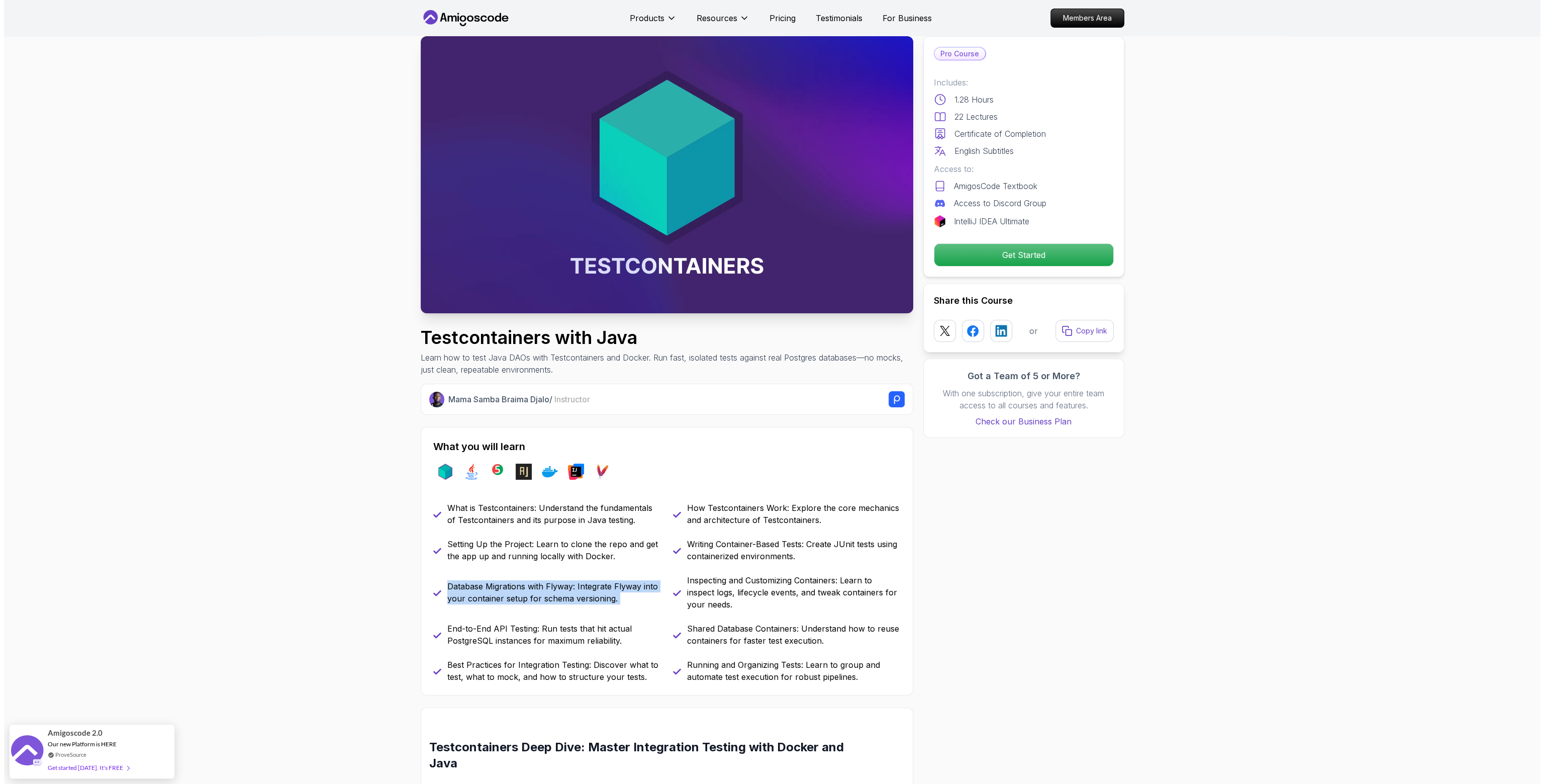
scroll to position [0, 0]
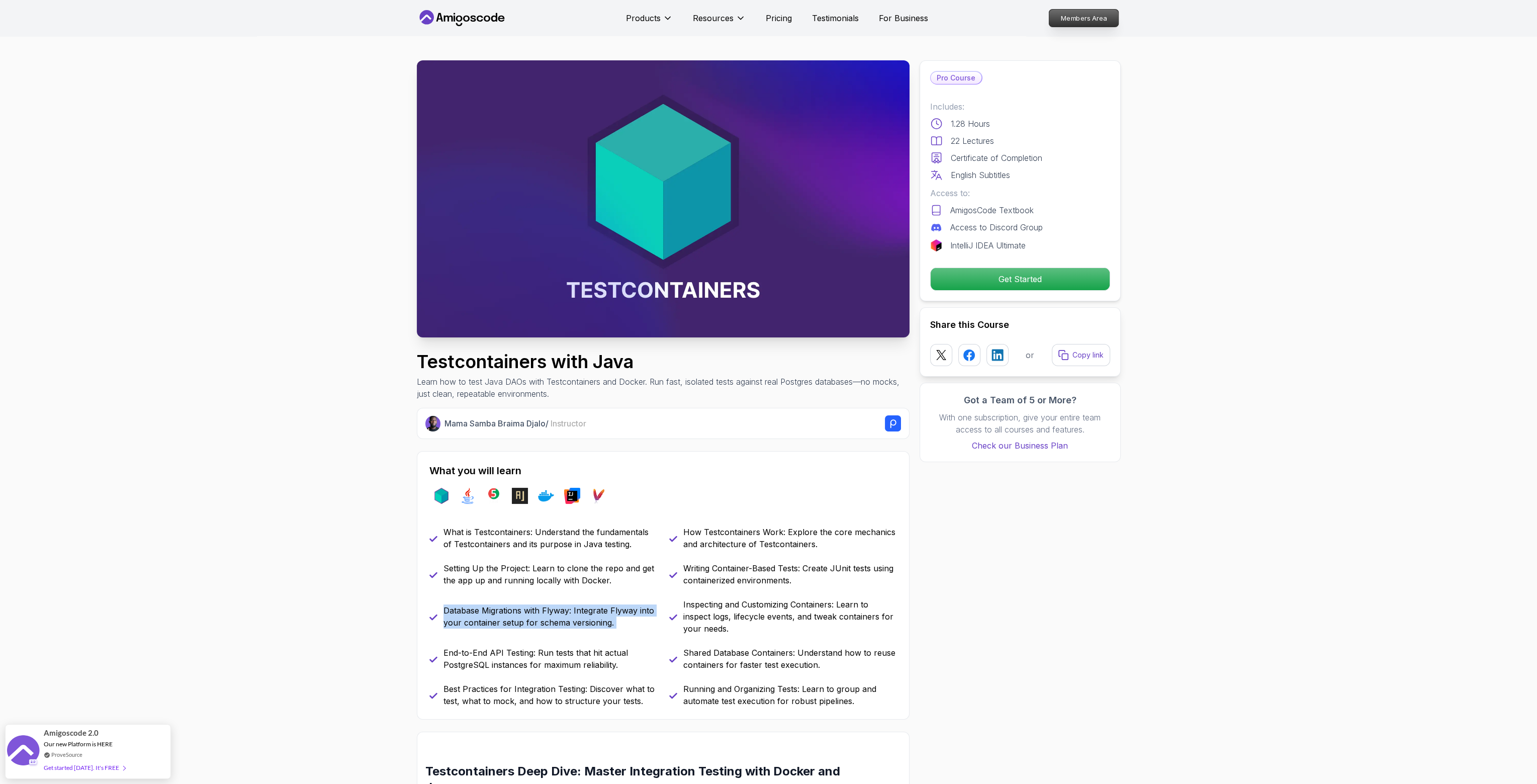
click at [1108, 15] on p "Members Area" at bounding box center [1084, 18] width 70 height 17
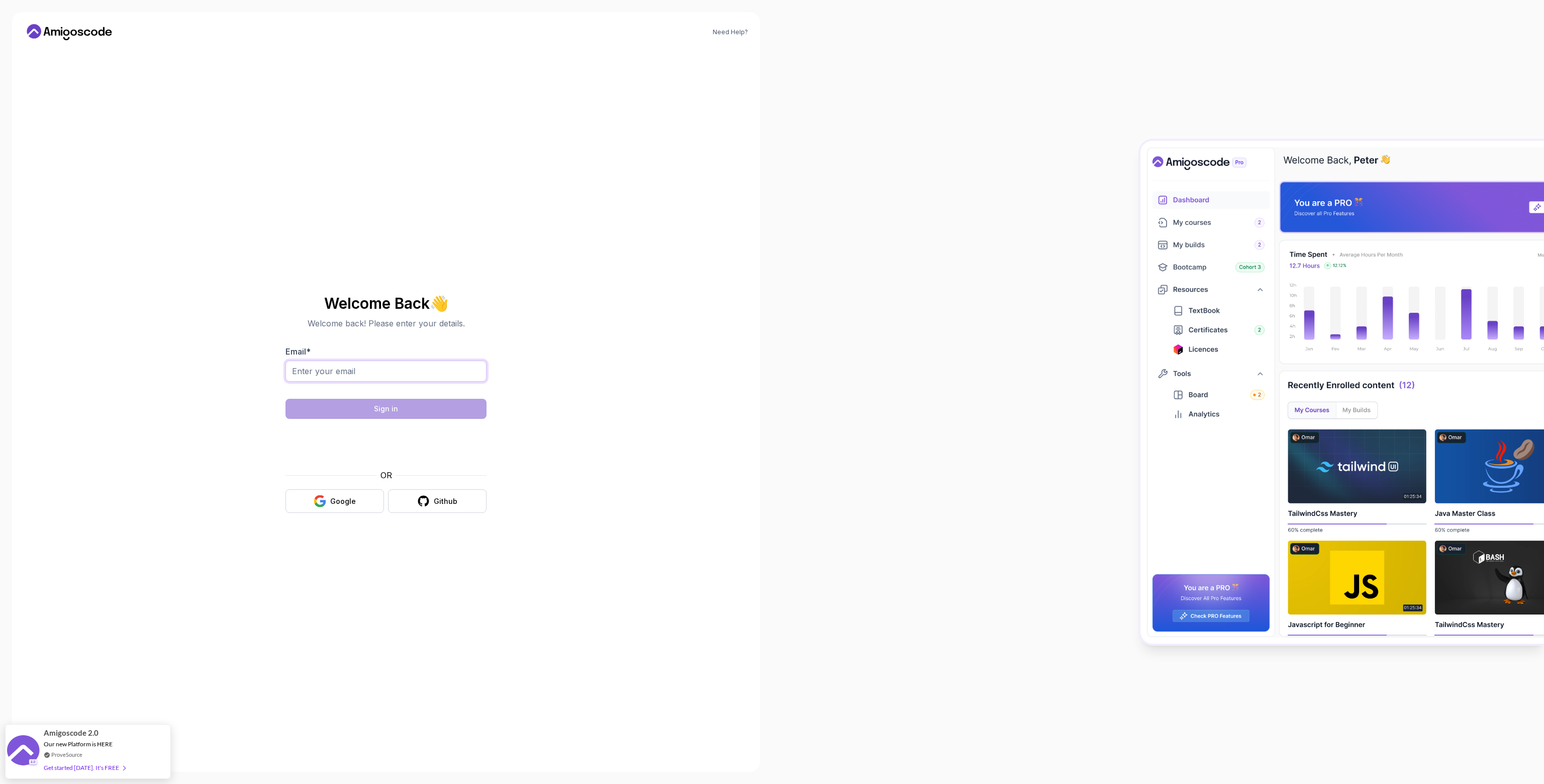
click at [416, 376] on input "Email *" at bounding box center [385, 371] width 201 height 21
click at [449, 507] on button "Github" at bounding box center [437, 501] width 98 height 23
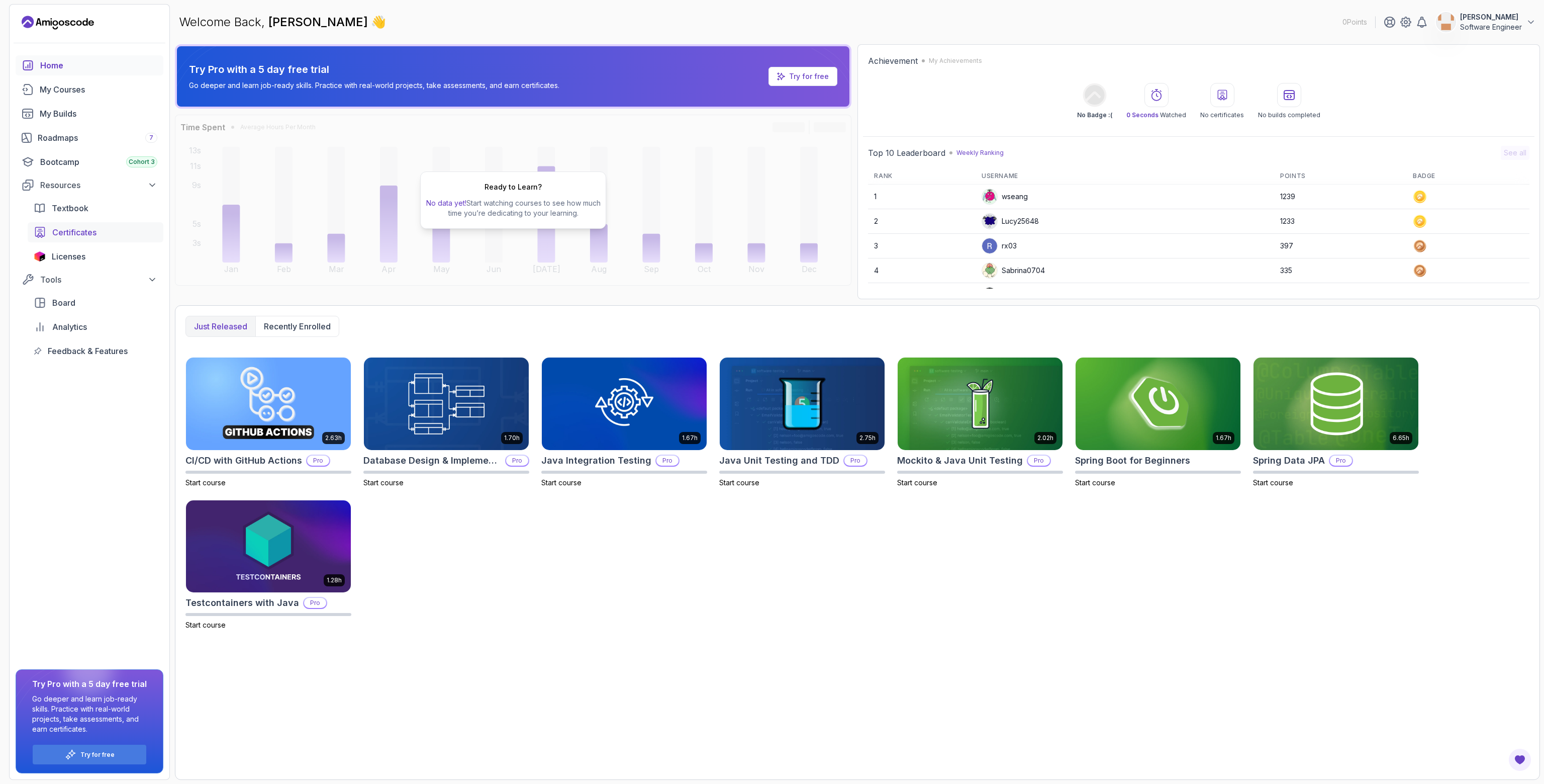
click at [122, 229] on div "Certificates" at bounding box center [105, 232] width 105 height 12
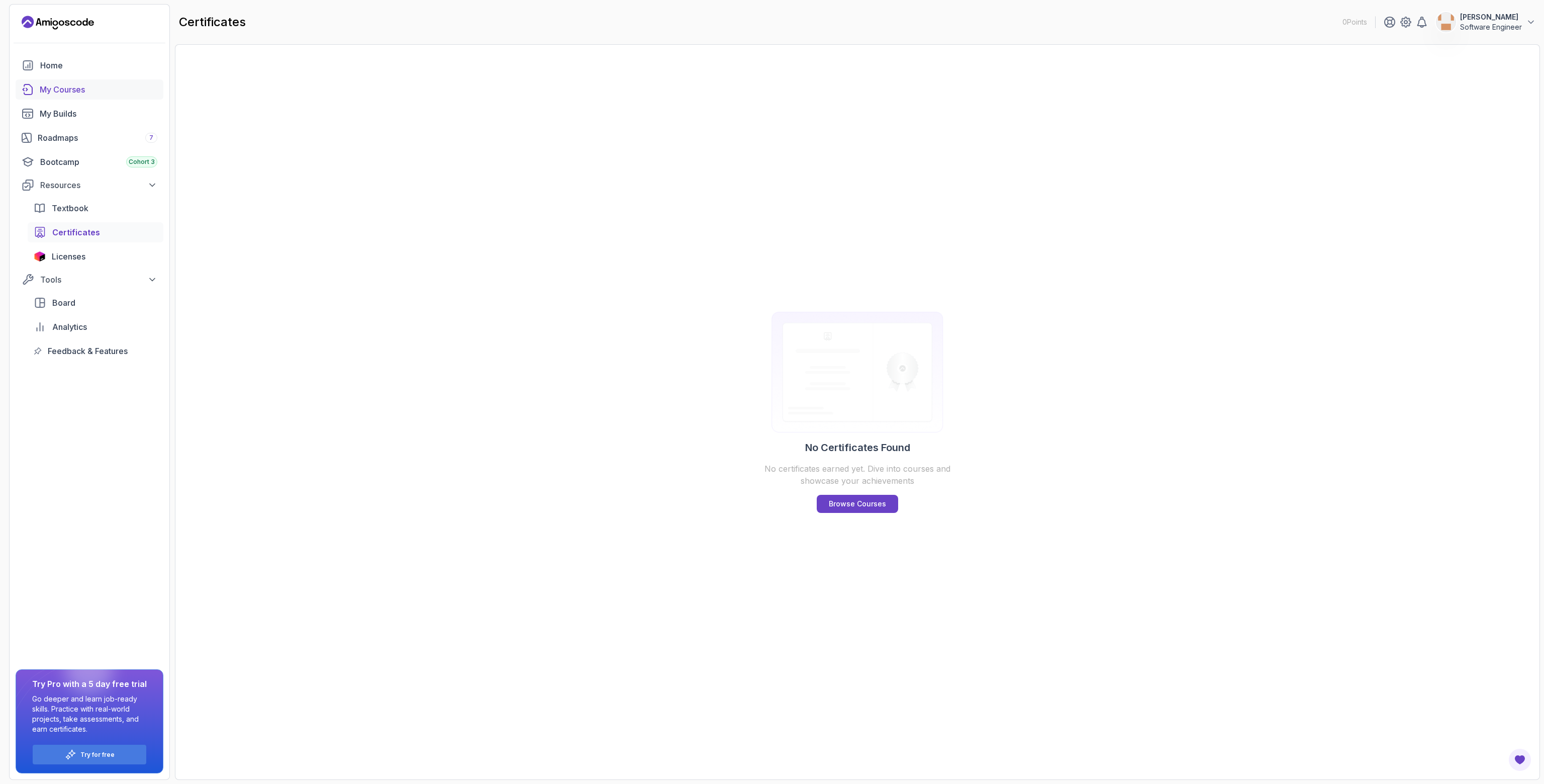
click at [82, 98] on link "My Courses" at bounding box center [89, 89] width 148 height 20
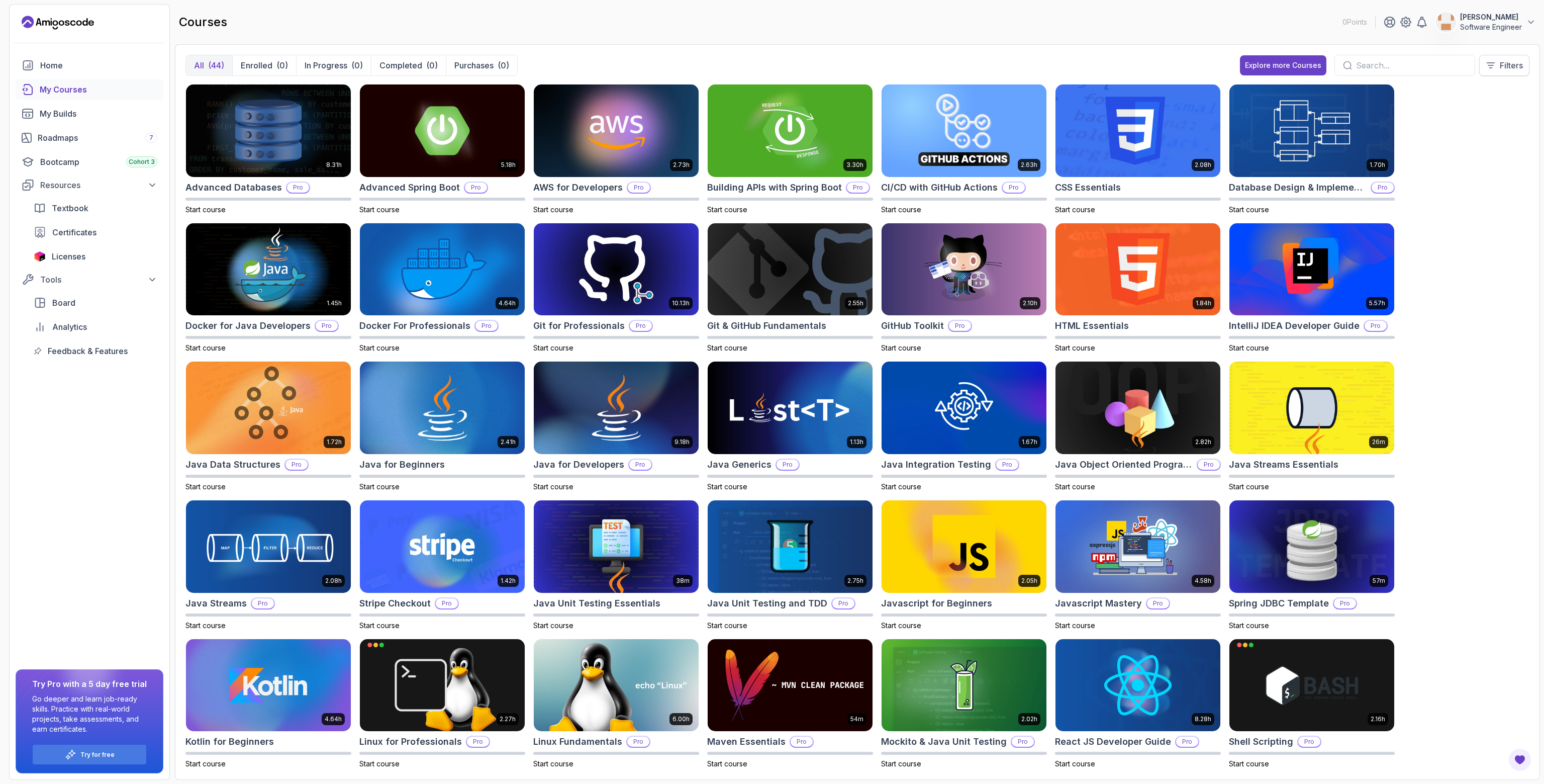
click at [1516, 66] on p "Filters" at bounding box center [1512, 64] width 23 height 12
click at [1447, 132] on p "Backend" at bounding box center [1448, 131] width 34 height 12
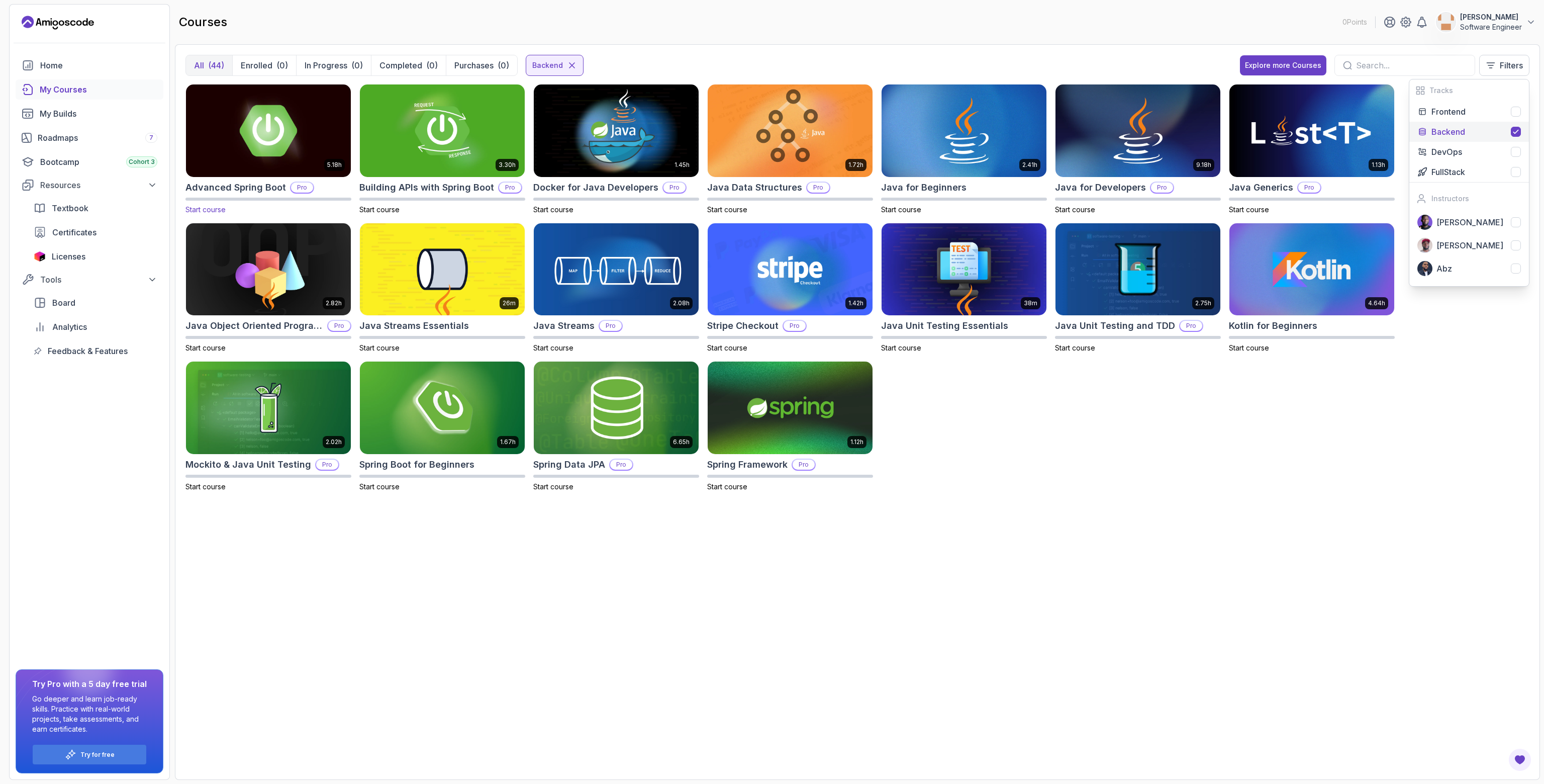
click at [280, 147] on img at bounding box center [268, 131] width 173 height 97
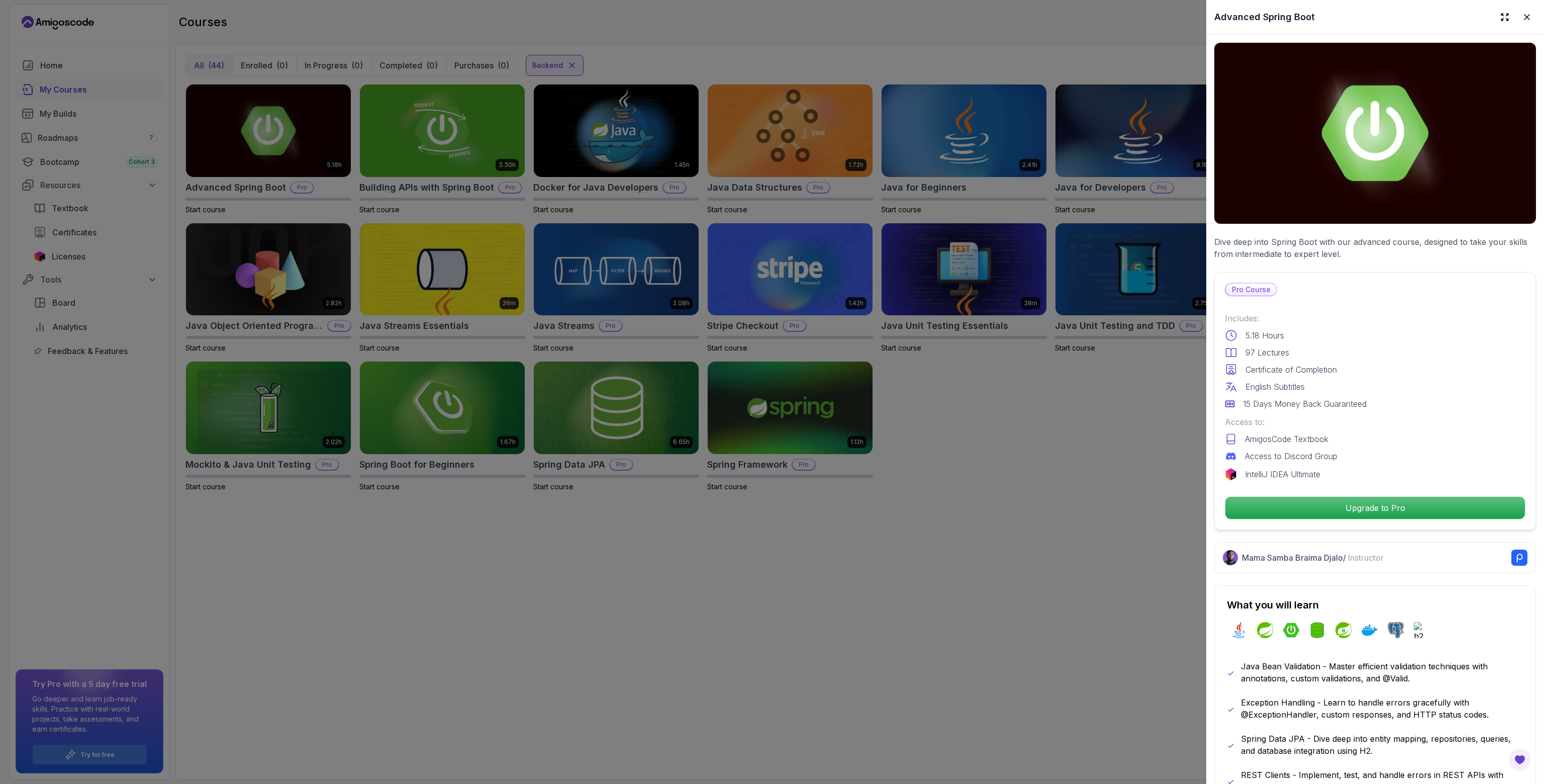
click at [951, 511] on div at bounding box center [772, 392] width 1544 height 784
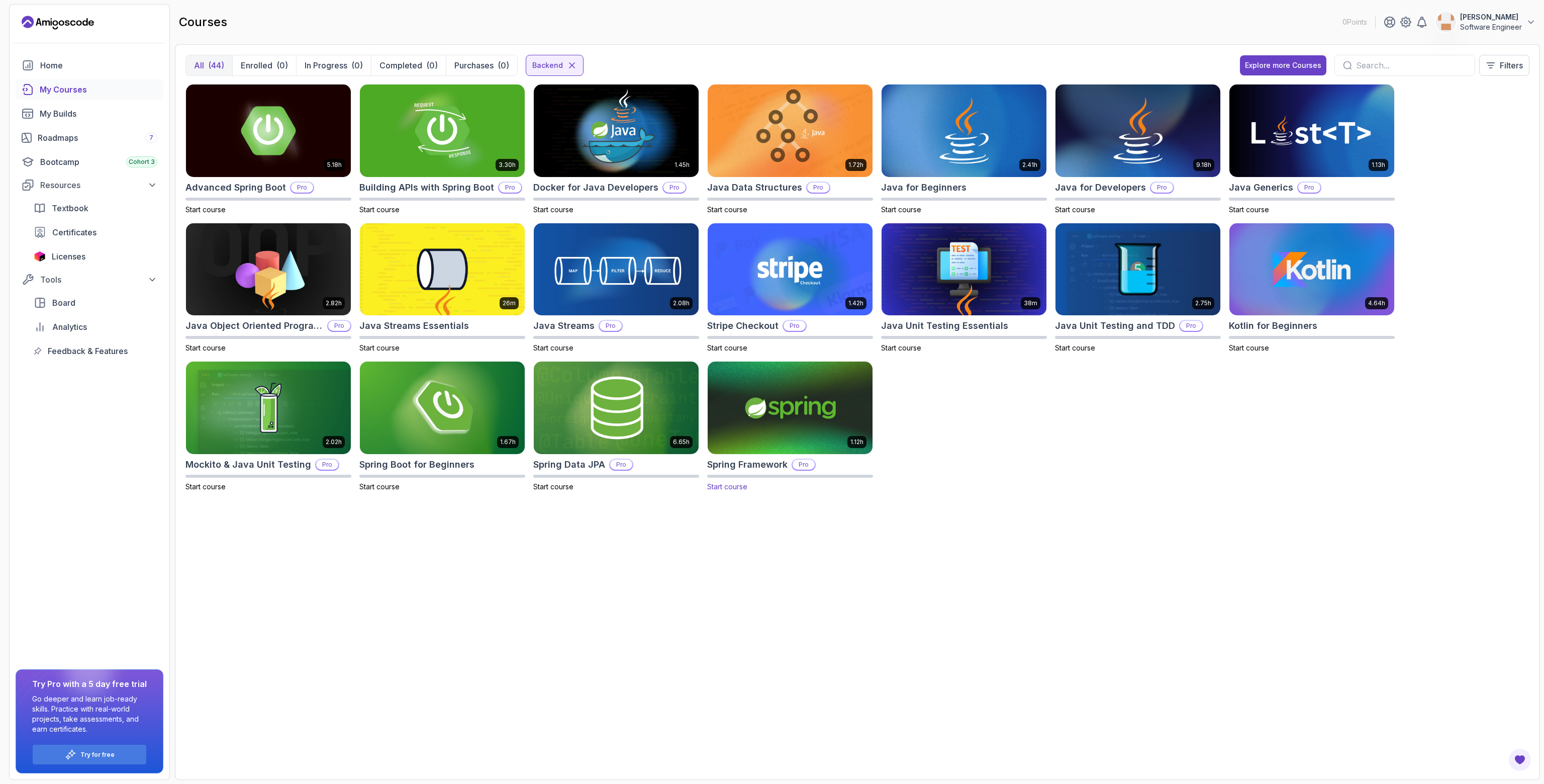
click at [832, 397] on img at bounding box center [789, 408] width 173 height 97
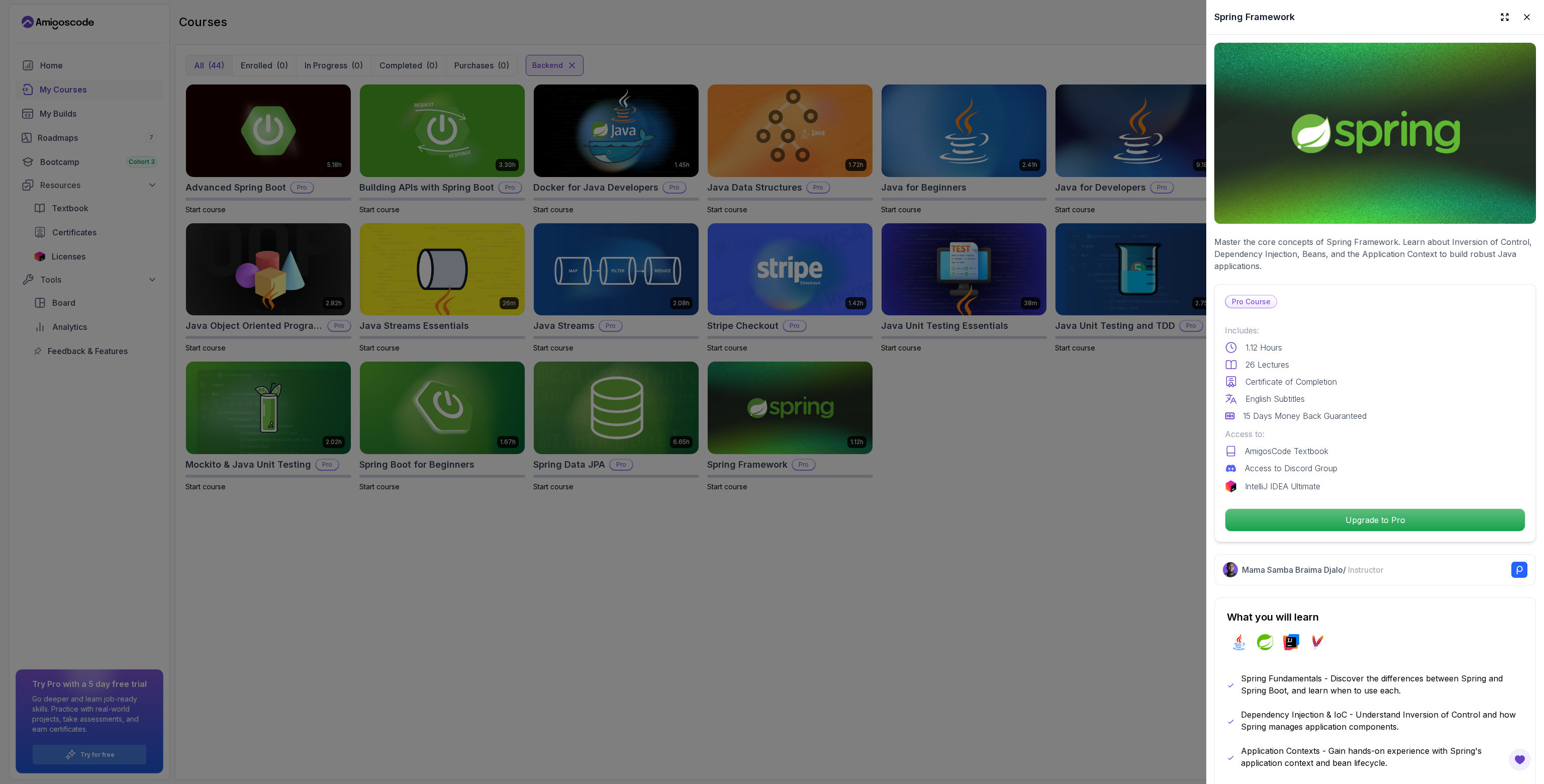
click at [1175, 458] on div at bounding box center [772, 392] width 1544 height 784
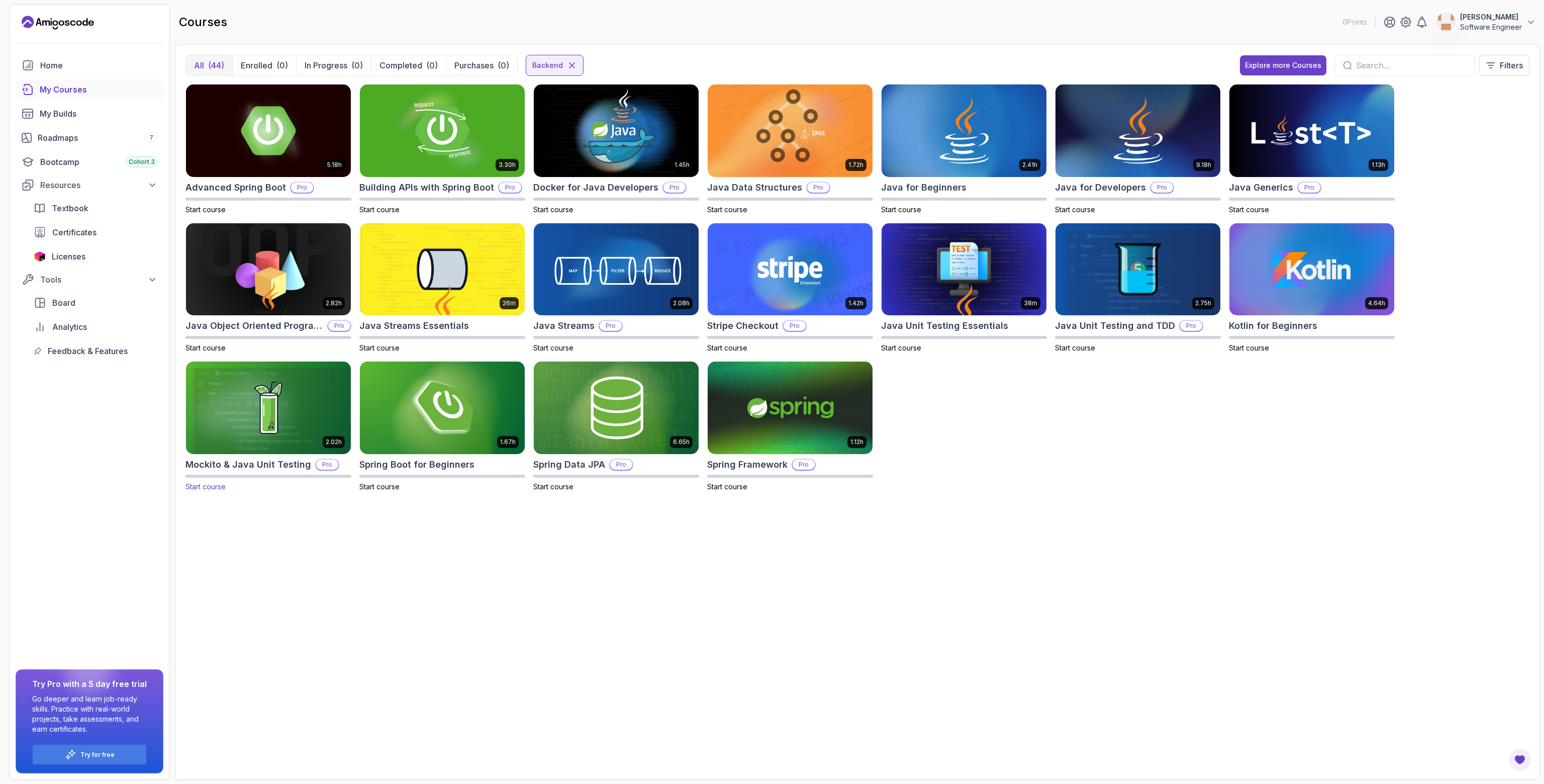
click at [257, 398] on img at bounding box center [268, 408] width 173 height 97
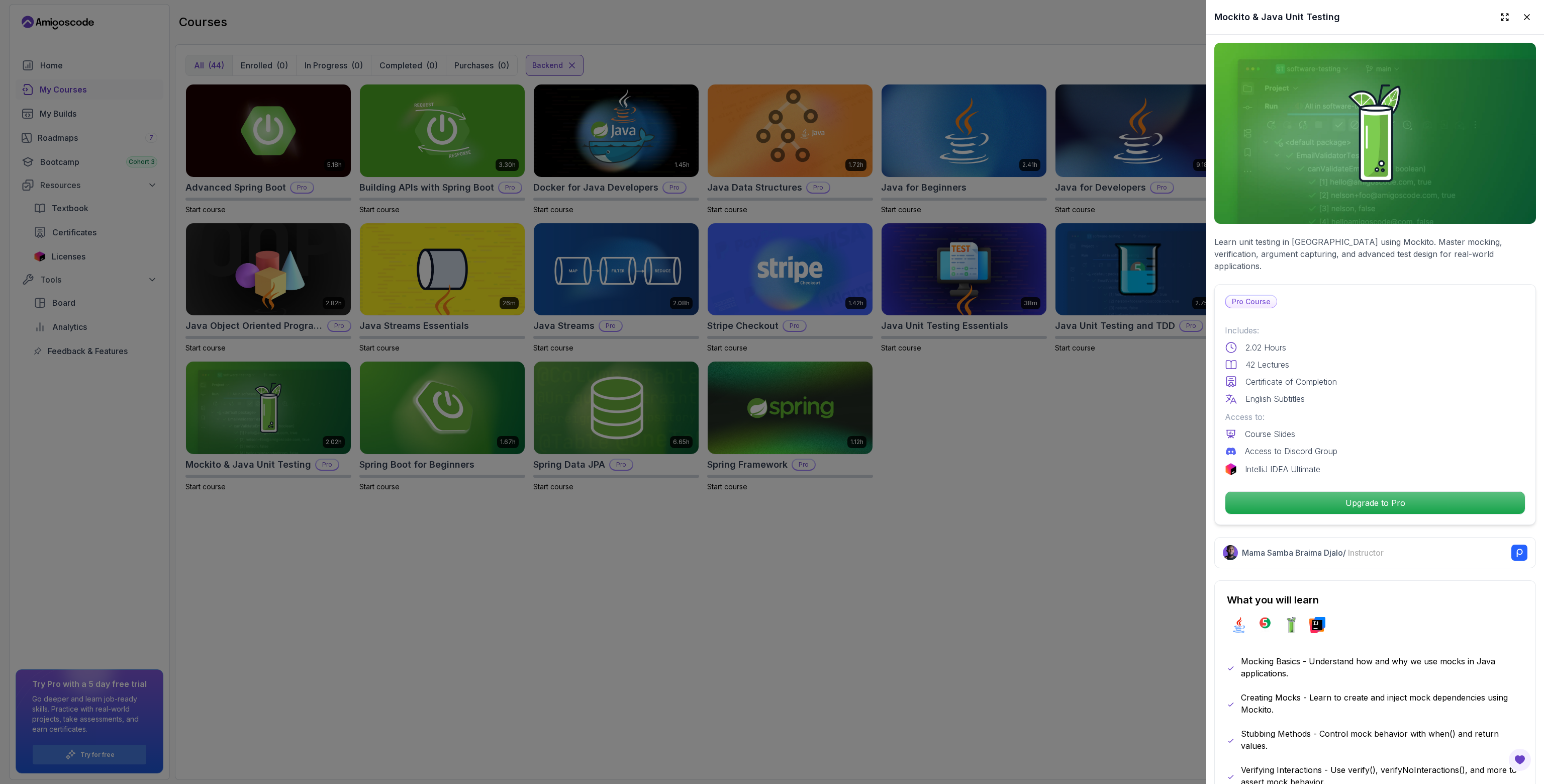
click at [1039, 441] on div at bounding box center [772, 392] width 1544 height 784
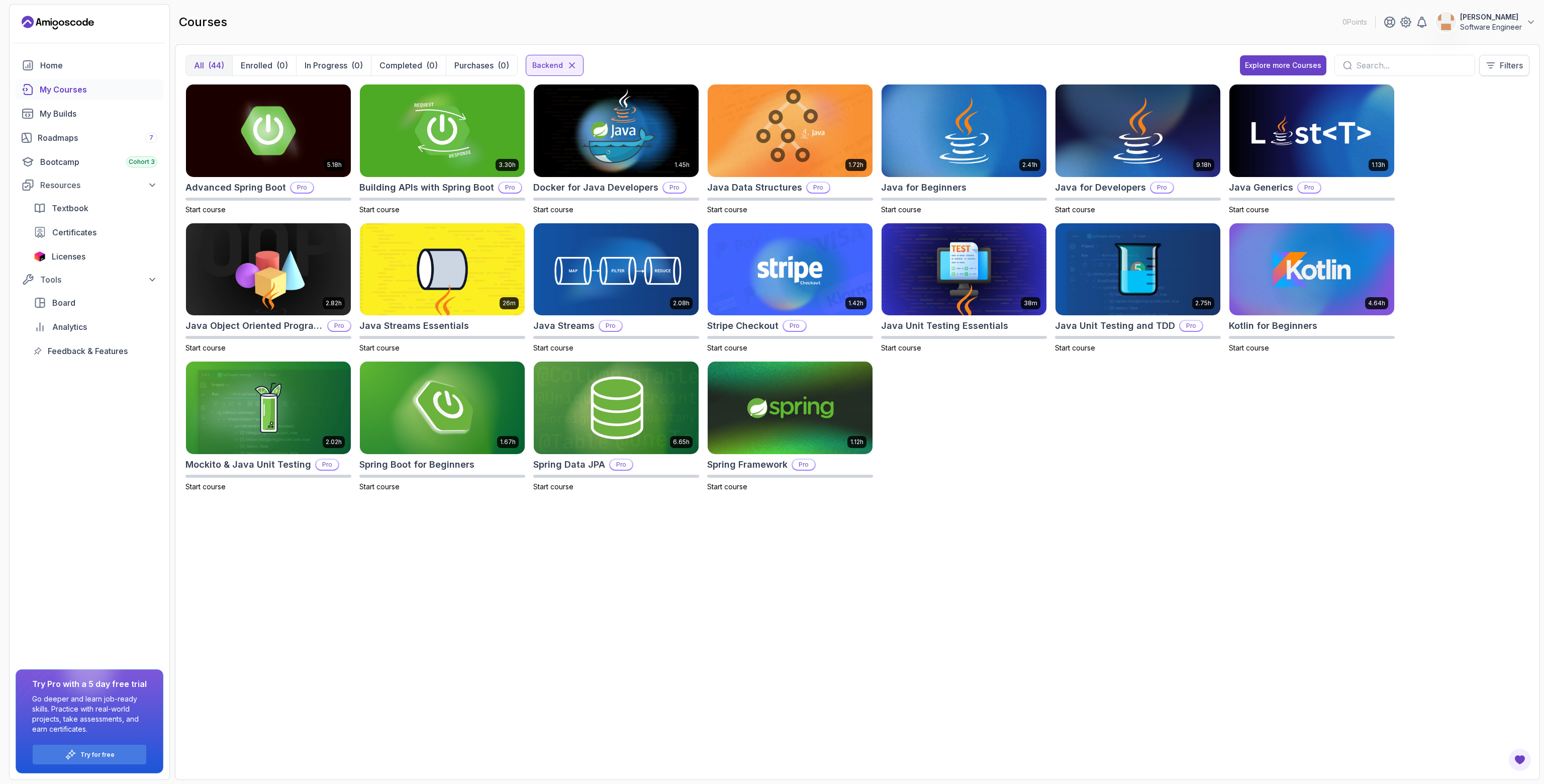
click at [1500, 65] on p "Filters" at bounding box center [1512, 64] width 23 height 12
click at [1466, 128] on div "Backend" at bounding box center [1476, 131] width 89 height 12
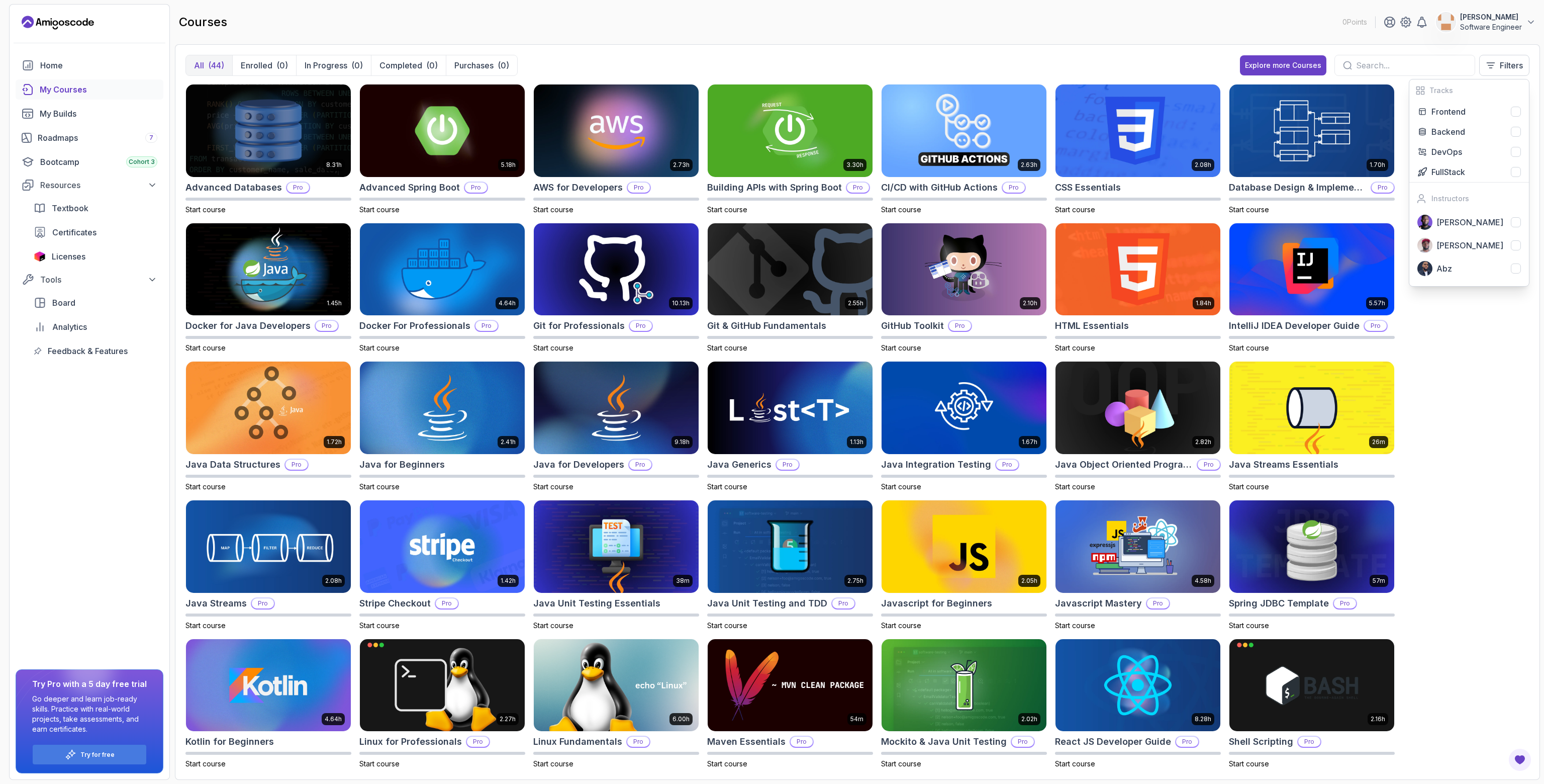
click at [995, 36] on div "courses 0 Points Jayson McNally Software Engineer" at bounding box center [857, 21] width 1365 height 36
click at [1503, 63] on p "Filters" at bounding box center [1512, 64] width 23 height 12
click at [1447, 173] on p "FullStack" at bounding box center [1448, 172] width 34 height 12
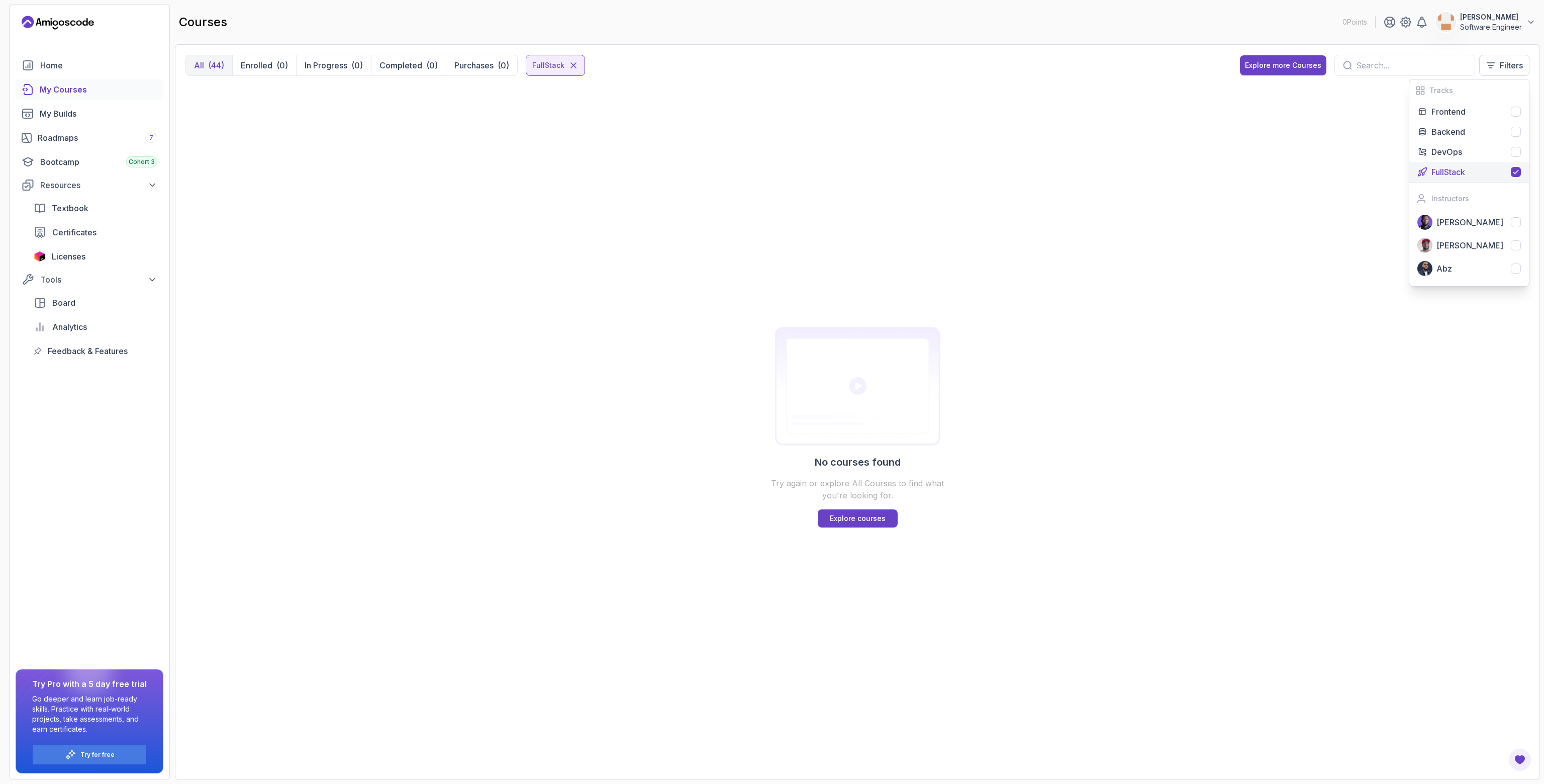
click at [1447, 173] on p "FullStack" at bounding box center [1448, 172] width 34 height 12
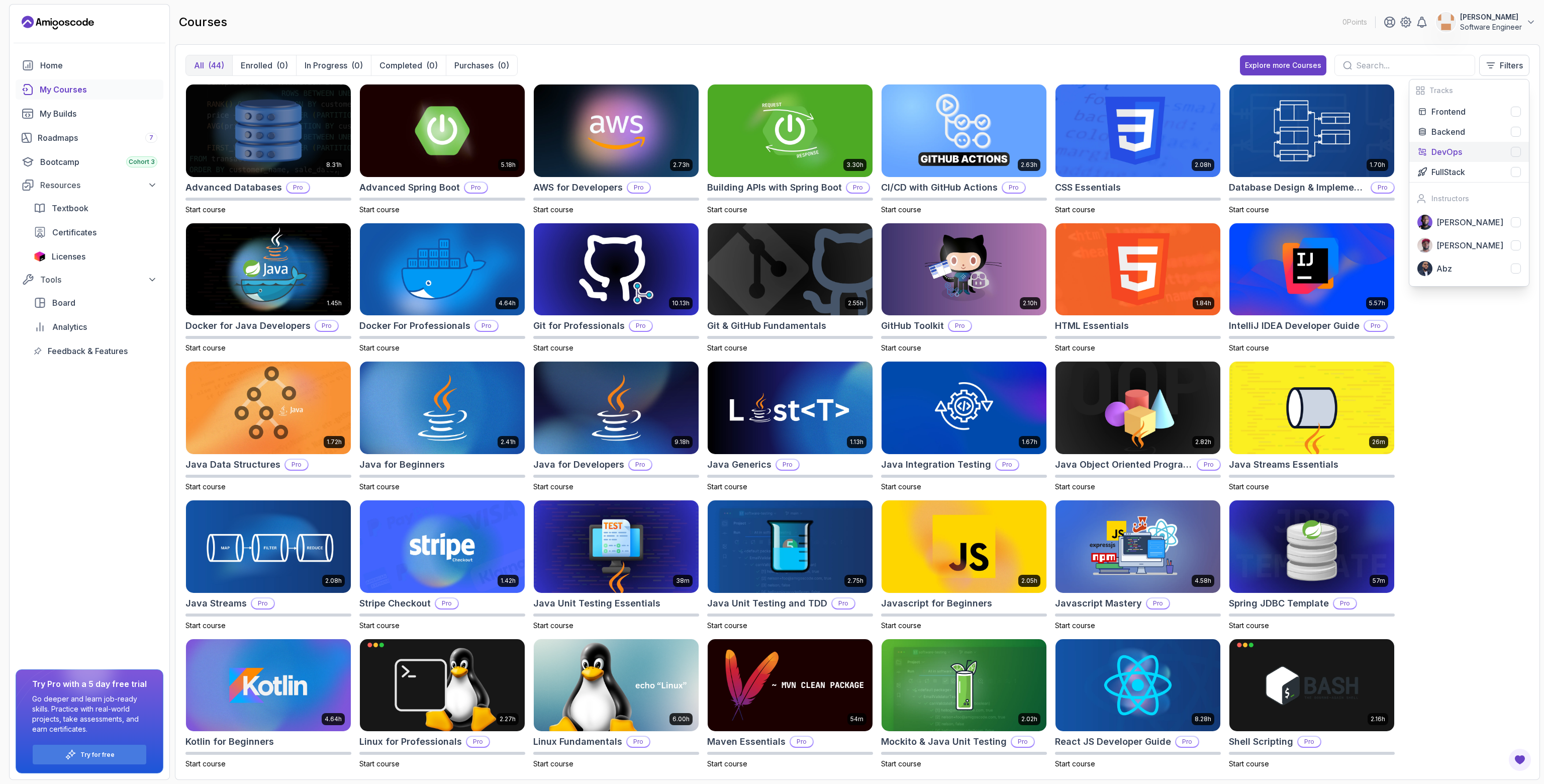
click at [1447, 149] on p "DevOps" at bounding box center [1447, 151] width 30 height 12
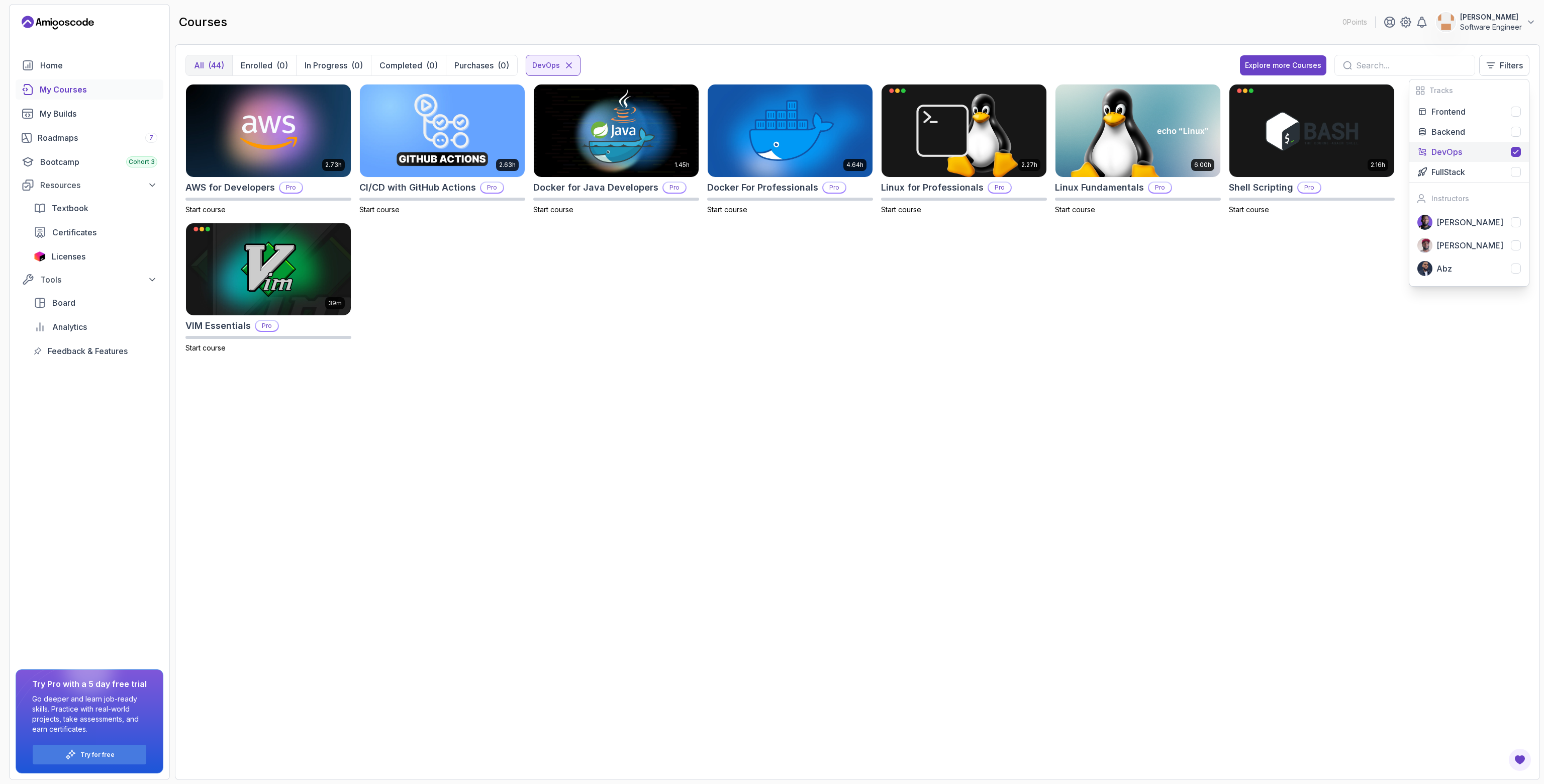
click at [1447, 149] on p "DevOps" at bounding box center [1447, 151] width 30 height 12
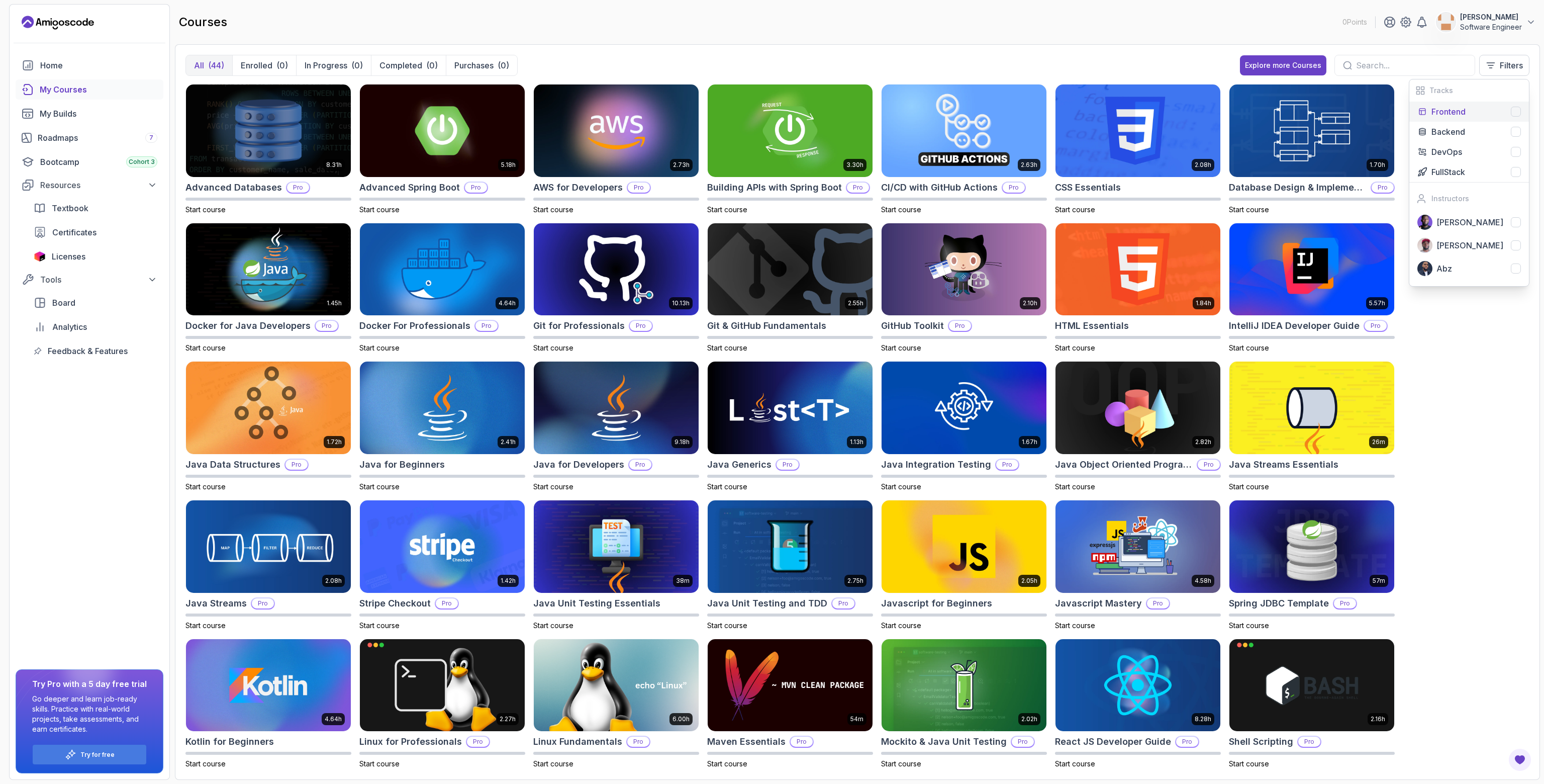
click at [1455, 108] on p "Frontend" at bounding box center [1448, 111] width 34 height 12
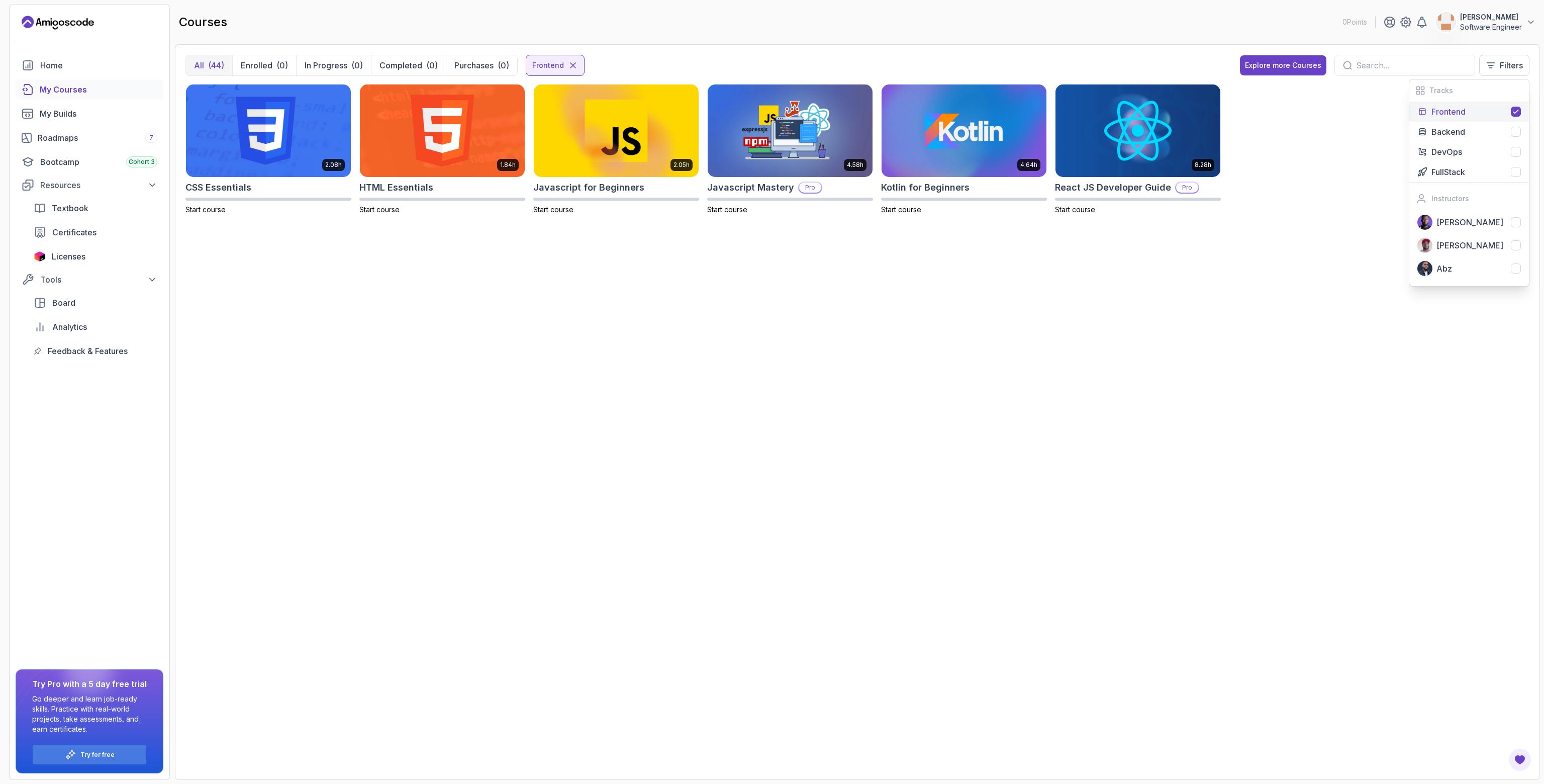
click at [1455, 108] on p "Frontend" at bounding box center [1448, 111] width 34 height 12
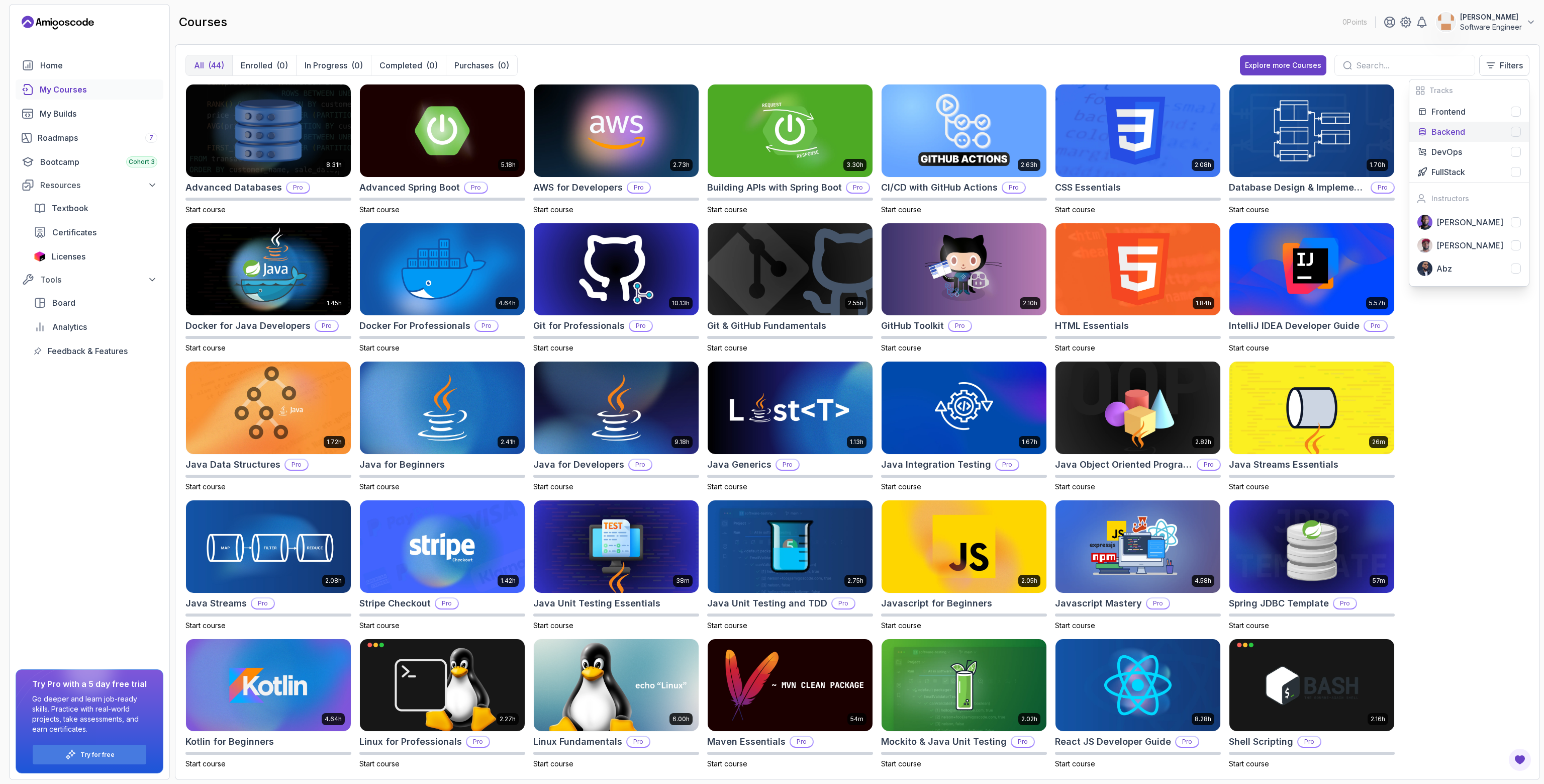
click at [1452, 127] on p "Backend" at bounding box center [1448, 131] width 34 height 12
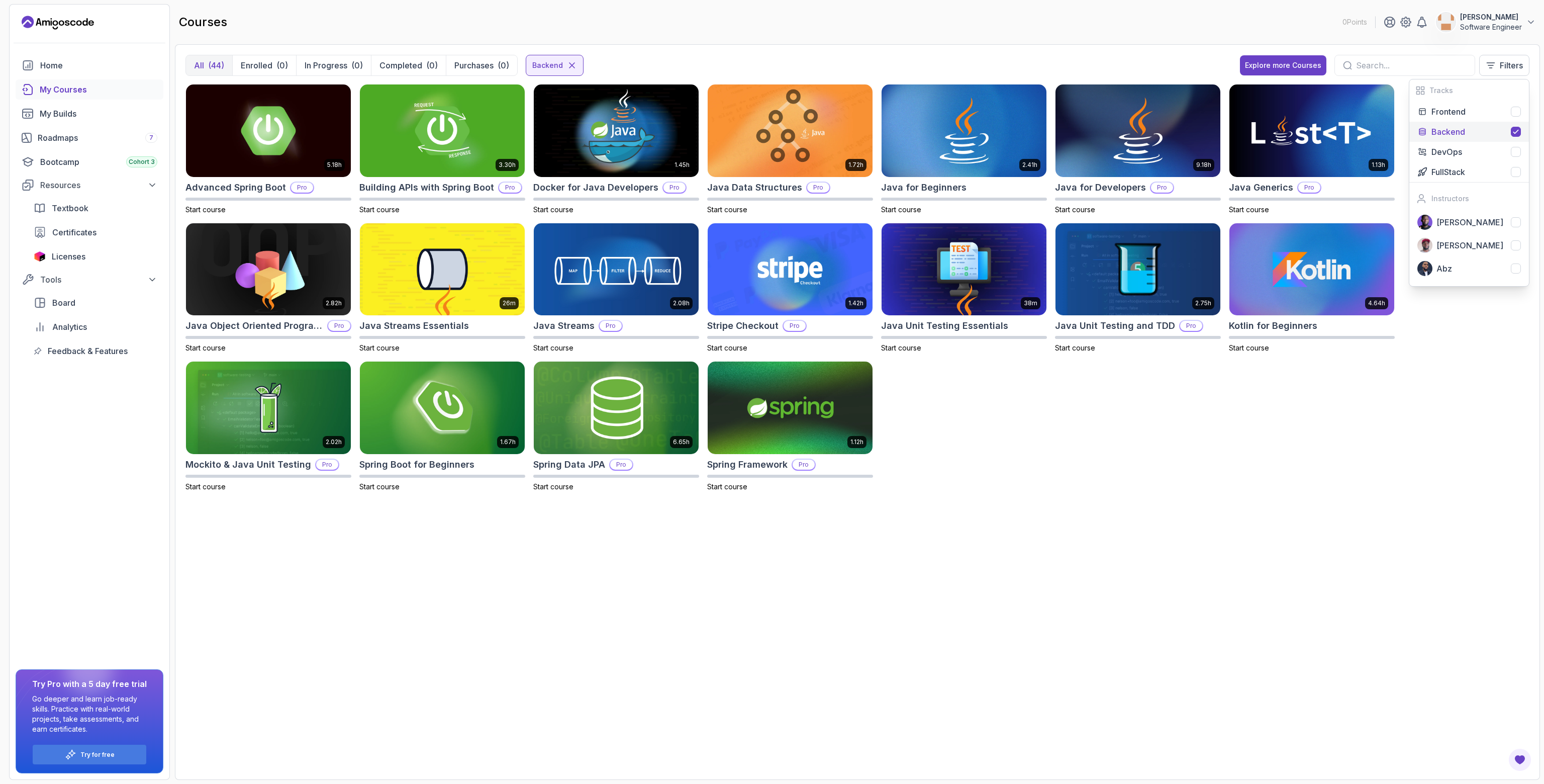
click at [74, 26] on icon "Landing page" at bounding box center [57, 22] width 72 height 16
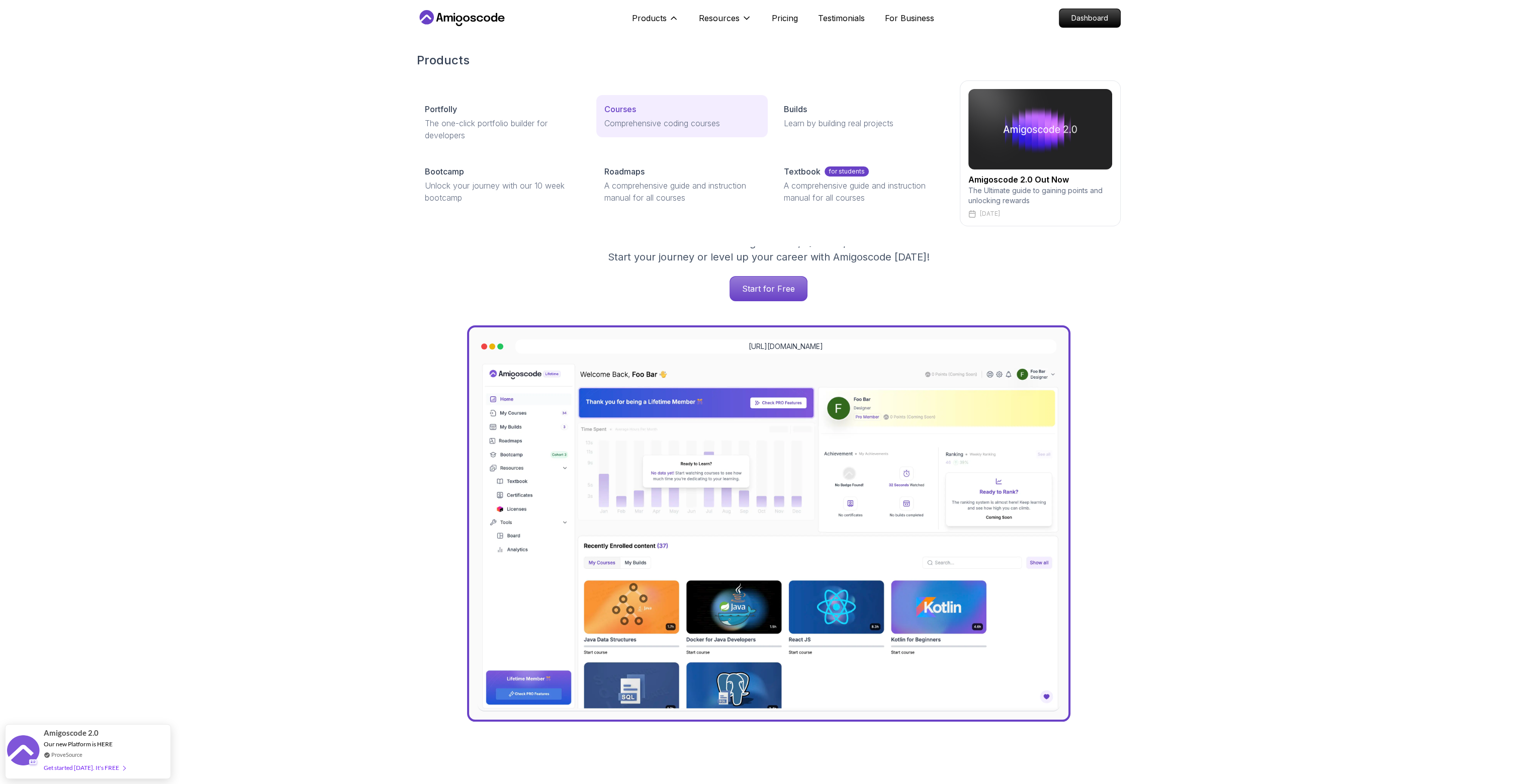
click at [644, 114] on div "Courses" at bounding box center [682, 108] width 156 height 12
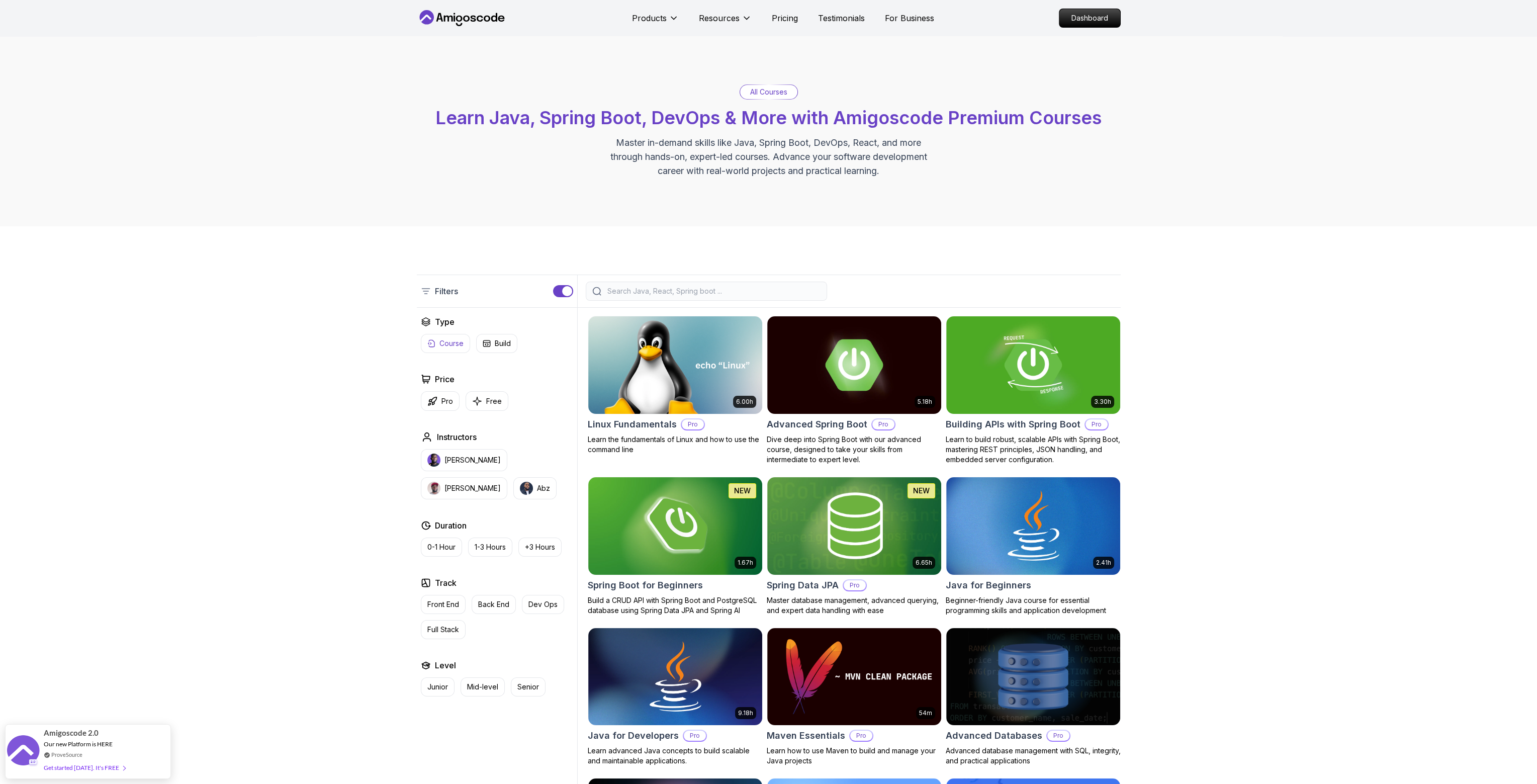
click at [454, 345] on p "Course" at bounding box center [451, 342] width 24 height 10
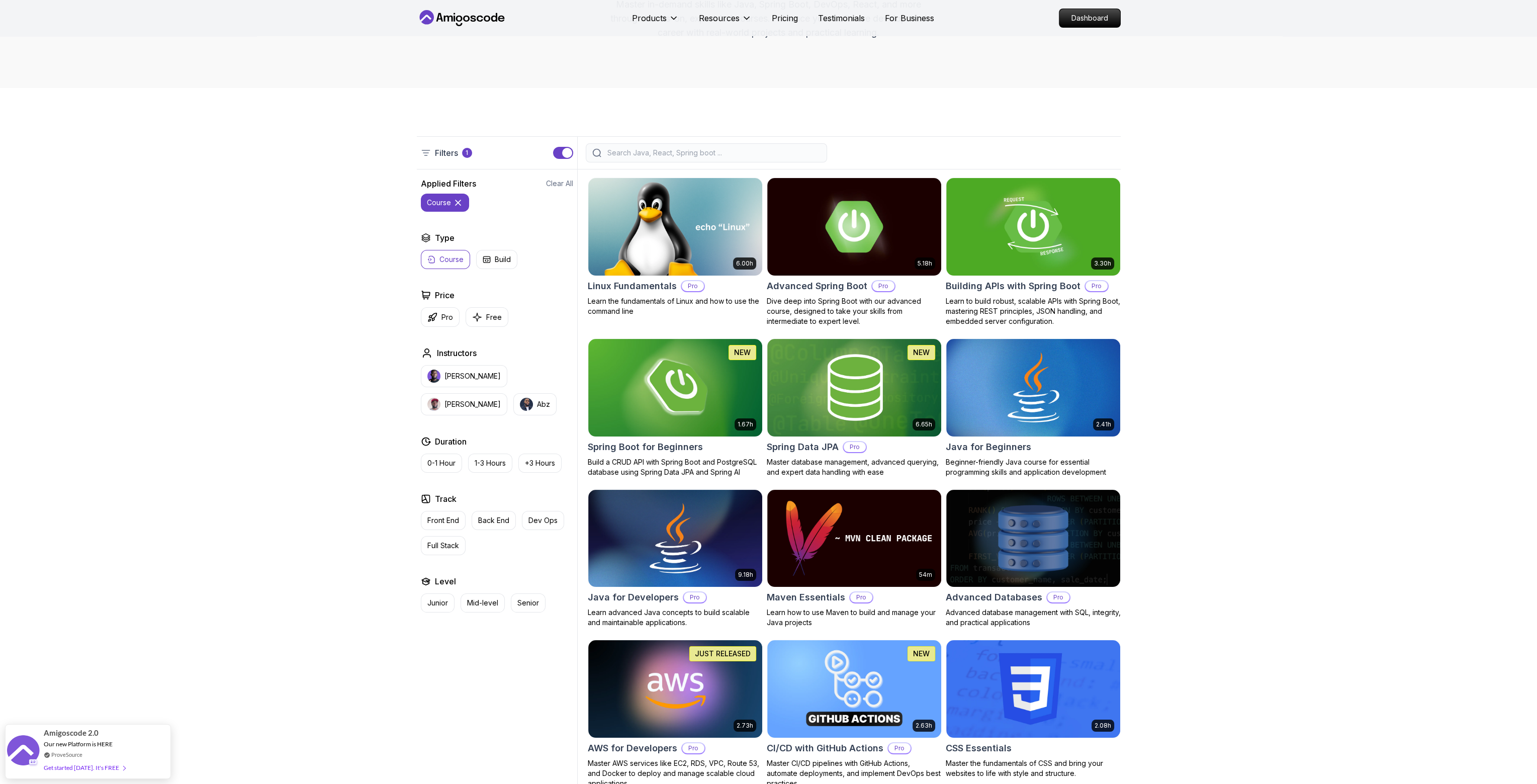
scroll to position [151, 0]
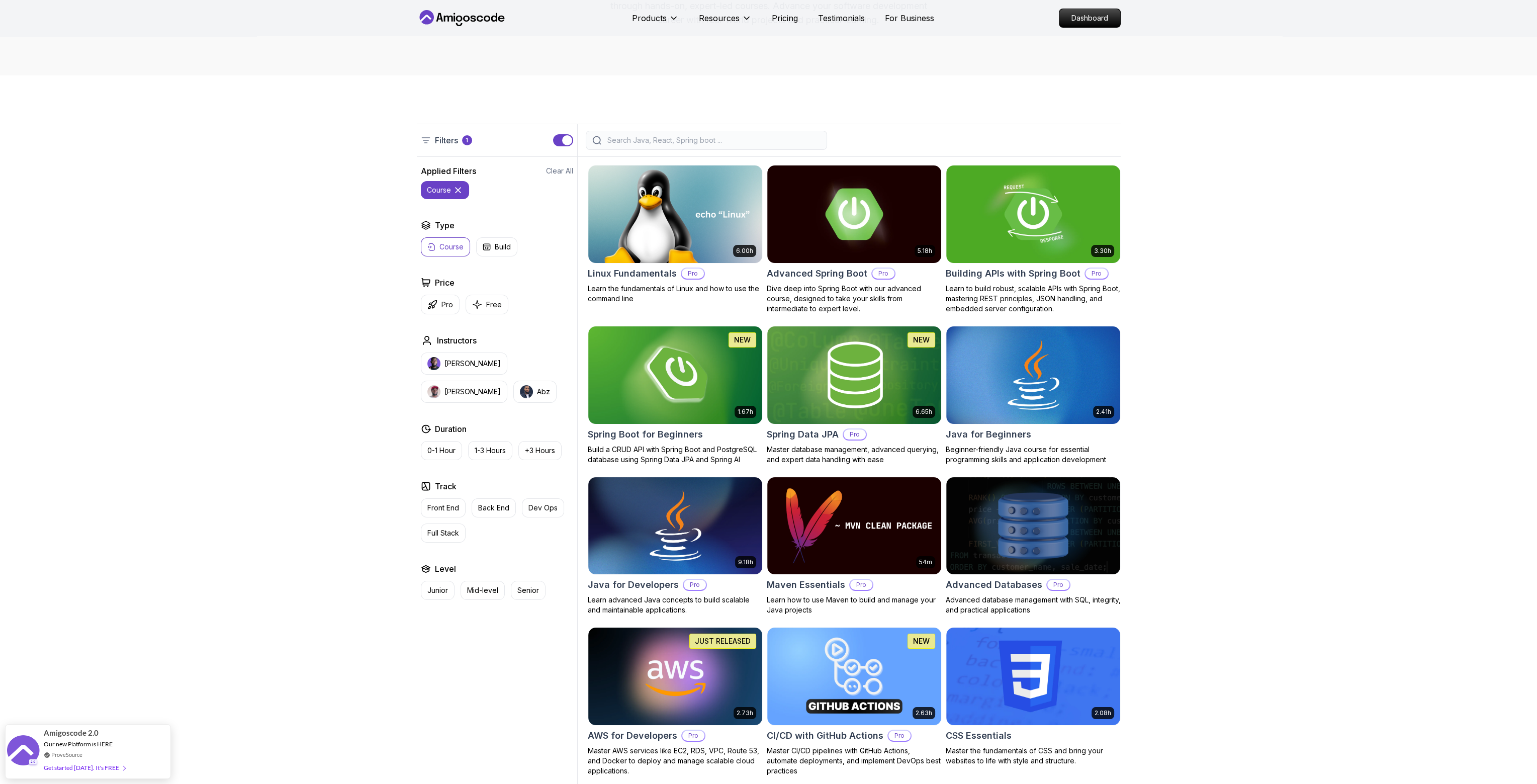
click at [457, 185] on icon at bounding box center [458, 190] width 10 height 10
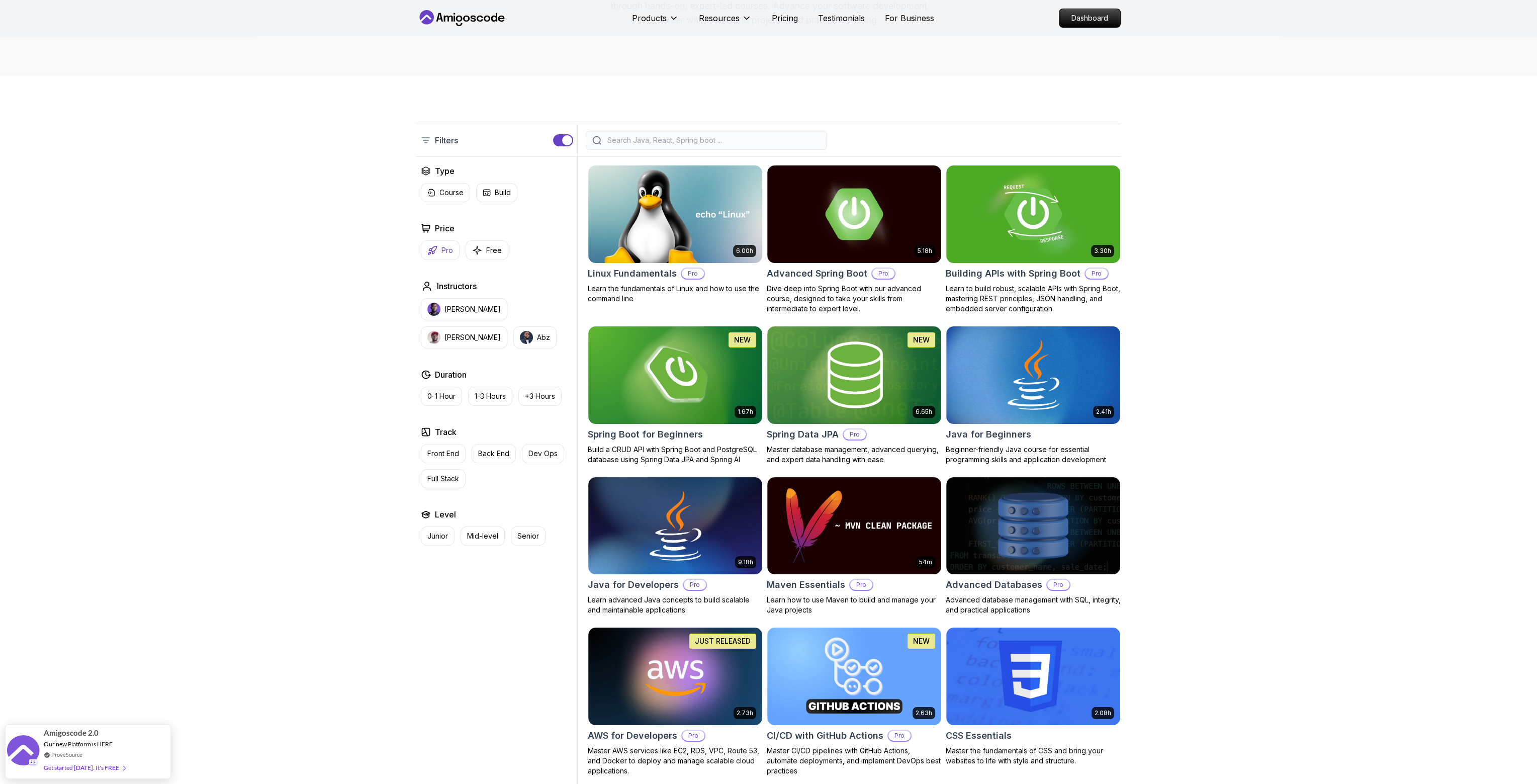
click at [447, 251] on p "Pro" at bounding box center [447, 249] width 12 height 10
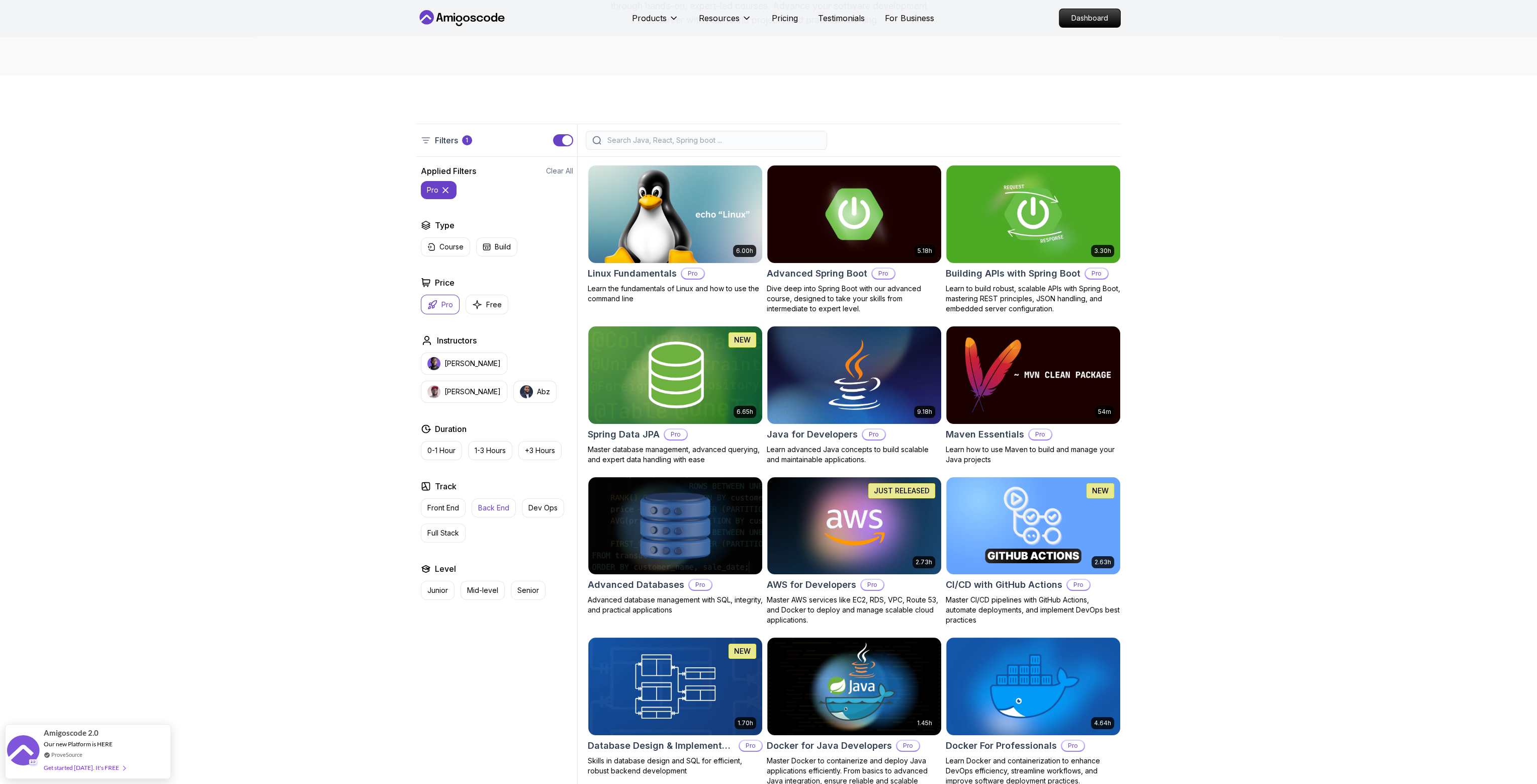
click at [494, 502] on p "Back End" at bounding box center [494, 507] width 31 height 10
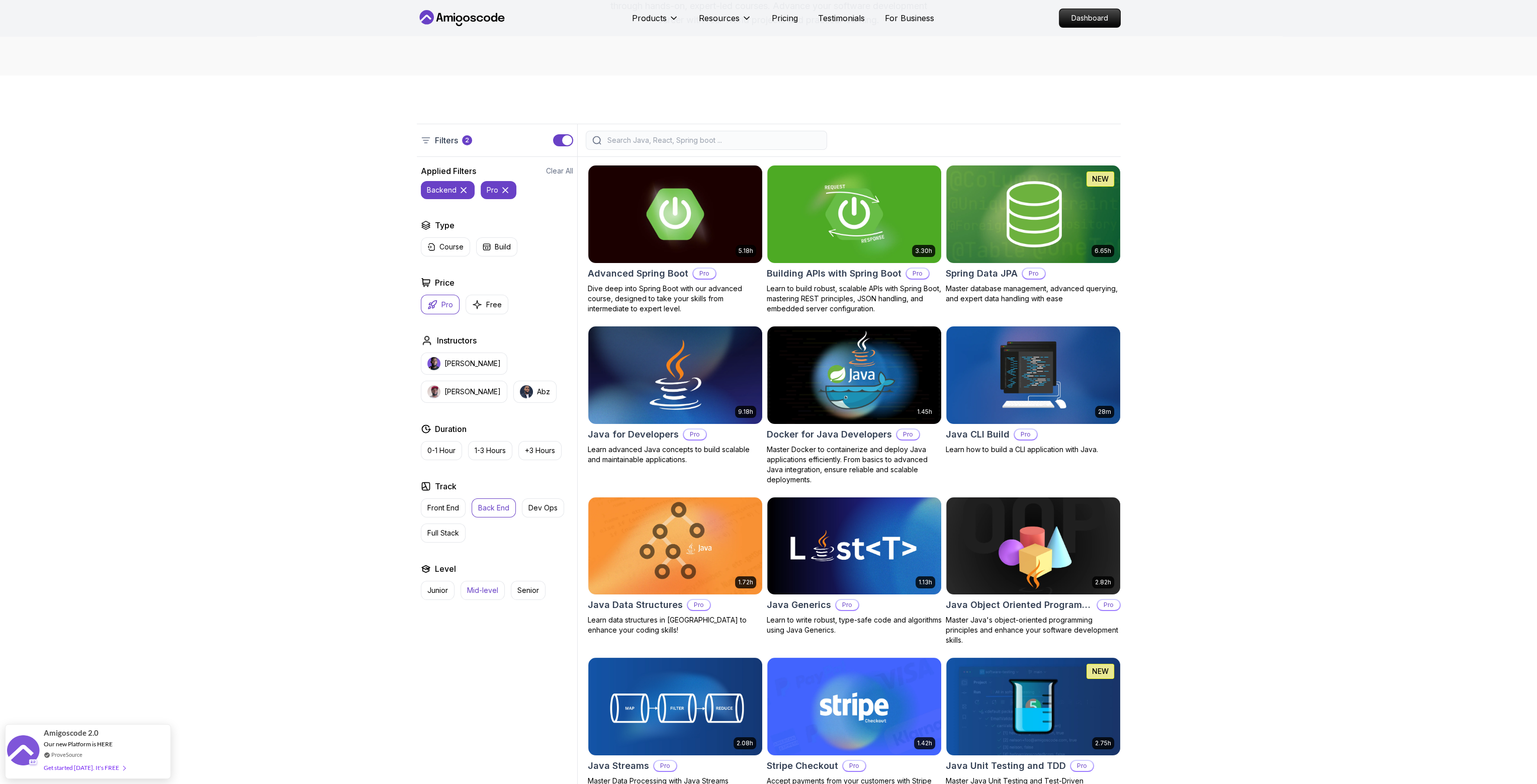
click at [486, 585] on p "Mid-level" at bounding box center [482, 589] width 31 height 10
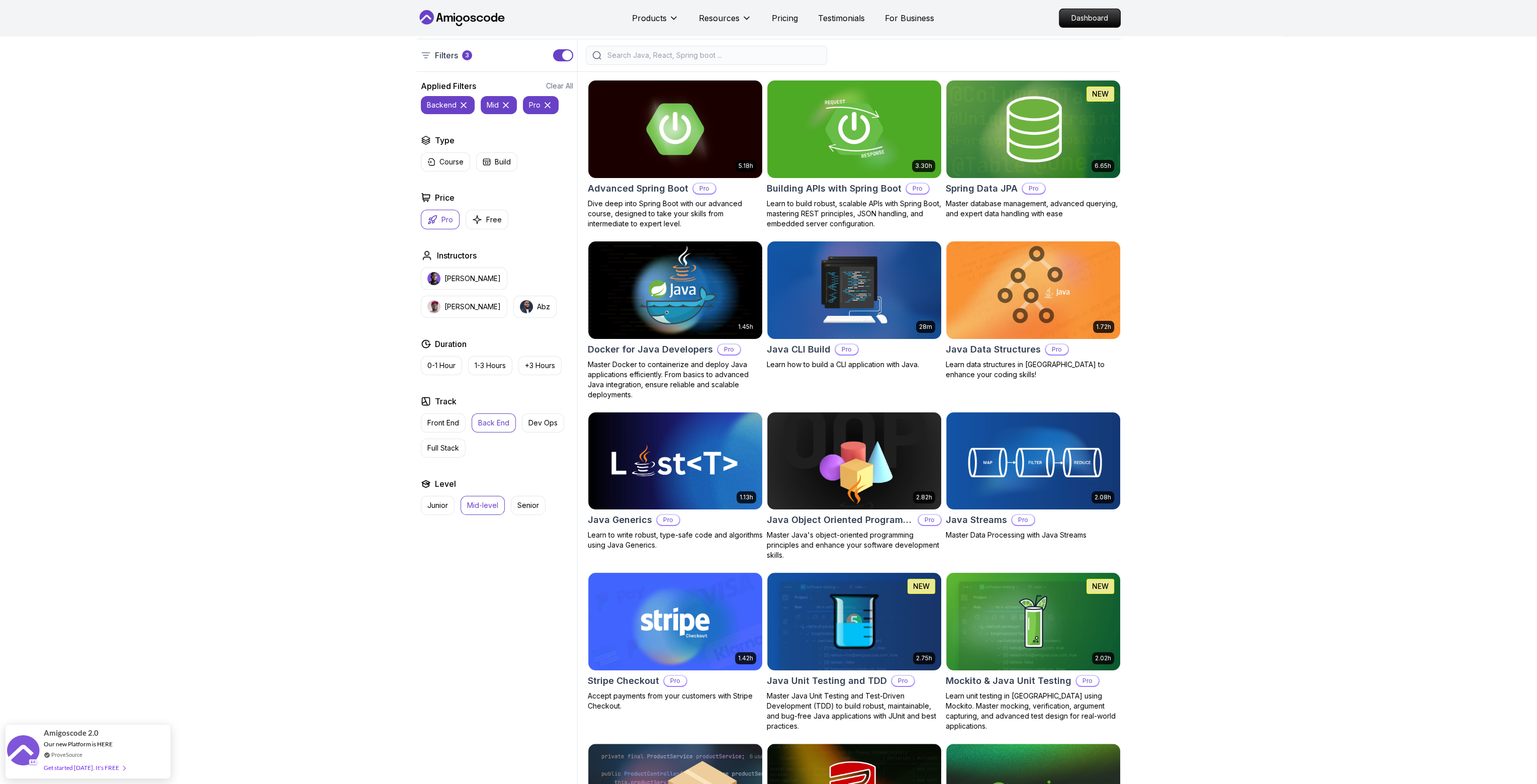
scroll to position [100, 0]
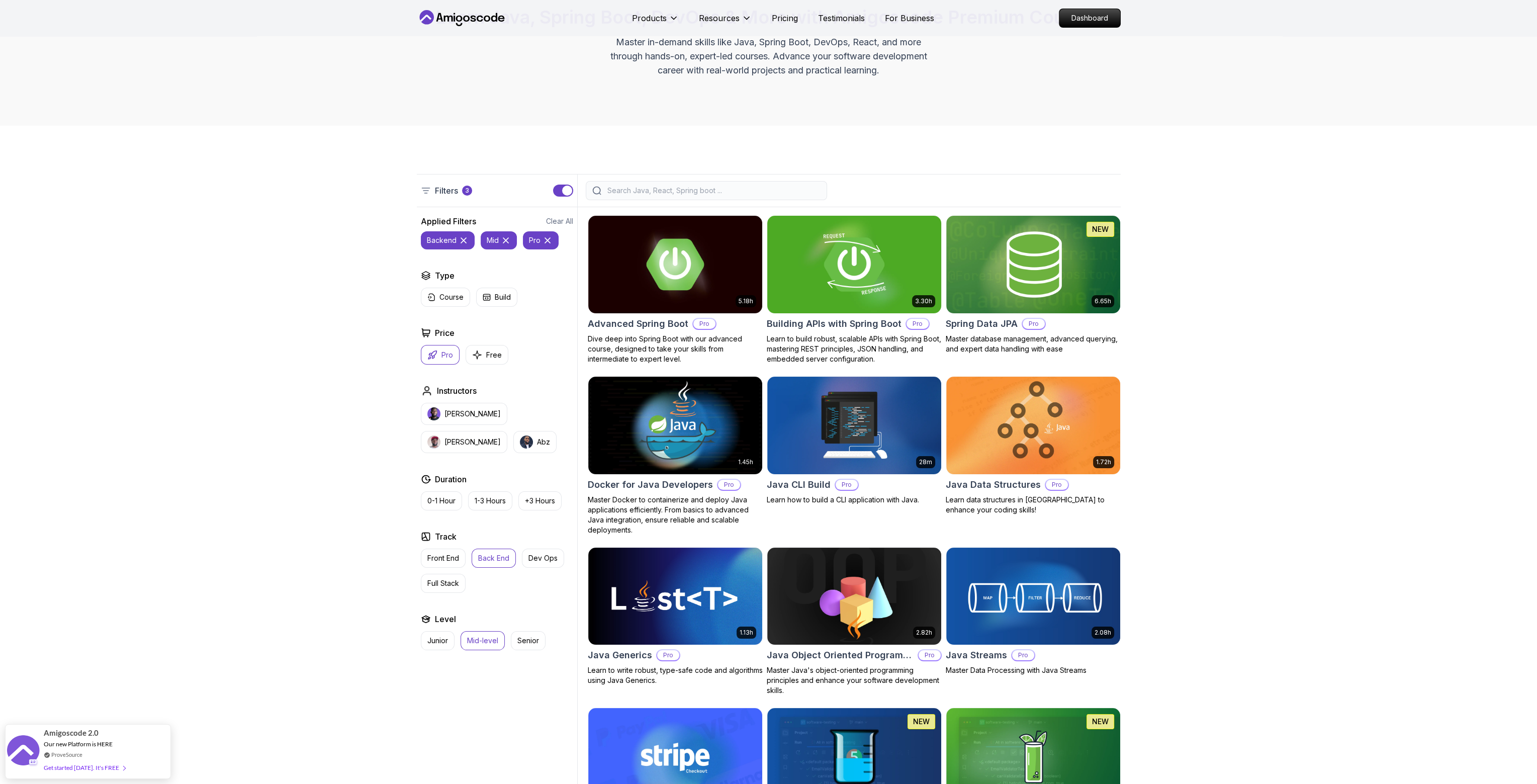
click at [885, 272] on img at bounding box center [854, 264] width 182 height 102
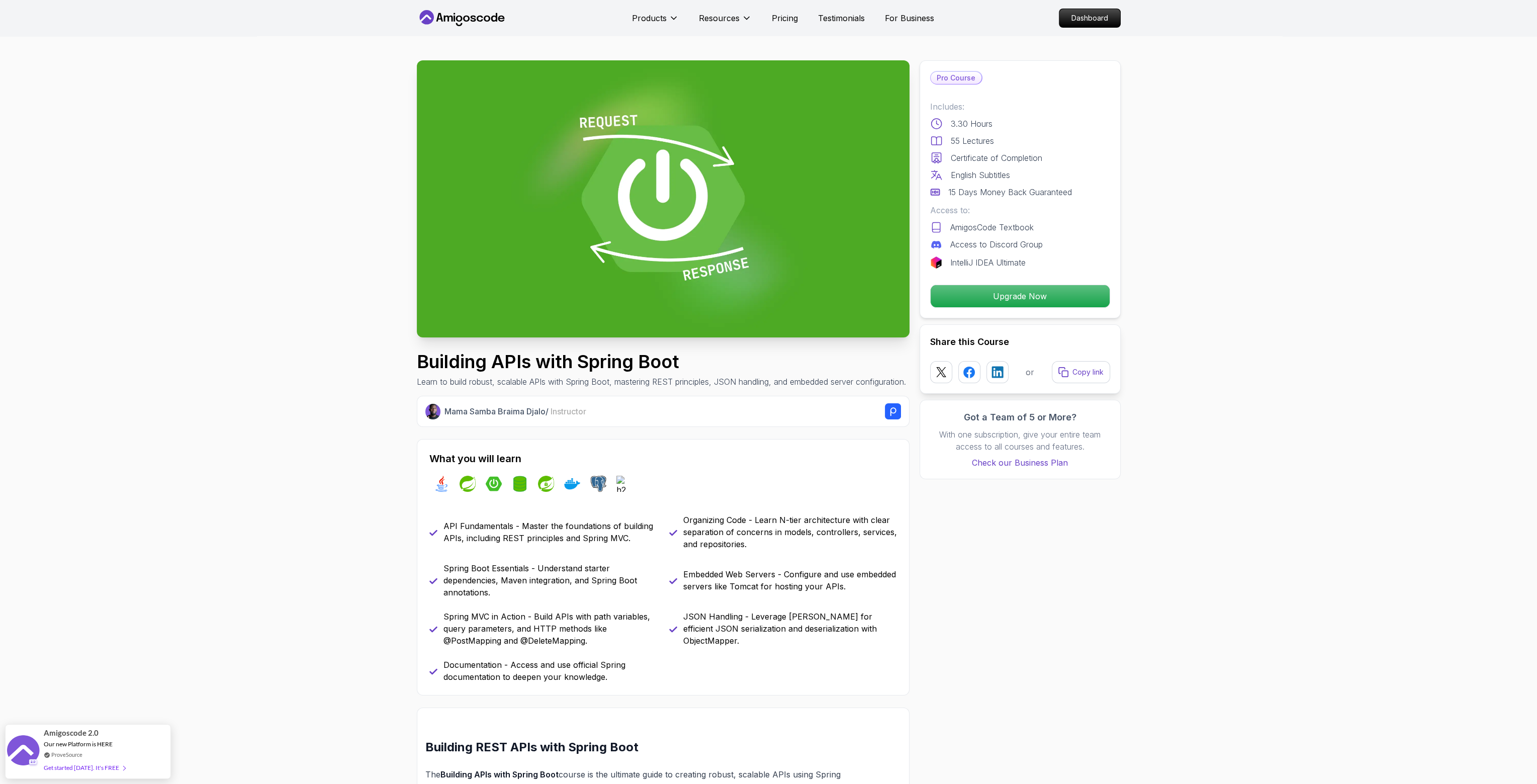
click at [979, 142] on p "55 Lectures" at bounding box center [972, 140] width 43 height 12
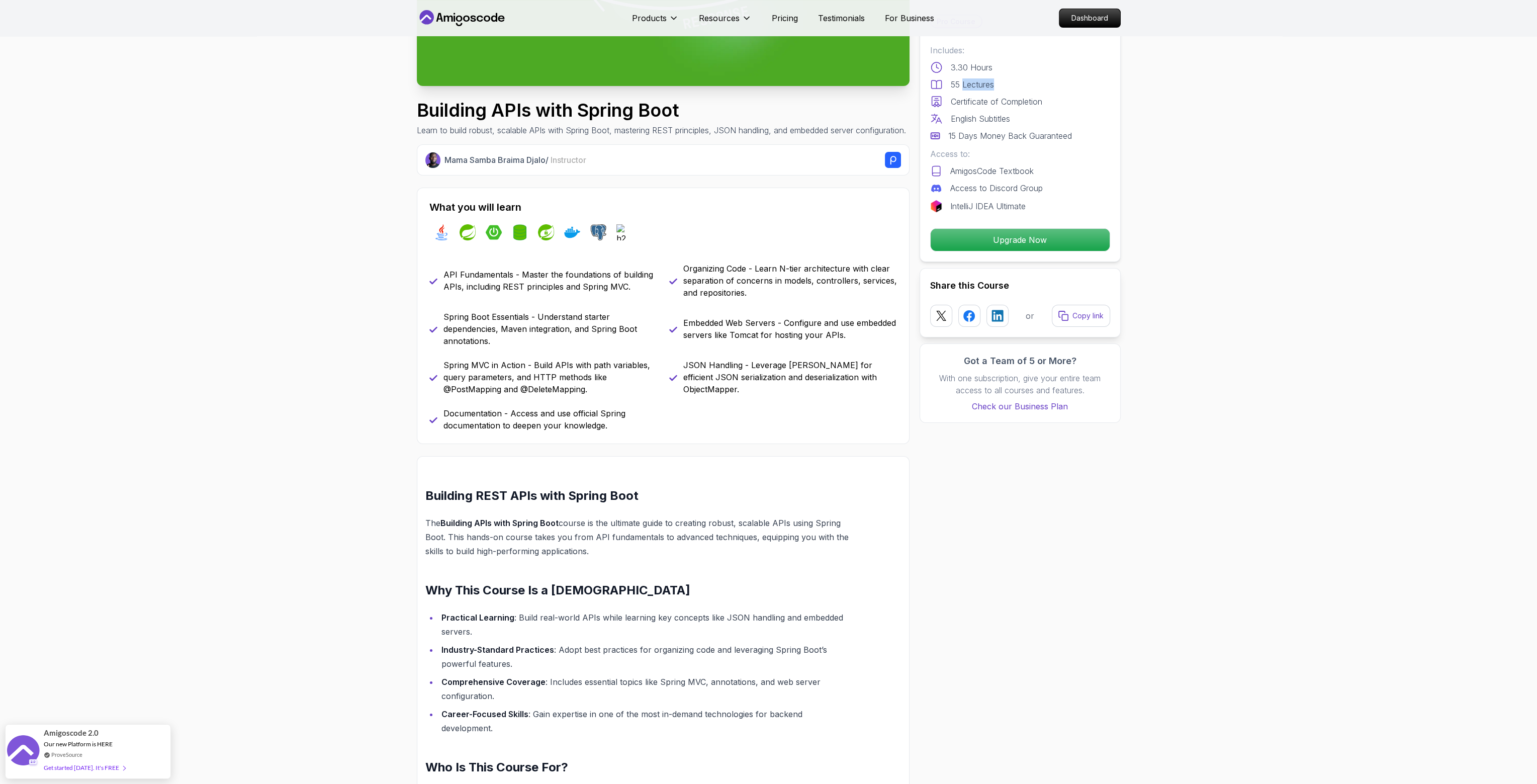
scroll to position [402, 0]
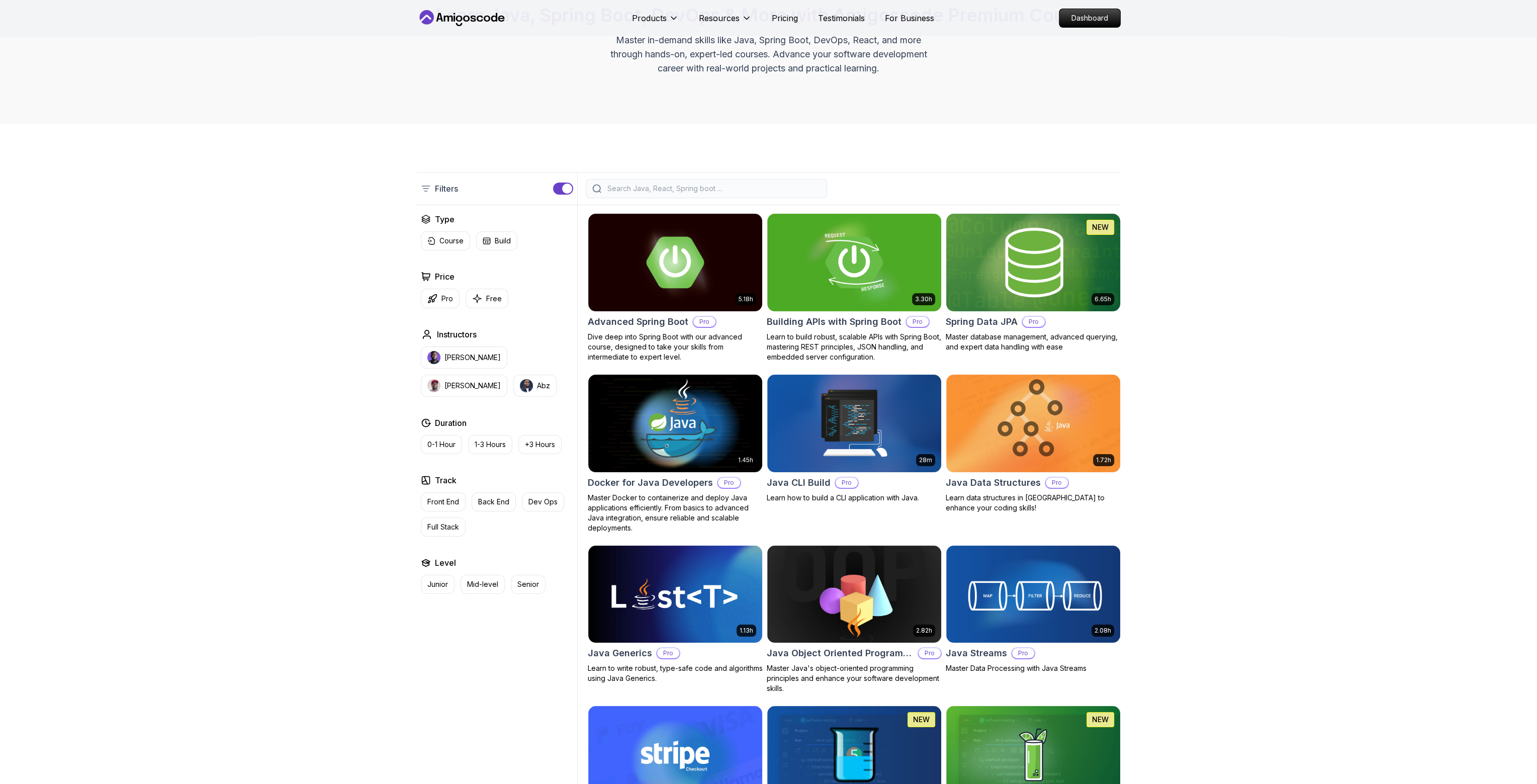
scroll to position [100, 0]
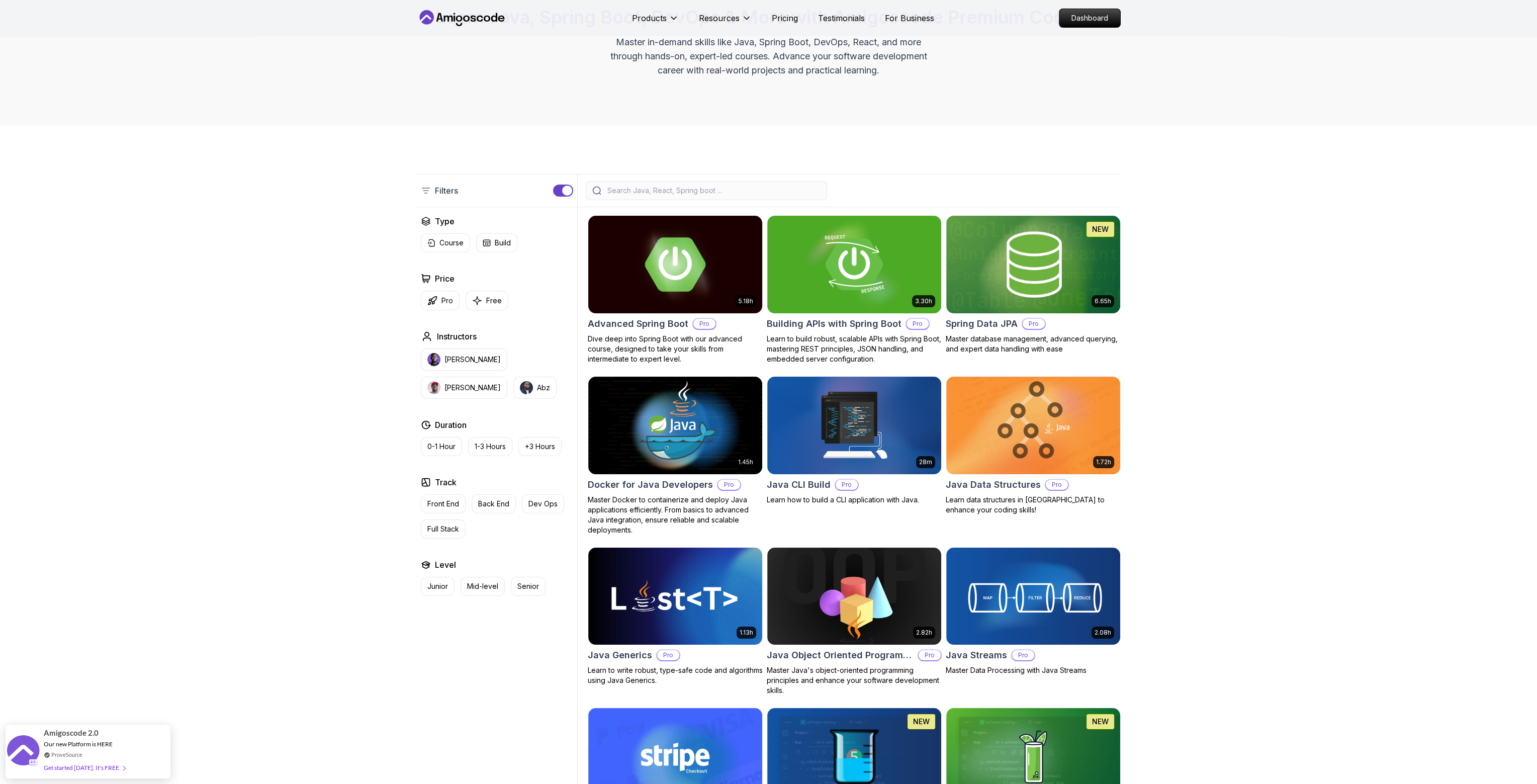
click at [656, 297] on img at bounding box center [675, 264] width 182 height 102
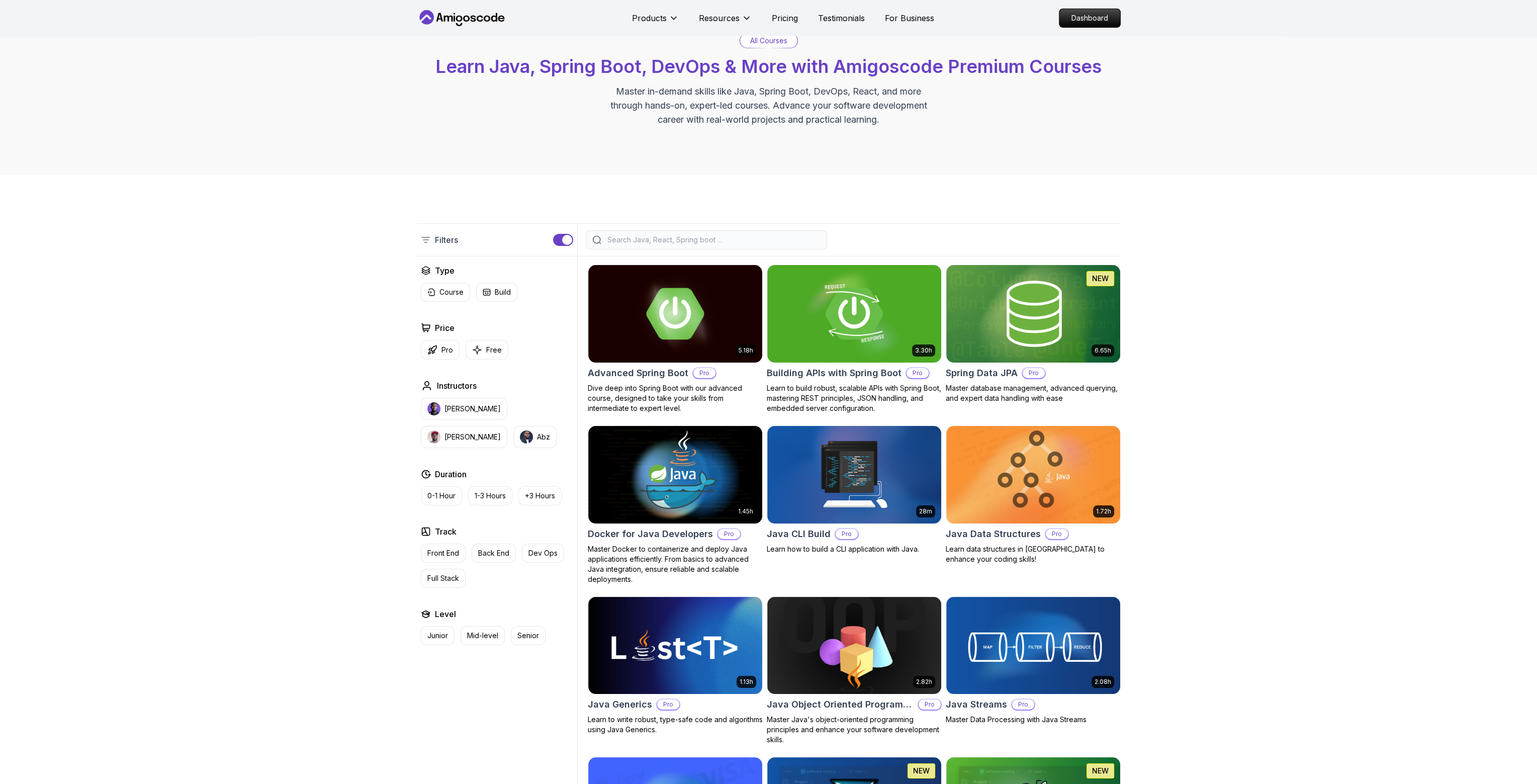
scroll to position [100, 0]
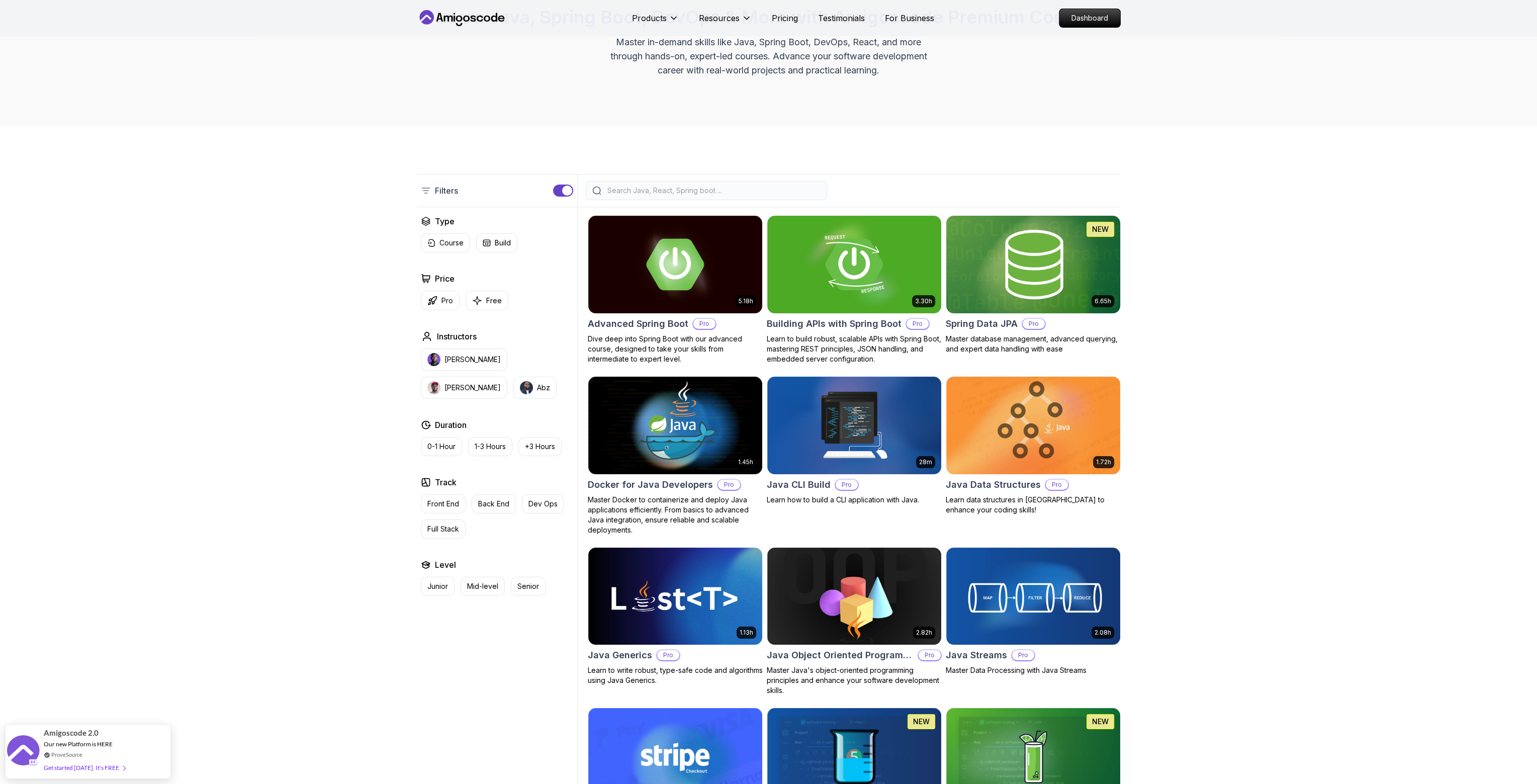
click at [998, 255] on img at bounding box center [1033, 264] width 182 height 102
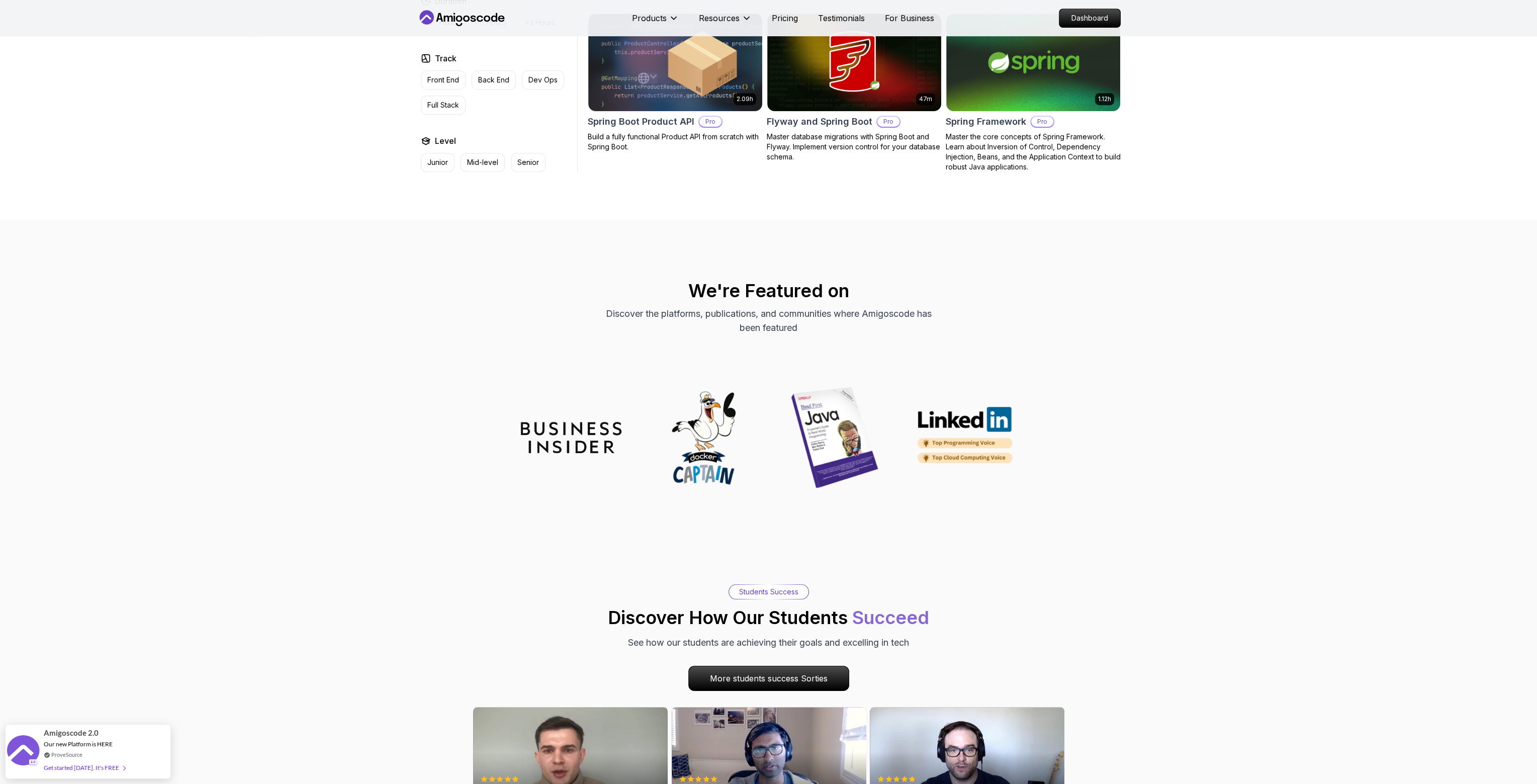
scroll to position [1006, 0]
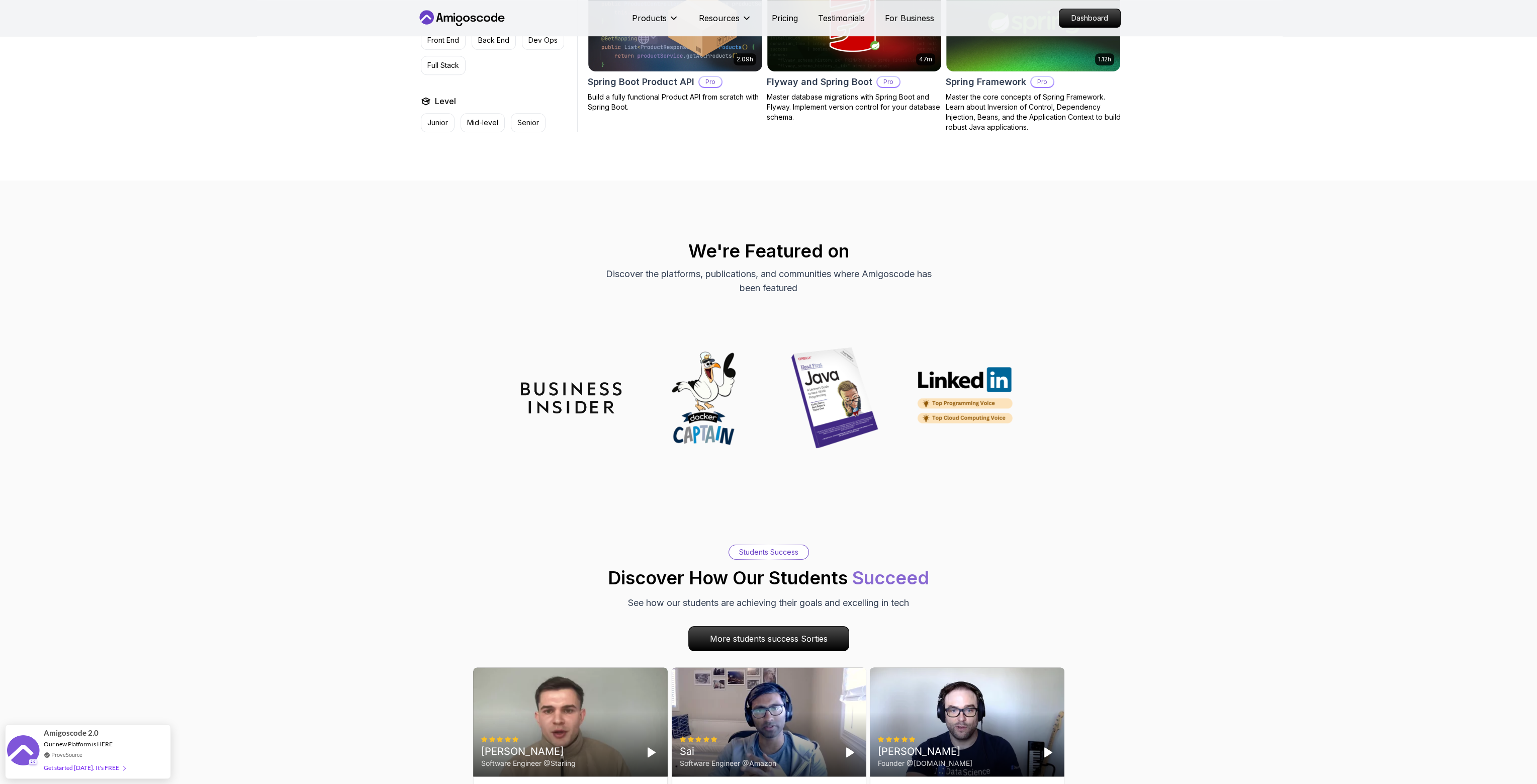
click at [988, 390] on img at bounding box center [966, 397] width 100 height 62
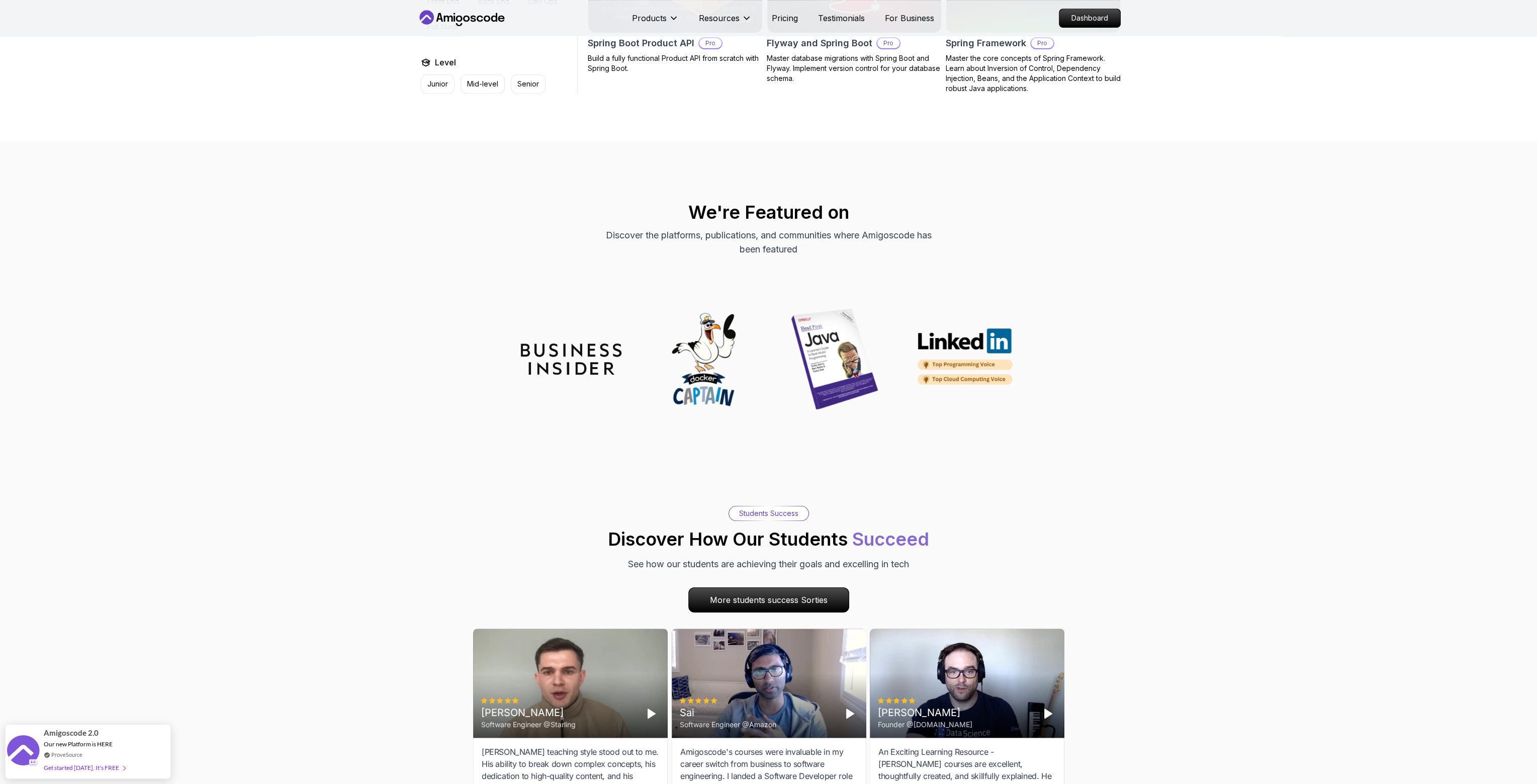
scroll to position [1056, 0]
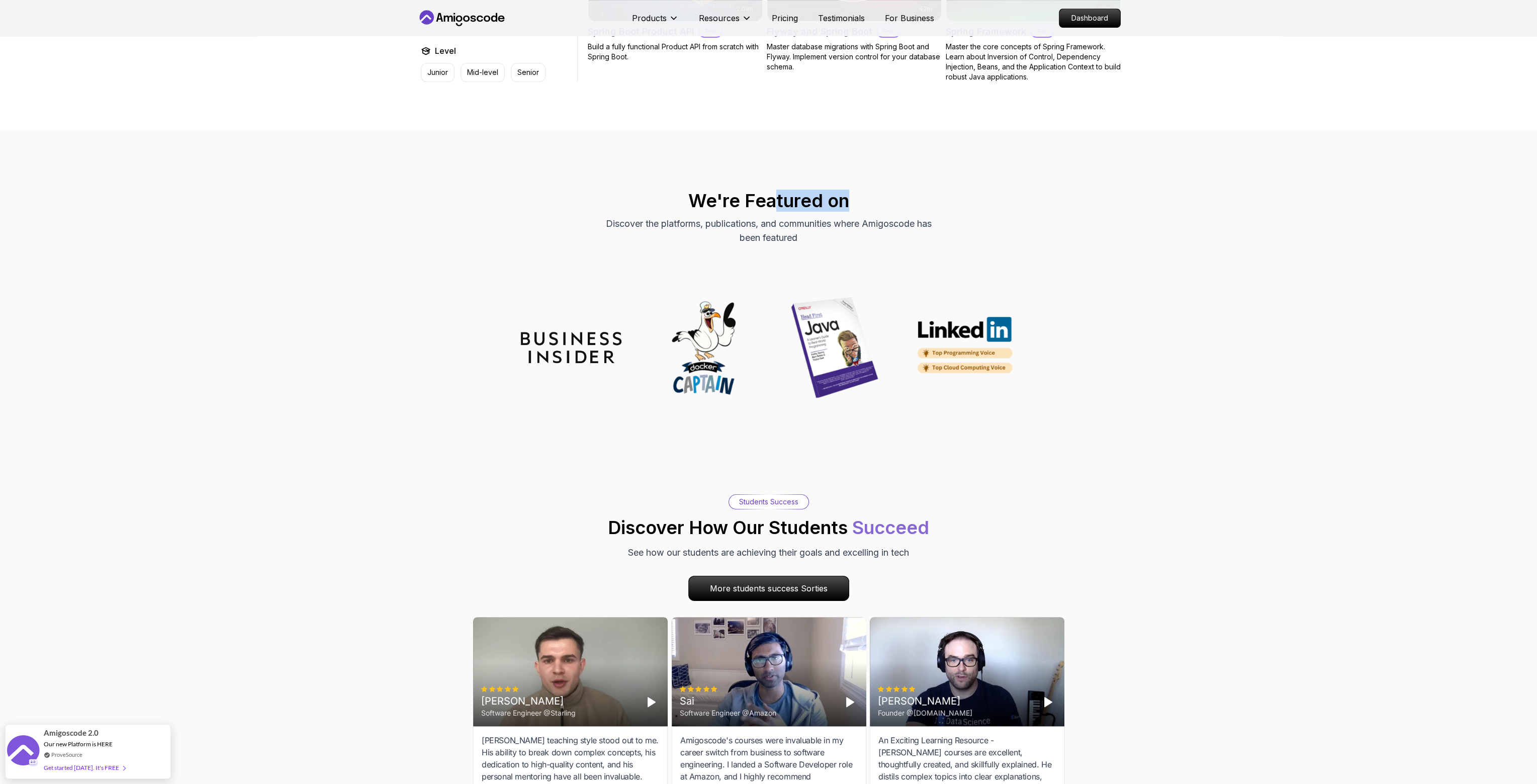
drag, startPoint x: 773, startPoint y: 196, endPoint x: 855, endPoint y: 204, distance: 82.4
click at [855, 204] on h2 "We're Featured on" at bounding box center [768, 200] width 704 height 20
click at [781, 223] on p "Discover the platforms, publications, and communities where Amigoscode has been…" at bounding box center [769, 230] width 338 height 28
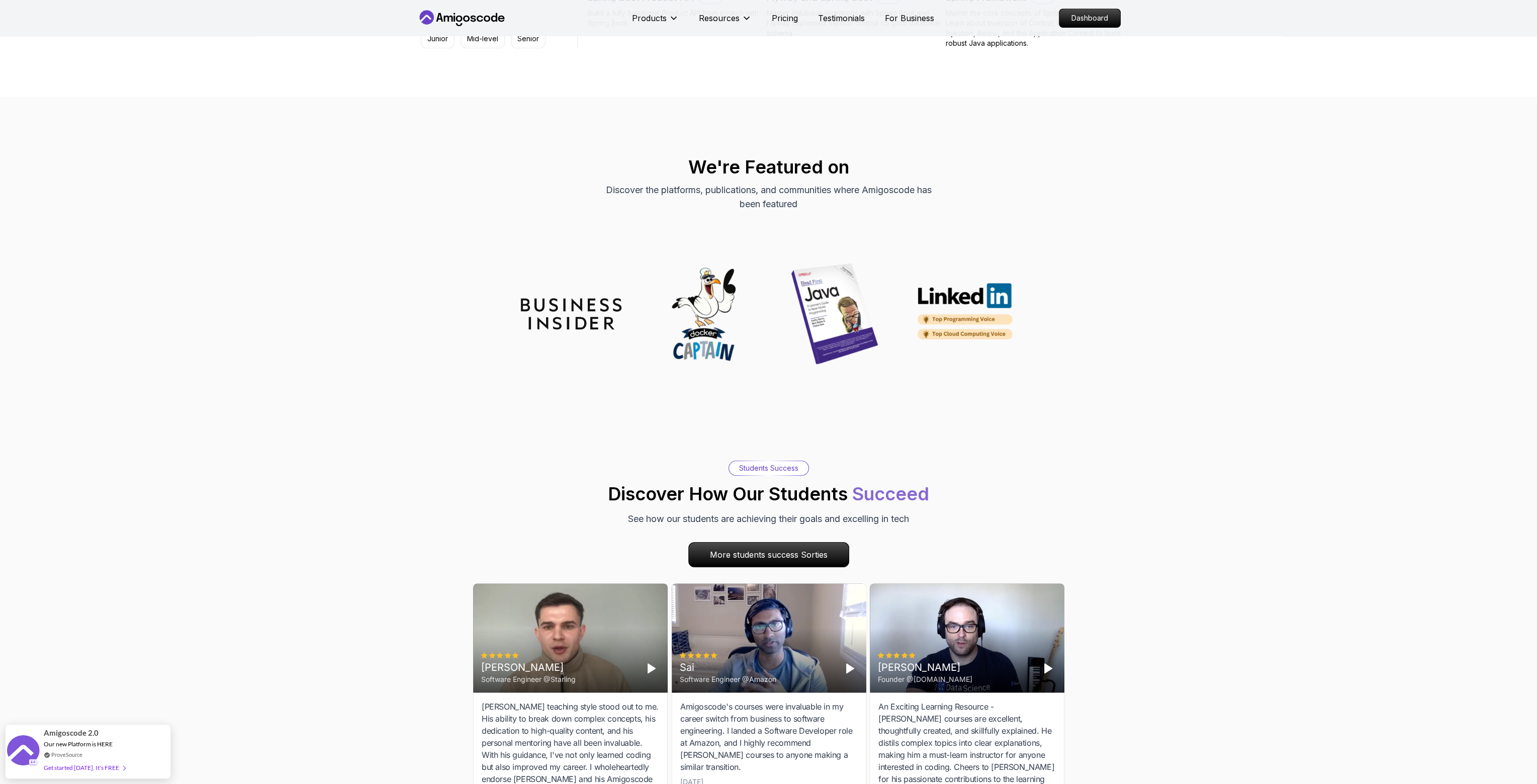
scroll to position [1156, 0]
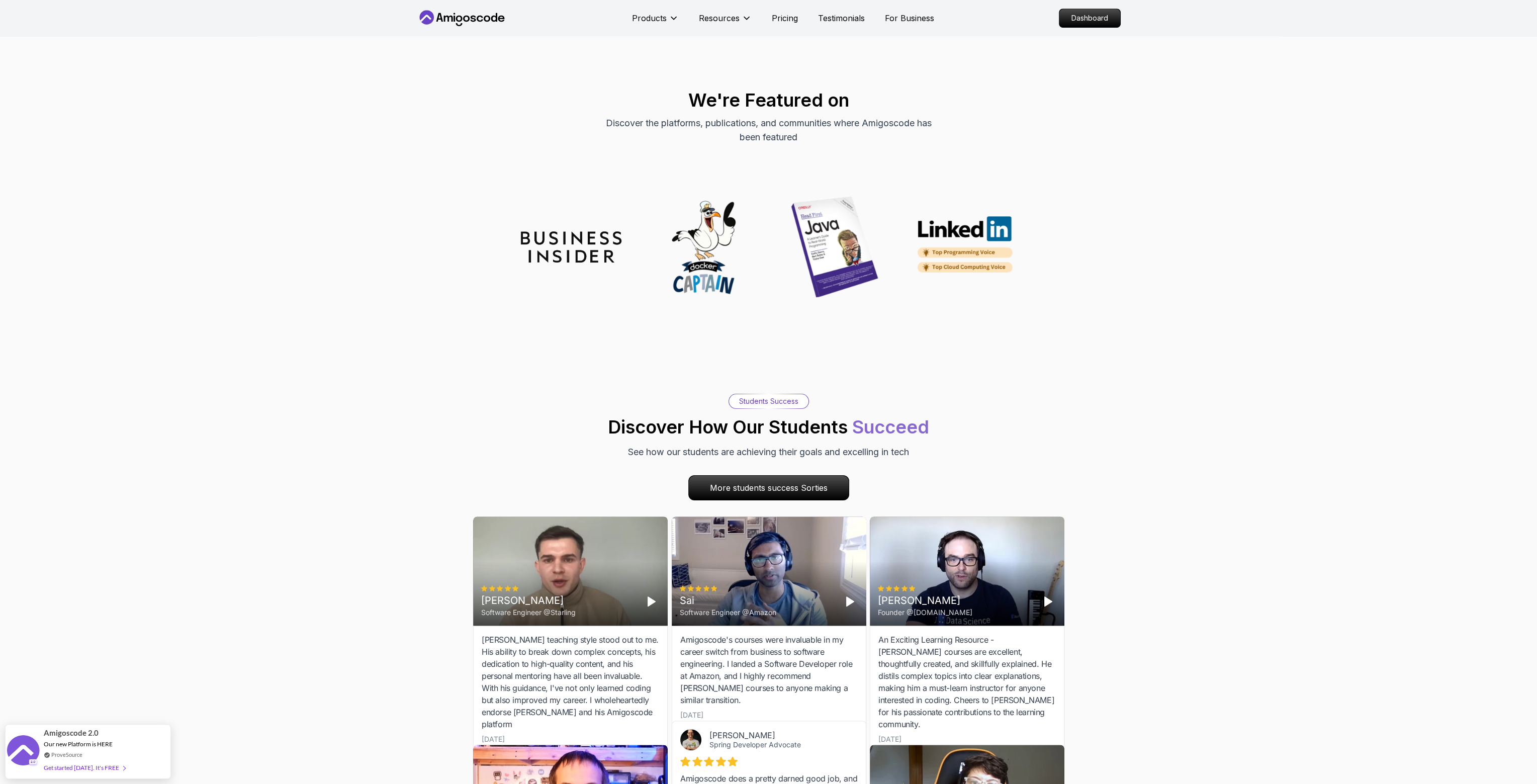
drag, startPoint x: 796, startPoint y: 399, endPoint x: 857, endPoint y: 361, distance: 71.9
click at [797, 399] on p "Students Success" at bounding box center [769, 400] width 59 height 10
click at [984, 241] on img at bounding box center [966, 246] width 100 height 62
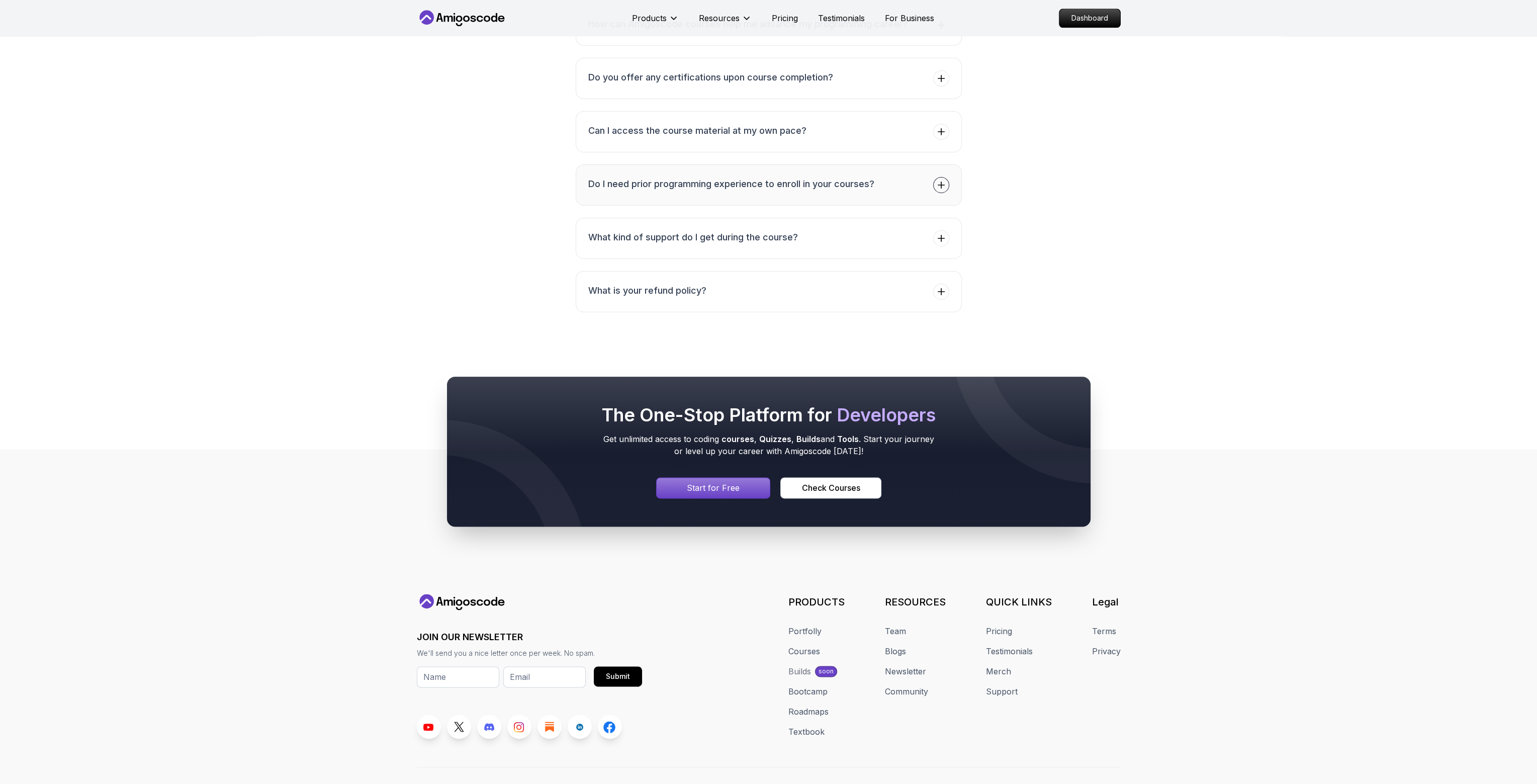
scroll to position [2477, 0]
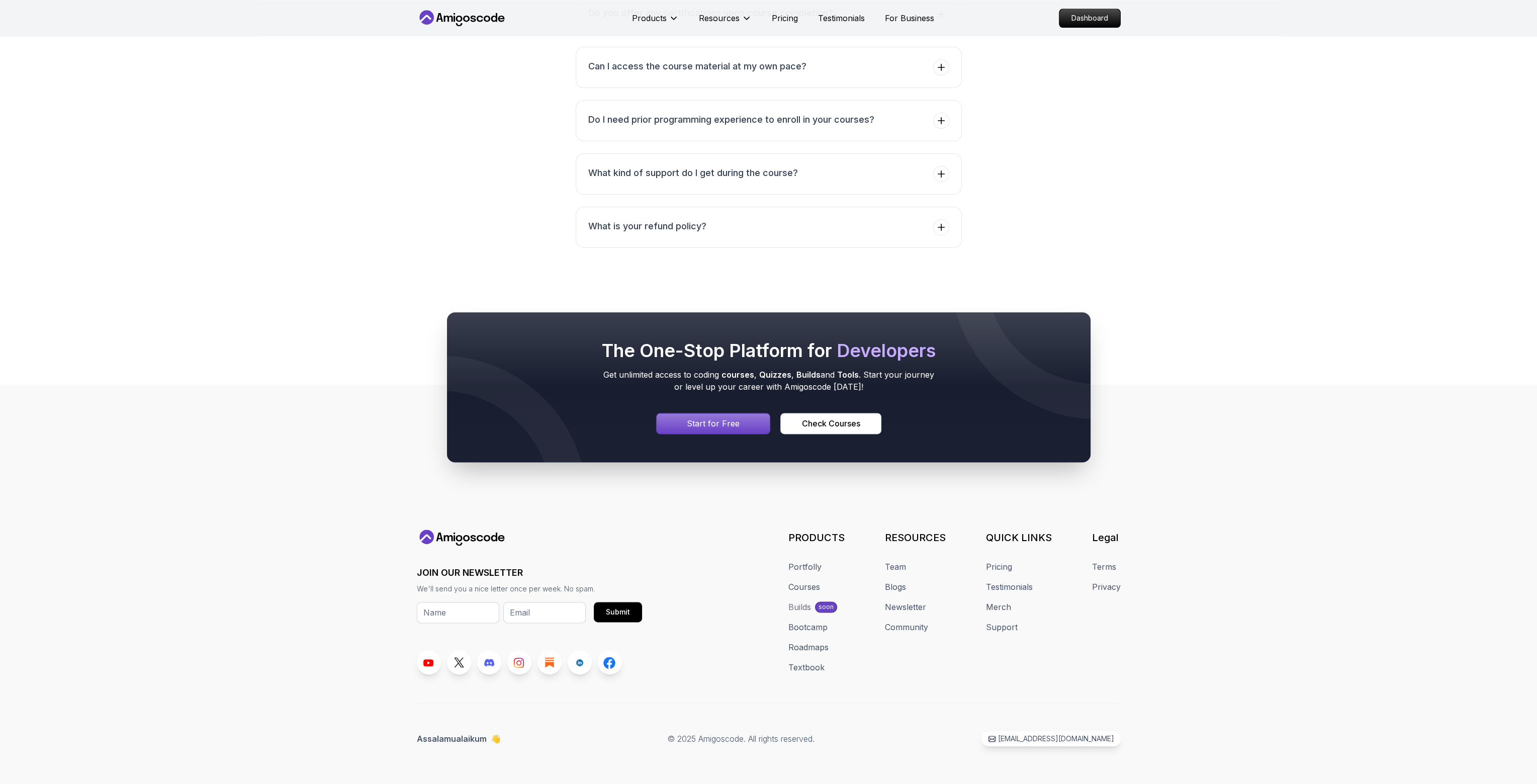
click at [792, 604] on div "Builds" at bounding box center [799, 606] width 22 height 12
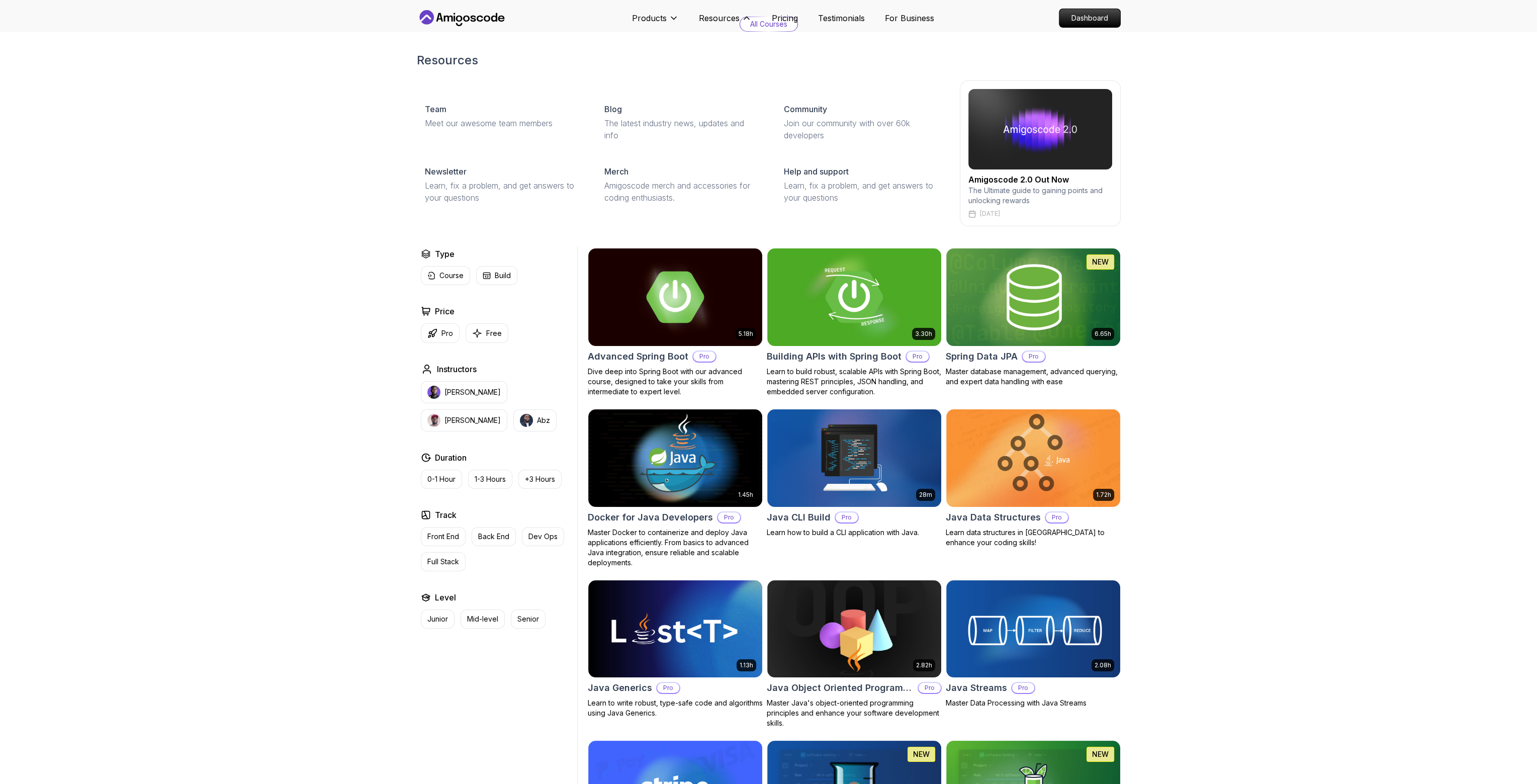
scroll to position [0, 0]
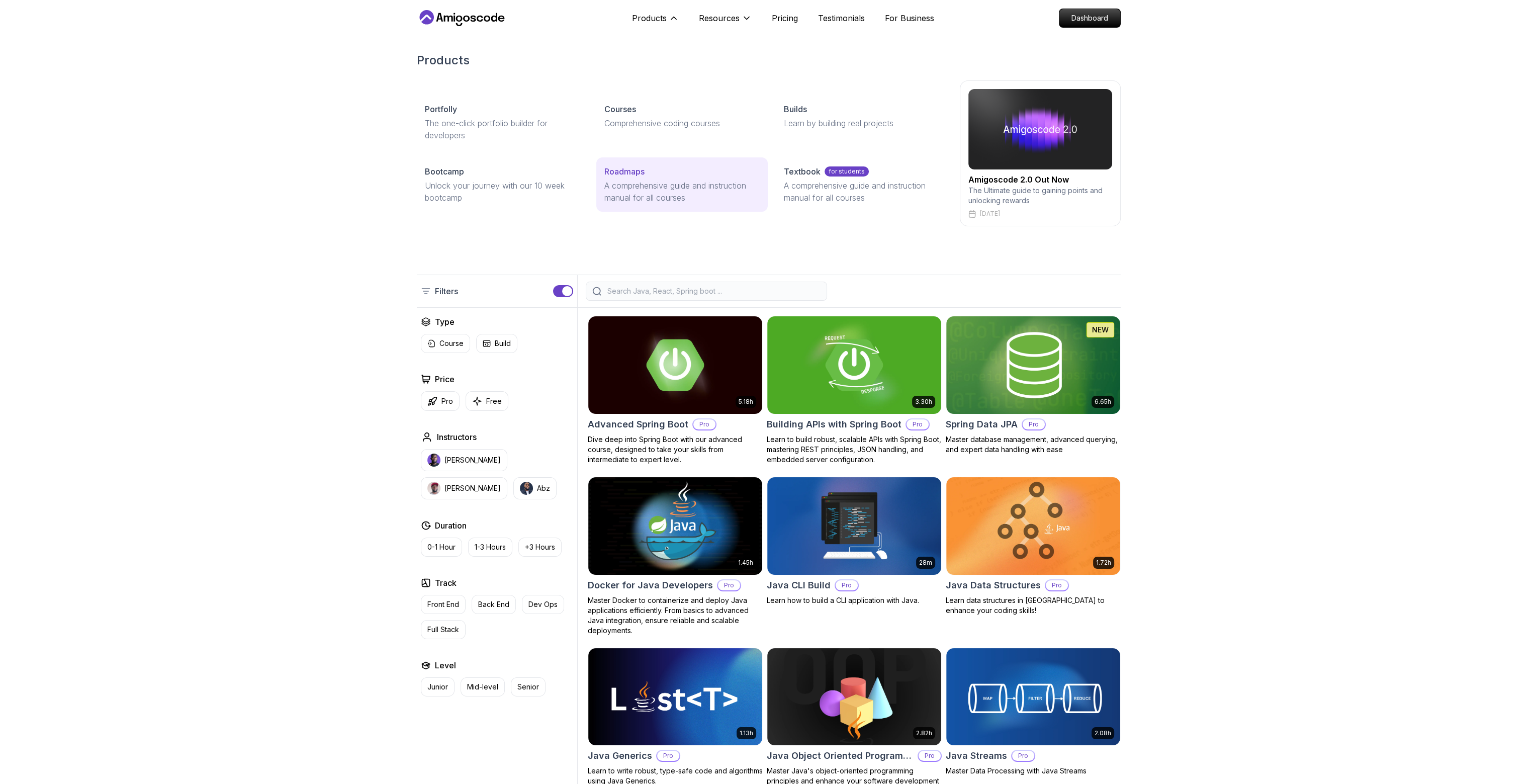
click at [633, 178] on link "Roadmaps A comprehensive guide and instruction manual for all courses" at bounding box center [682, 184] width 172 height 55
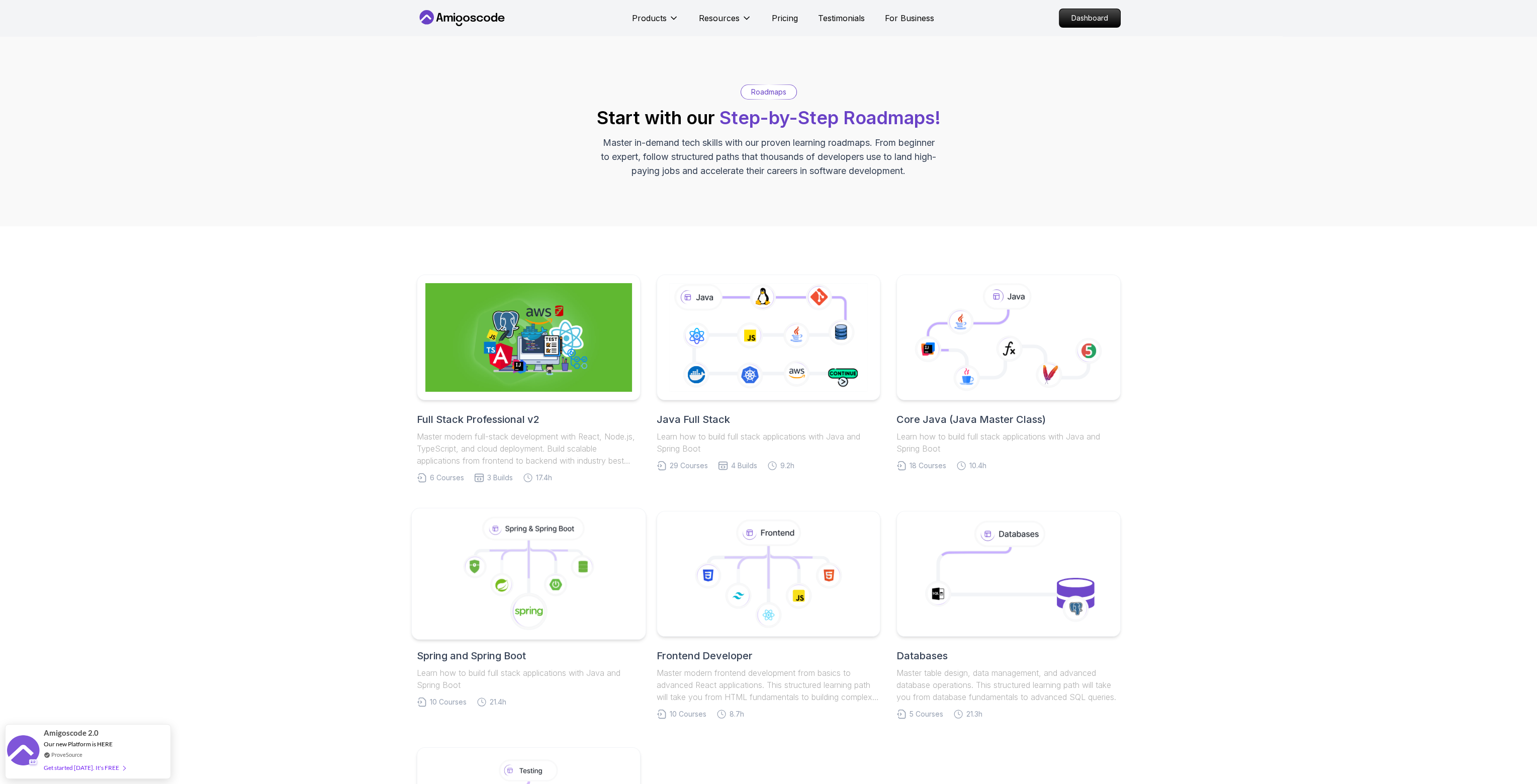
click at [535, 572] on icon at bounding box center [528, 574] width 217 height 114
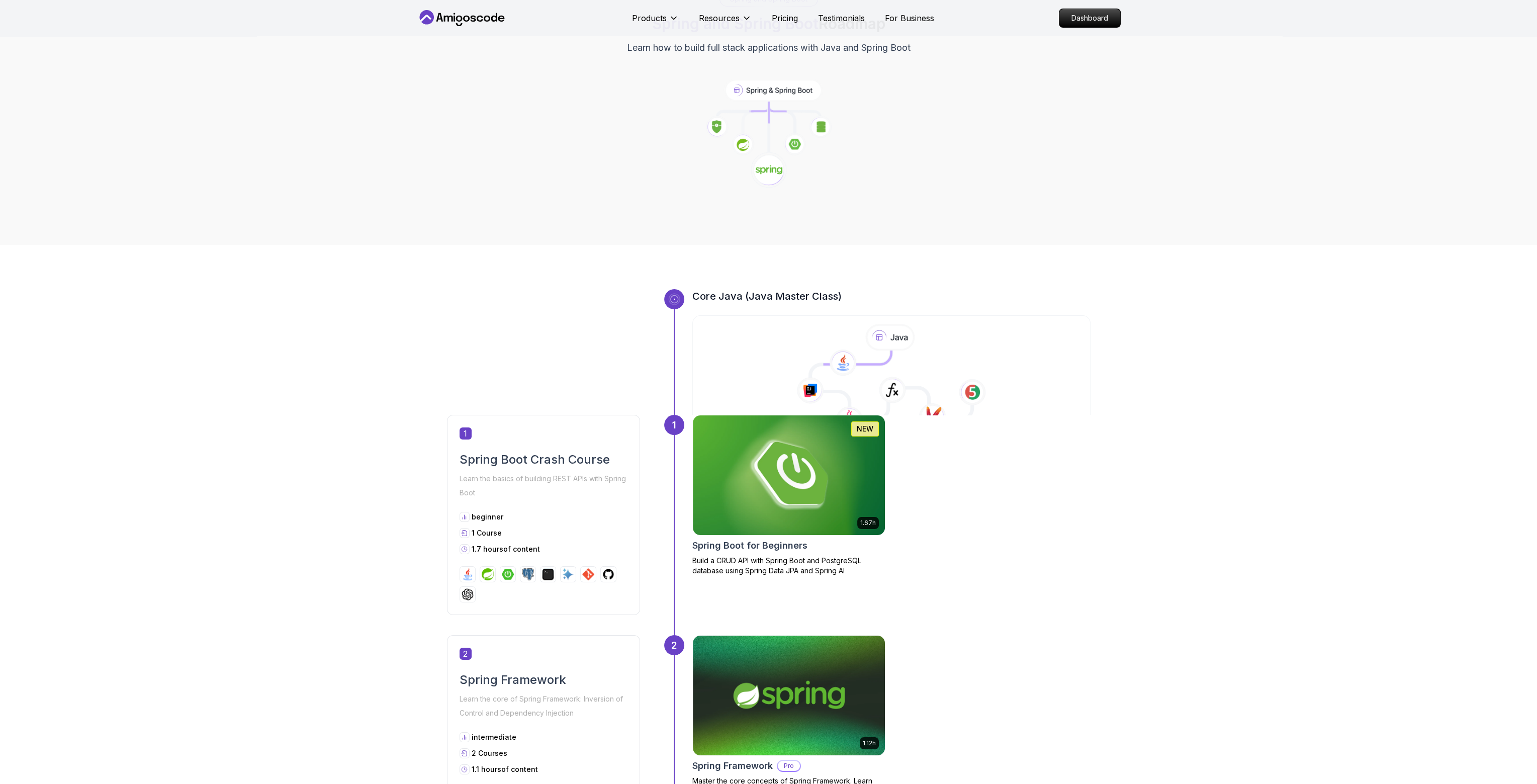
scroll to position [301, 0]
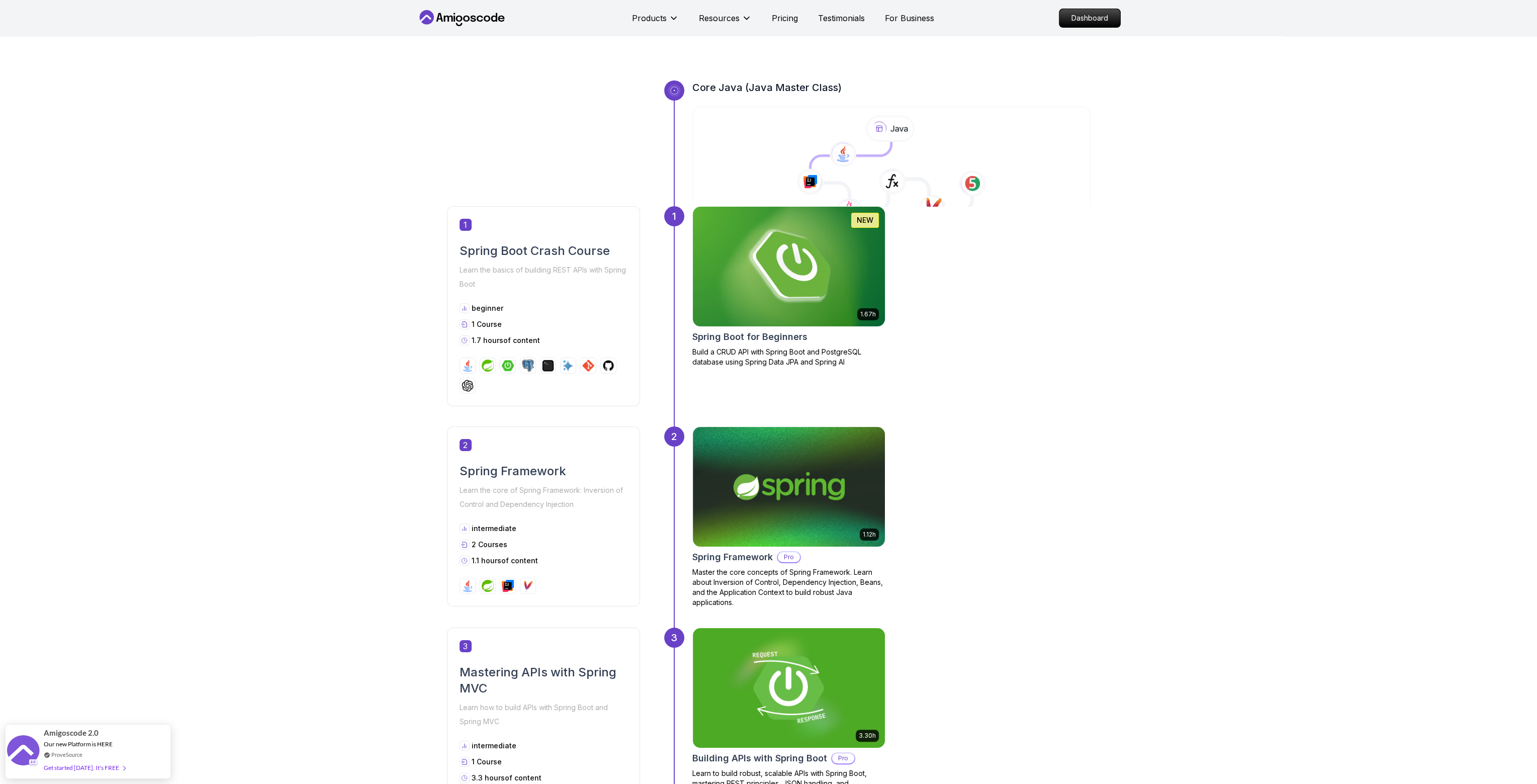
click at [768, 309] on img at bounding box center [788, 266] width 201 height 126
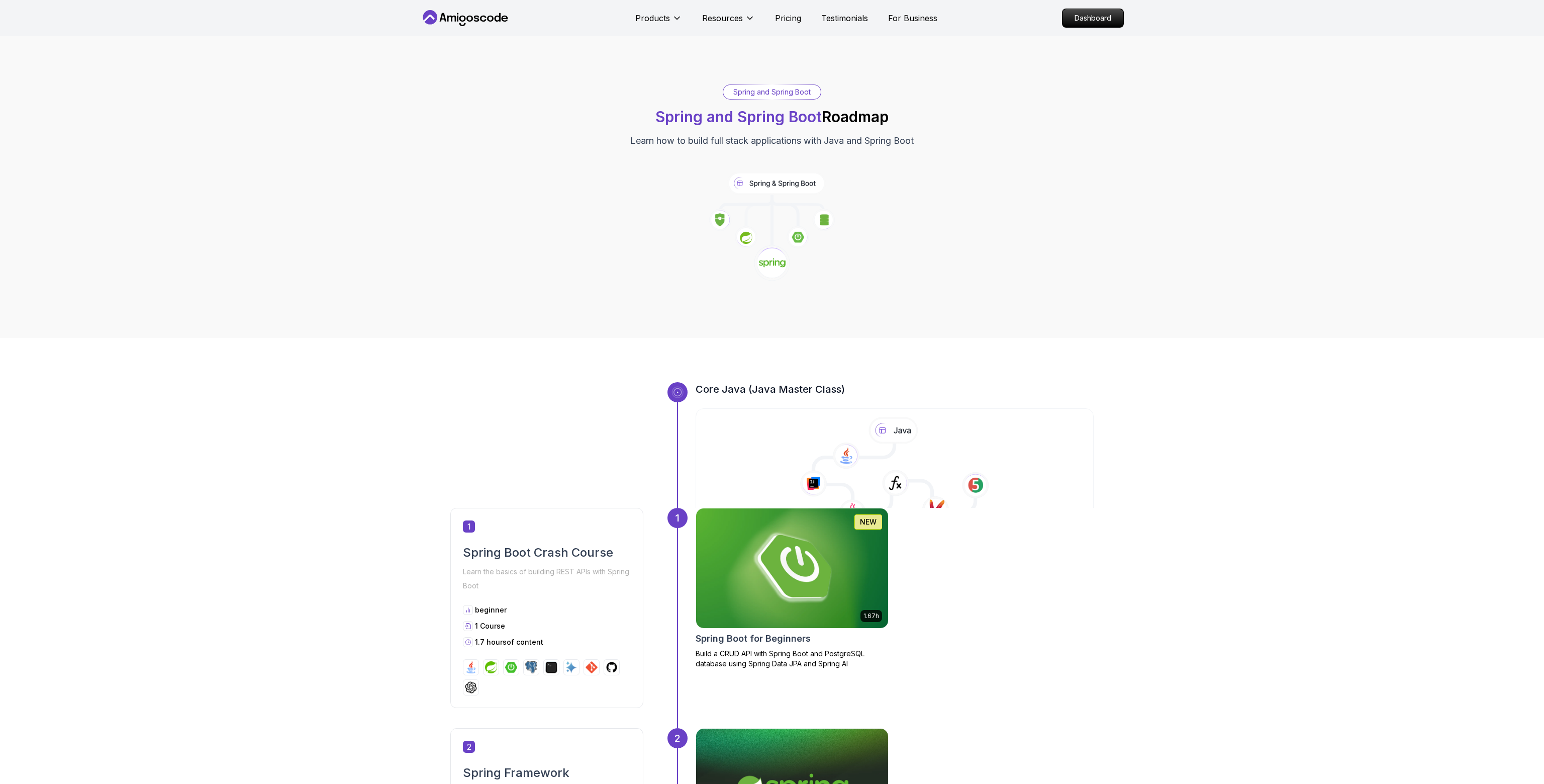
click at [463, 450] on div "Core Java (Java Master Class)" at bounding box center [772, 444] width 644 height 126
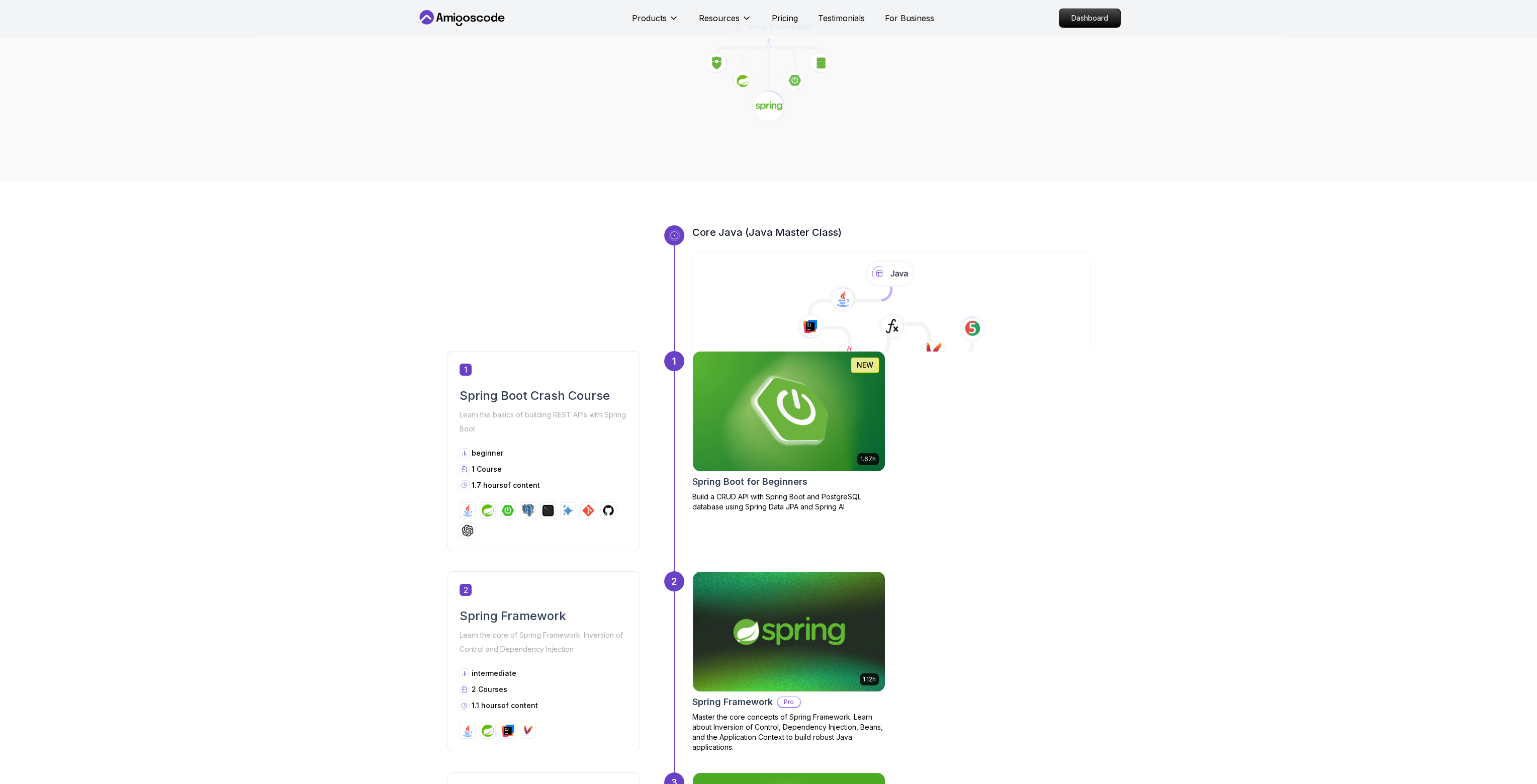
scroll to position [301, 0]
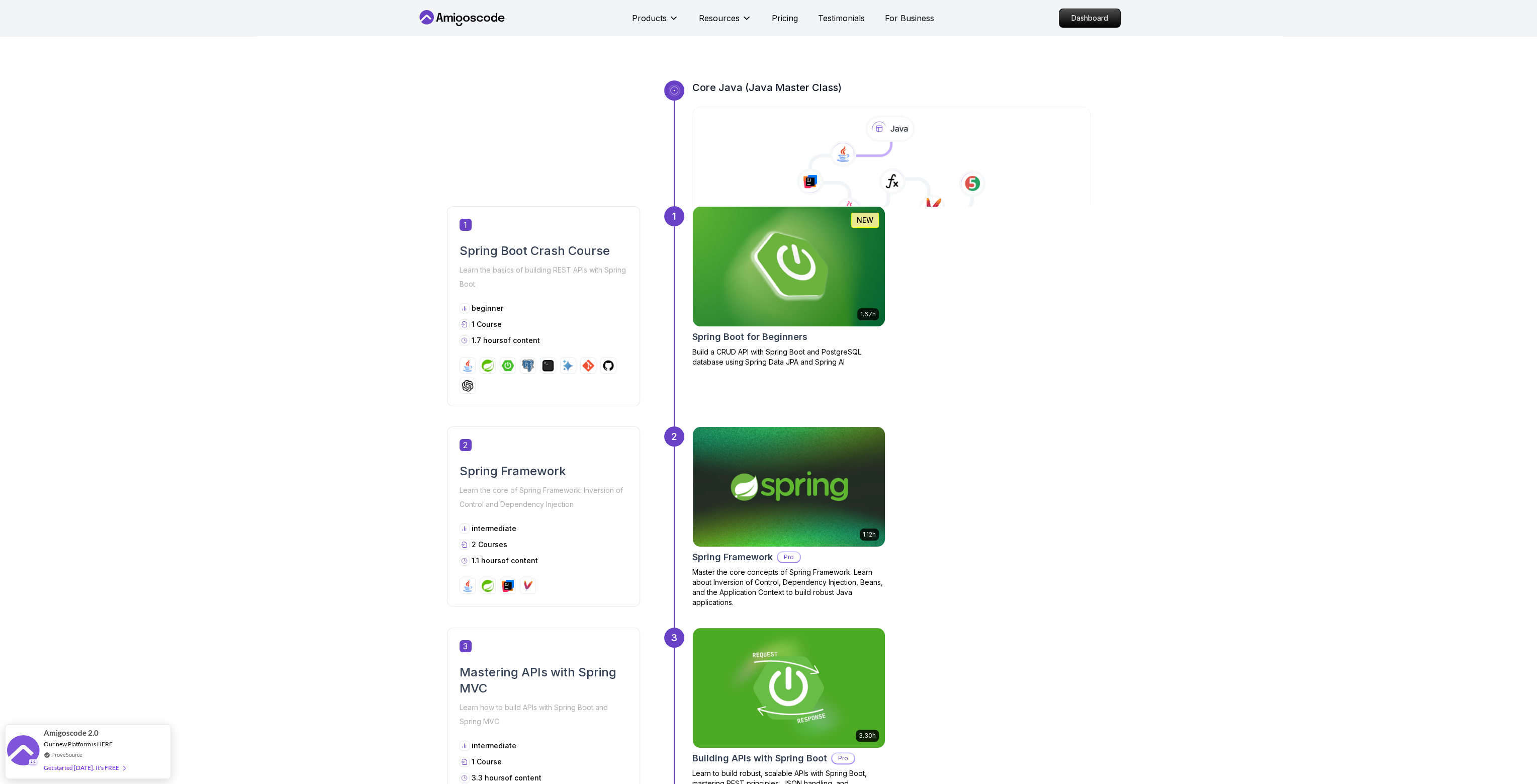
click at [778, 464] on img at bounding box center [788, 486] width 201 height 126
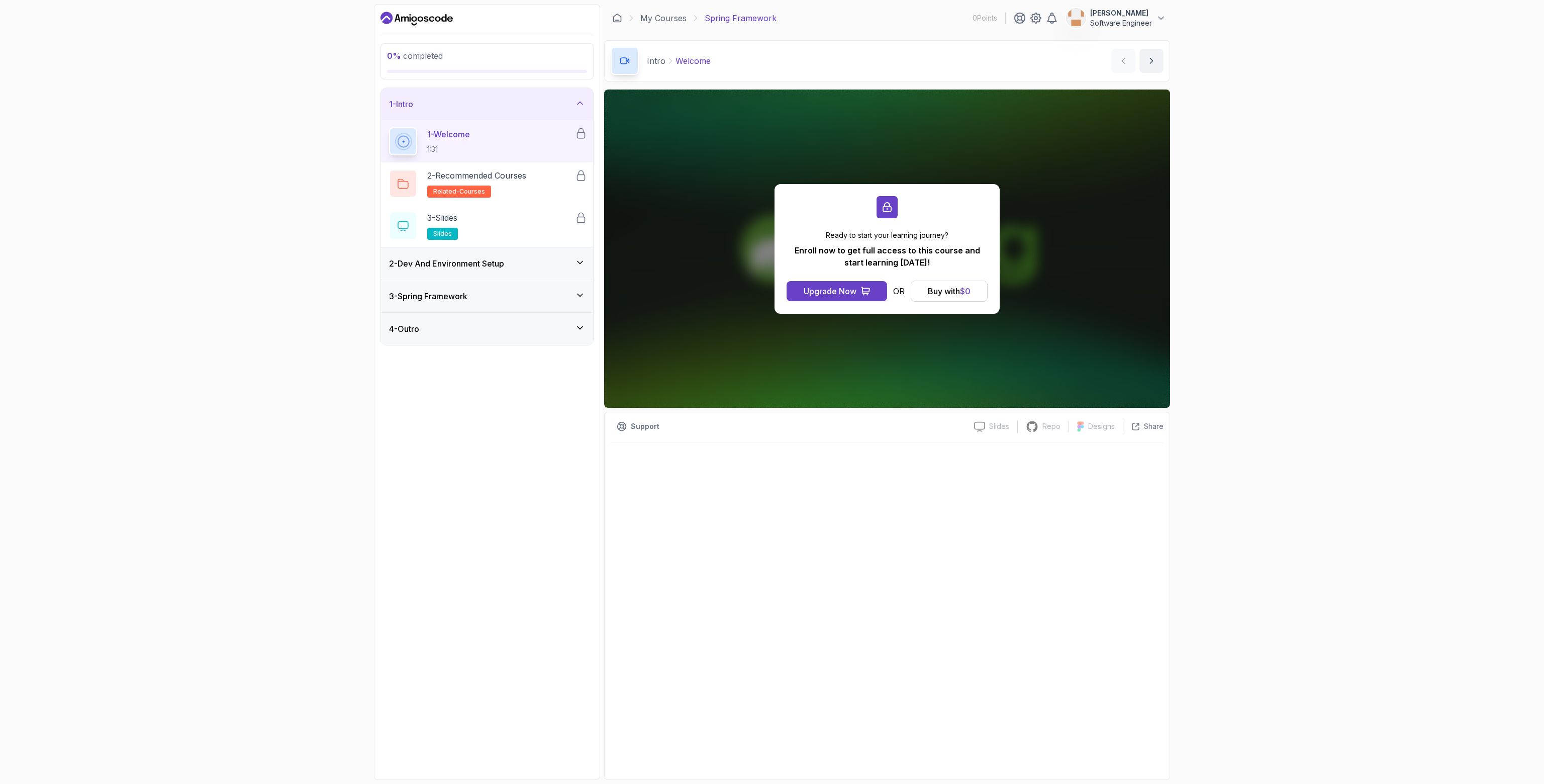
click at [497, 265] on h3 "2 - Dev And Environment Setup" at bounding box center [446, 263] width 115 height 12
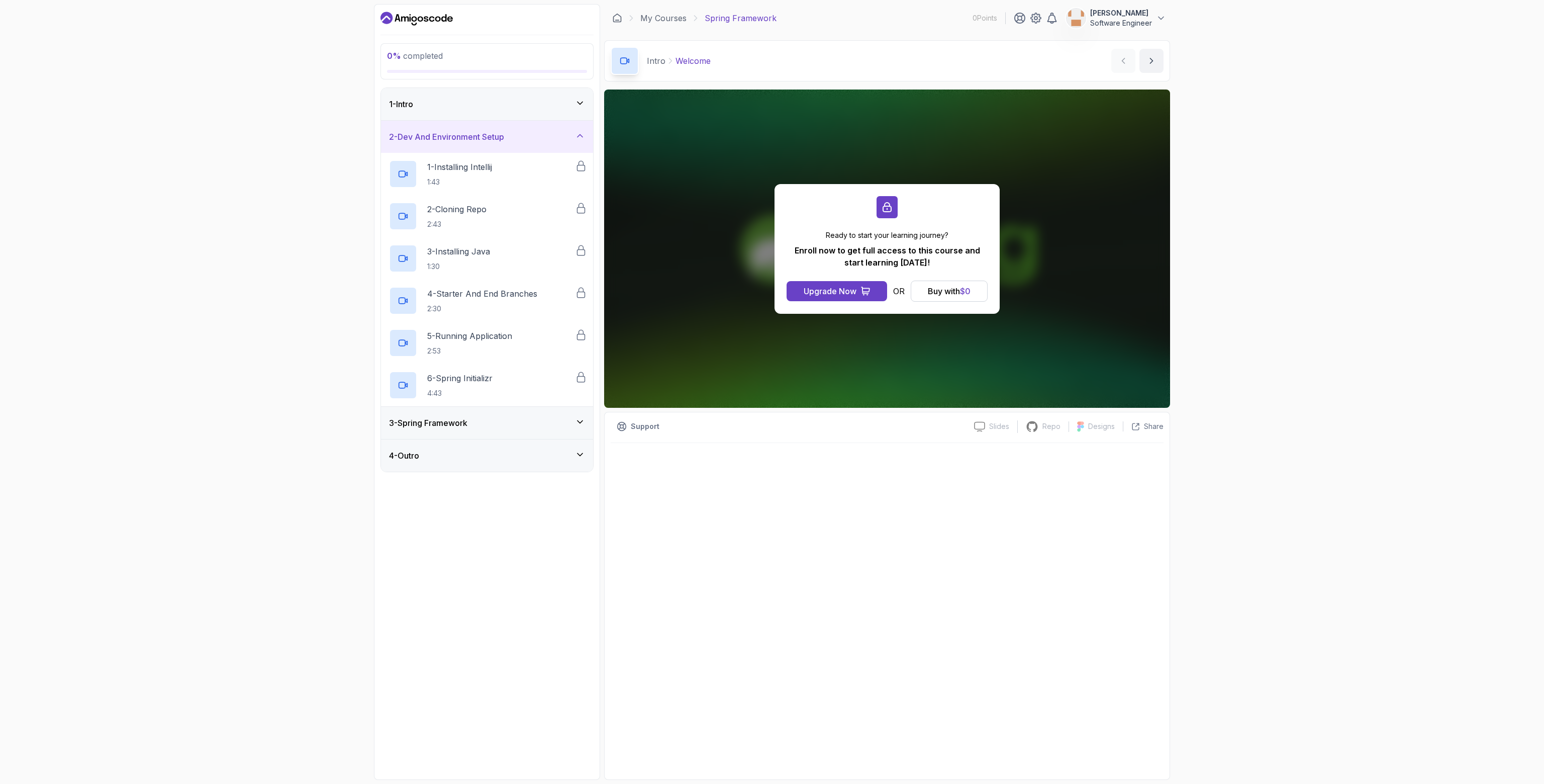
click at [460, 413] on div "3 - Spring Framework" at bounding box center [486, 423] width 212 height 32
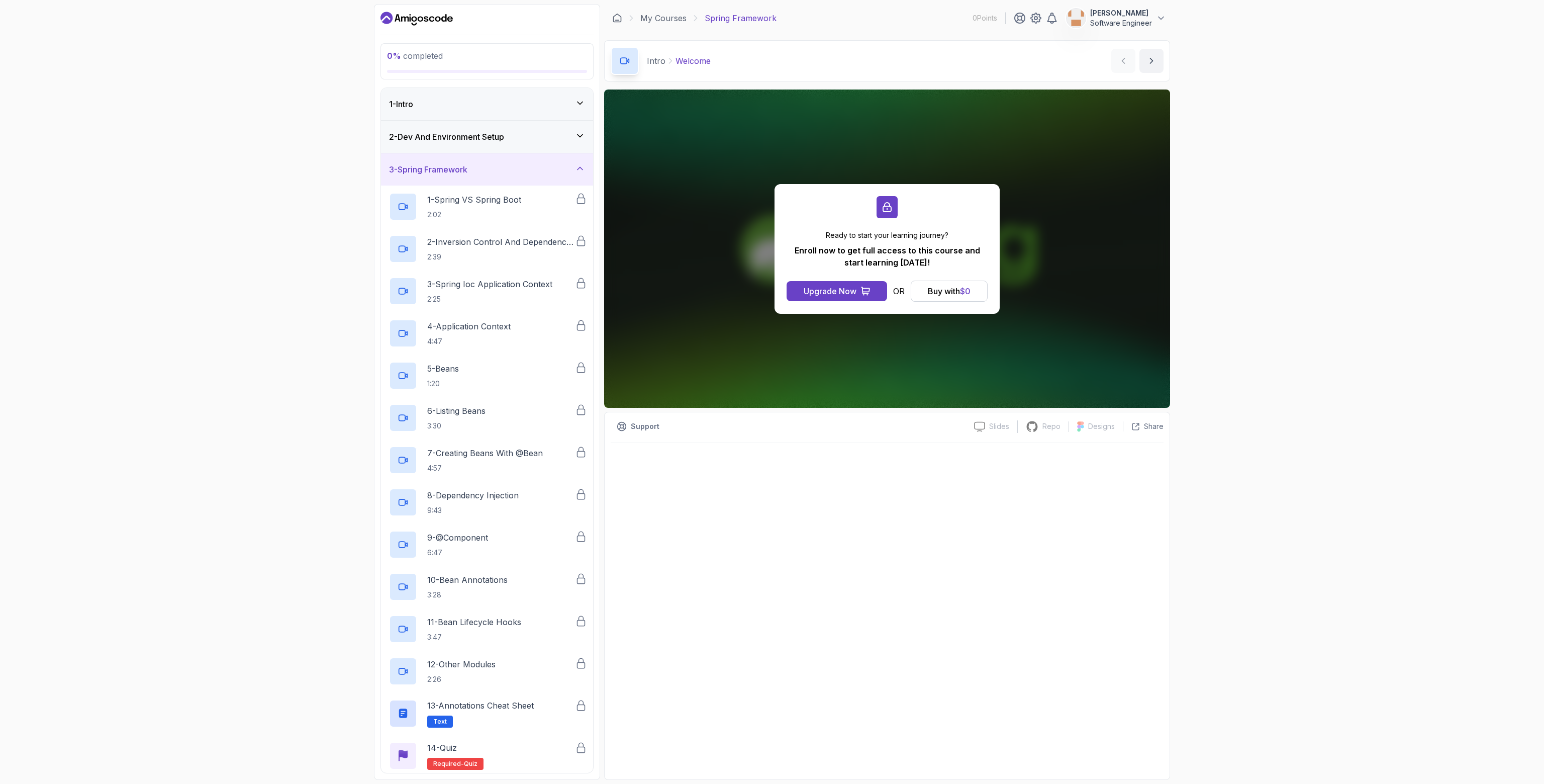
click at [540, 161] on div "3 - Spring Framework" at bounding box center [486, 169] width 212 height 32
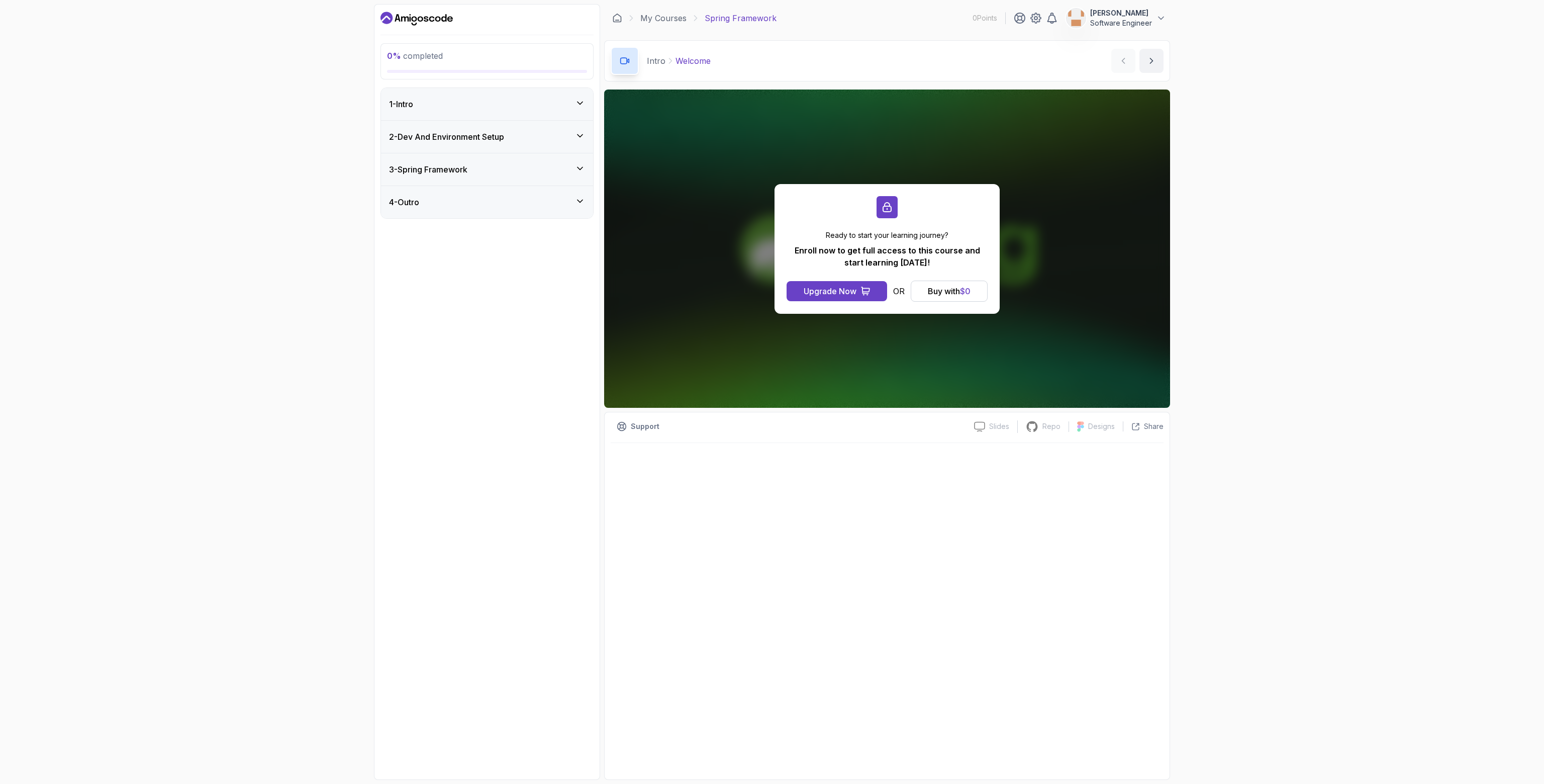
click at [512, 195] on div "4 - Outro" at bounding box center [486, 202] width 212 height 32
click at [547, 129] on div "2 - Dev And Environment Setup" at bounding box center [486, 137] width 212 height 32
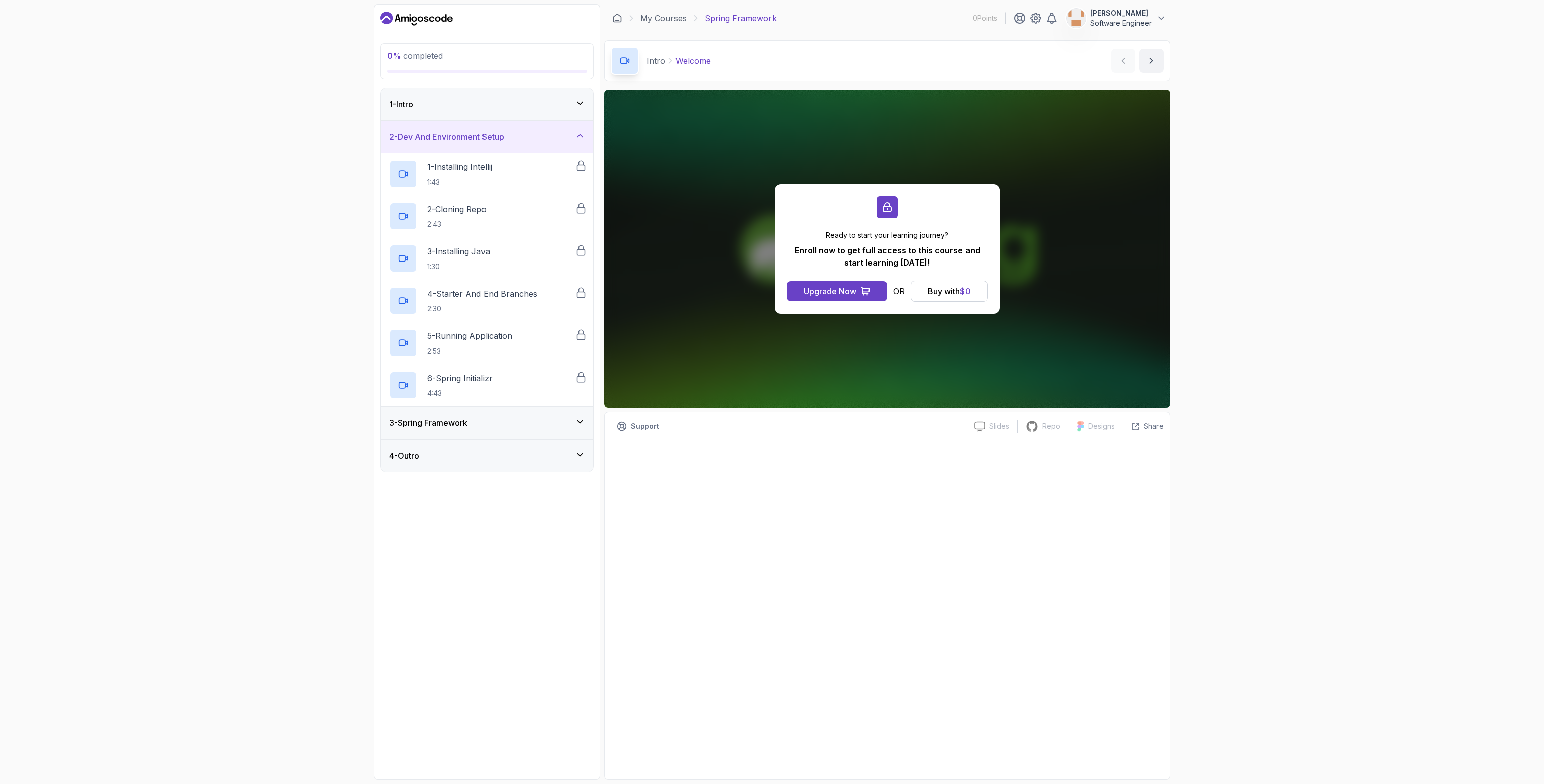
click at [547, 129] on div "2 - Dev And Environment Setup" at bounding box center [486, 137] width 212 height 32
